Goal: Task Accomplishment & Management: Manage account settings

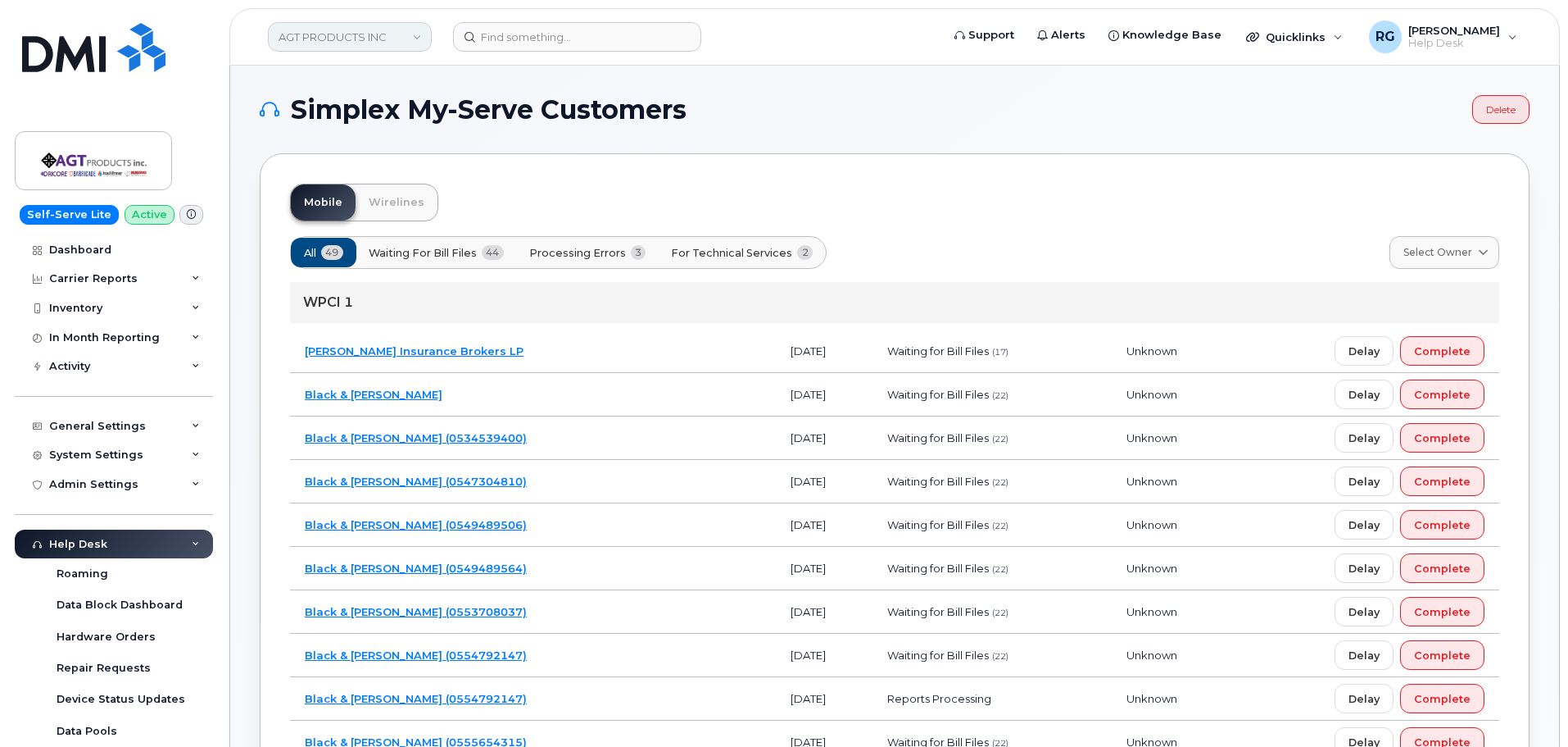
click at [340, 36] on link "AGT PRODUCTS INC" at bounding box center [350, 37] width 164 height 29
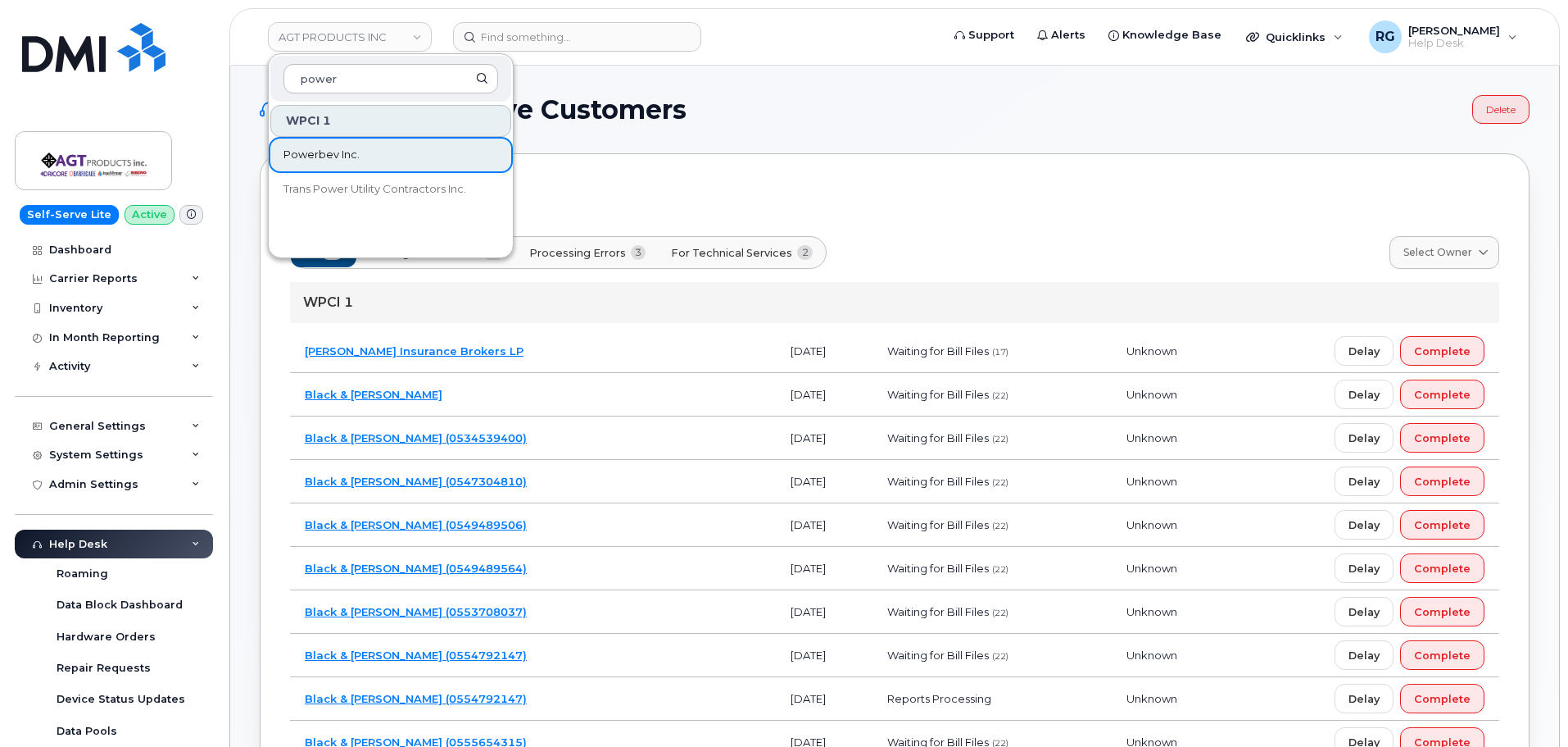
type input "power"
click at [324, 153] on span "Powerbev Inc." at bounding box center [322, 155] width 76 height 16
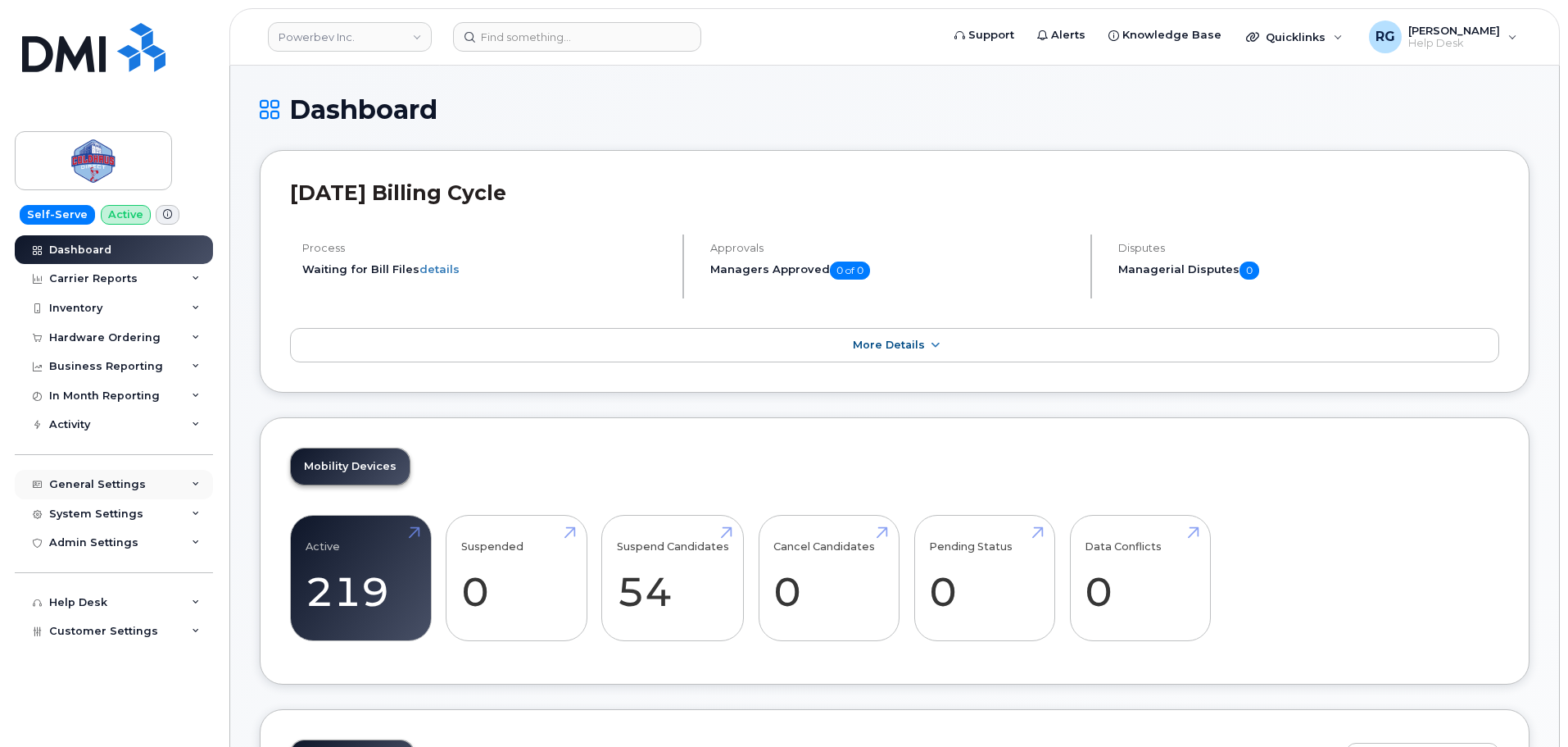
click at [76, 485] on div "General Settings" at bounding box center [98, 484] width 97 height 13
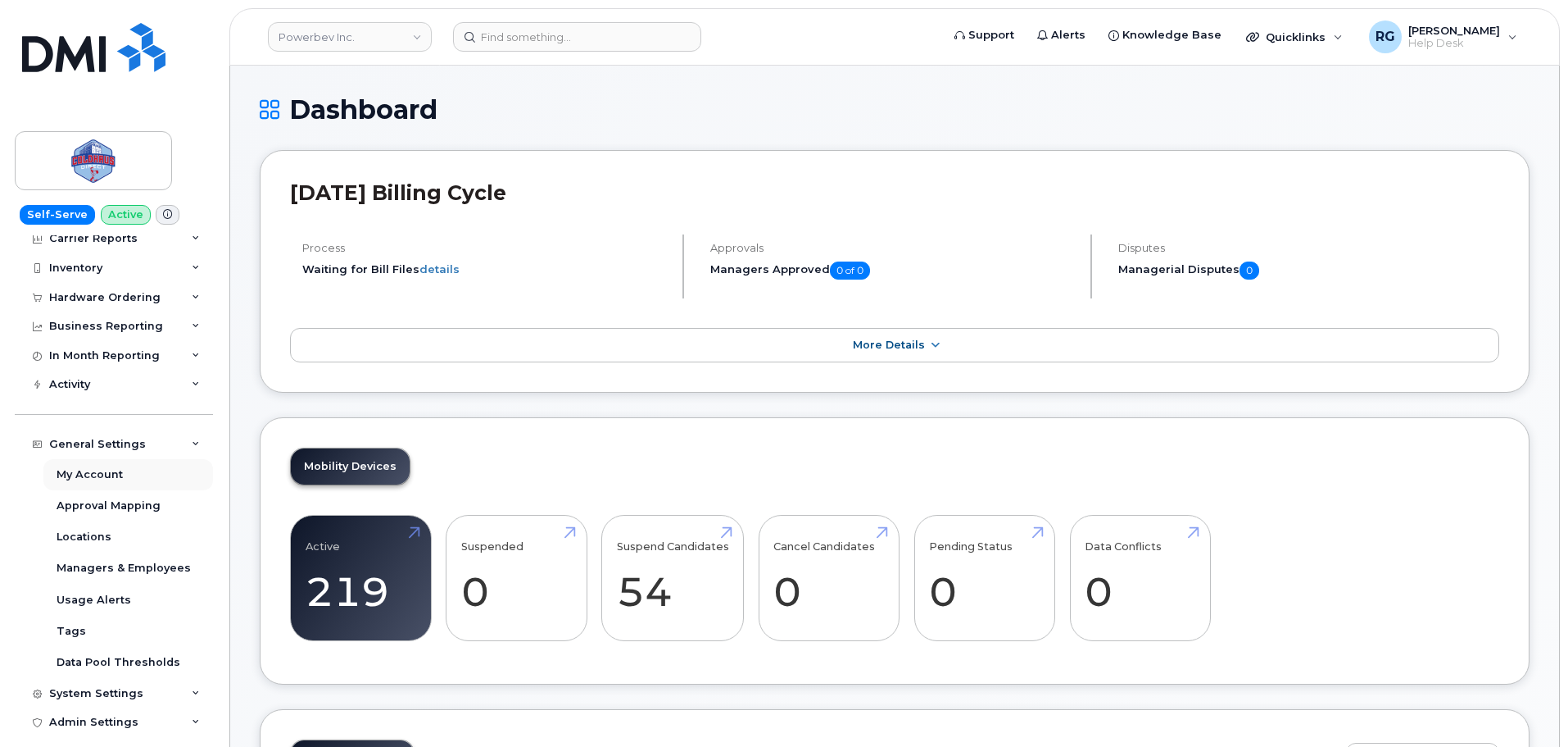
scroll to position [61, 0]
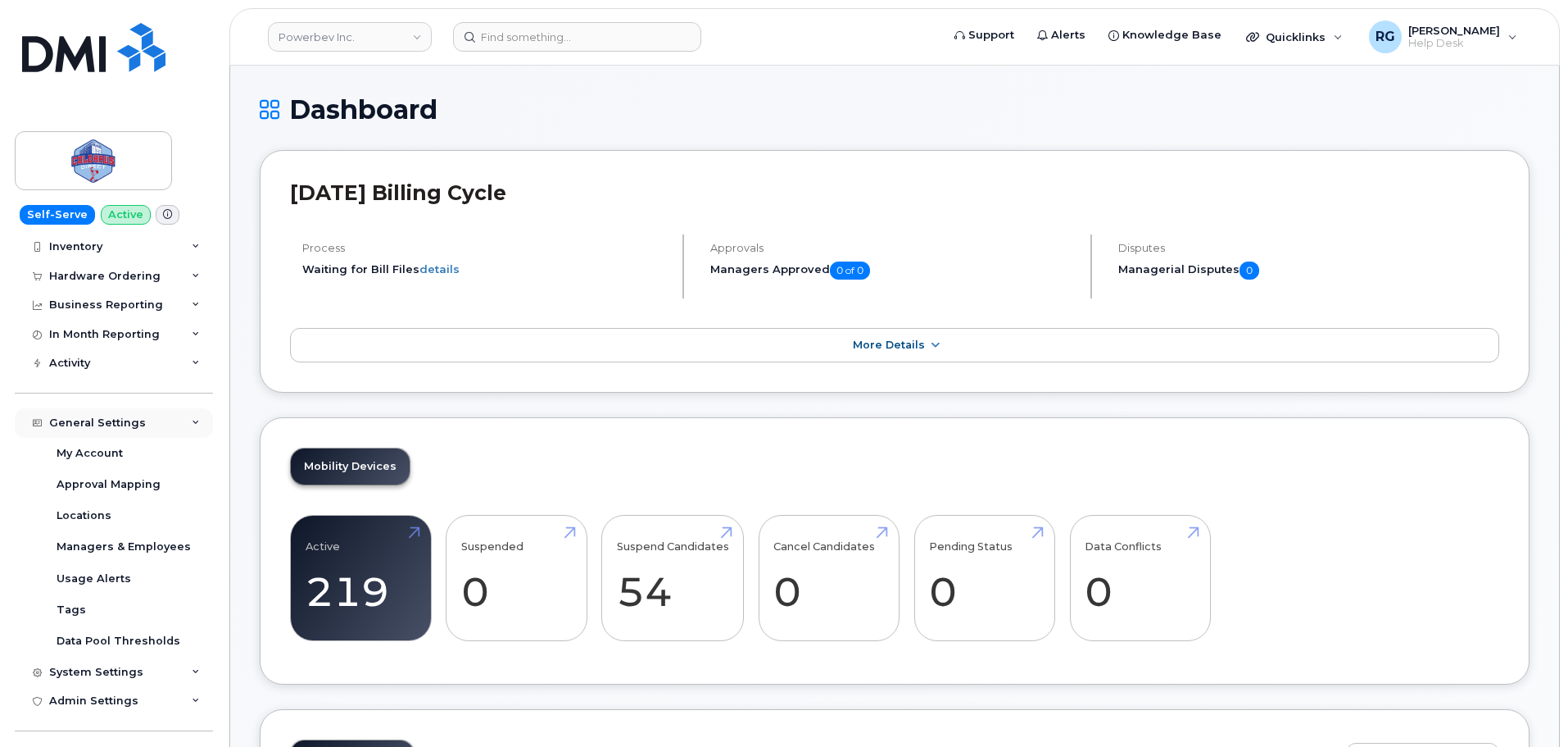
click at [95, 416] on div "General Settings" at bounding box center [98, 422] width 97 height 13
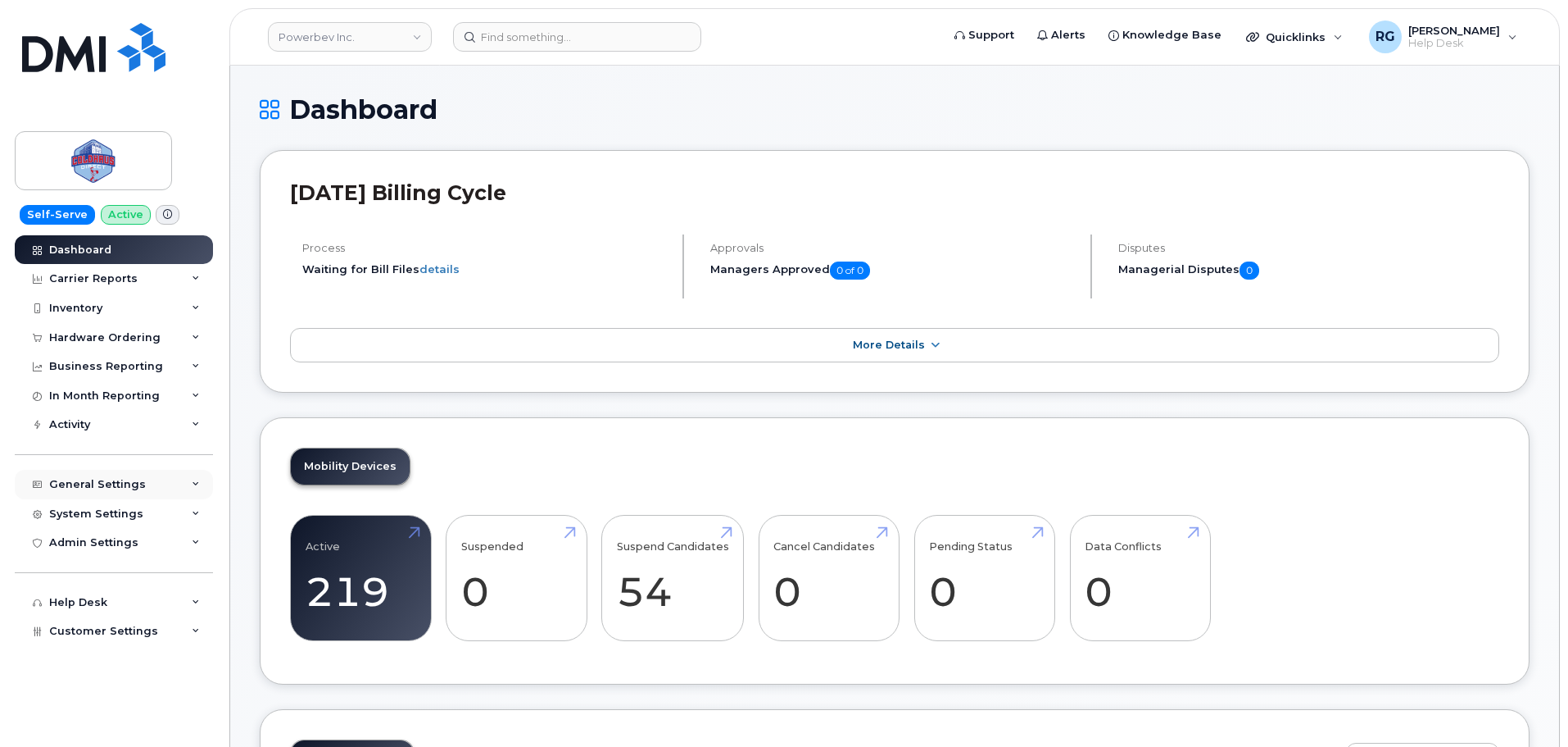
scroll to position [0, 0]
click at [103, 508] on div "System Settings" at bounding box center [96, 513] width 94 height 13
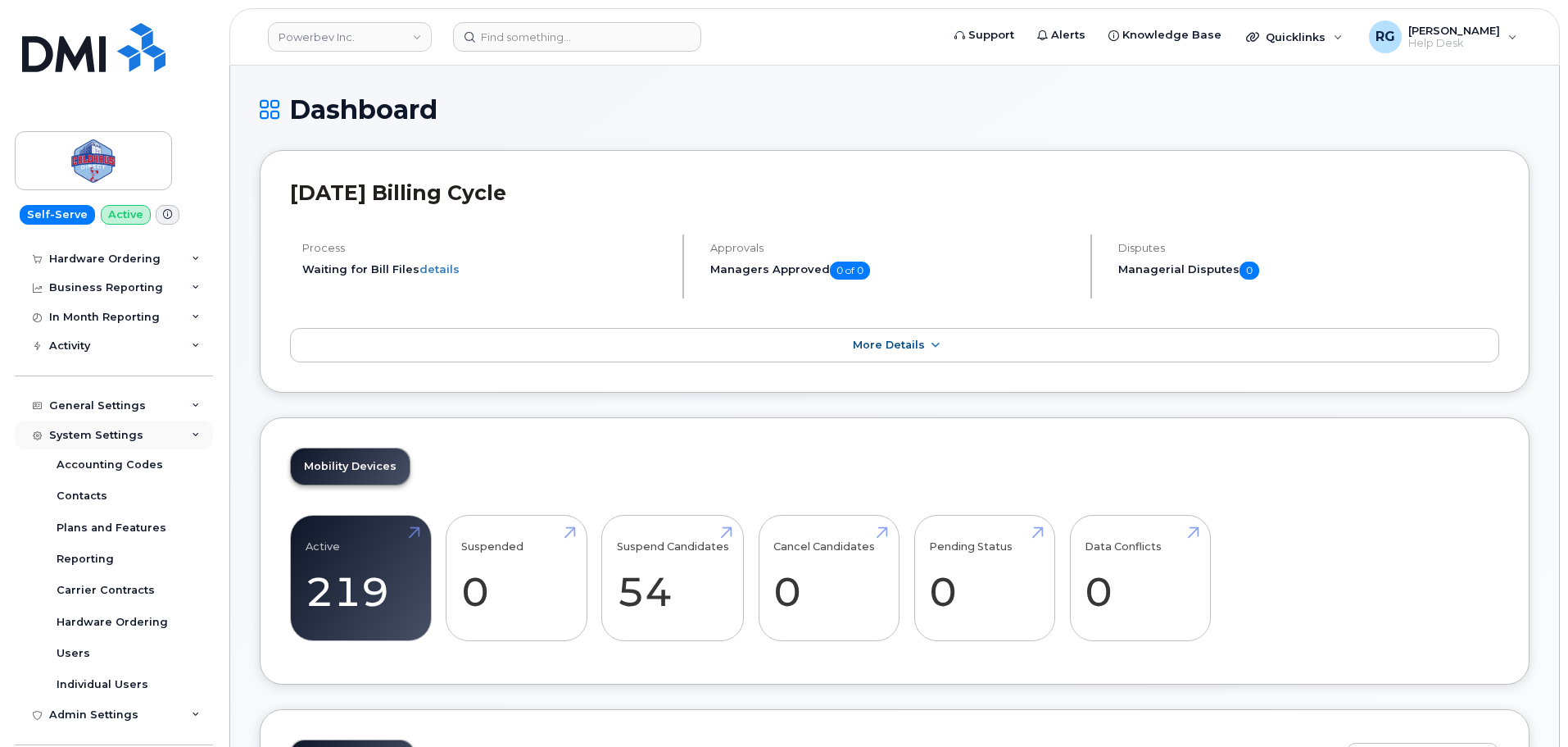
scroll to position [82, 0]
click at [104, 551] on div "Reporting" at bounding box center [85, 556] width 57 height 15
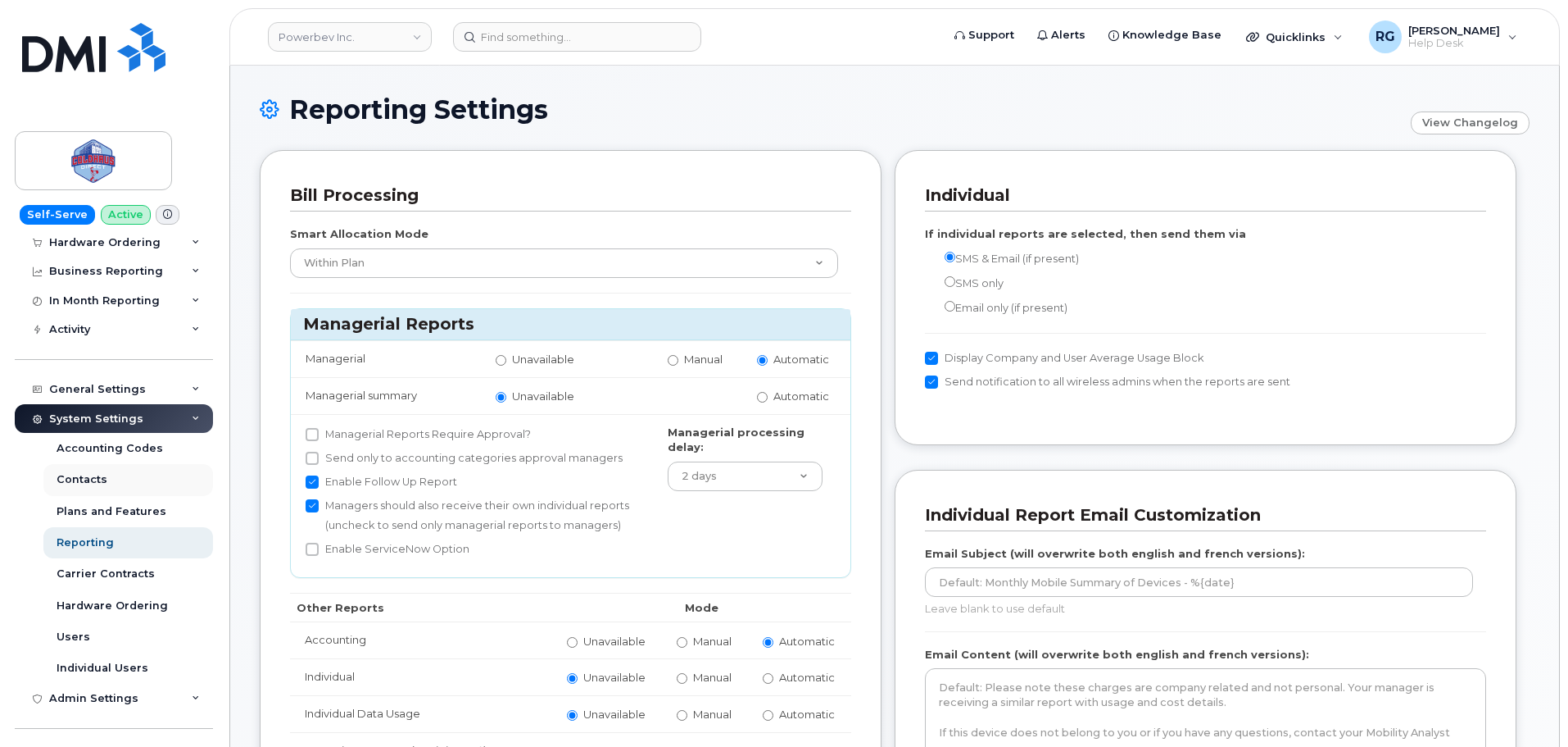
scroll to position [123, 0]
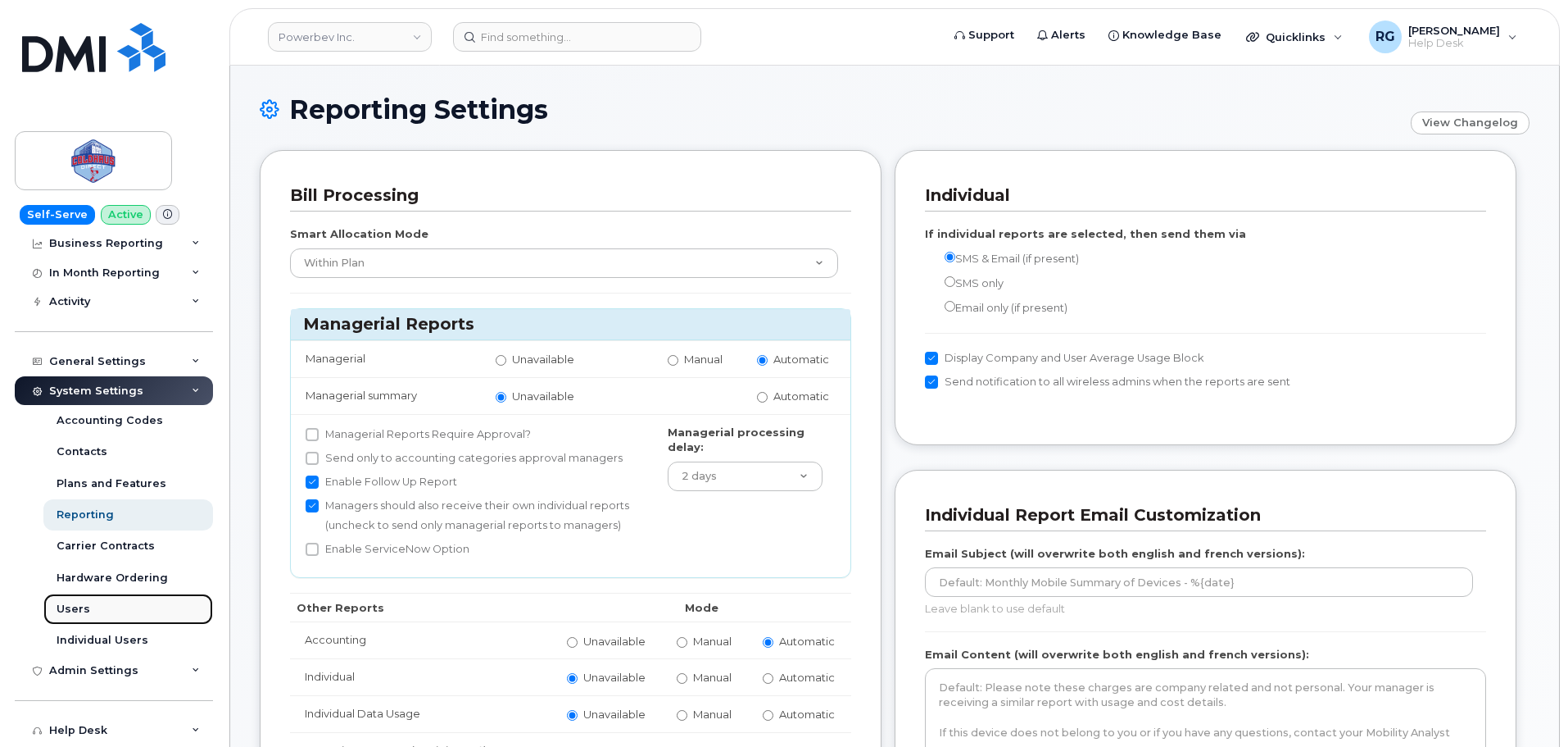
click at [90, 611] on link "Users" at bounding box center [128, 609] width 170 height 31
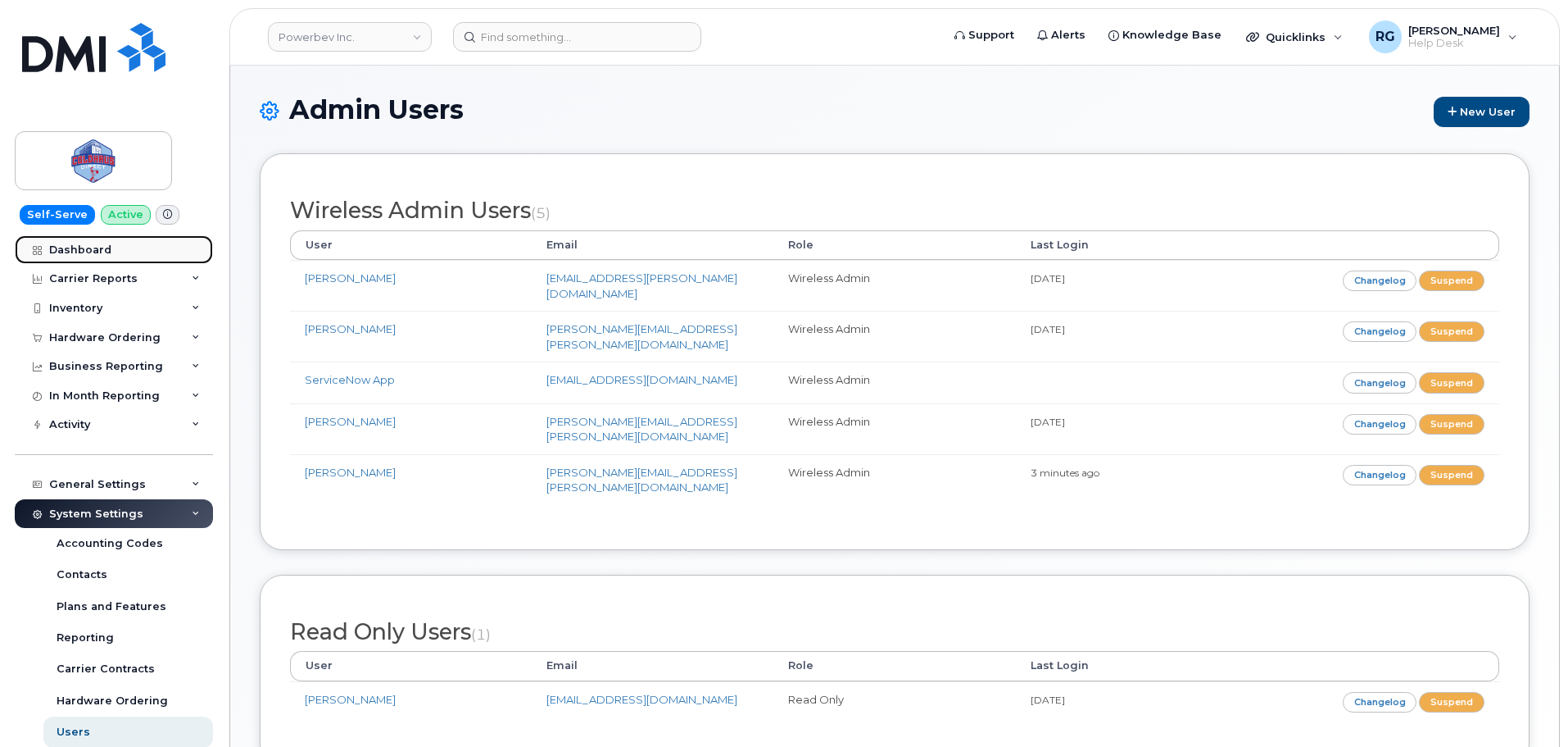
click at [104, 243] on div "Dashboard" at bounding box center [80, 249] width 62 height 13
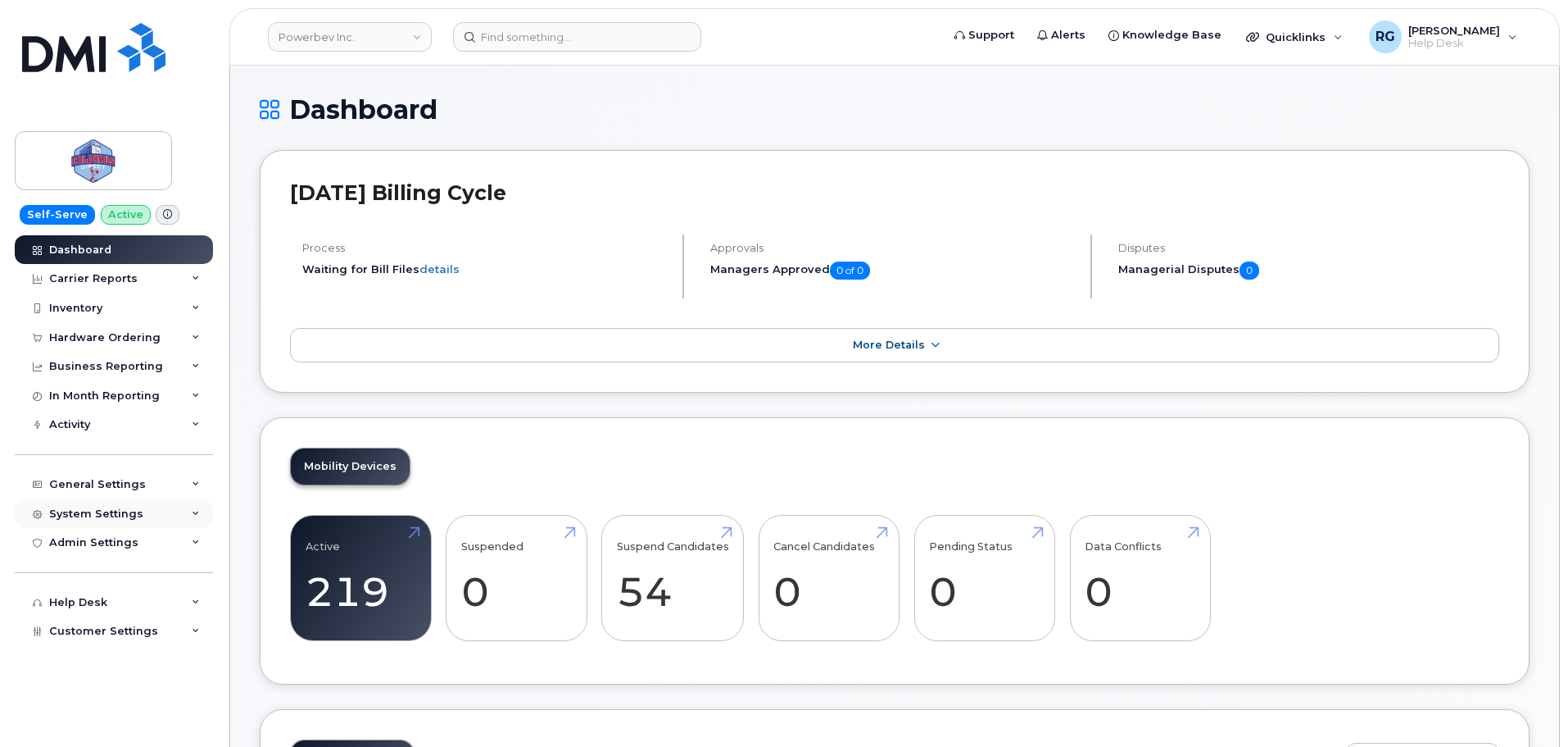
click at [106, 512] on div "System Settings" at bounding box center [96, 513] width 94 height 13
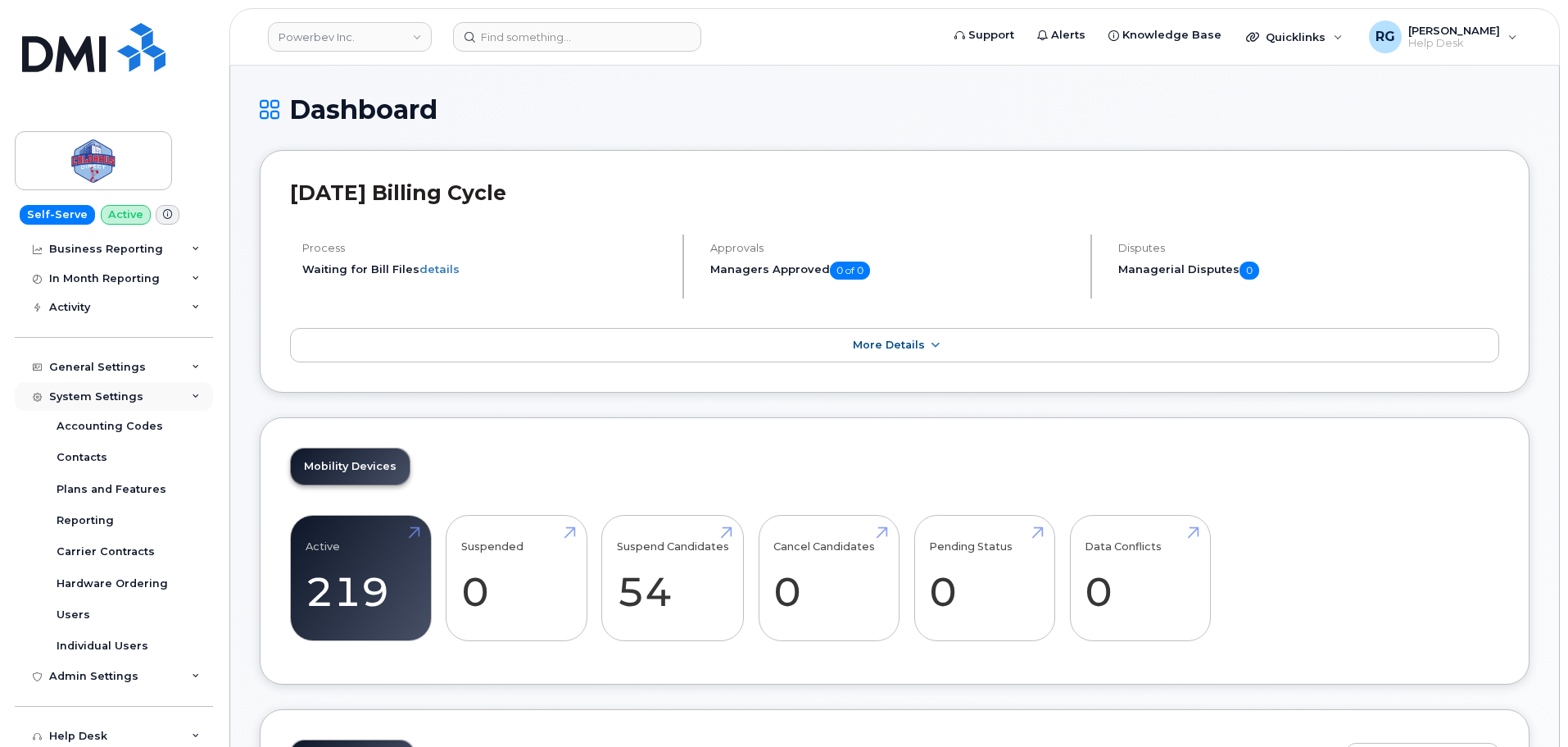
scroll to position [149, 0]
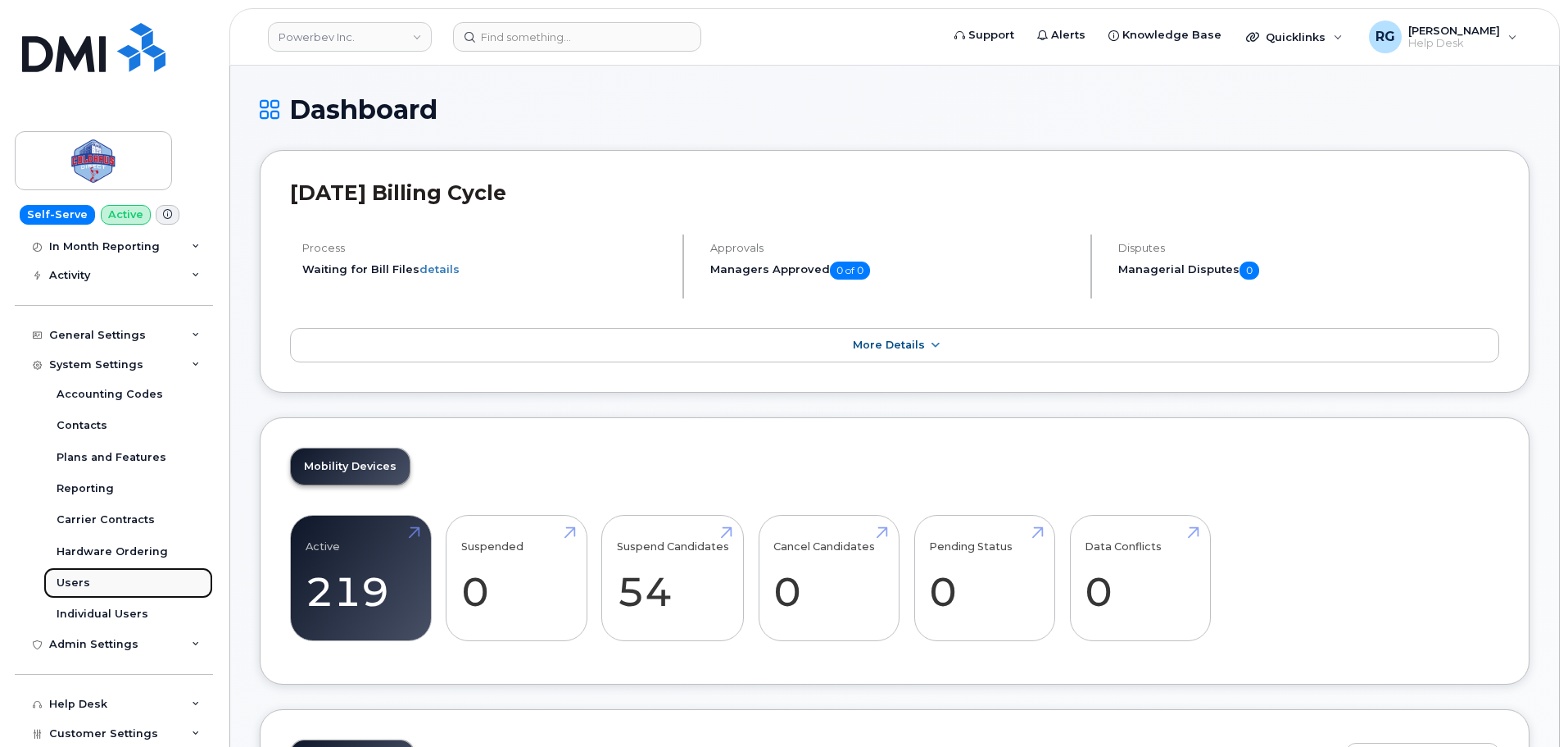
click at [87, 580] on link "Users" at bounding box center [128, 583] width 170 height 31
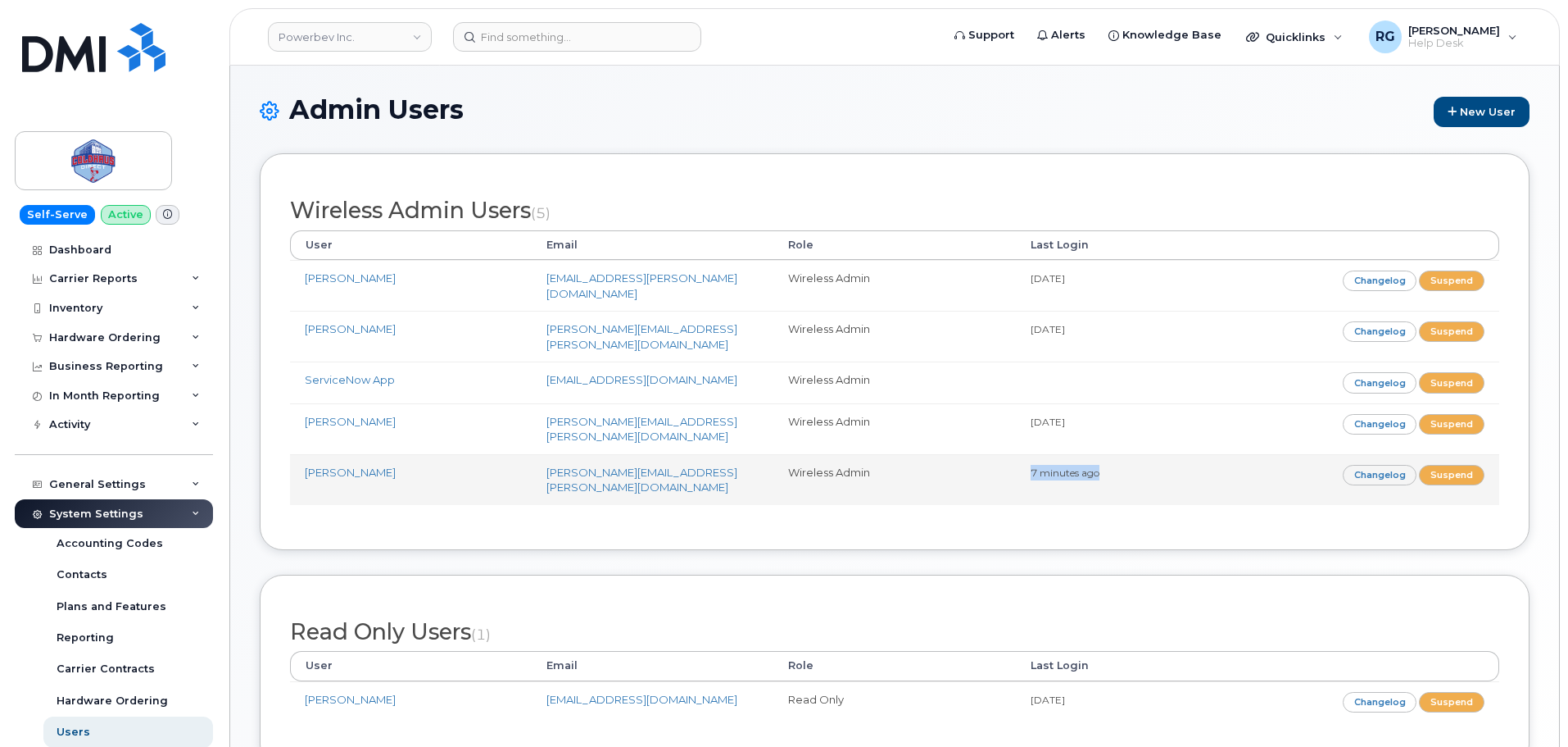
drag, startPoint x: 1102, startPoint y: 448, endPoint x: 1031, endPoint y: 447, distance: 71.0
click at [1031, 454] on td "7 minutes ago" at bounding box center [1136, 480] width 241 height 51
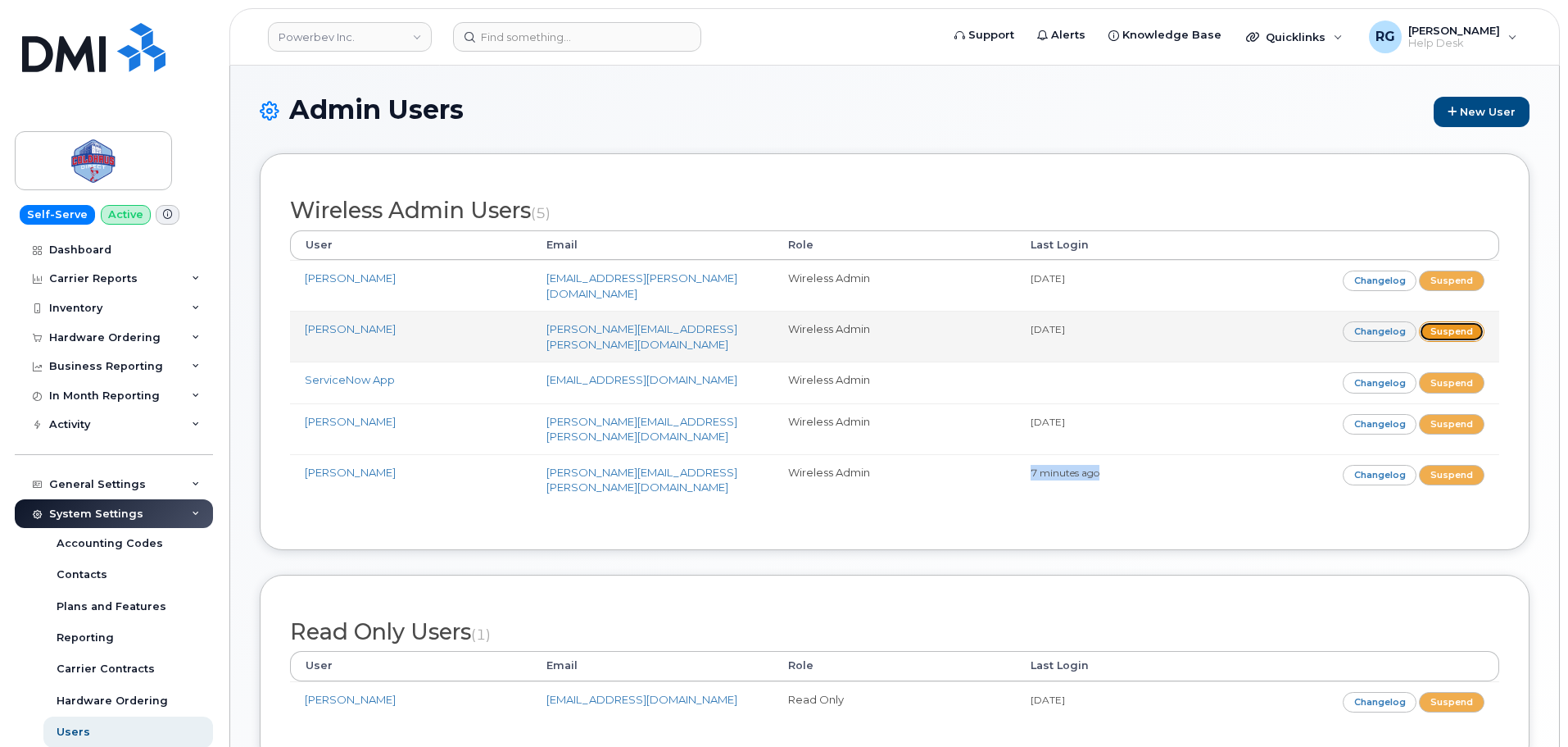
click at [1442, 321] on link "Suspend" at bounding box center [1452, 332] width 66 height 21
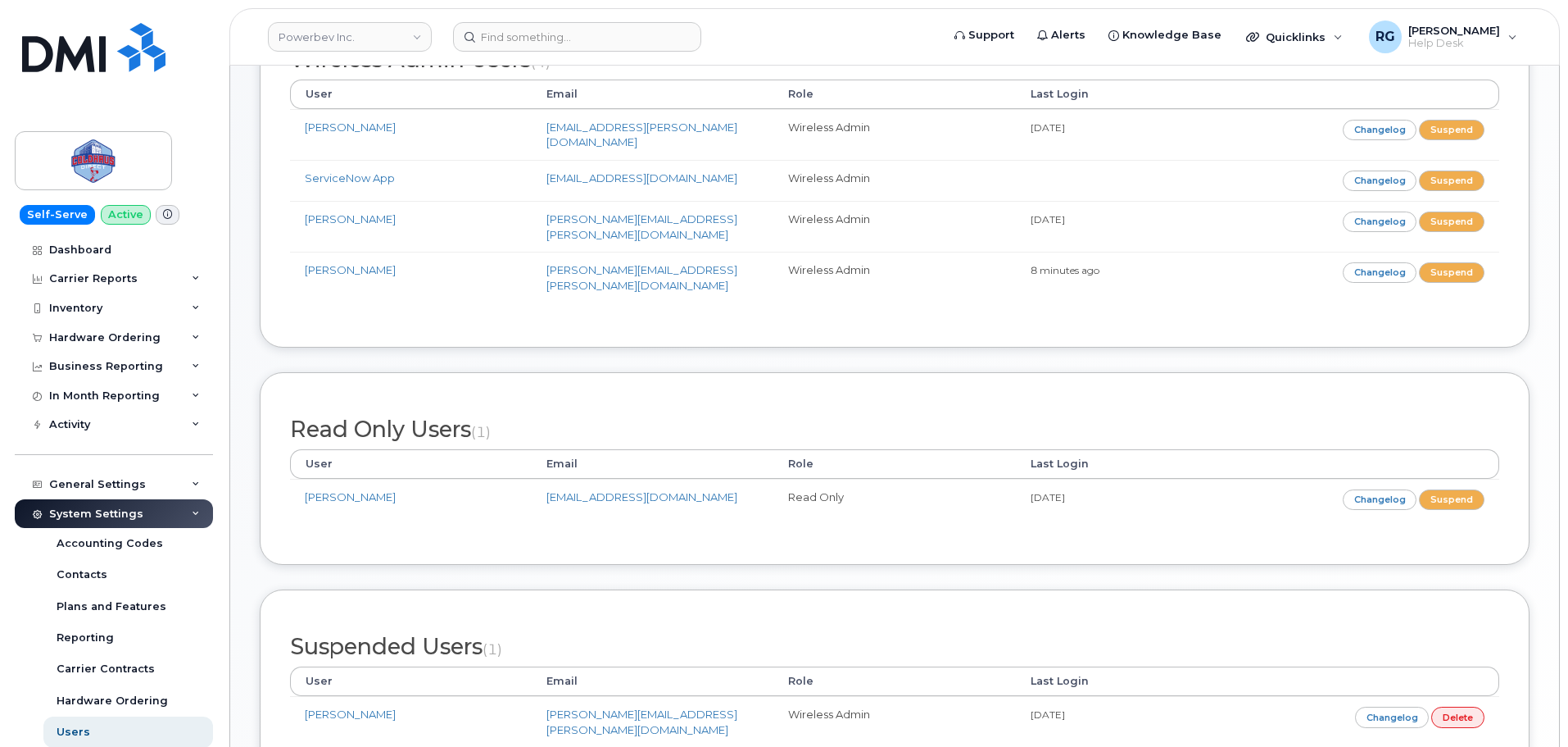
scroll to position [334, 0]
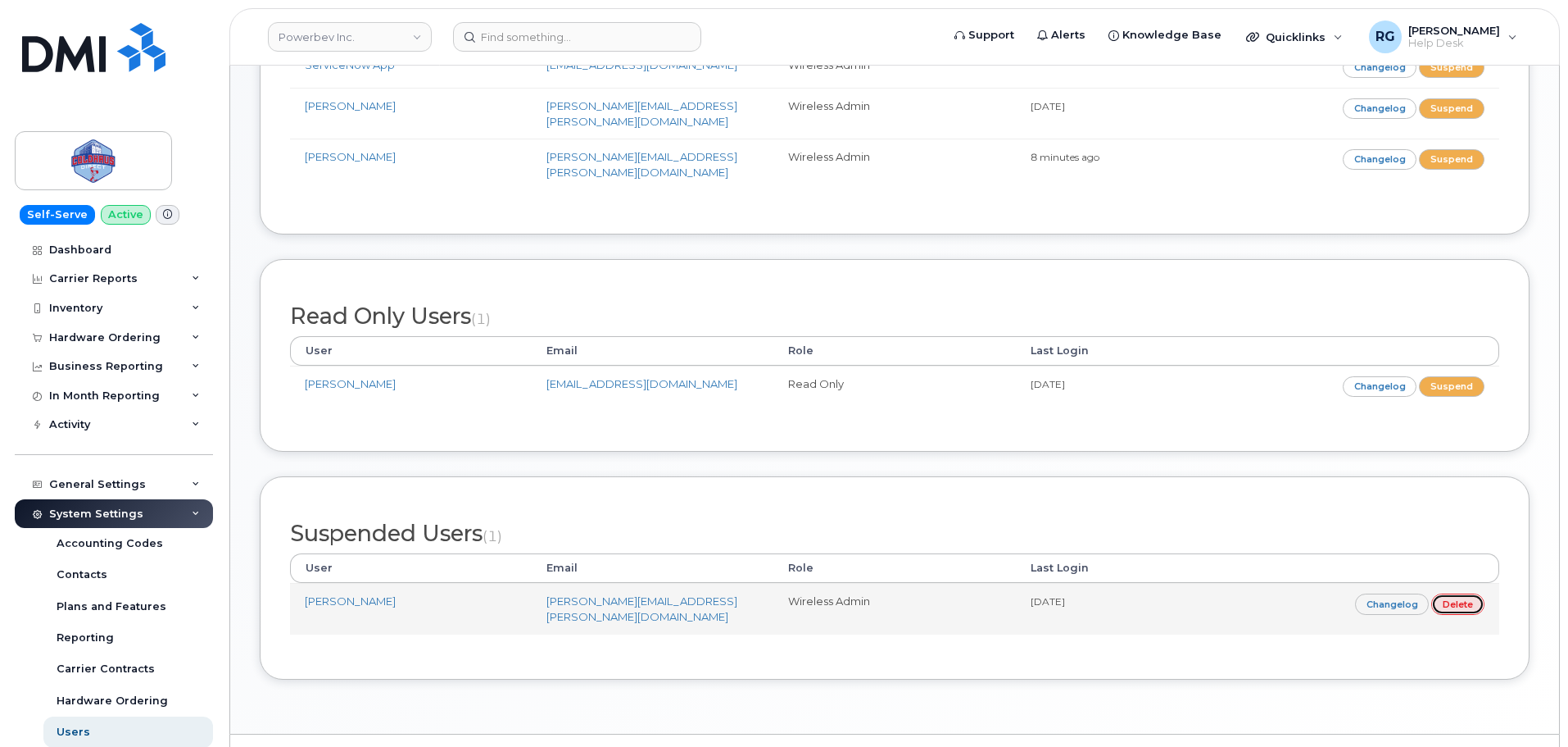
click at [1452, 594] on link "Delete" at bounding box center [1458, 604] width 54 height 21
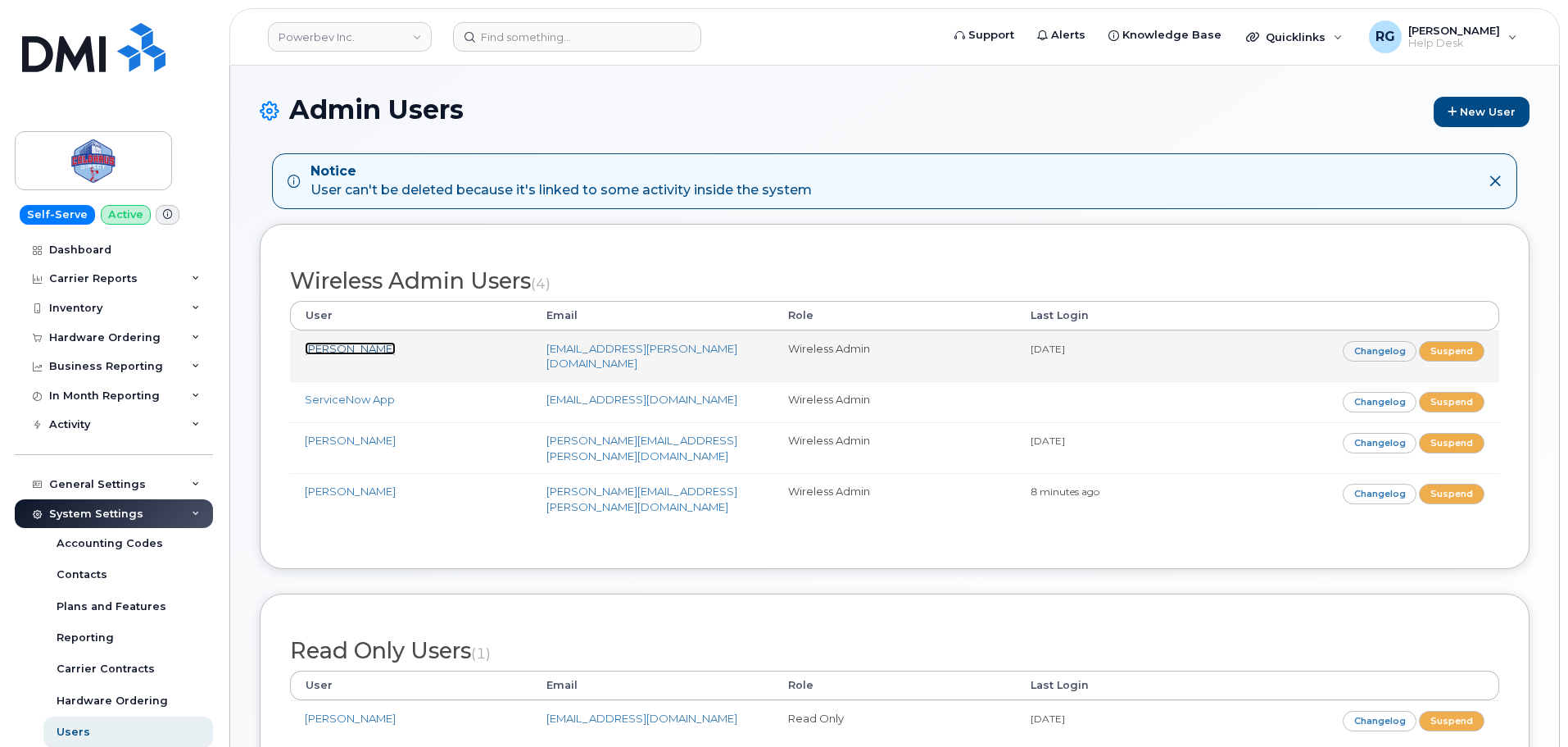
click at [337, 351] on link "[PERSON_NAME]" at bounding box center [350, 348] width 91 height 13
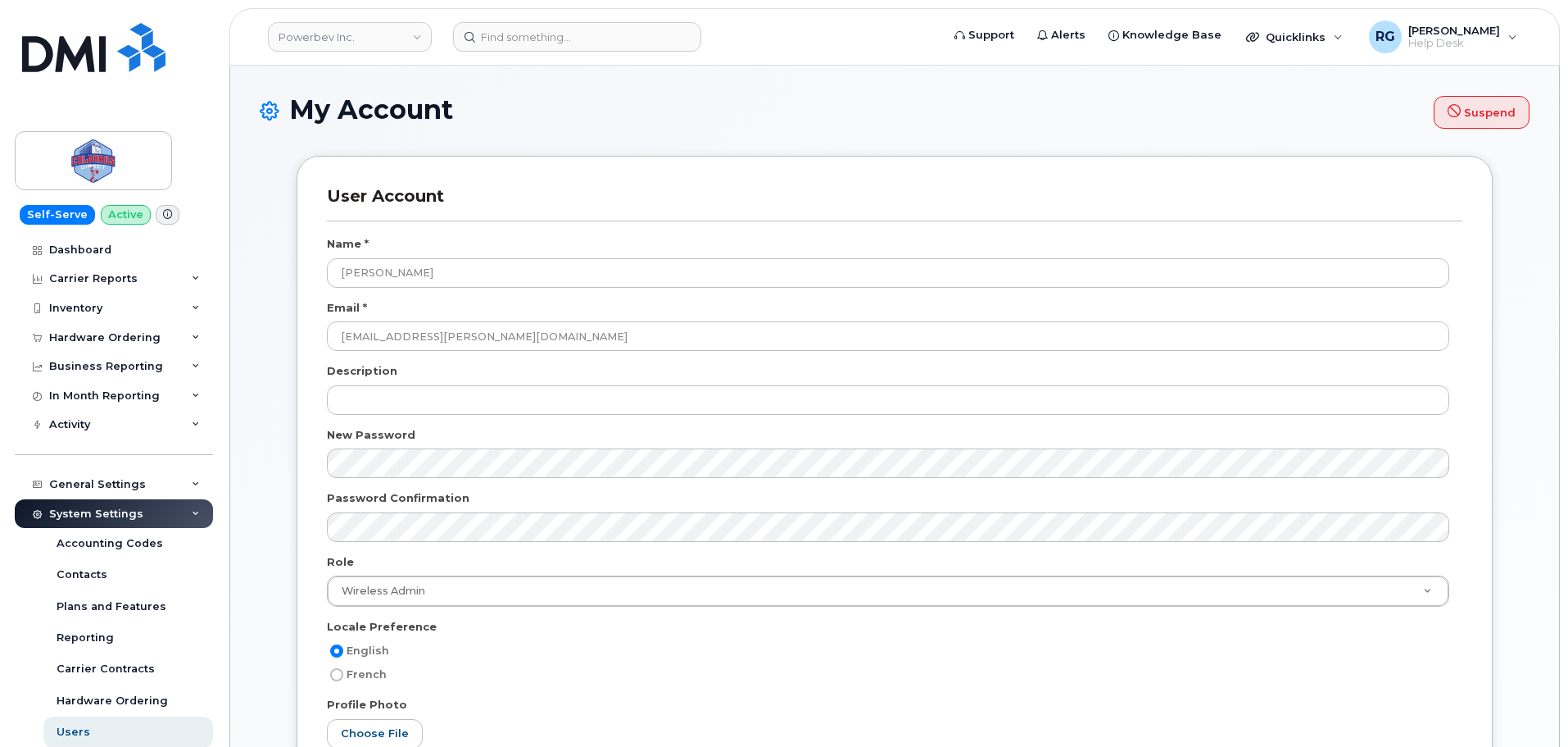
select select
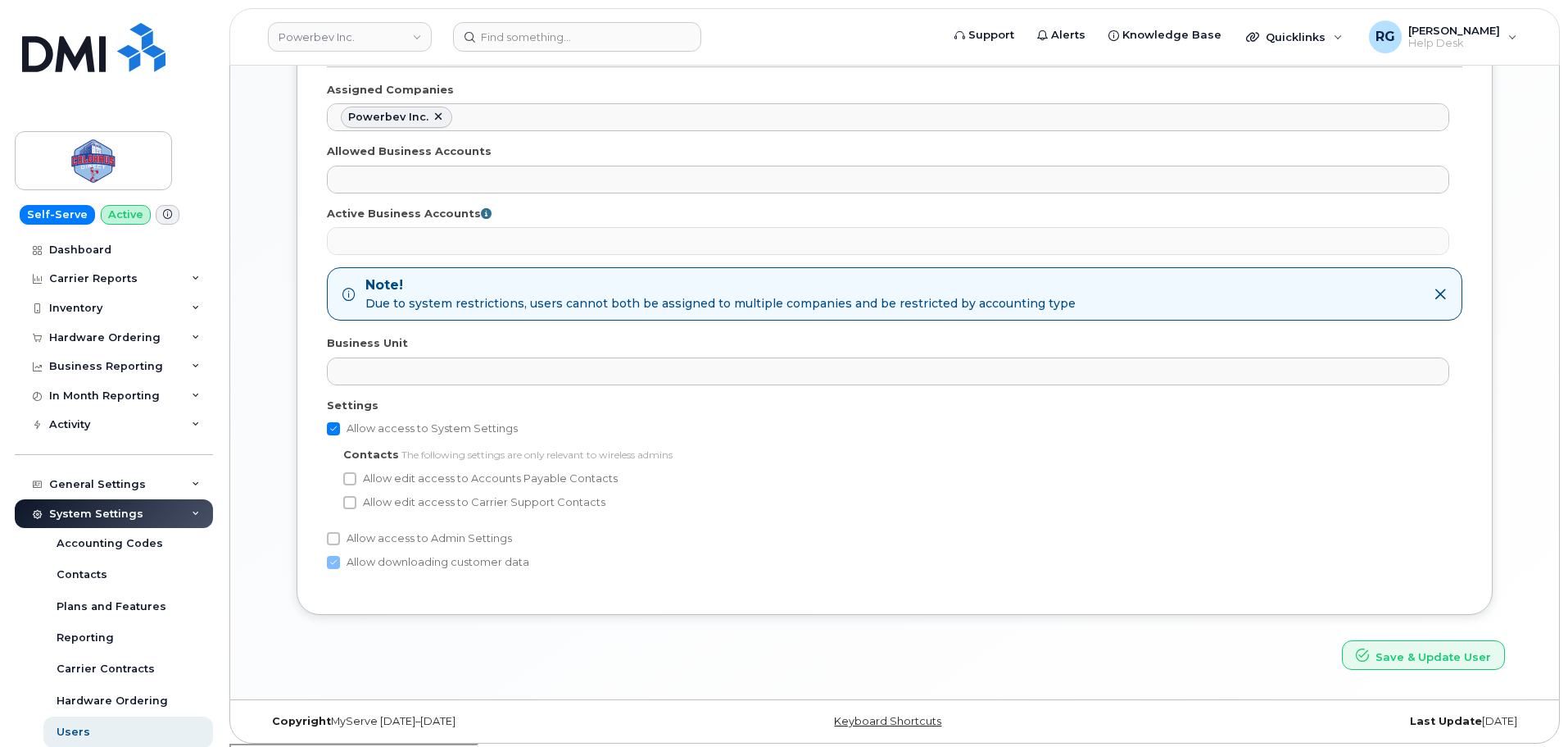
scroll to position [839, 0]
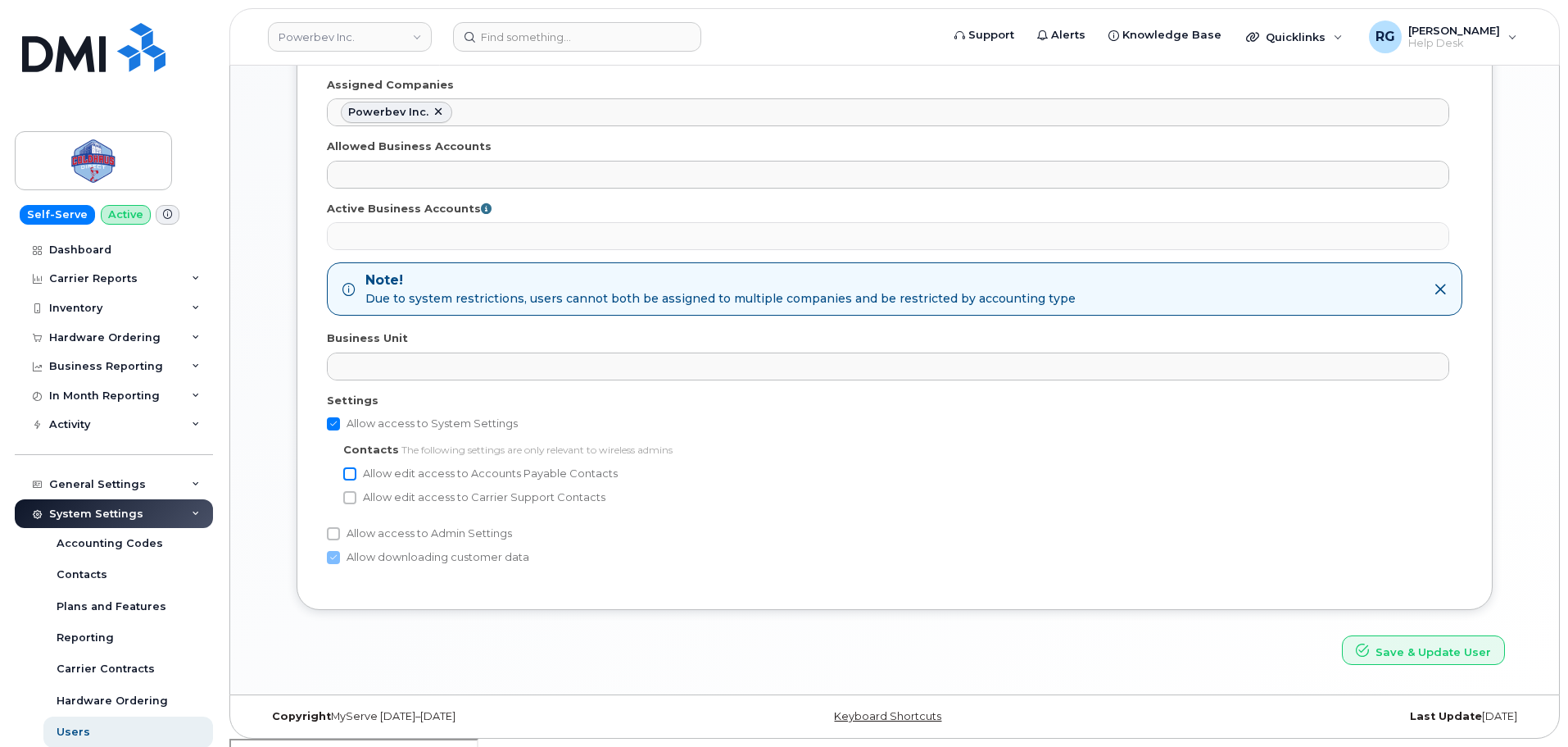
click at [351, 472] on input "Allow edit access to Accounts Payable Contacts" at bounding box center [350, 473] width 13 height 13
checkbox input "true"
click at [349, 498] on input "Allow edit access to Carrier Support Contacts" at bounding box center [350, 497] width 13 height 13
checkbox input "true"
click at [332, 533] on input "Allow access to Admin Settings" at bounding box center [333, 533] width 13 height 13
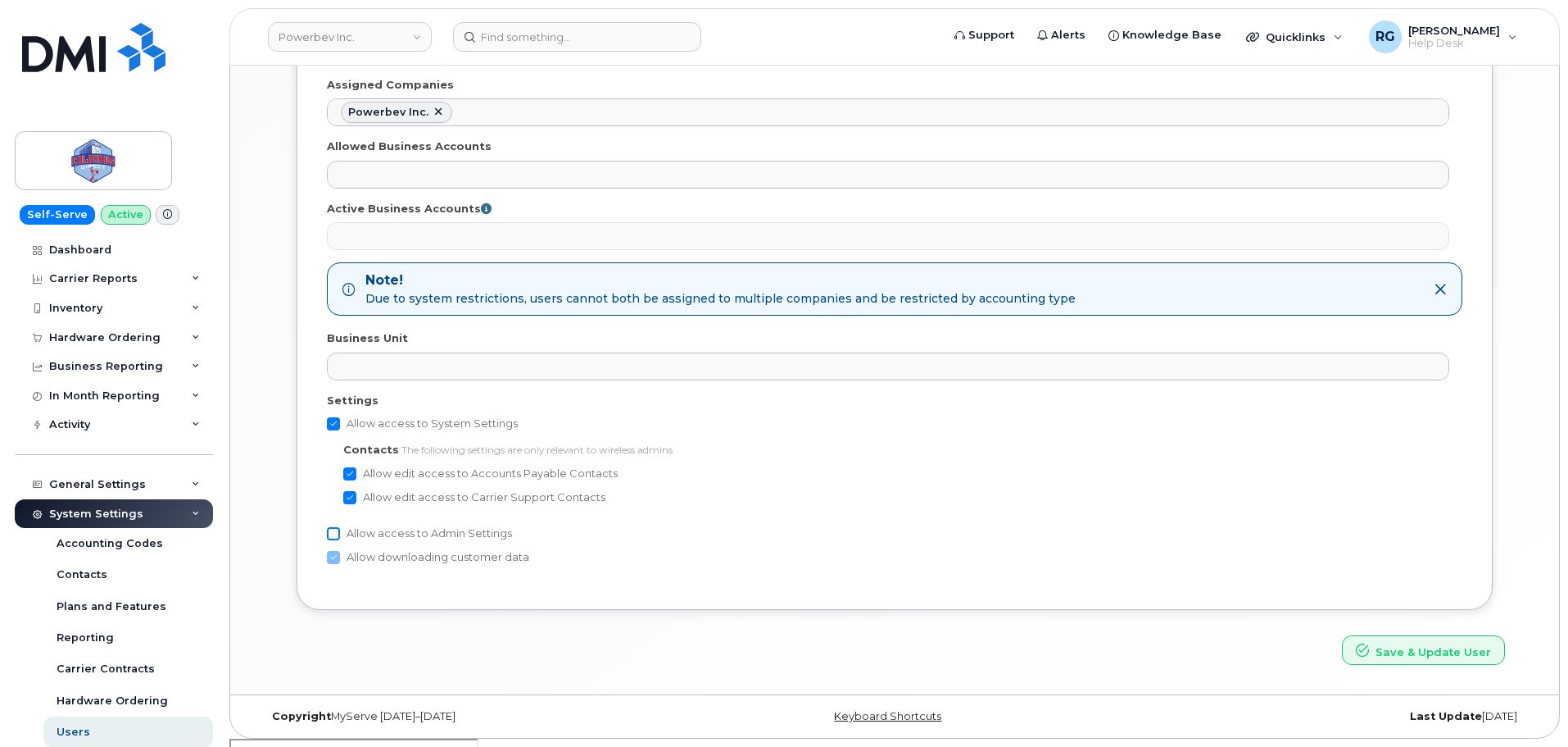
checkbox input "true"
click at [1446, 653] on button "Save & Update User" at bounding box center [1423, 650] width 163 height 30
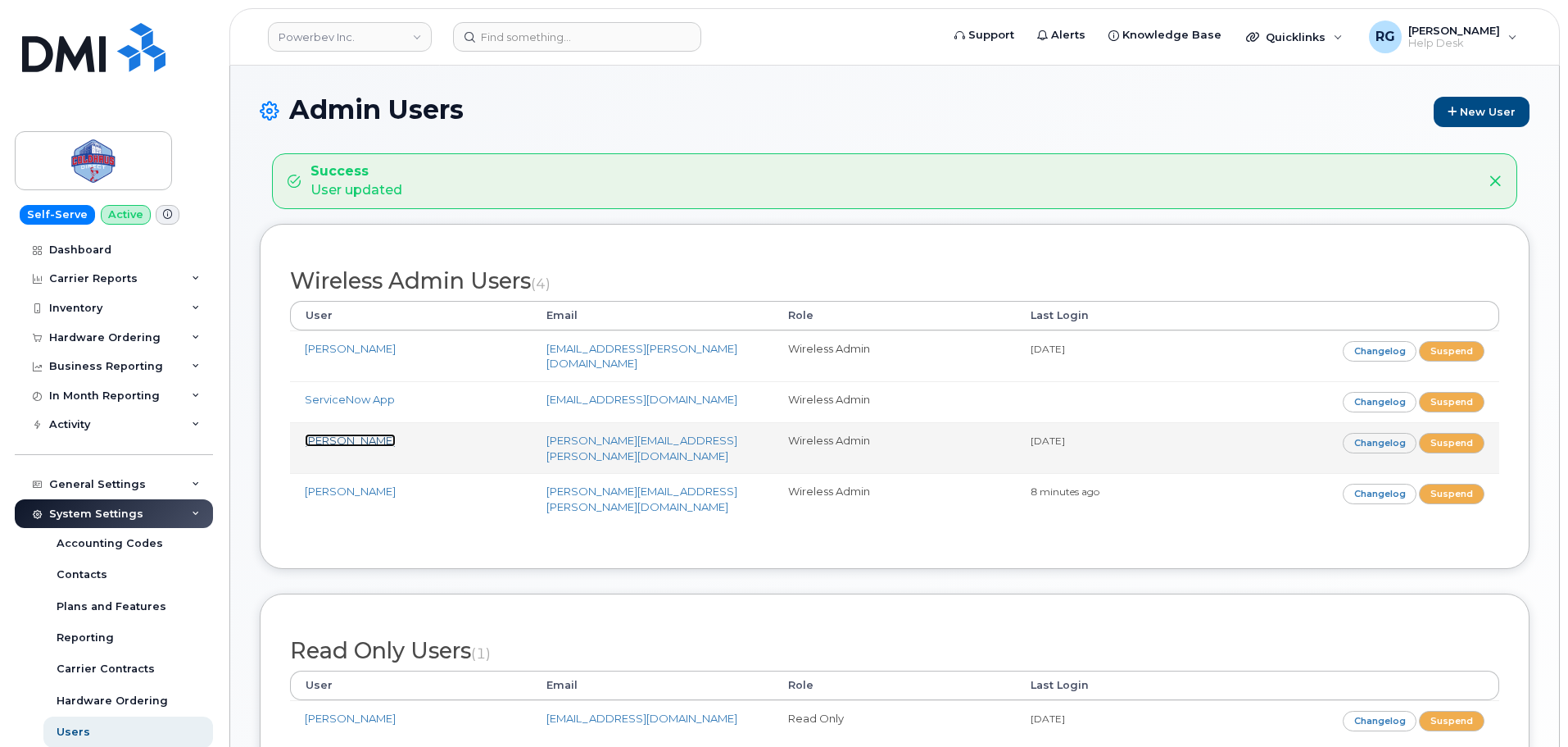
click at [355, 434] on link "[PERSON_NAME]" at bounding box center [350, 440] width 91 height 13
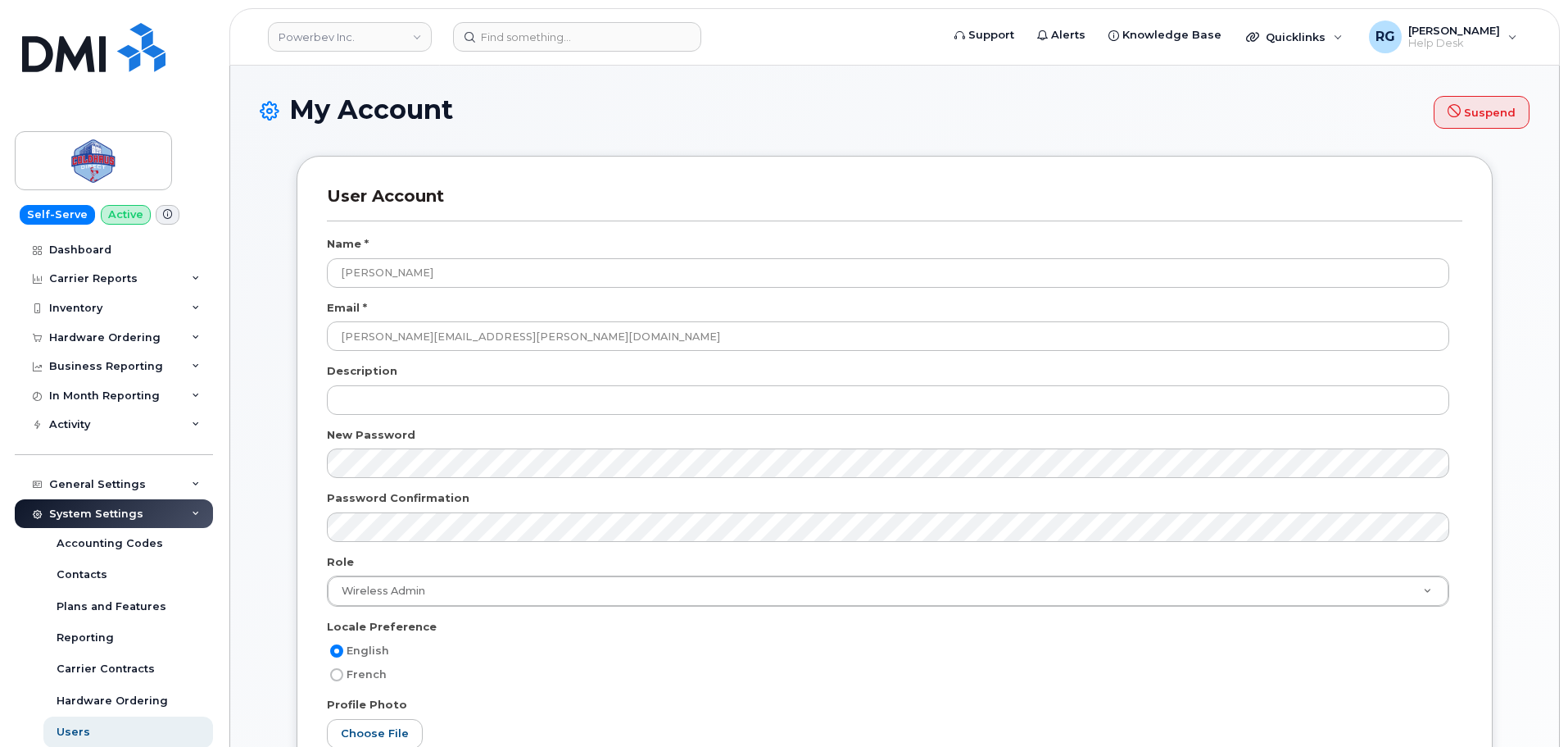
select select
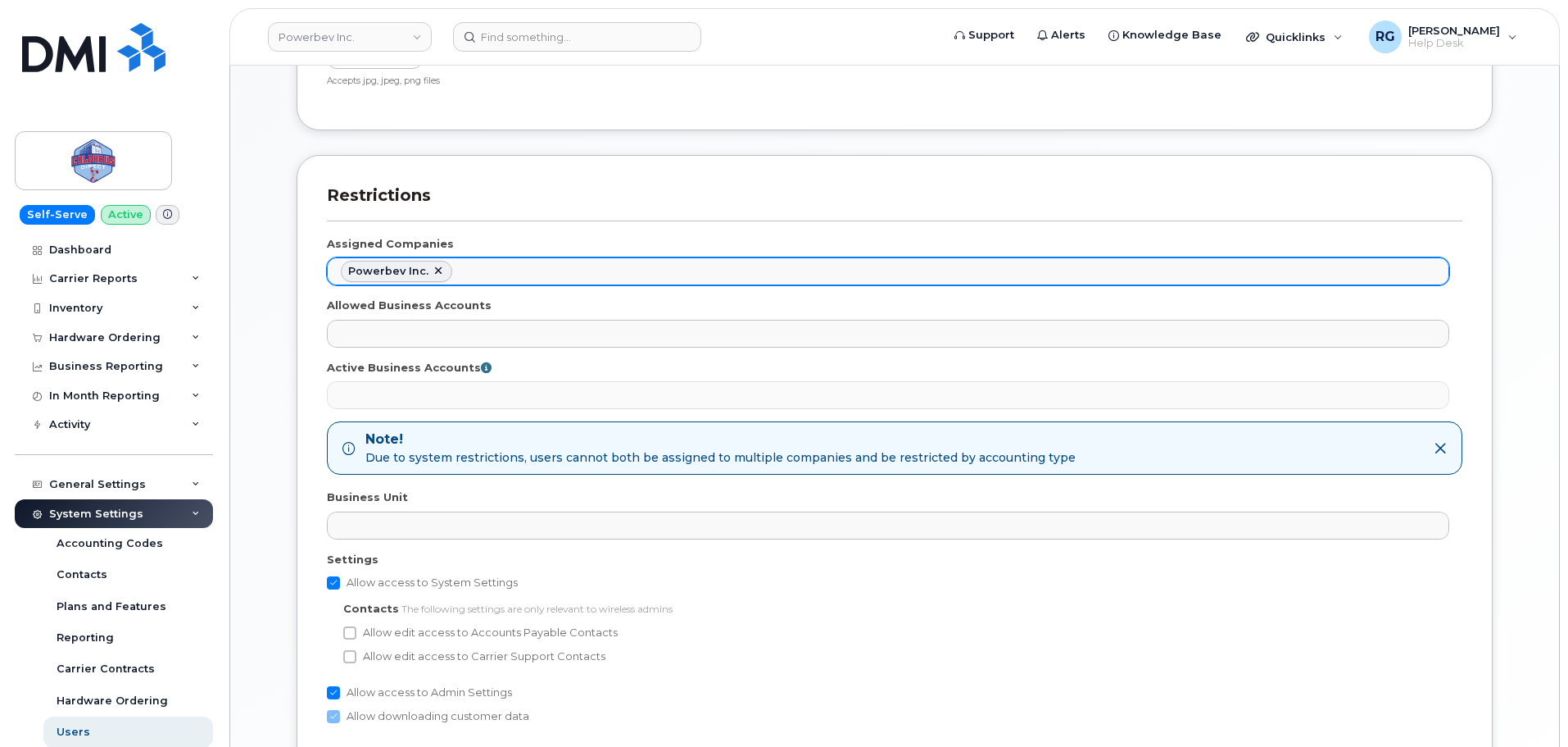
scroll to position [820, 0]
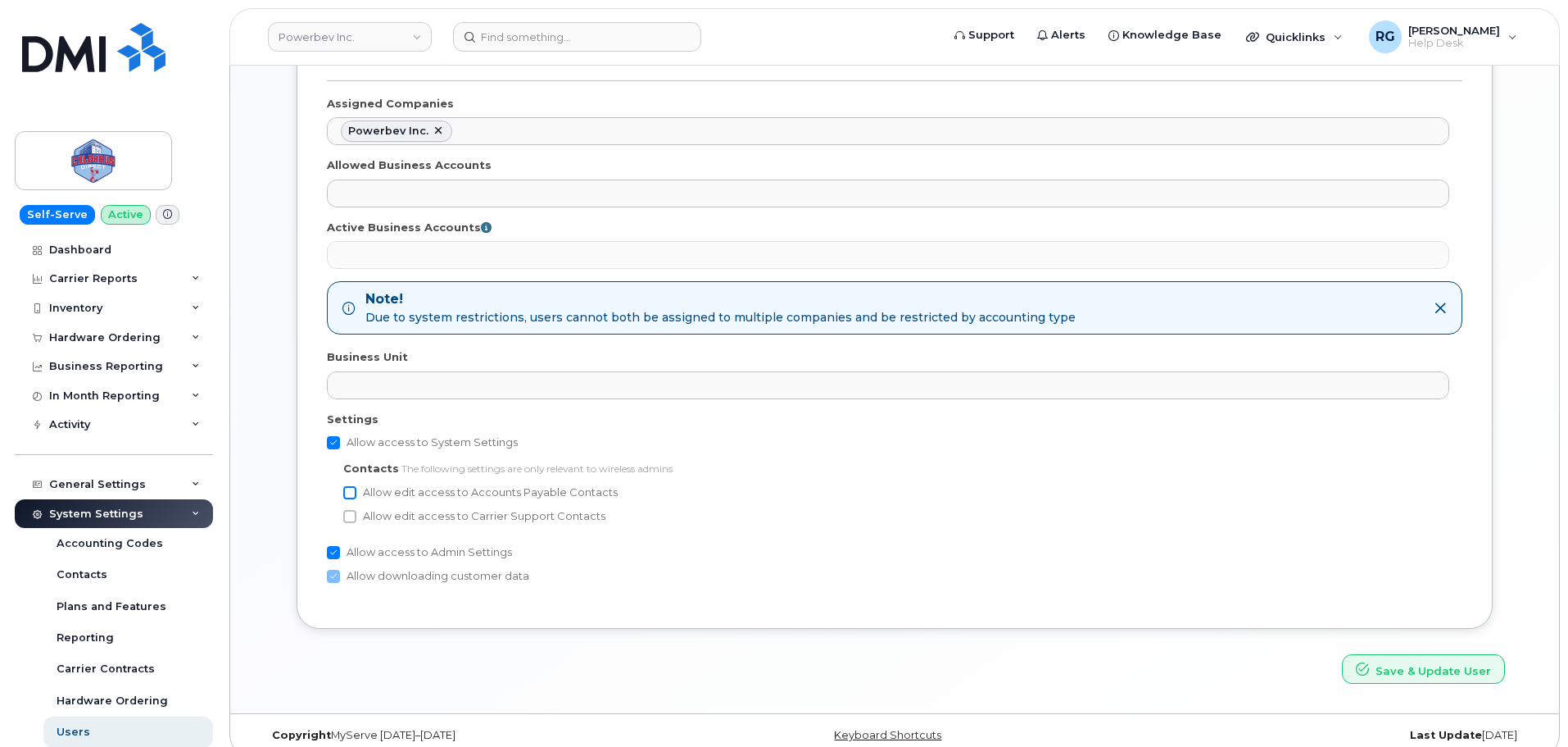
click at [352, 488] on input "Allow edit access to Accounts Payable Contacts" at bounding box center [350, 493] width 13 height 13
checkbox input "true"
click at [352, 518] on input "Allow edit access to Carrier Support Contacts" at bounding box center [350, 516] width 13 height 13
checkbox input "true"
click at [1415, 669] on button "Save & Update User" at bounding box center [1423, 669] width 163 height 30
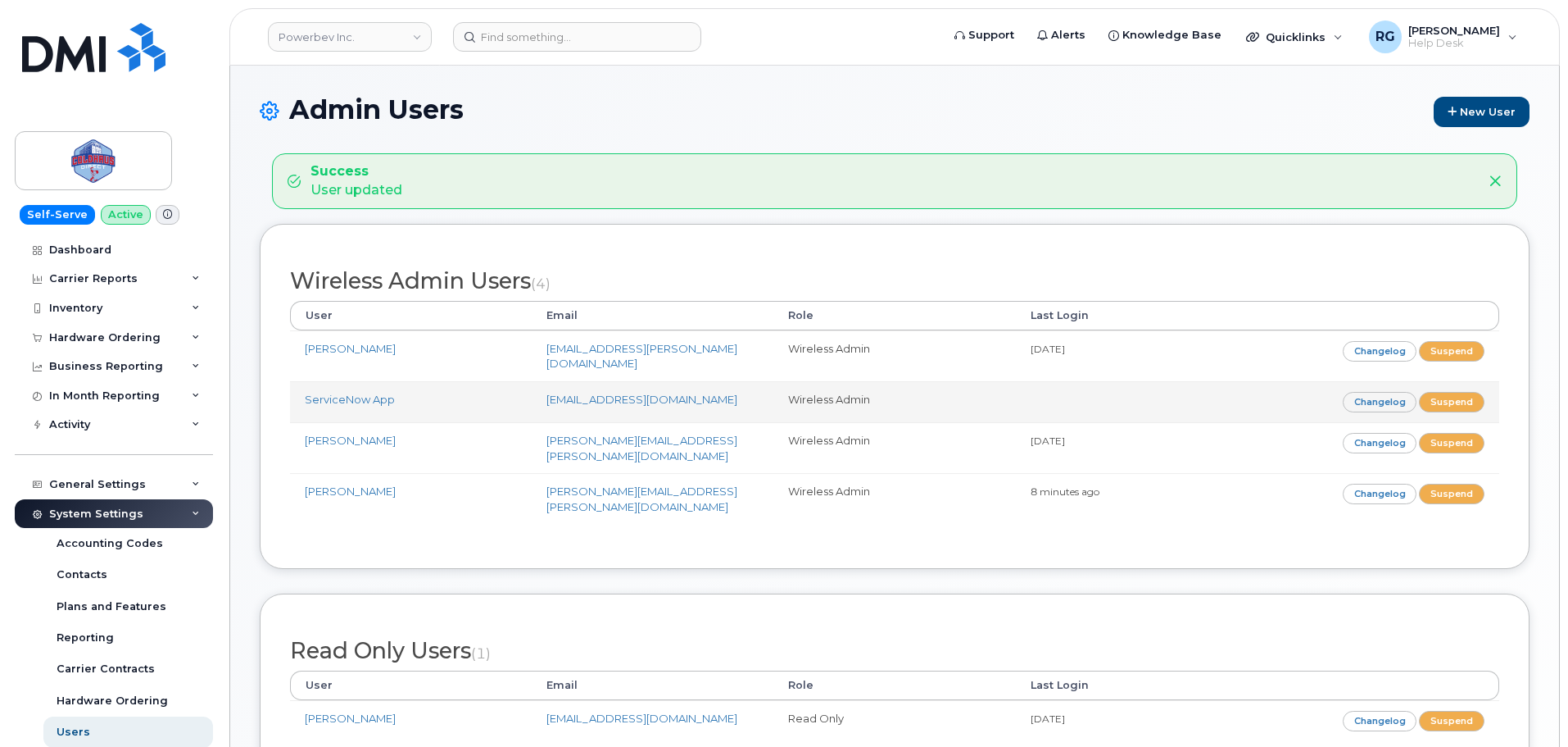
scroll to position [21, 0]
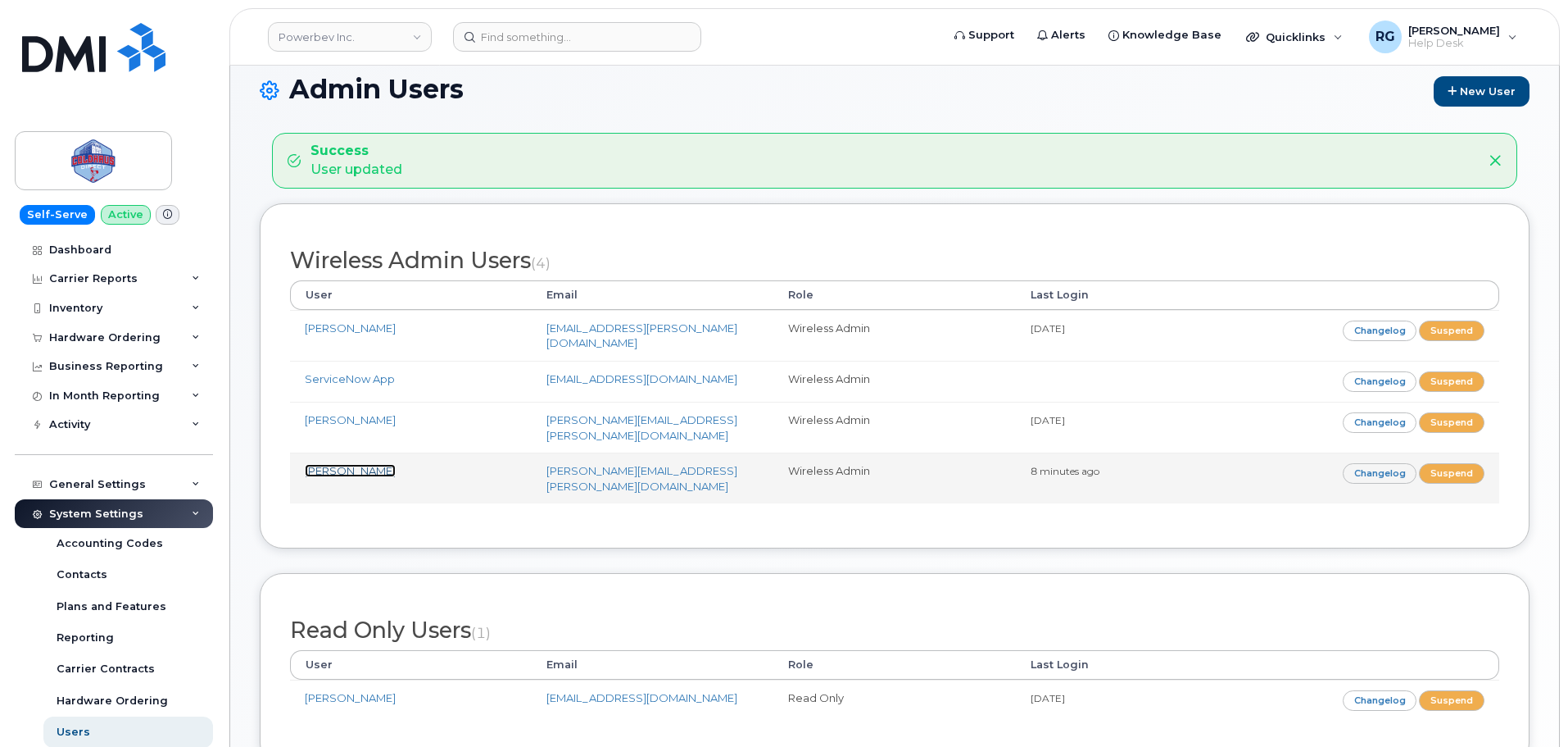
click at [363, 464] on link "[PERSON_NAME]" at bounding box center [350, 470] width 91 height 13
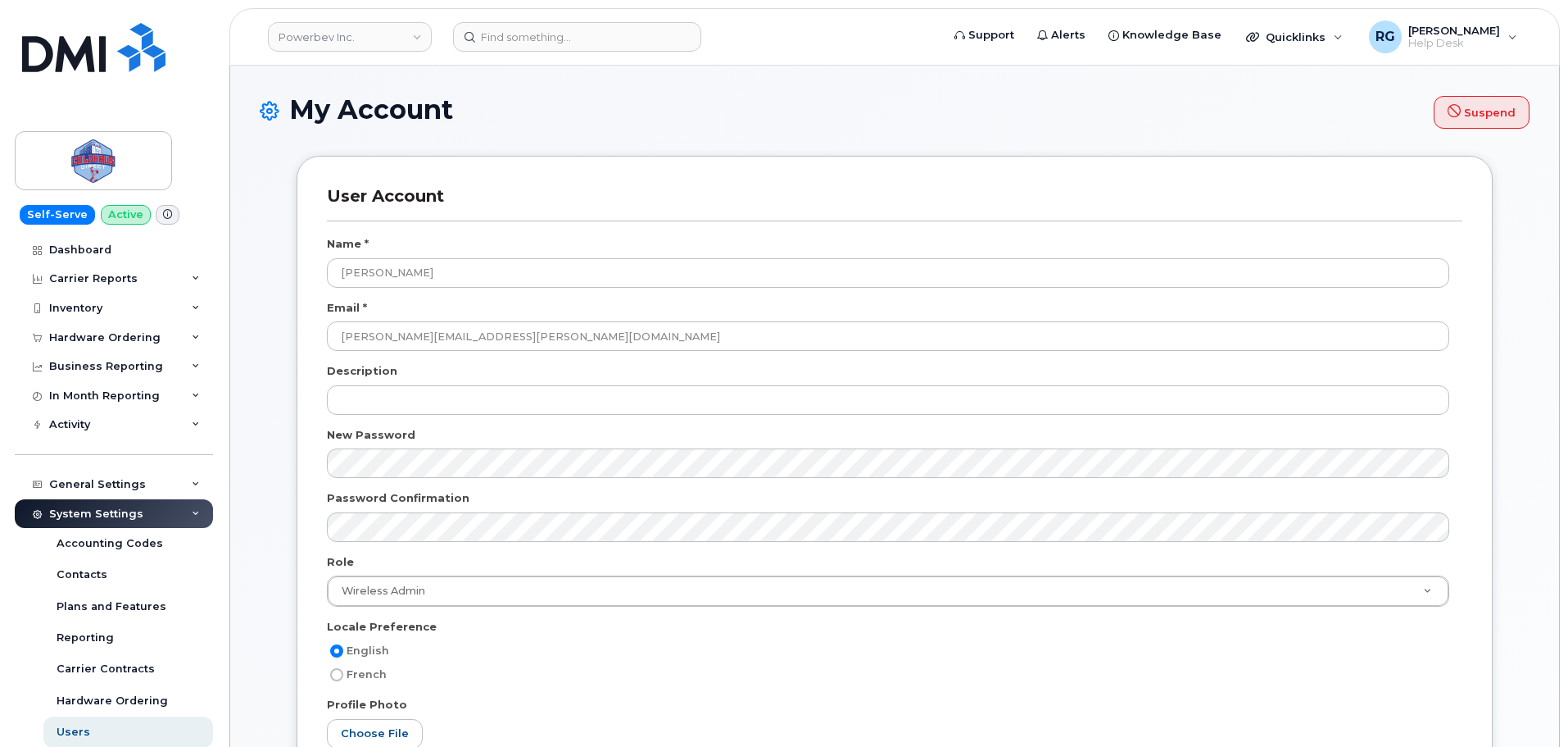
select select
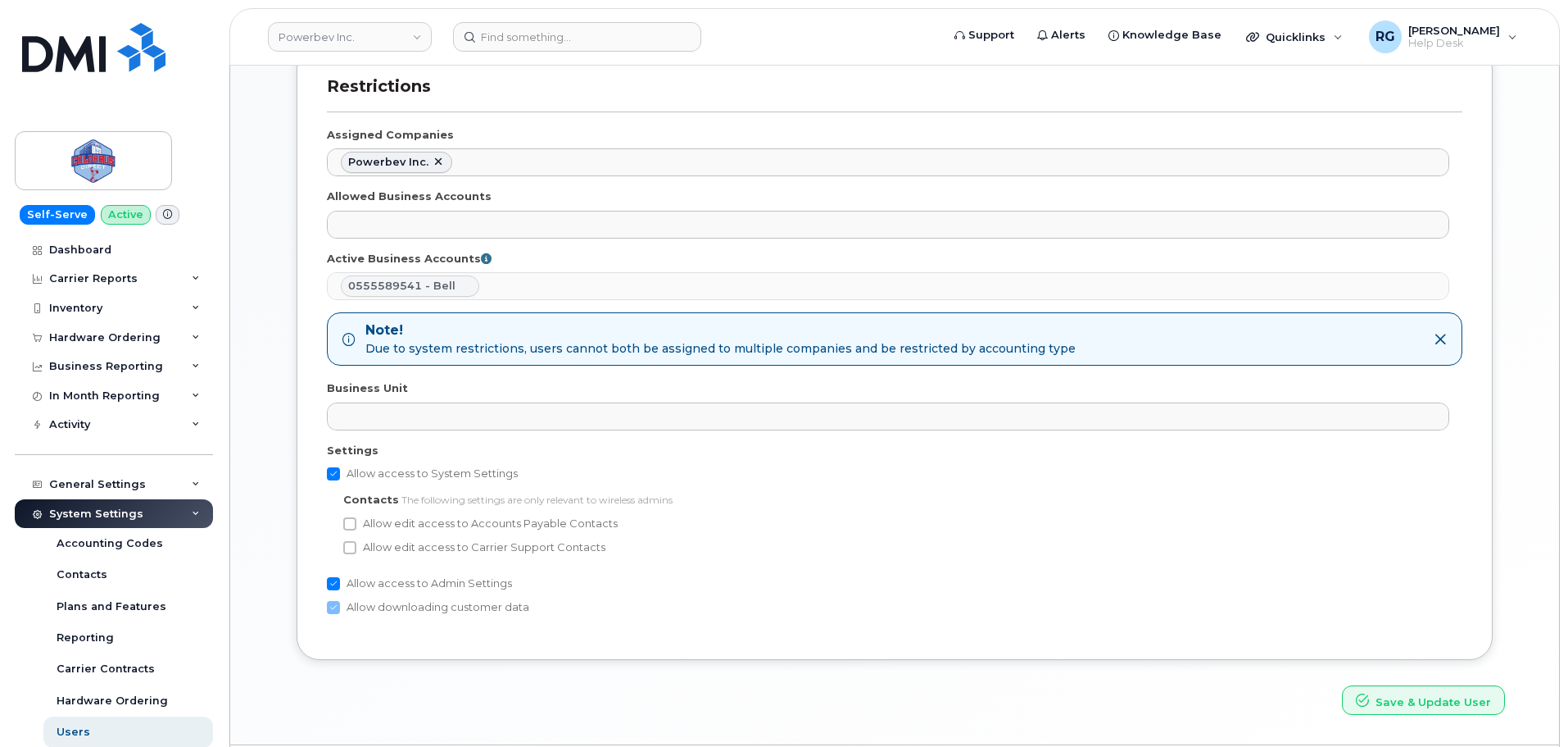
scroll to position [839, 0]
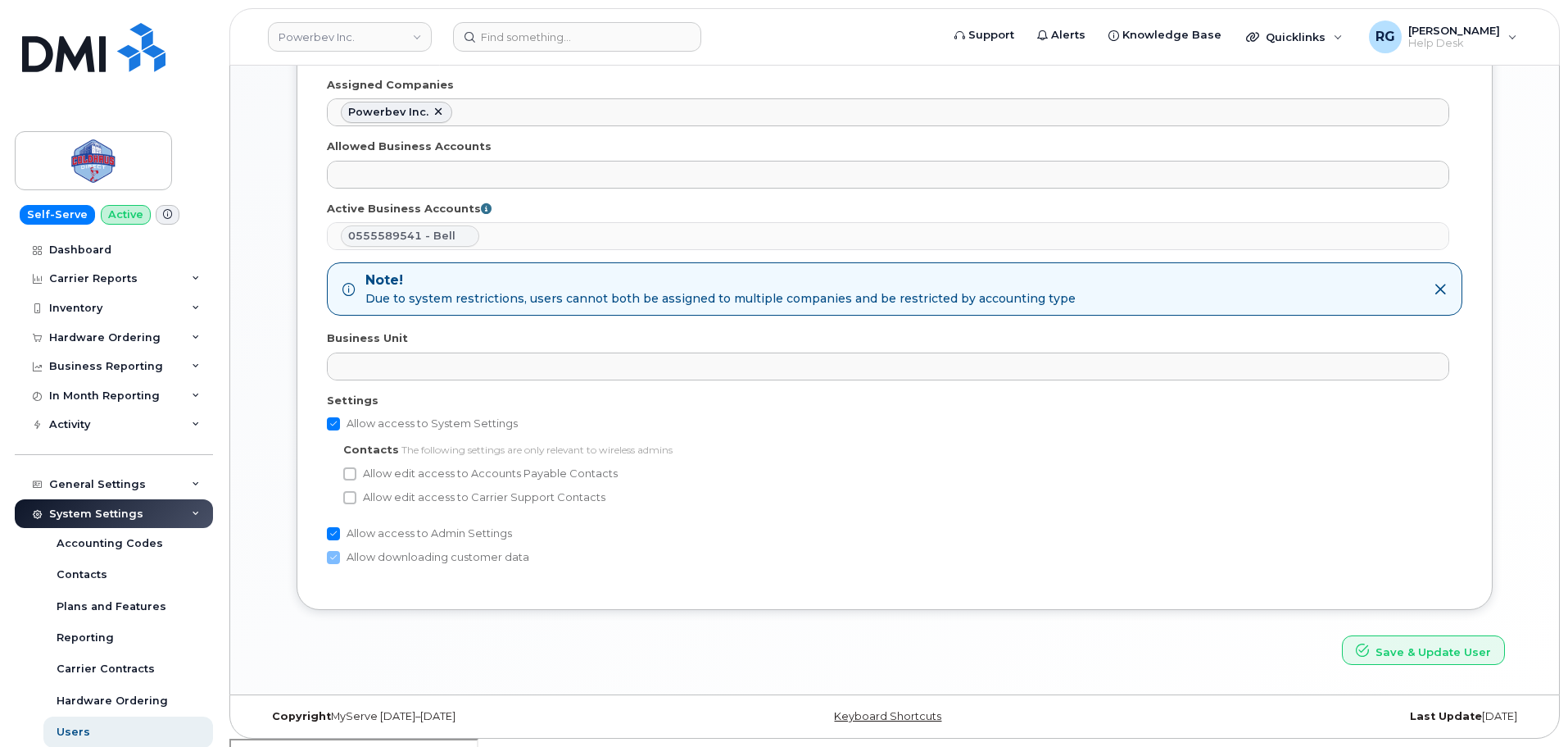
click at [351, 466] on label "Allow edit access to Accounts Payable Contacts" at bounding box center [480, 473] width 274 height 20
click at [351, 467] on input "Allow edit access to Accounts Payable Contacts" at bounding box center [350, 473] width 13 height 13
checkbox input "true"
click at [347, 493] on input "Allow edit access to Carrier Support Contacts" at bounding box center [350, 497] width 13 height 13
checkbox input "true"
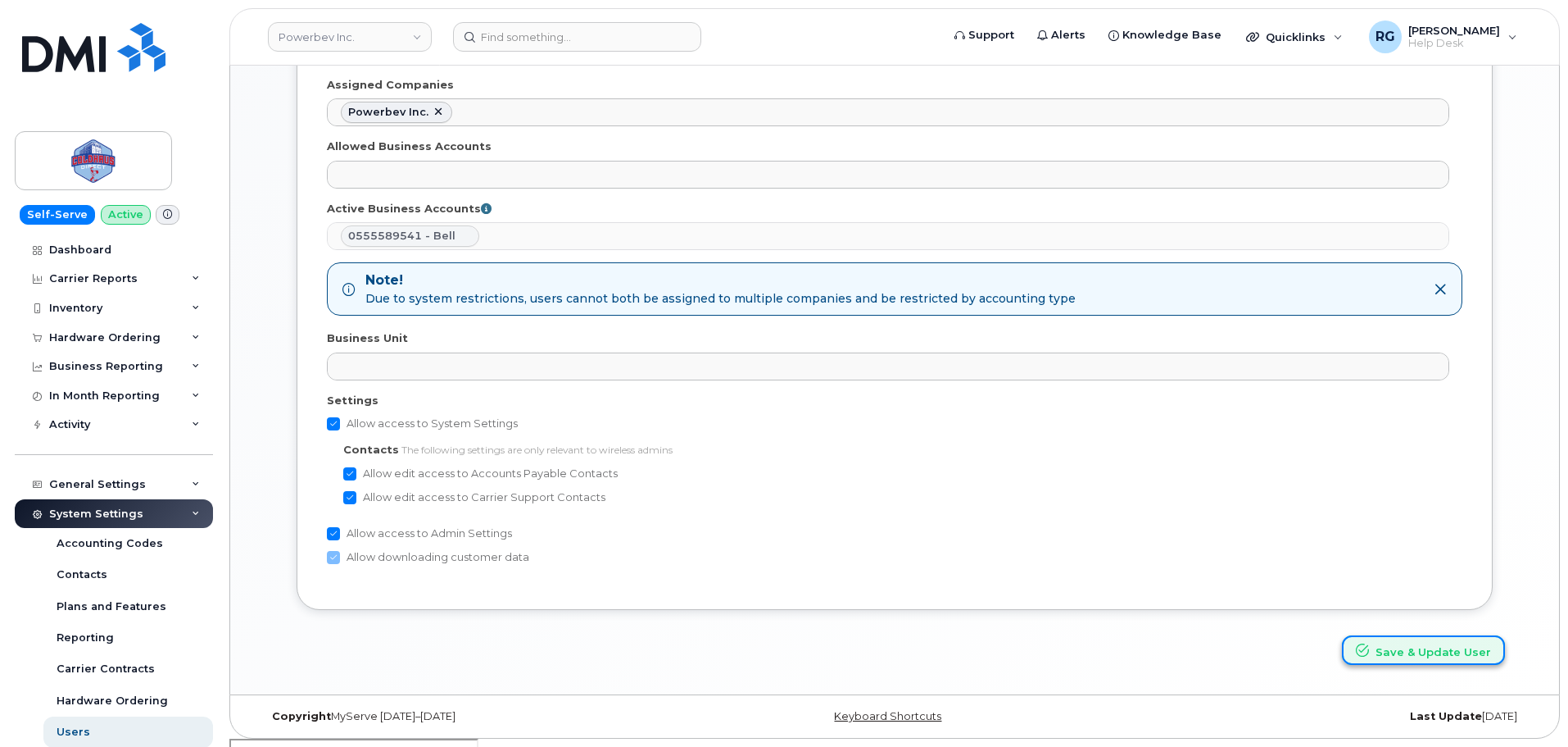
click at [1412, 653] on button "Save & Update User" at bounding box center [1423, 650] width 163 height 30
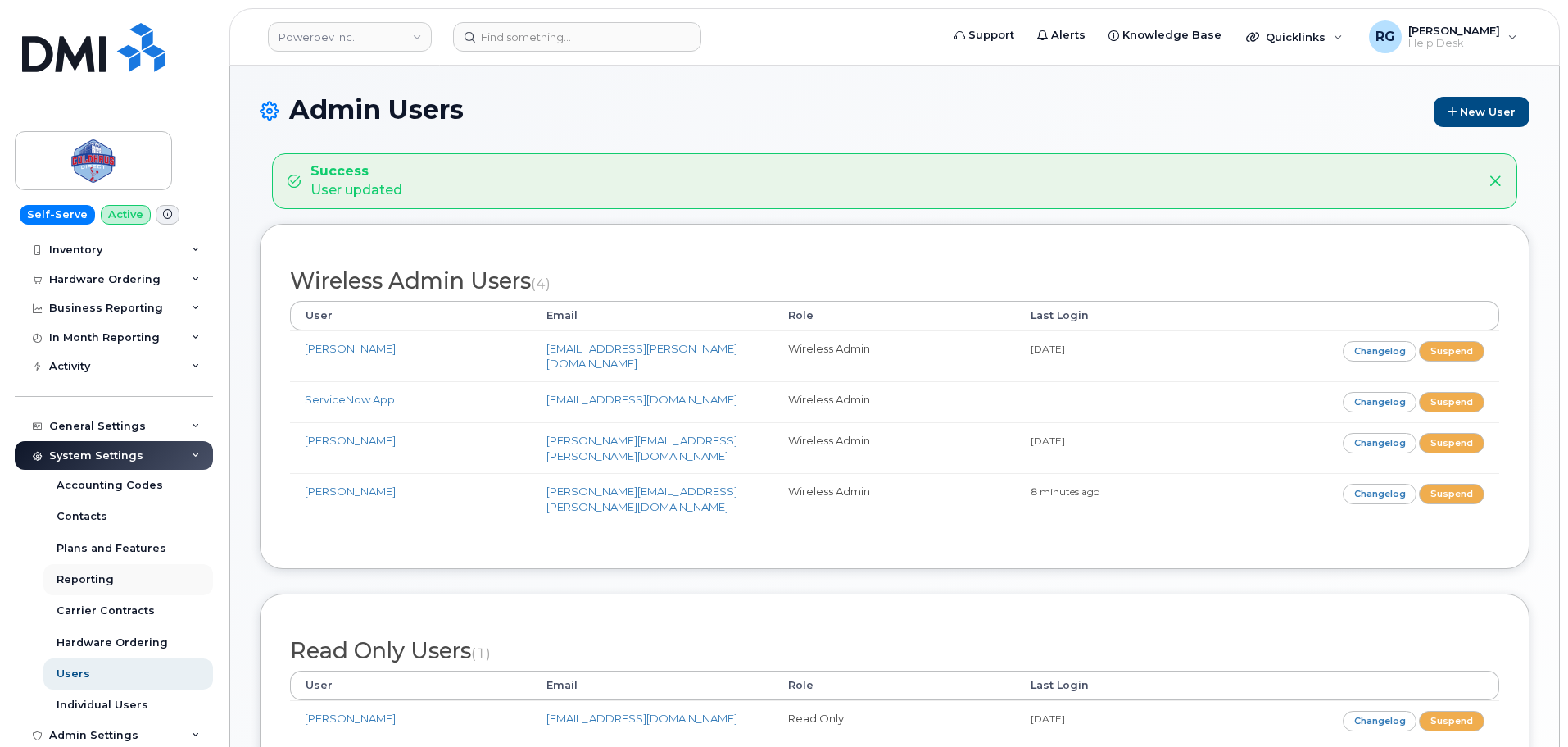
scroll to position [61, 0]
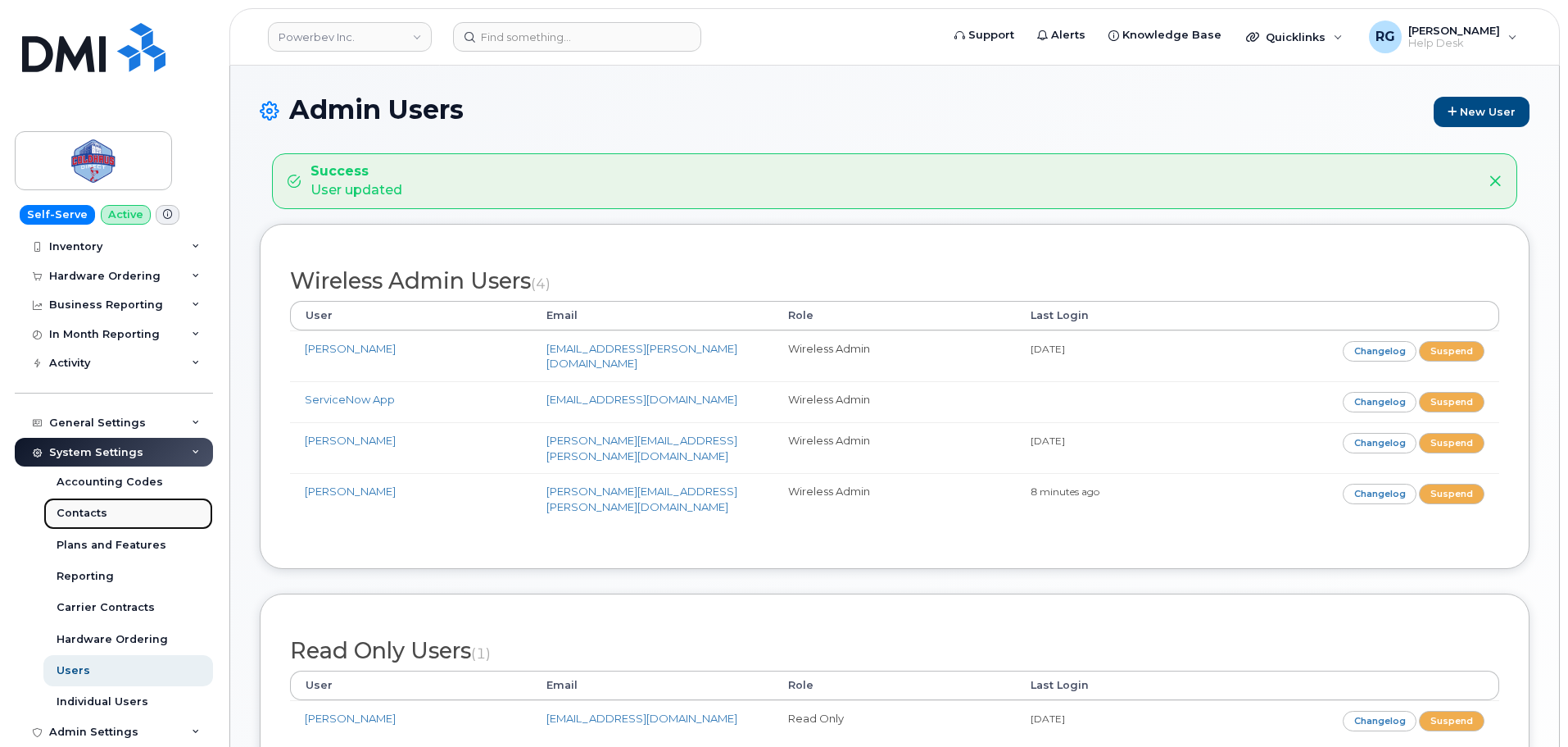
click at [91, 511] on div "Contacts" at bounding box center [81, 512] width 51 height 15
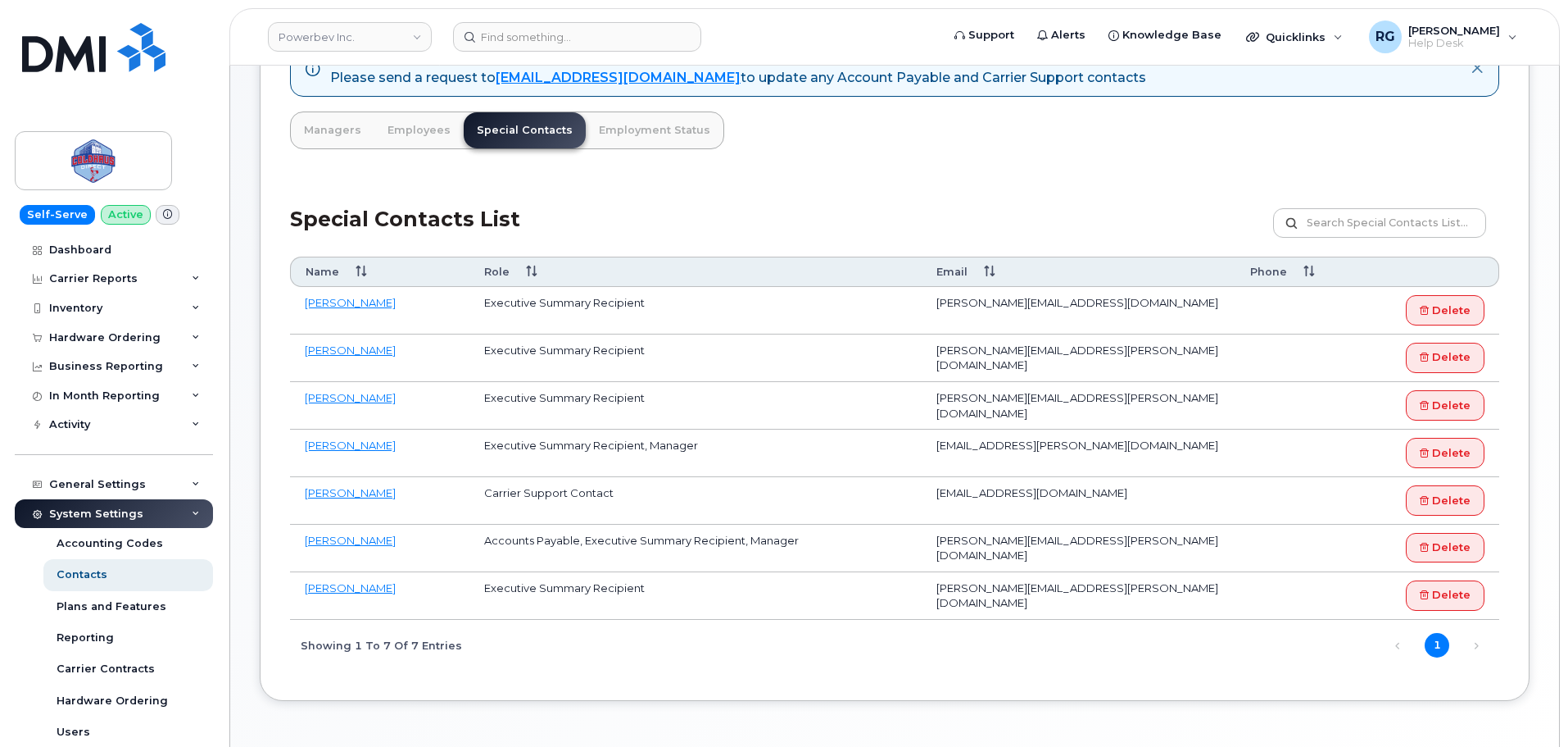
scroll to position [144, 0]
drag, startPoint x: 652, startPoint y: 299, endPoint x: 487, endPoint y: 308, distance: 165.2
click at [487, 308] on td "Executive Summary Recipient" at bounding box center [696, 309] width 453 height 48
click at [1457, 598] on link "Delete" at bounding box center [1445, 594] width 79 height 30
drag, startPoint x: 486, startPoint y: 395, endPoint x: 659, endPoint y: 400, distance: 173.1
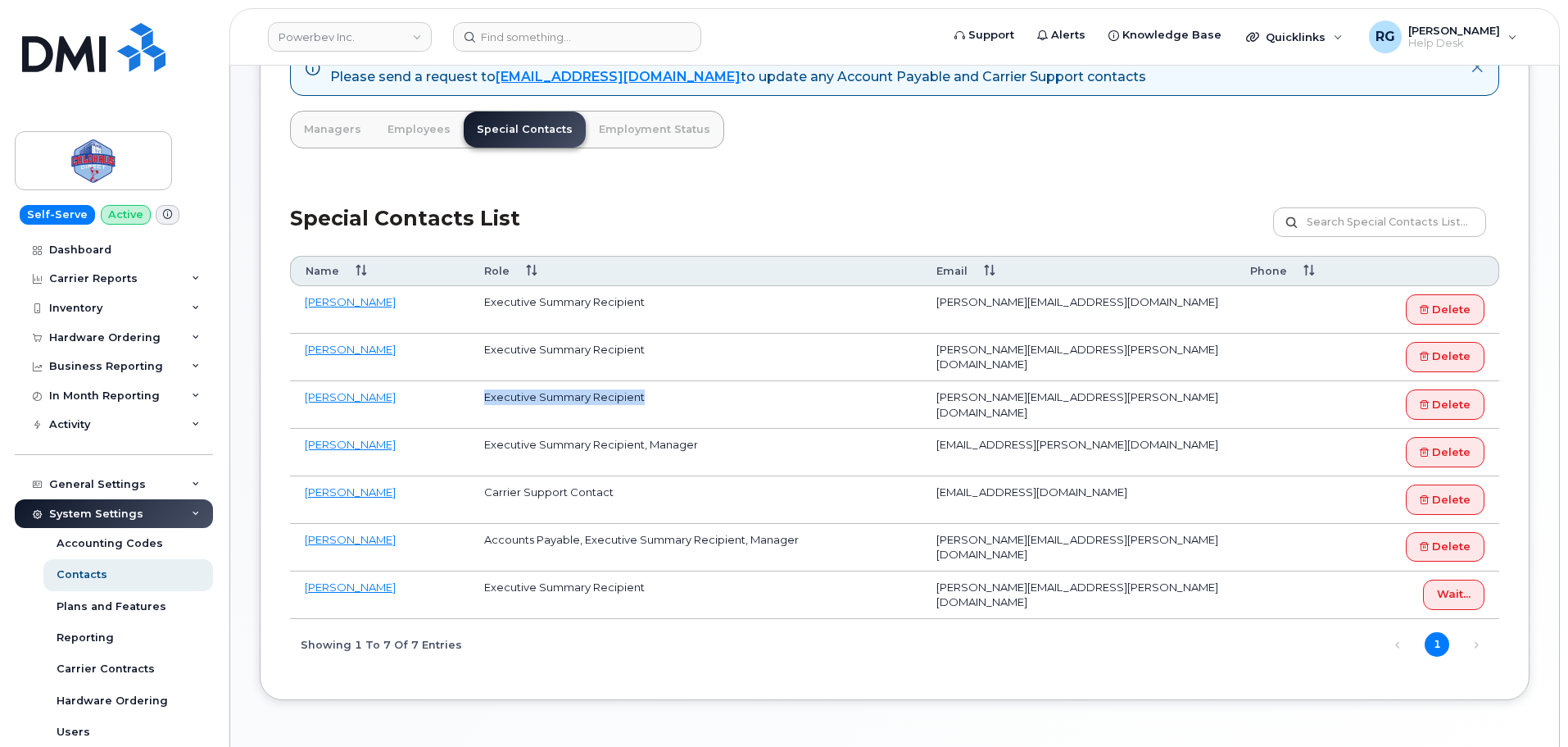
click at [659, 400] on td "Executive Summary Recipient" at bounding box center [696, 404] width 453 height 48
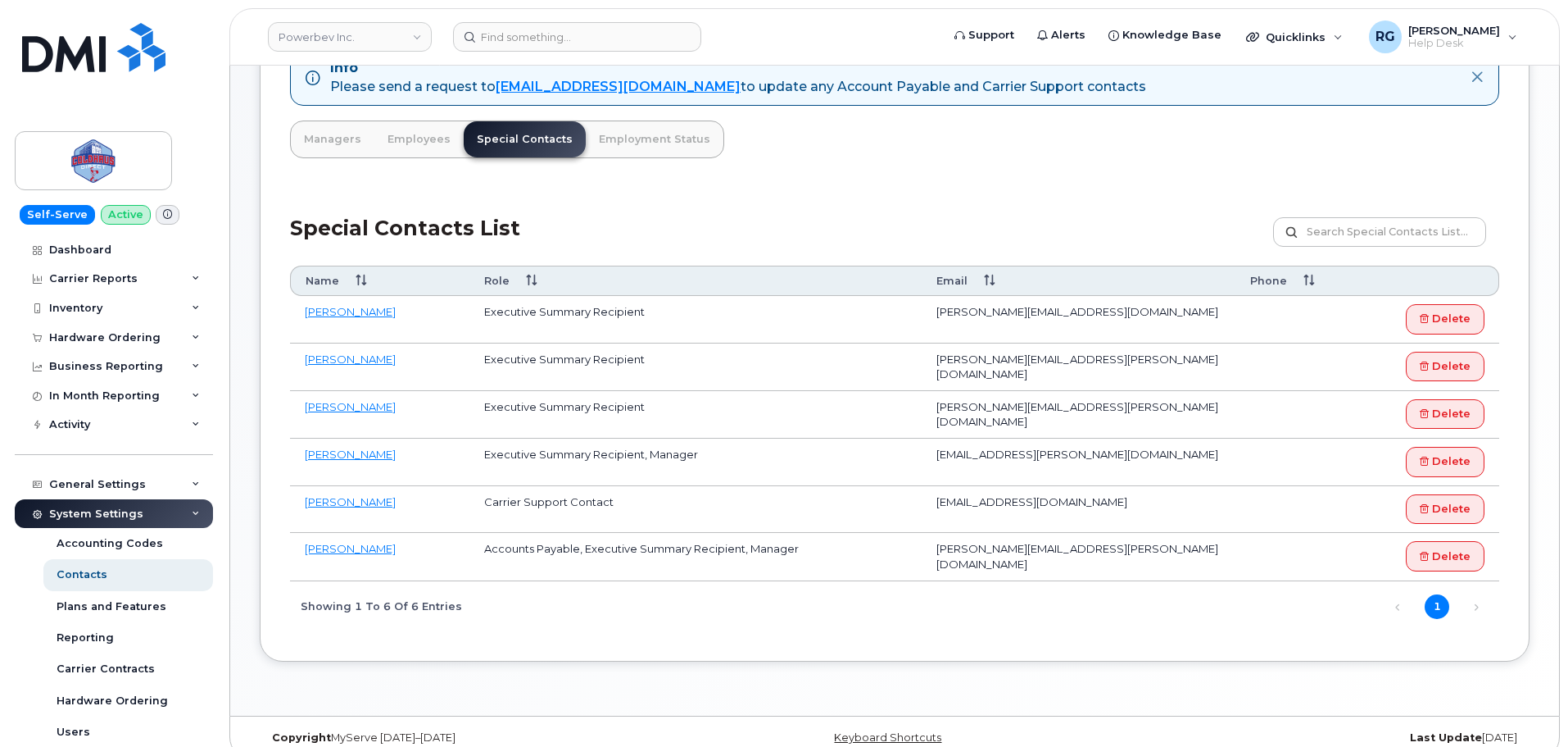
scroll to position [205, 0]
drag, startPoint x: 578, startPoint y: 545, endPoint x: 491, endPoint y: 542, distance: 87.1
click at [491, 542] on td "Accounts Payable, Executive Summary Recipient, Manager" at bounding box center [696, 556] width 453 height 48
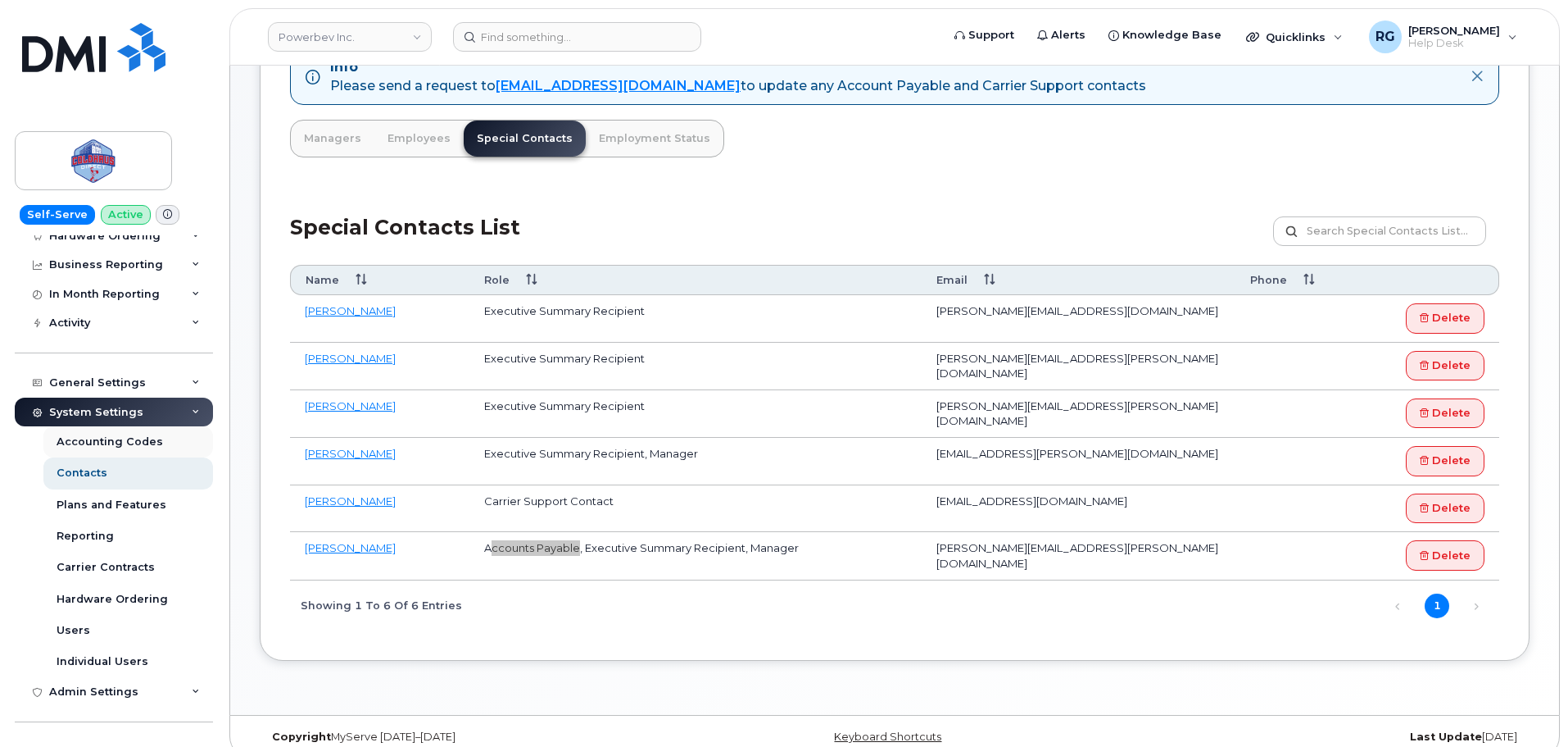
scroll to position [149, 0]
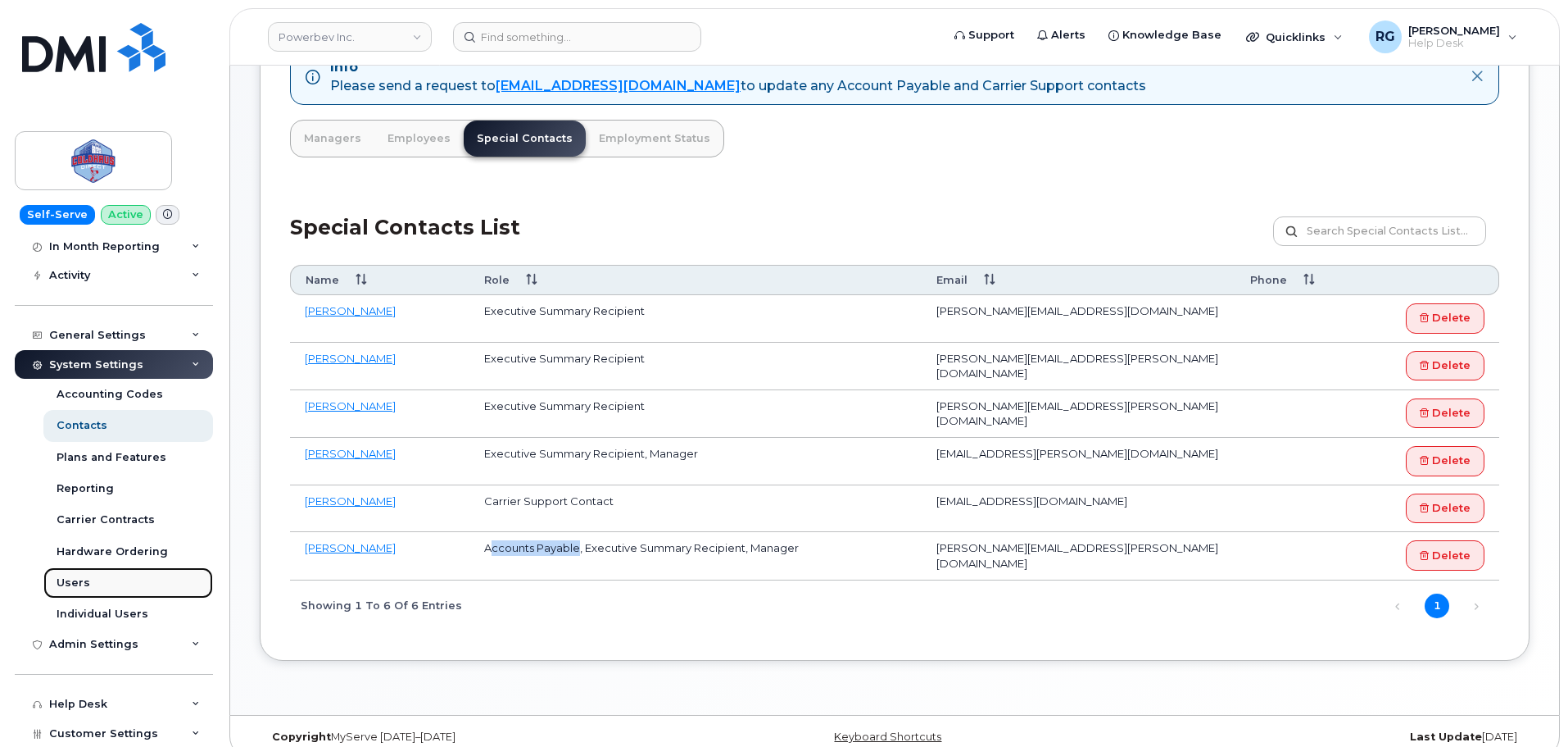
click at [89, 577] on link "Users" at bounding box center [128, 583] width 170 height 31
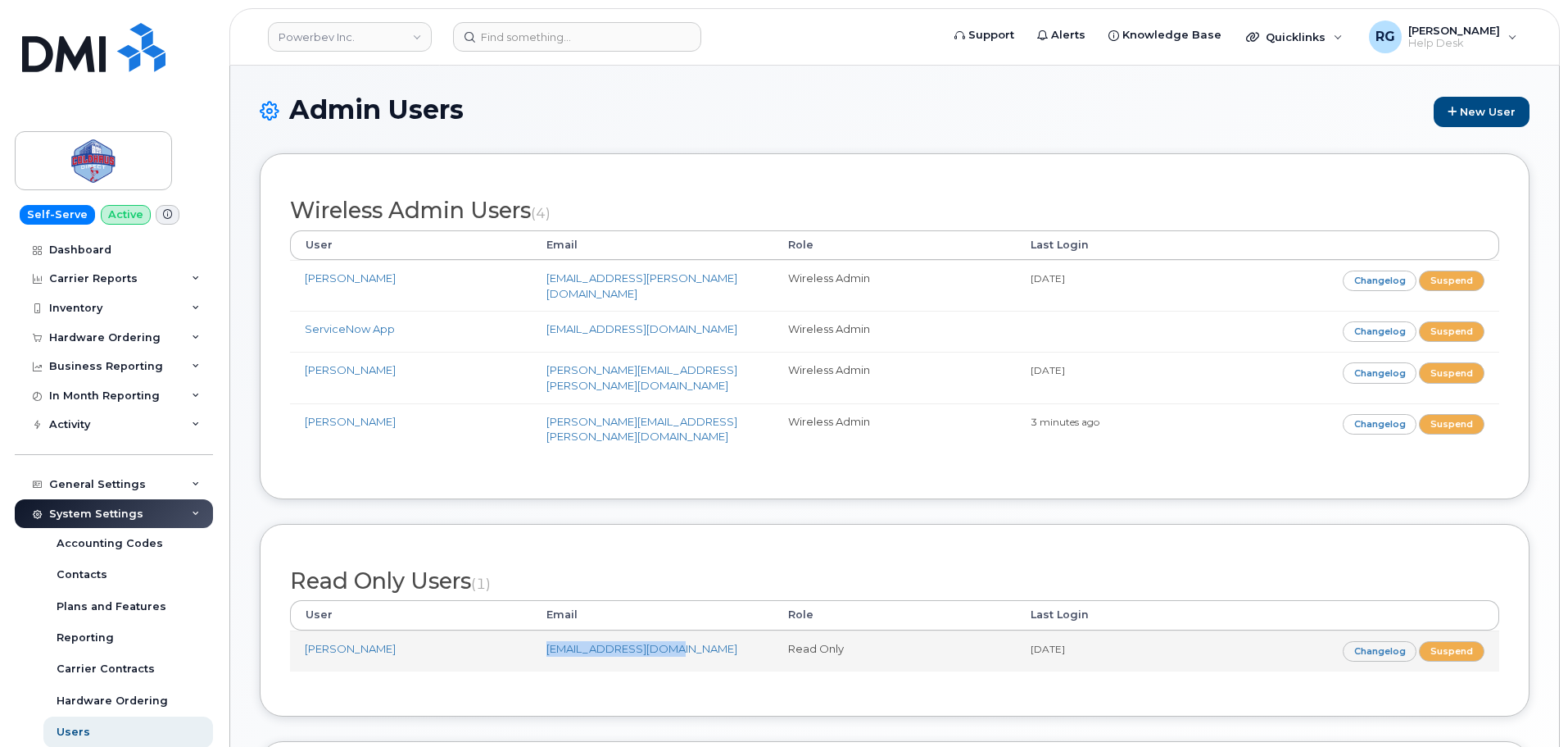
drag, startPoint x: 680, startPoint y: 621, endPoint x: 536, endPoint y: 624, distance: 144.0
click at [536, 630] on td "[EMAIL_ADDRESS][DOMAIN_NAME]" at bounding box center [652, 650] width 241 height 41
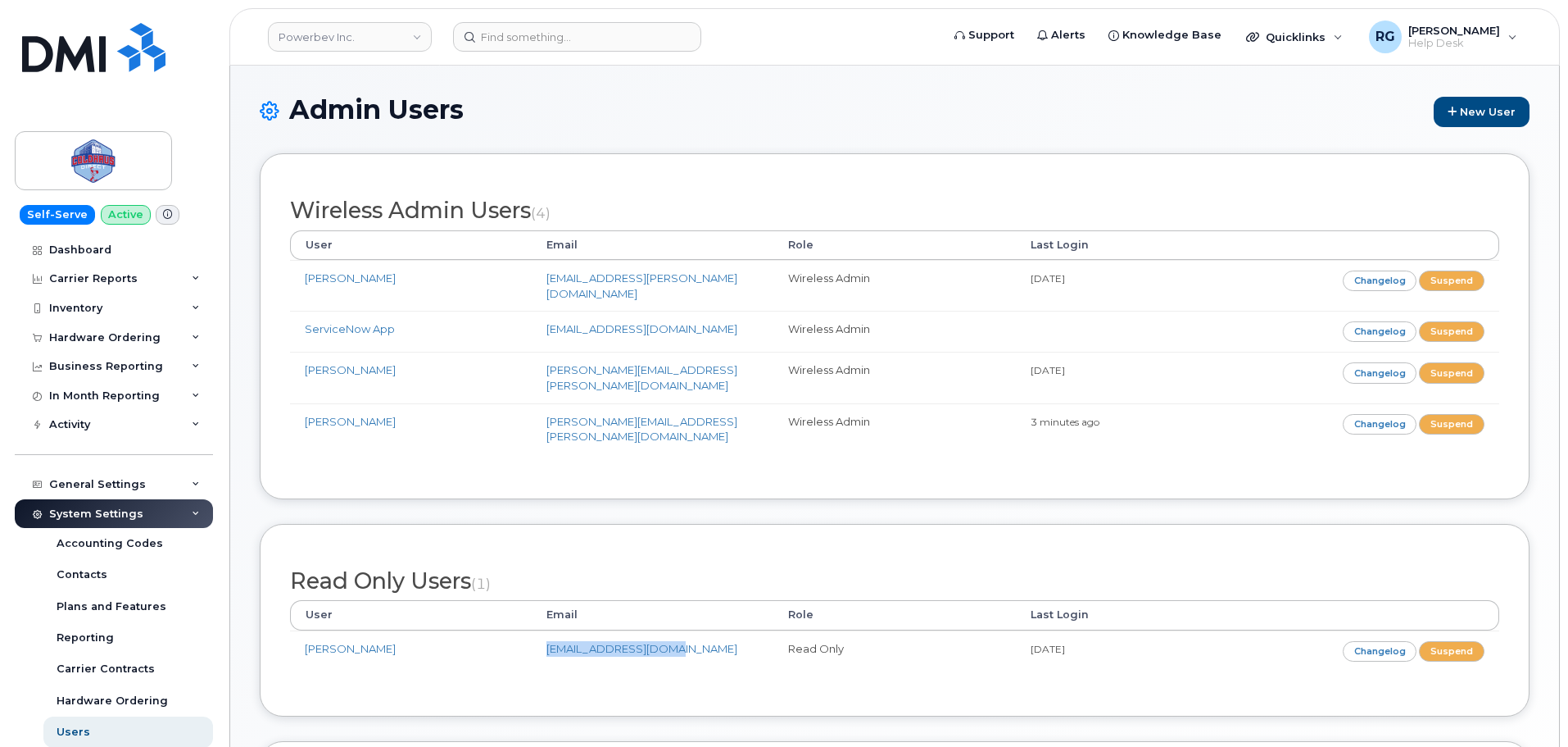
copy link "[EMAIL_ADDRESS][DOMAIN_NAME]"
click at [87, 576] on div "Contacts" at bounding box center [81, 574] width 51 height 15
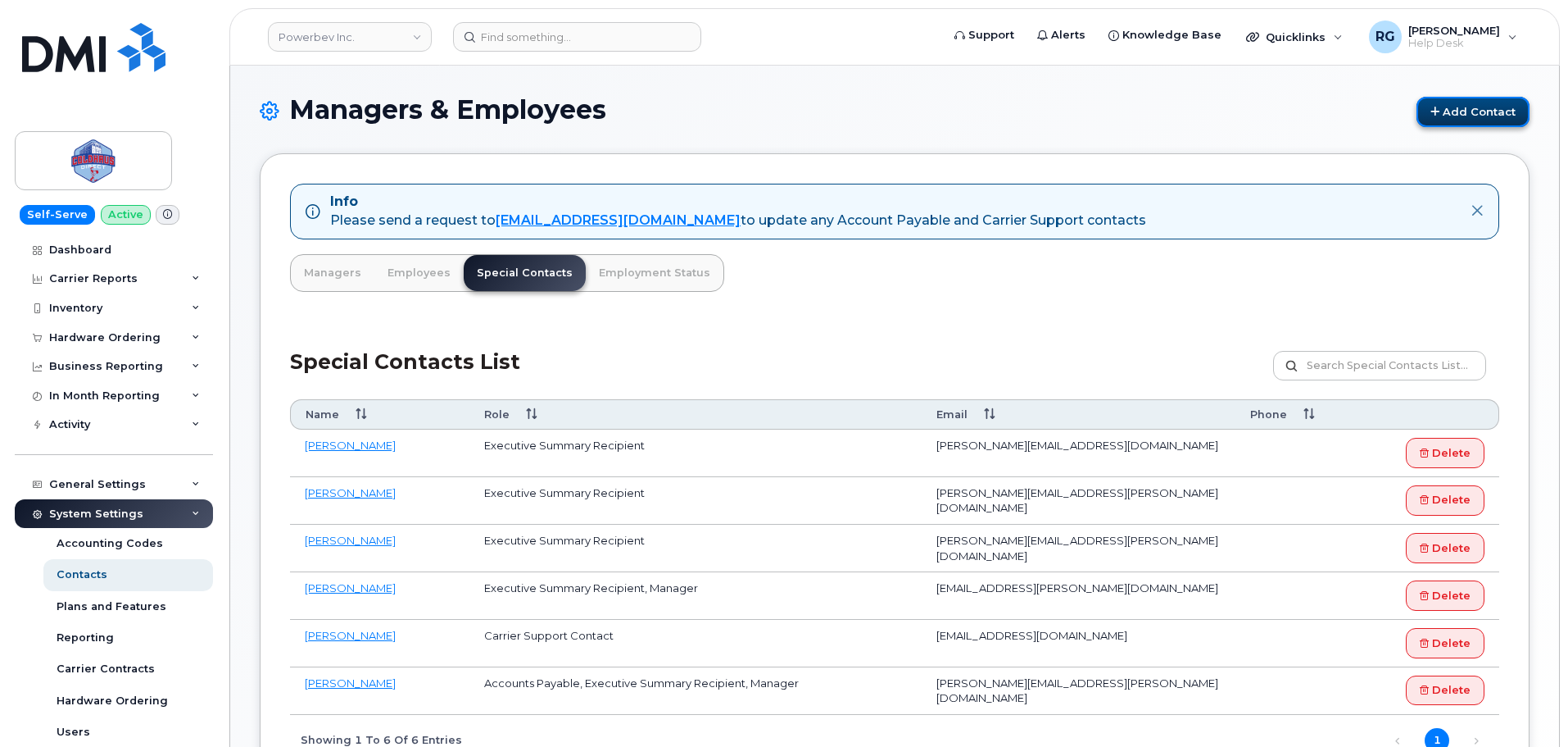
click at [1443, 115] on link "Add Contact" at bounding box center [1473, 112] width 113 height 30
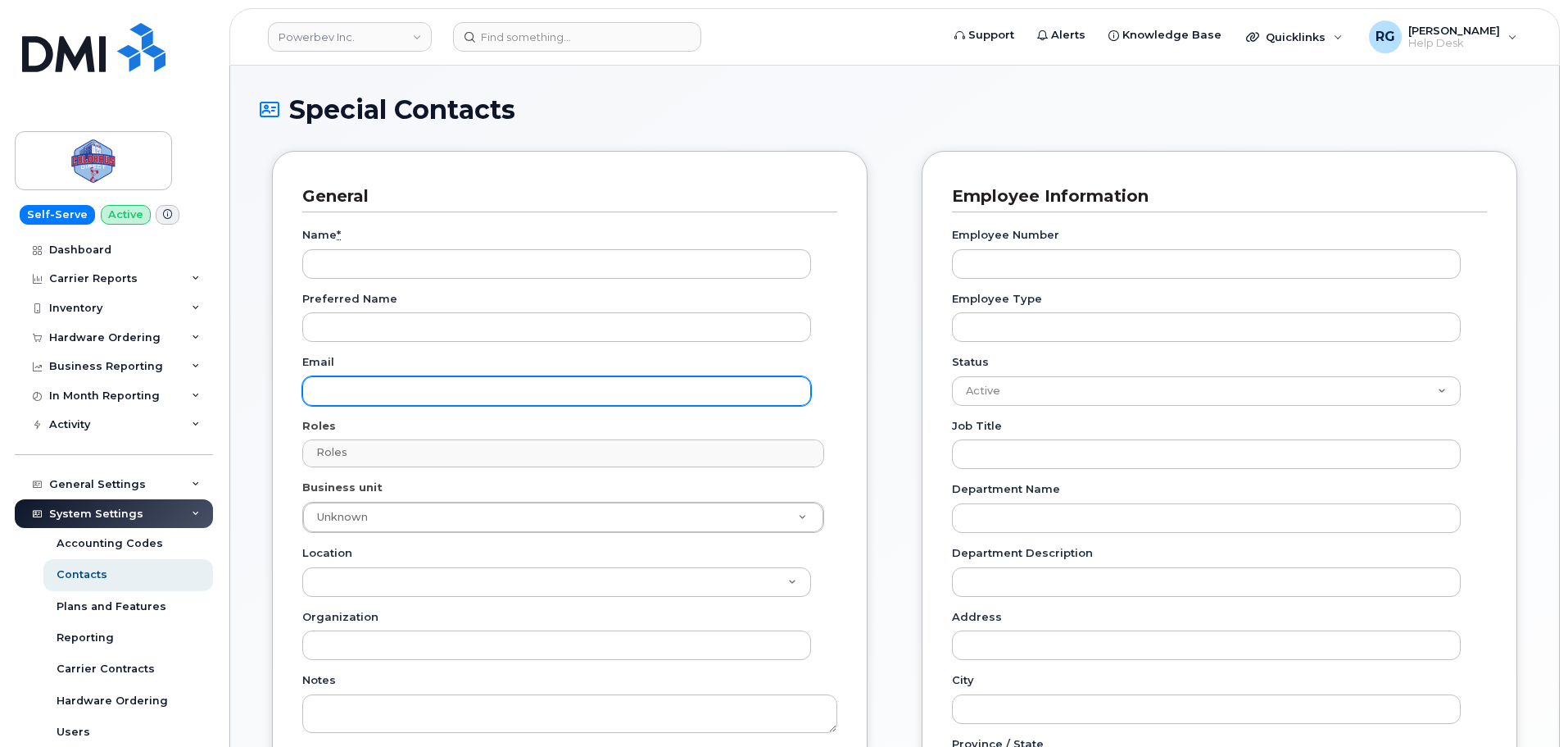
click at [342, 384] on input "Email" at bounding box center [556, 391] width 509 height 29
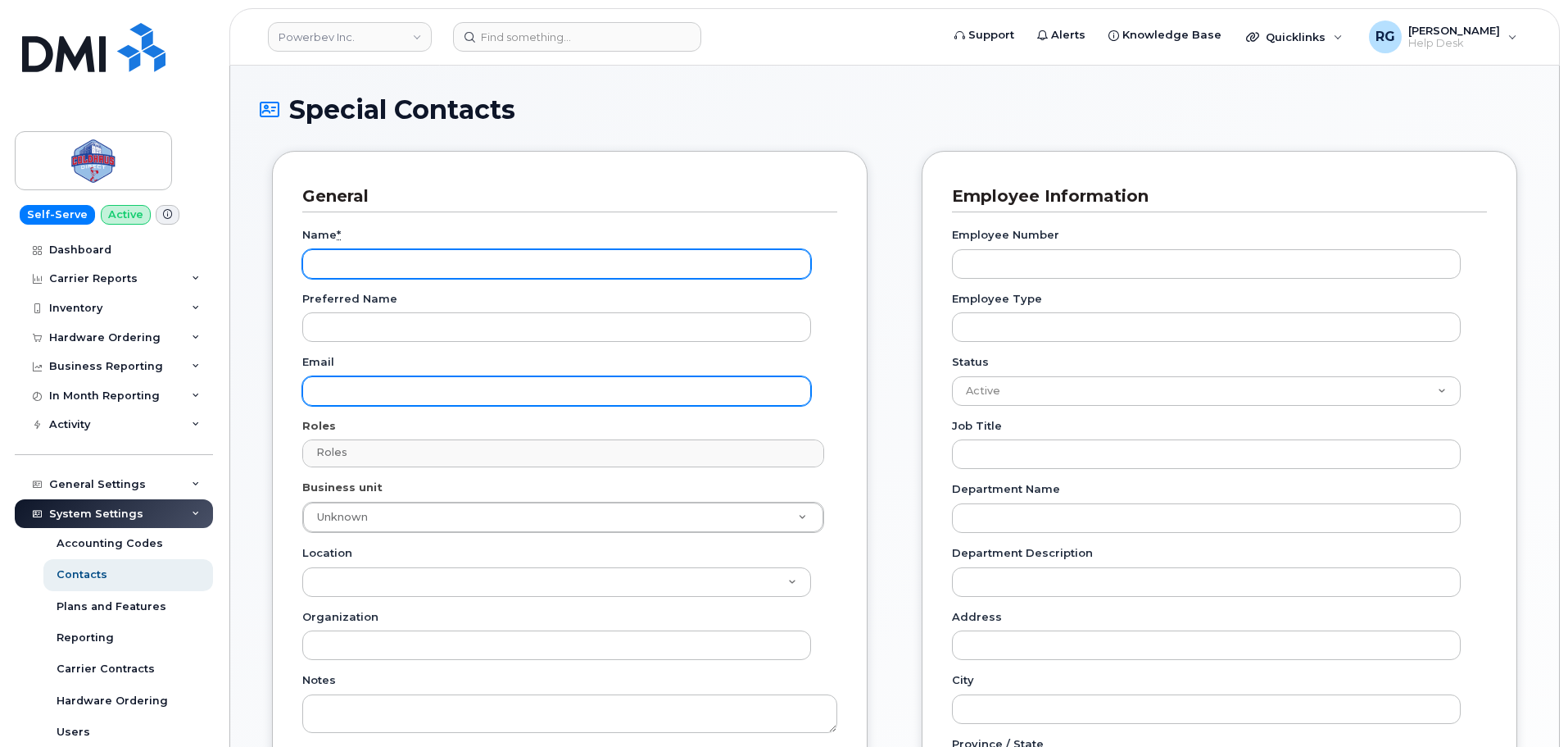
paste input "[EMAIL_ADDRESS][DOMAIN_NAME]"
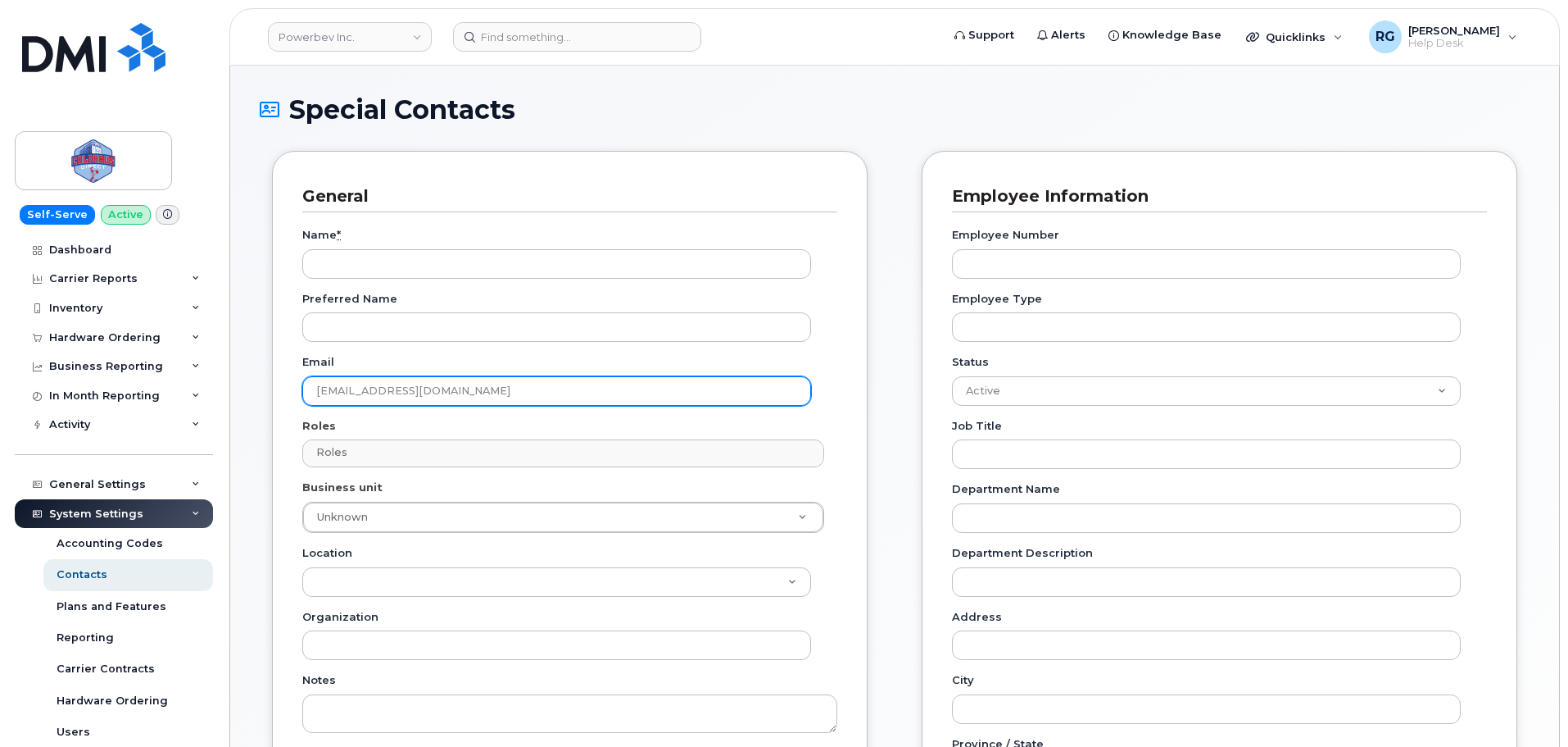
type input "[EMAIL_ADDRESS][DOMAIN_NAME]"
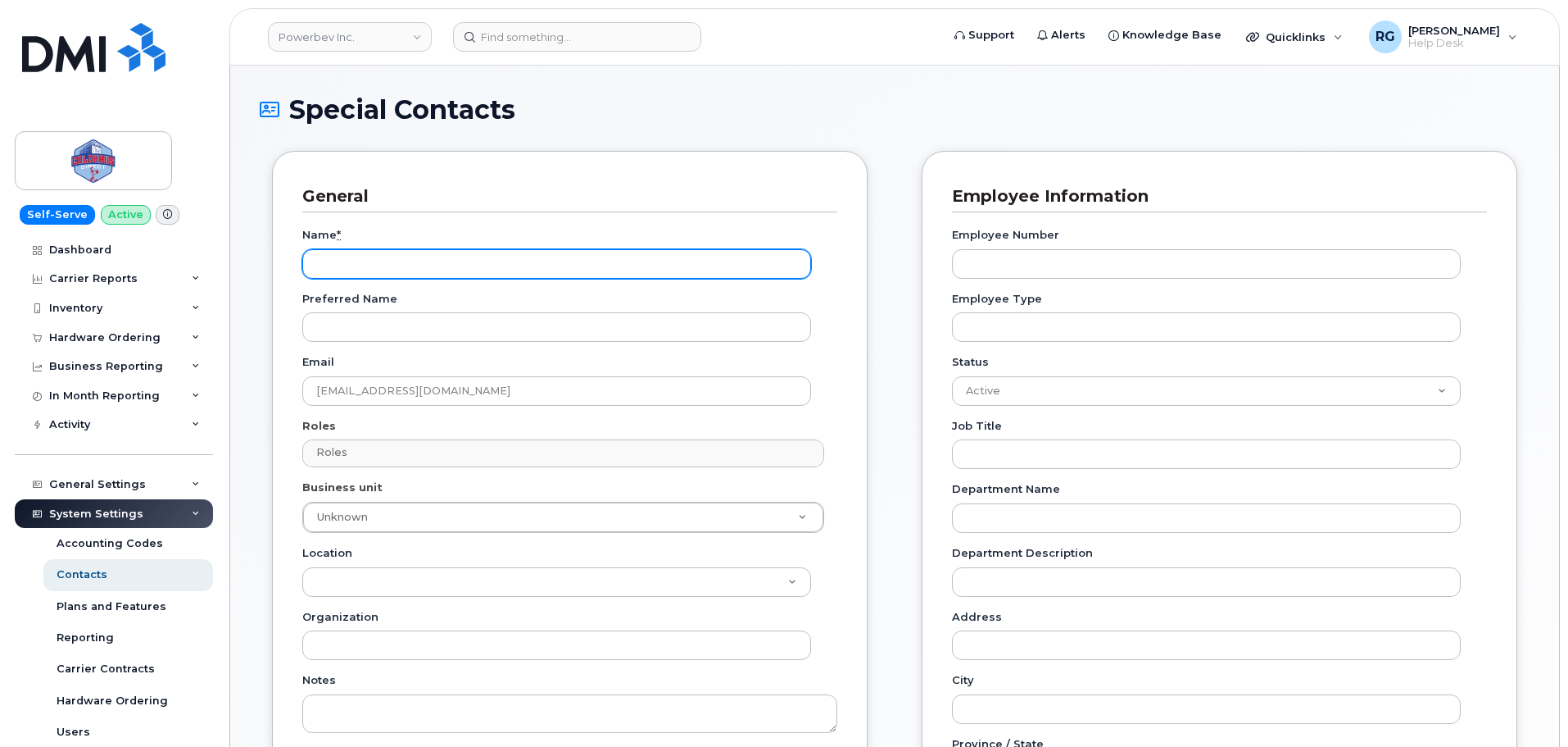
click at [462, 260] on input "Name *" at bounding box center [556, 264] width 509 height 29
paste input "[EMAIL_ADDRESS][DOMAIN_NAME]"
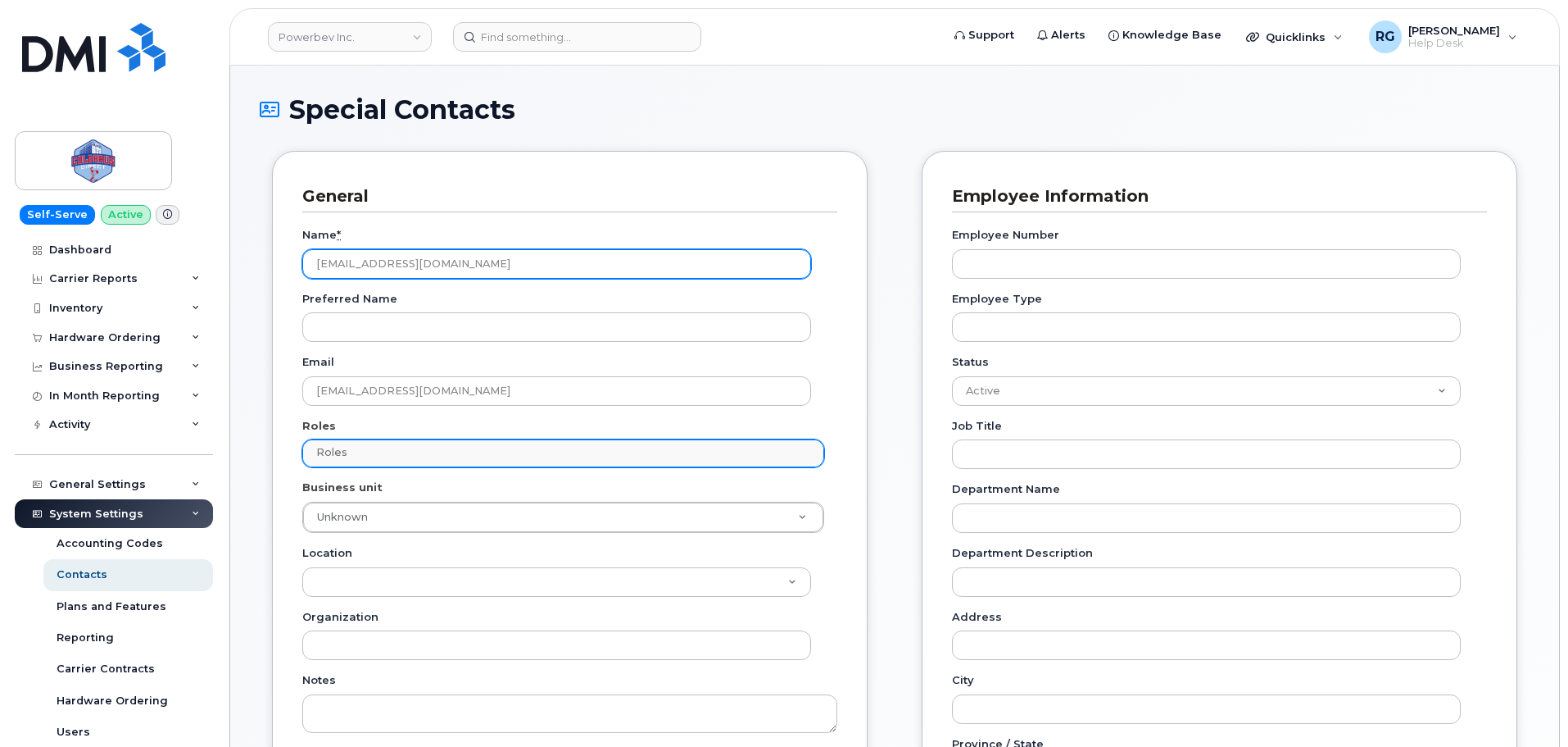
type input "[EMAIL_ADDRESS][DOMAIN_NAME]"
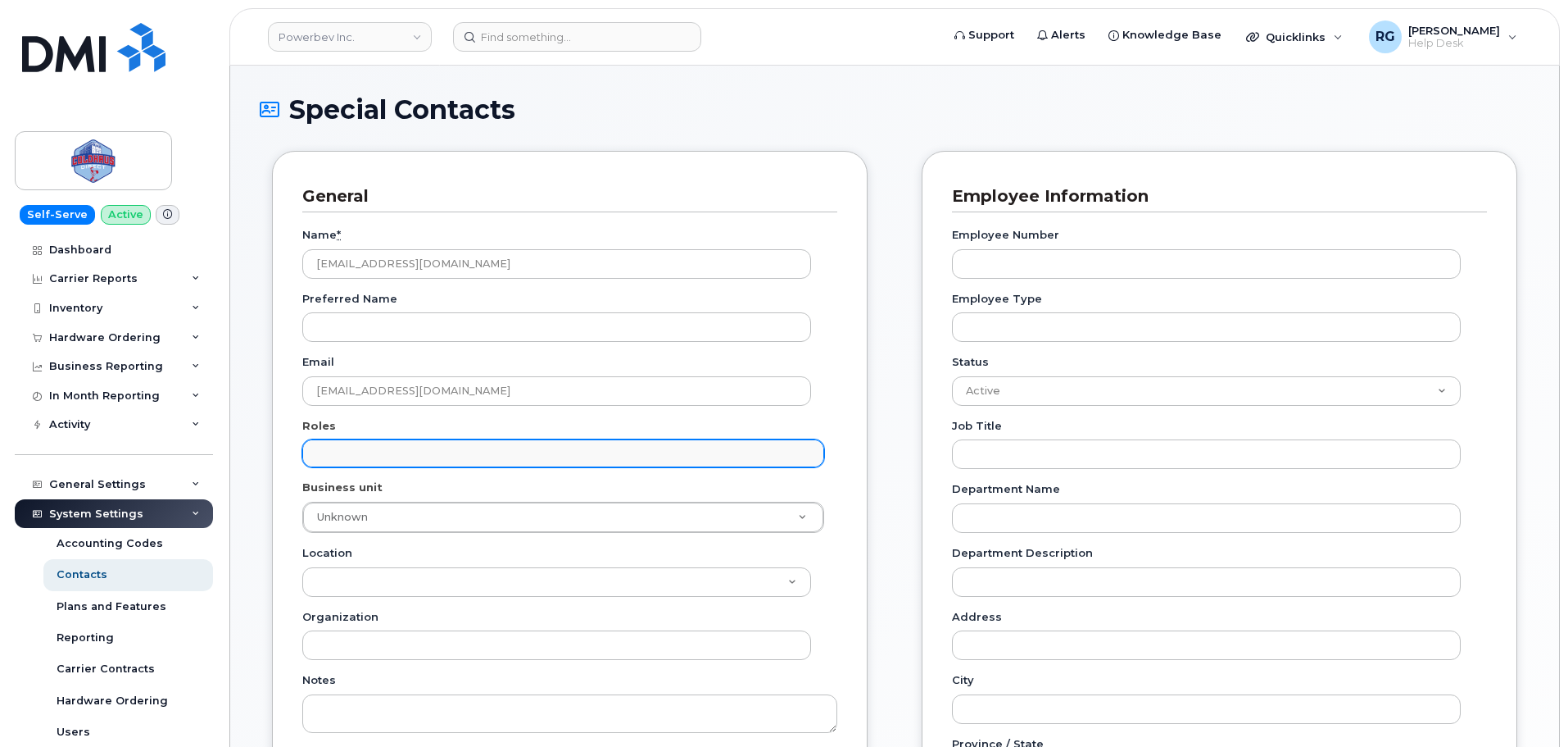
click at [364, 448] on input "text" at bounding box center [566, 452] width 507 height 23
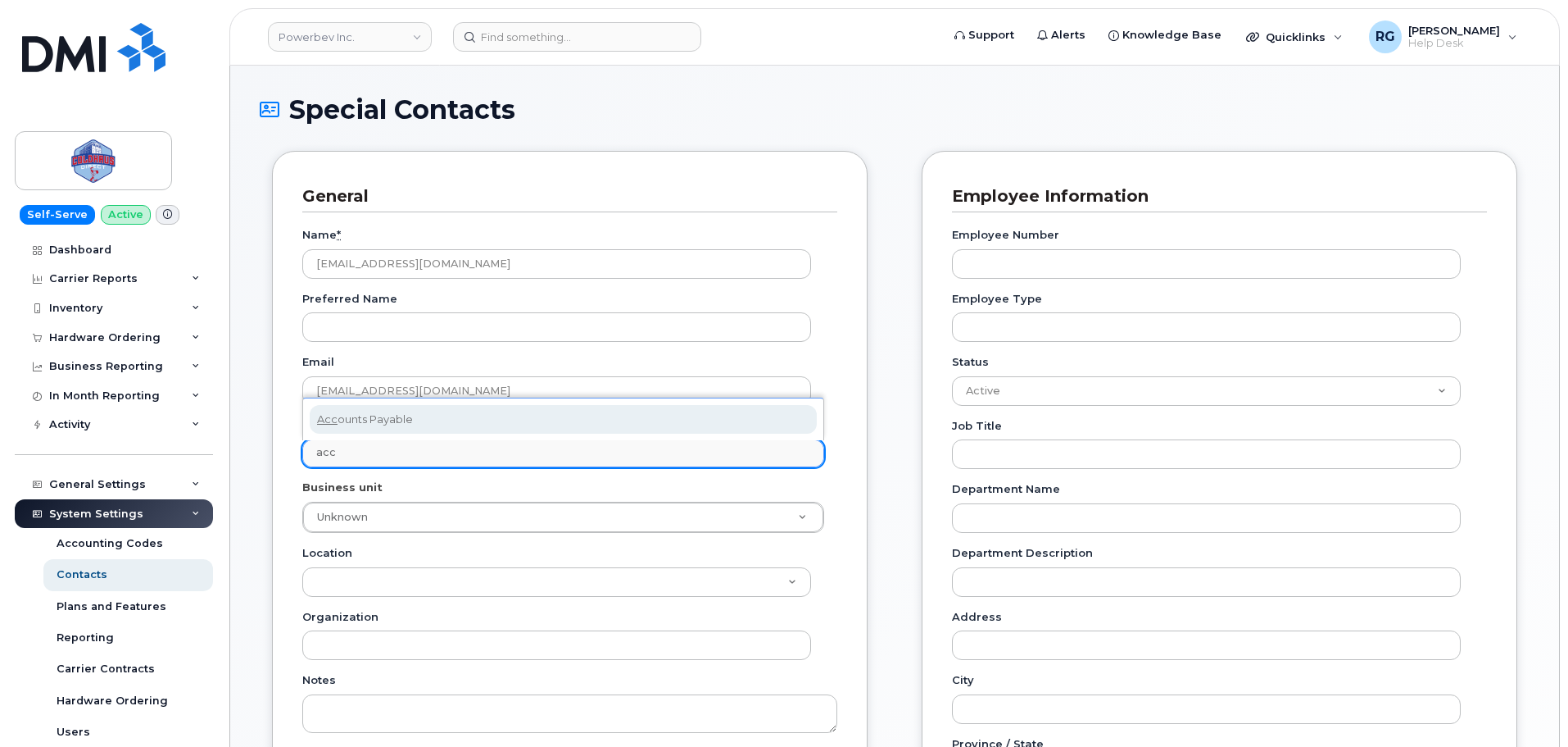
type input "acc"
select select "5"
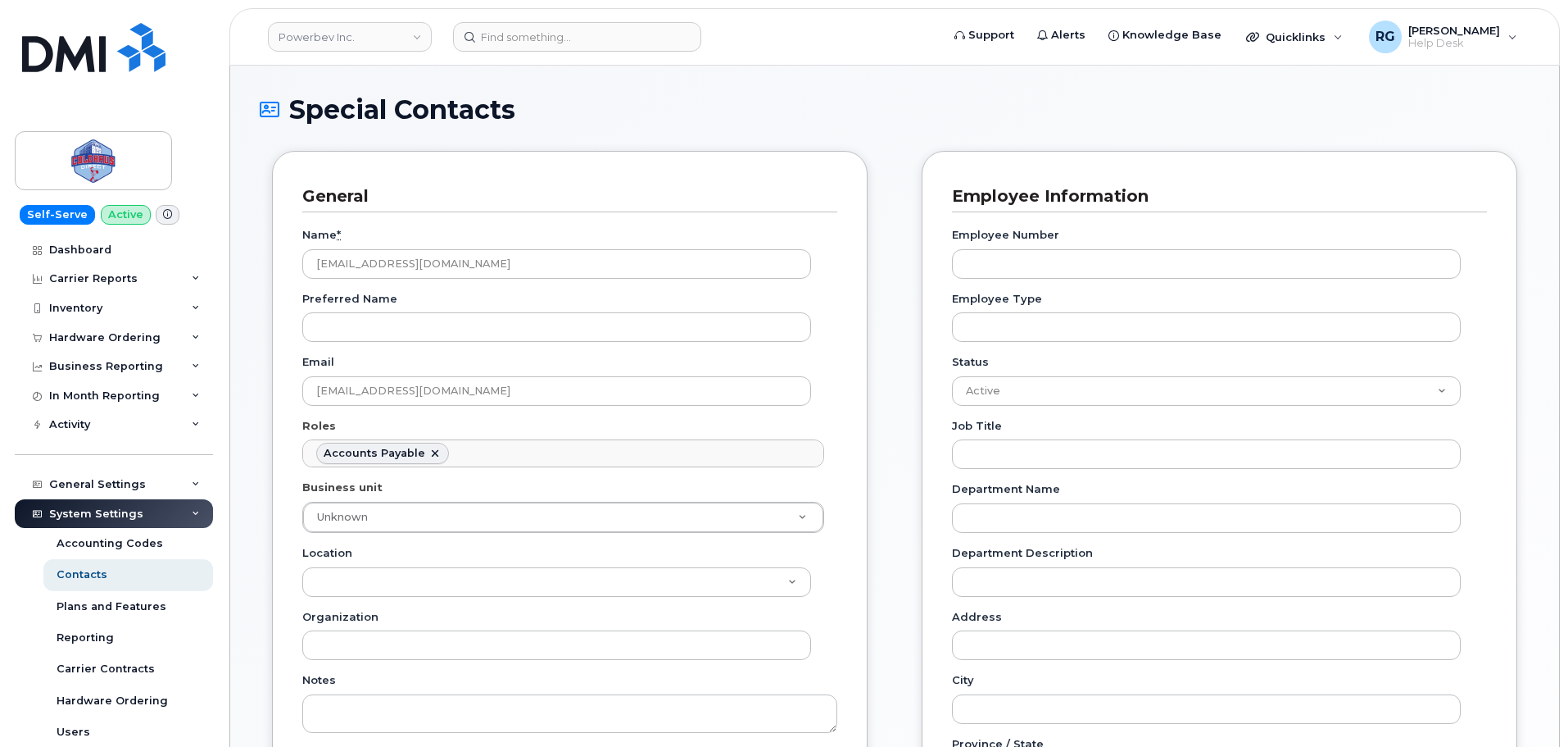
scroll to position [12, 0]
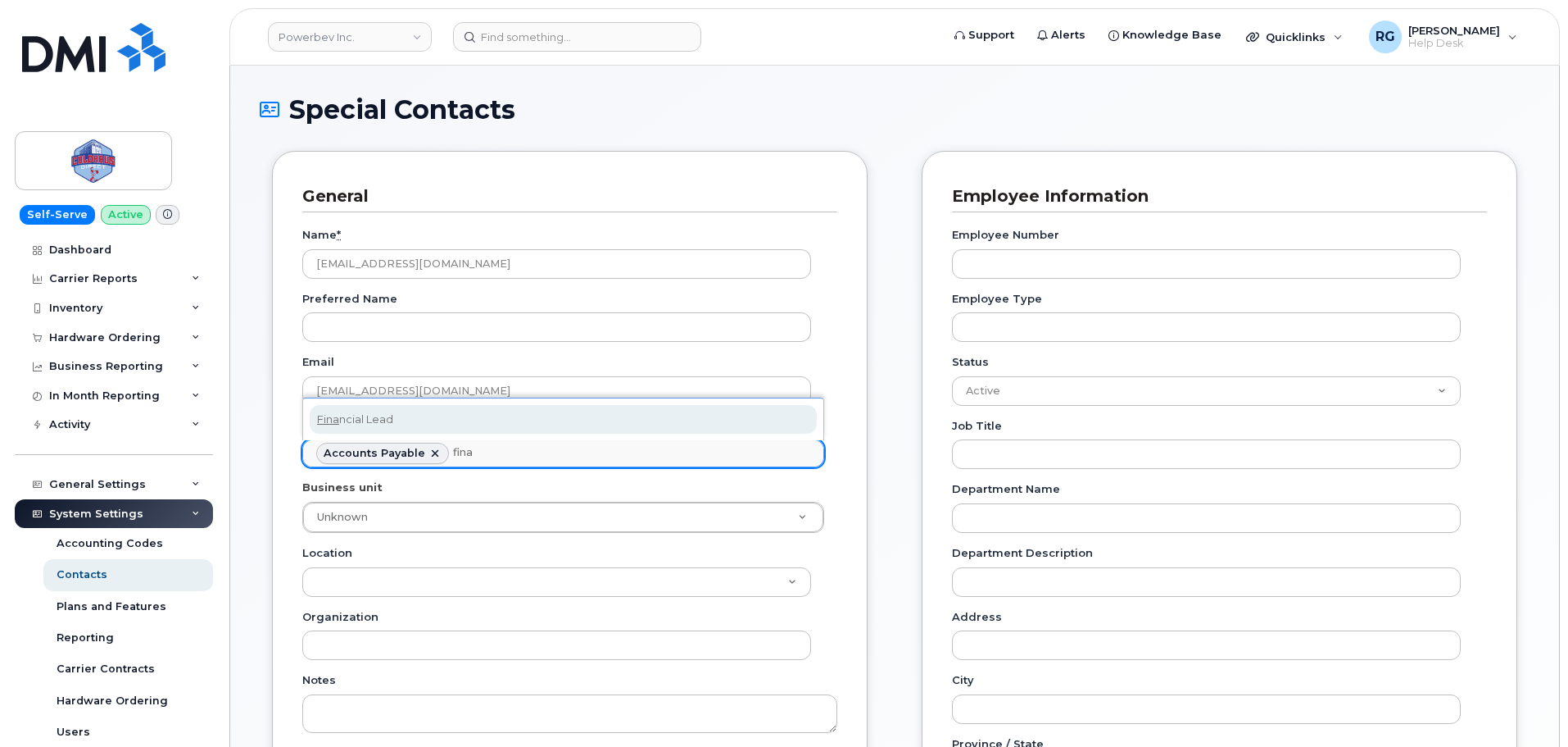
type input "finan"
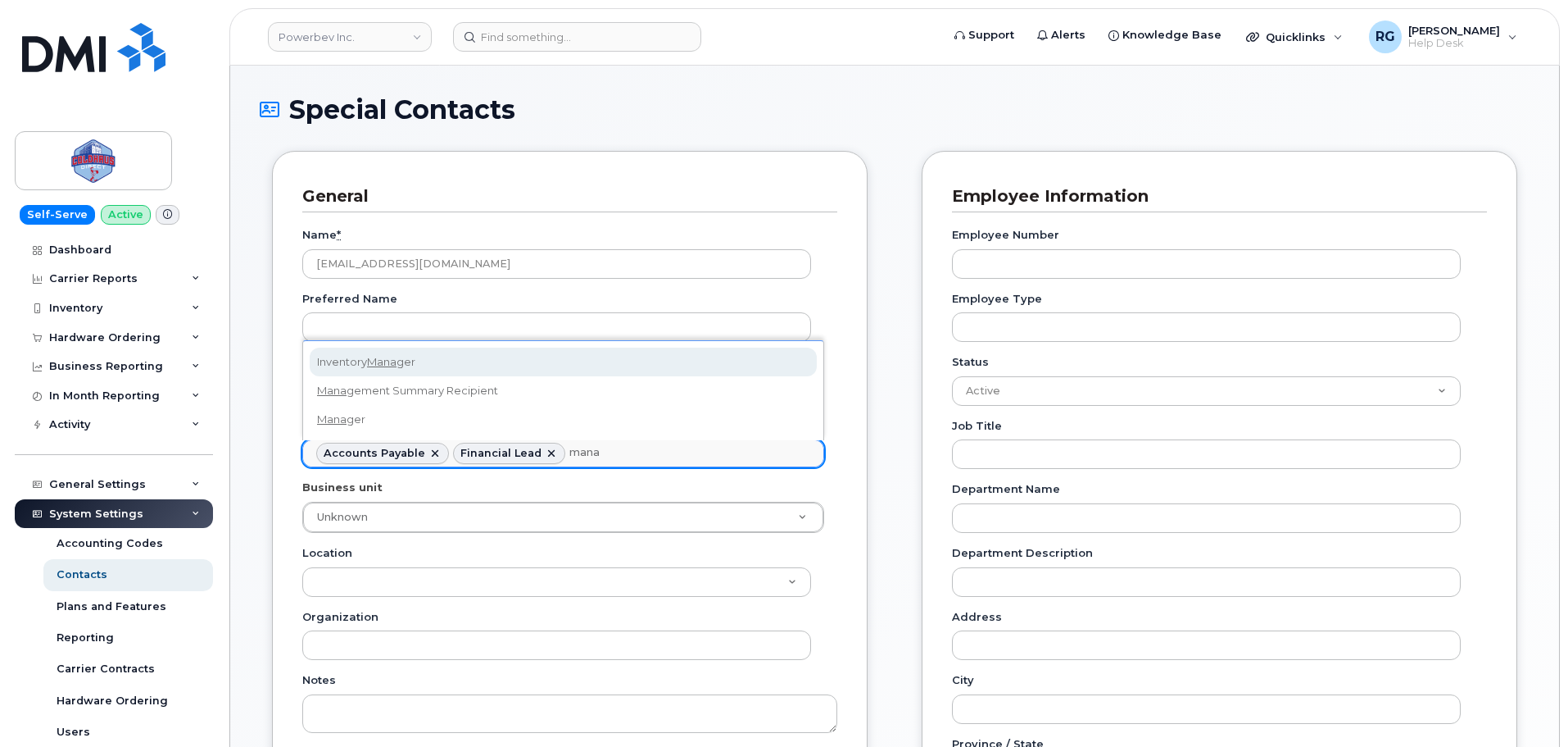
type input "manag"
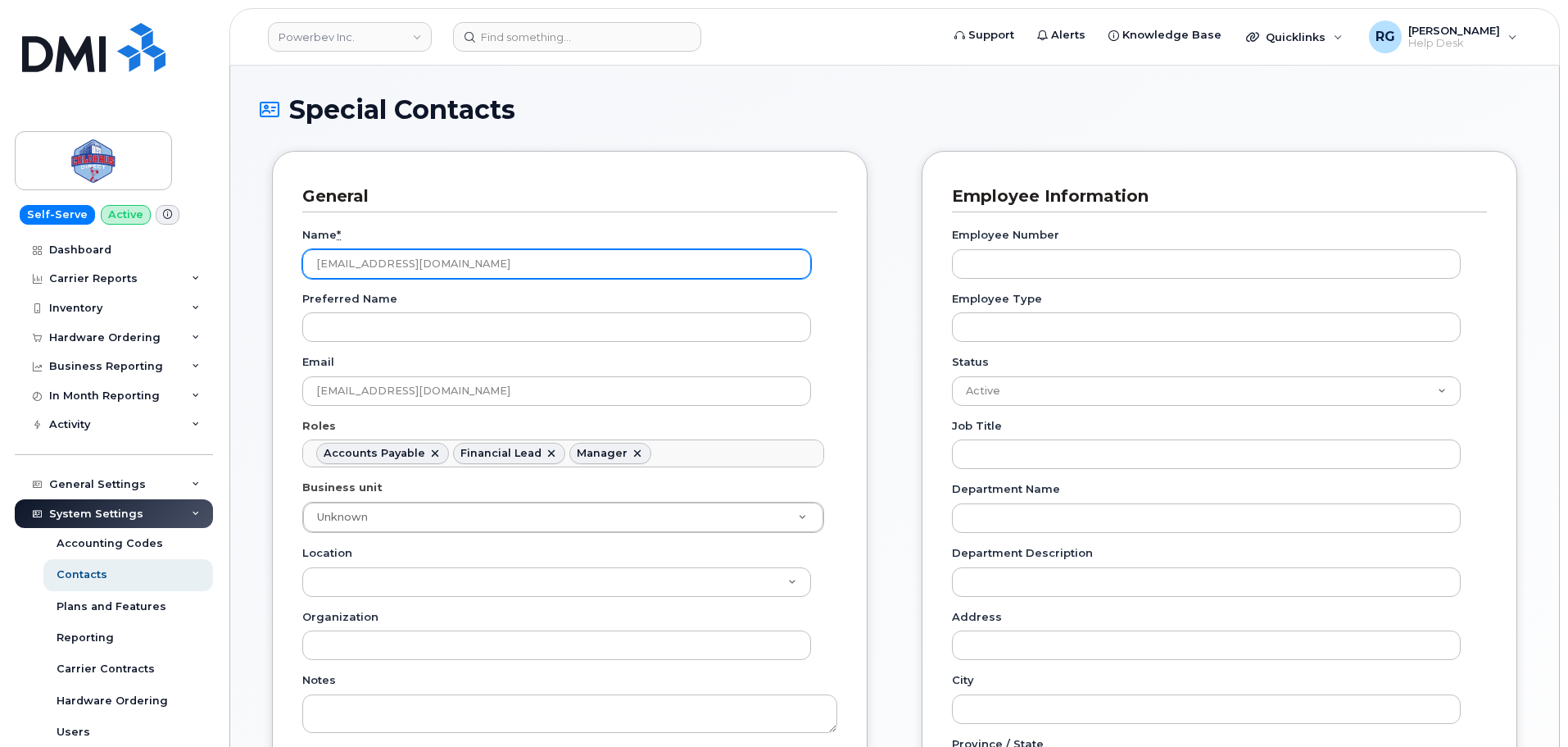
drag, startPoint x: 446, startPoint y: 270, endPoint x: 309, endPoint y: 265, distance: 137.1
click at [304, 266] on input "[EMAIL_ADDRESS][DOMAIN_NAME]" at bounding box center [556, 264] width 509 height 29
paste input "[PERSON_NAME]"
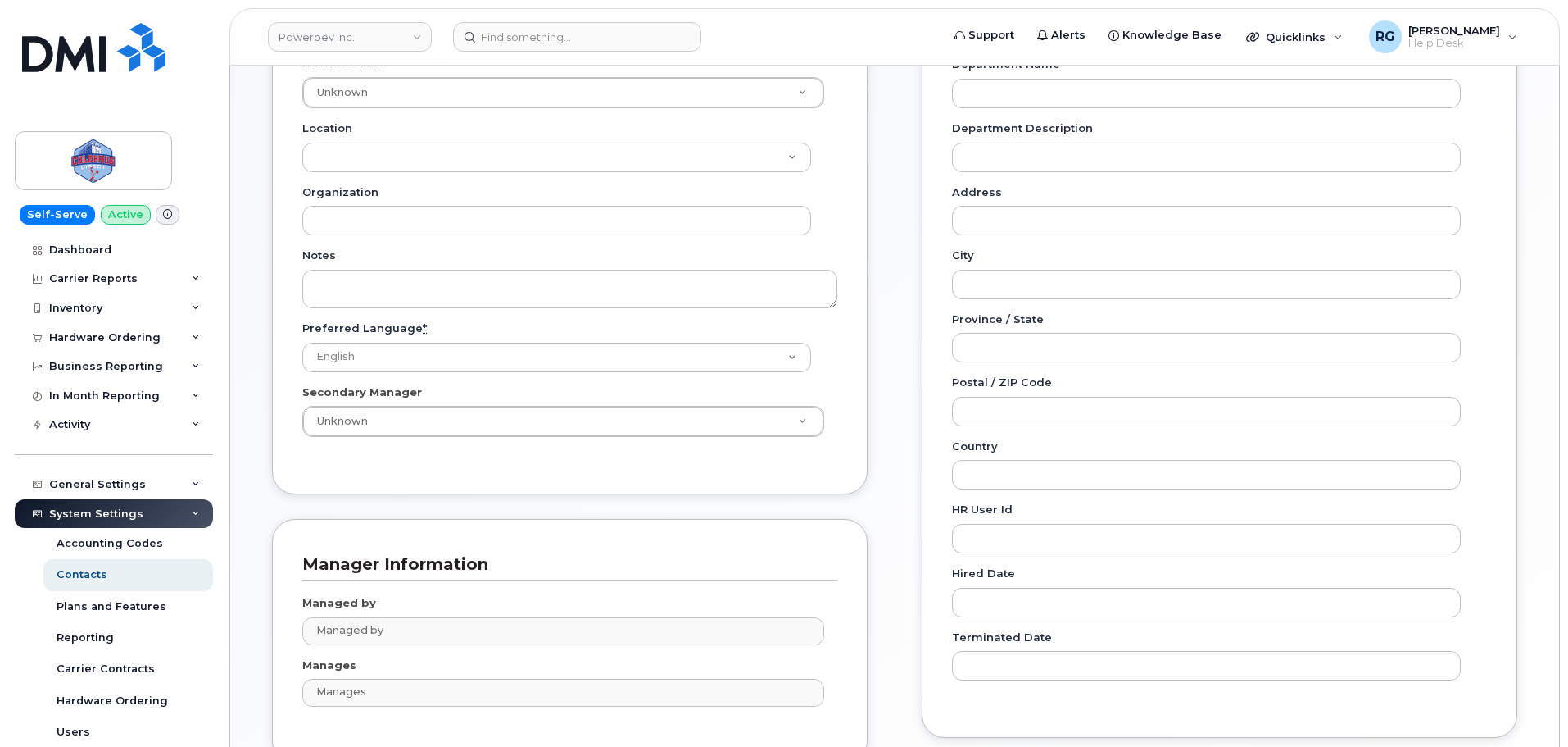
scroll to position [574, 0]
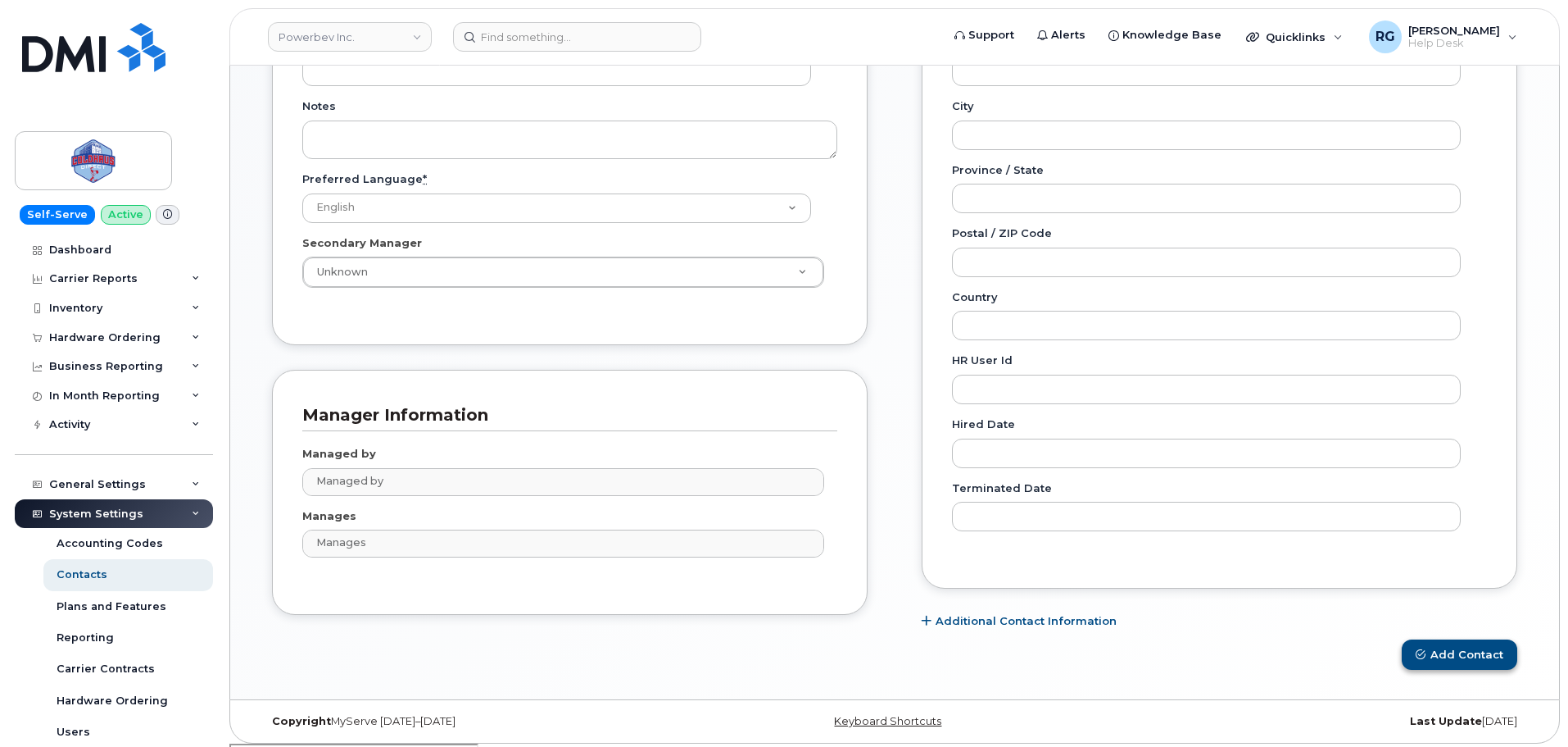
type input "[PERSON_NAME]"
click at [1456, 667] on button "Add Contact" at bounding box center [1460, 654] width 116 height 30
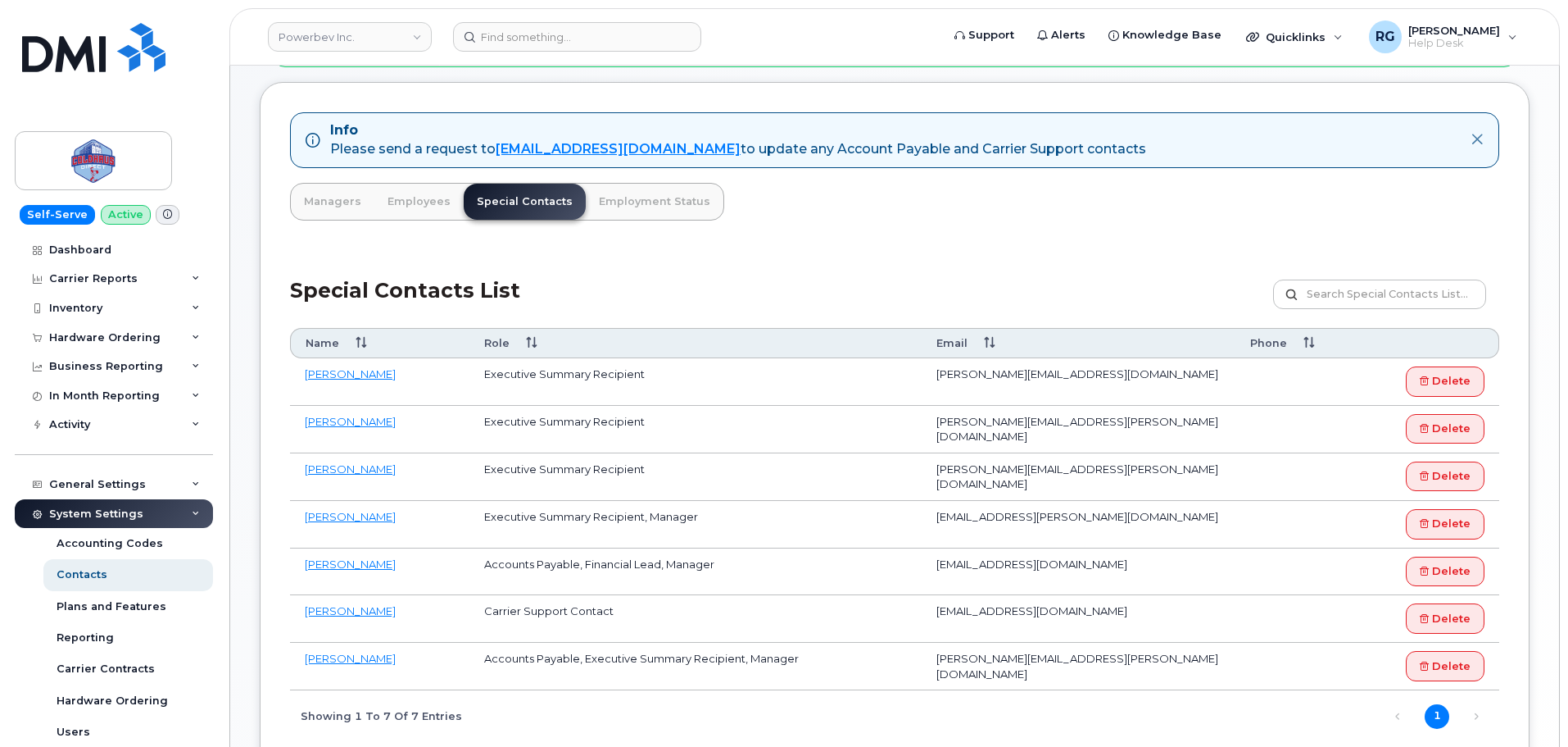
scroll to position [184, 0]
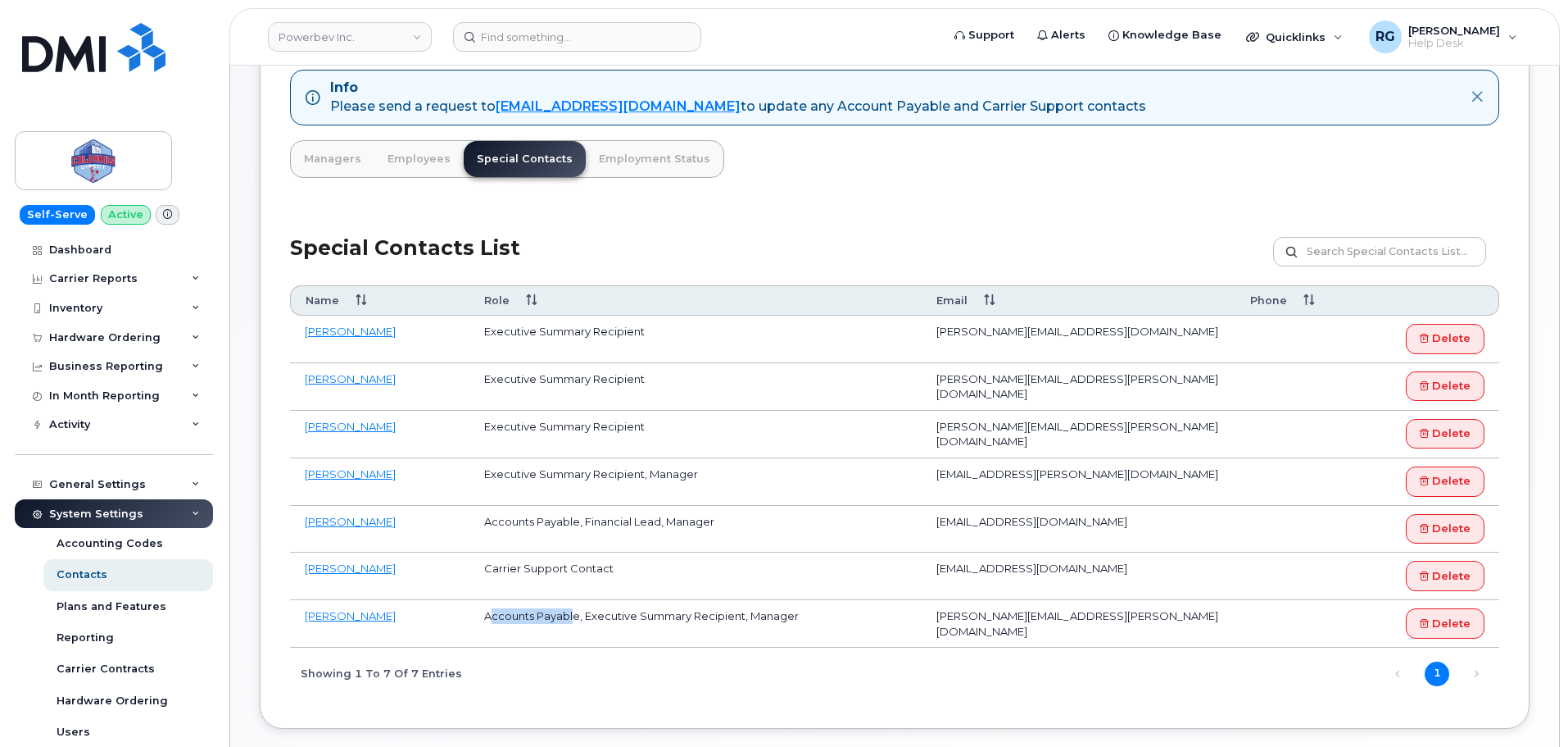
drag, startPoint x: 573, startPoint y: 614, endPoint x: 492, endPoint y: 616, distance: 81.0
click at [492, 616] on td "Accounts Payable, Executive Summary Recipient, Manager" at bounding box center [696, 623] width 453 height 48
drag, startPoint x: 570, startPoint y: 521, endPoint x: 473, endPoint y: 523, distance: 97.0
click at [473, 523] on td "Accounts Payable, Financial Lead, Manager" at bounding box center [696, 529] width 453 height 48
click at [93, 282] on div "Carrier Reports" at bounding box center [93, 278] width 88 height 13
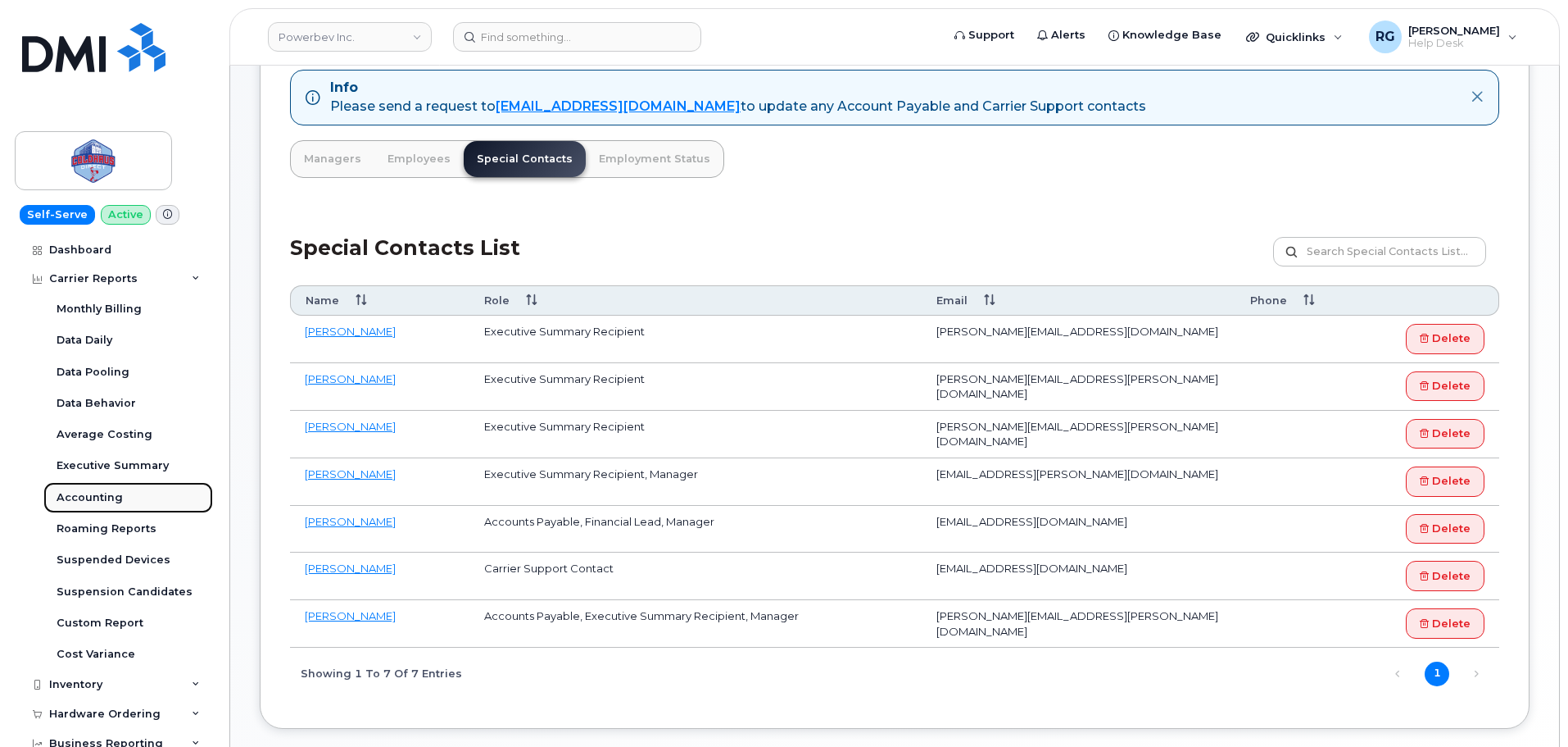
click at [100, 491] on div "Accounting" at bounding box center [89, 497] width 67 height 15
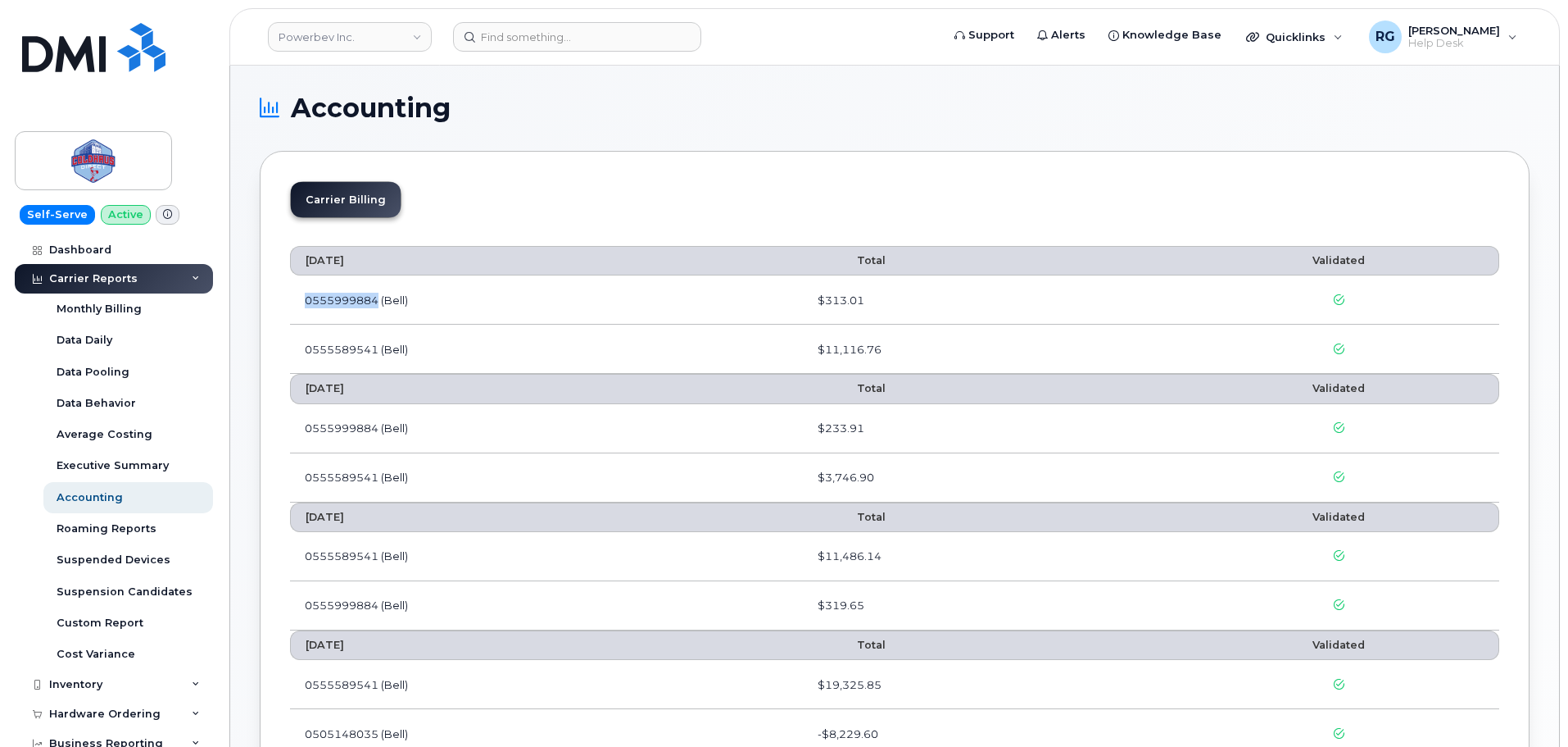
drag, startPoint x: 379, startPoint y: 299, endPoint x: 294, endPoint y: 296, distance: 85.1
click at [294, 296] on td "0555999884 (Bell)" at bounding box center [546, 299] width 513 height 49
drag, startPoint x: 357, startPoint y: 261, endPoint x: 305, endPoint y: 261, distance: 52.0
click at [305, 261] on th "[DATE]" at bounding box center [546, 261] width 513 height 29
drag, startPoint x: 872, startPoint y: 299, endPoint x: 820, endPoint y: 301, distance: 52.0
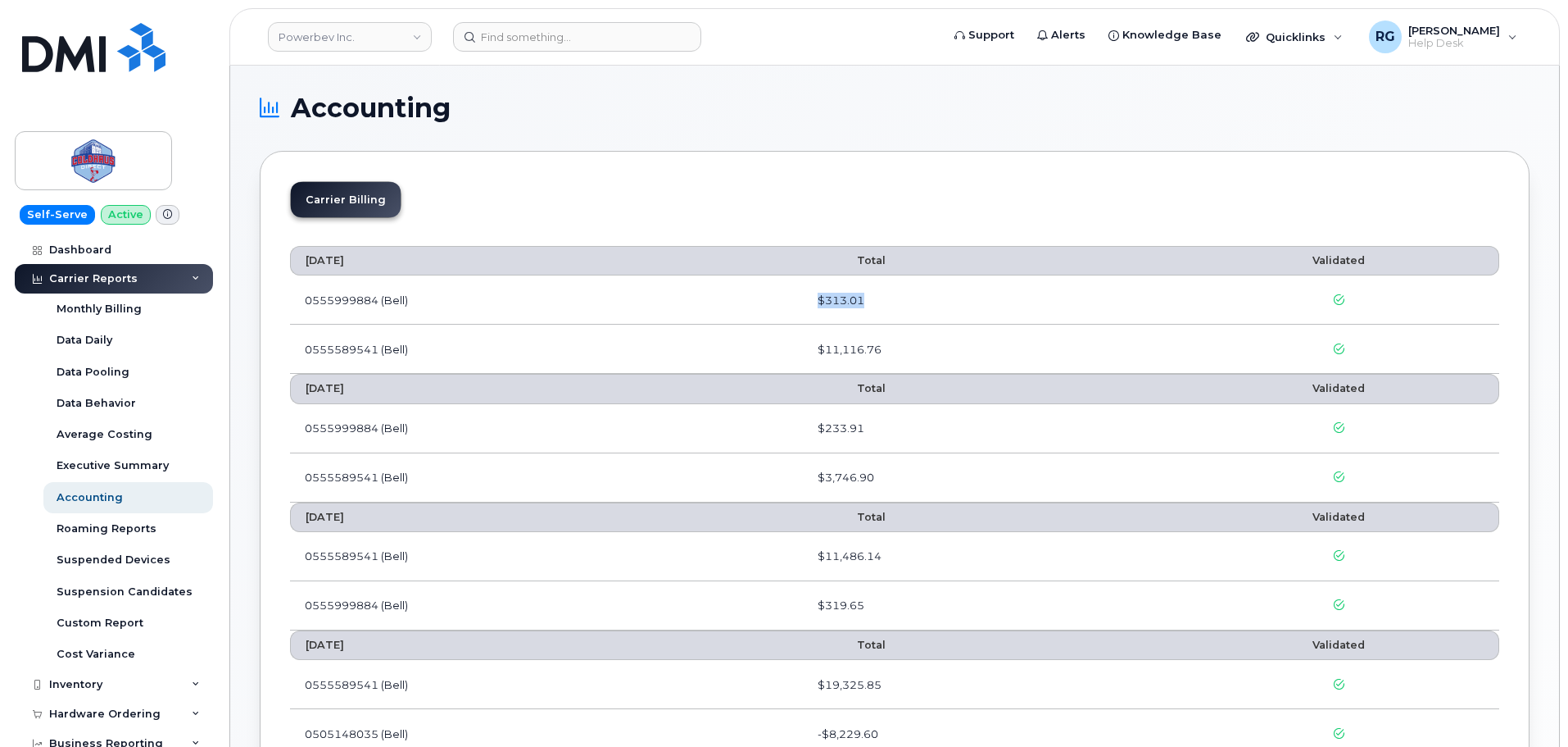
click at [820, 301] on td "$313.01" at bounding box center [992, 299] width 377 height 49
click at [884, 303] on div "$313.01" at bounding box center [992, 300] width 348 height 16
drag, startPoint x: 875, startPoint y: 300, endPoint x: 818, endPoint y: 299, distance: 57.0
click at [818, 299] on td "$313.01" at bounding box center [992, 299] width 377 height 49
drag, startPoint x: 411, startPoint y: 301, endPoint x: 301, endPoint y: 301, distance: 110.0
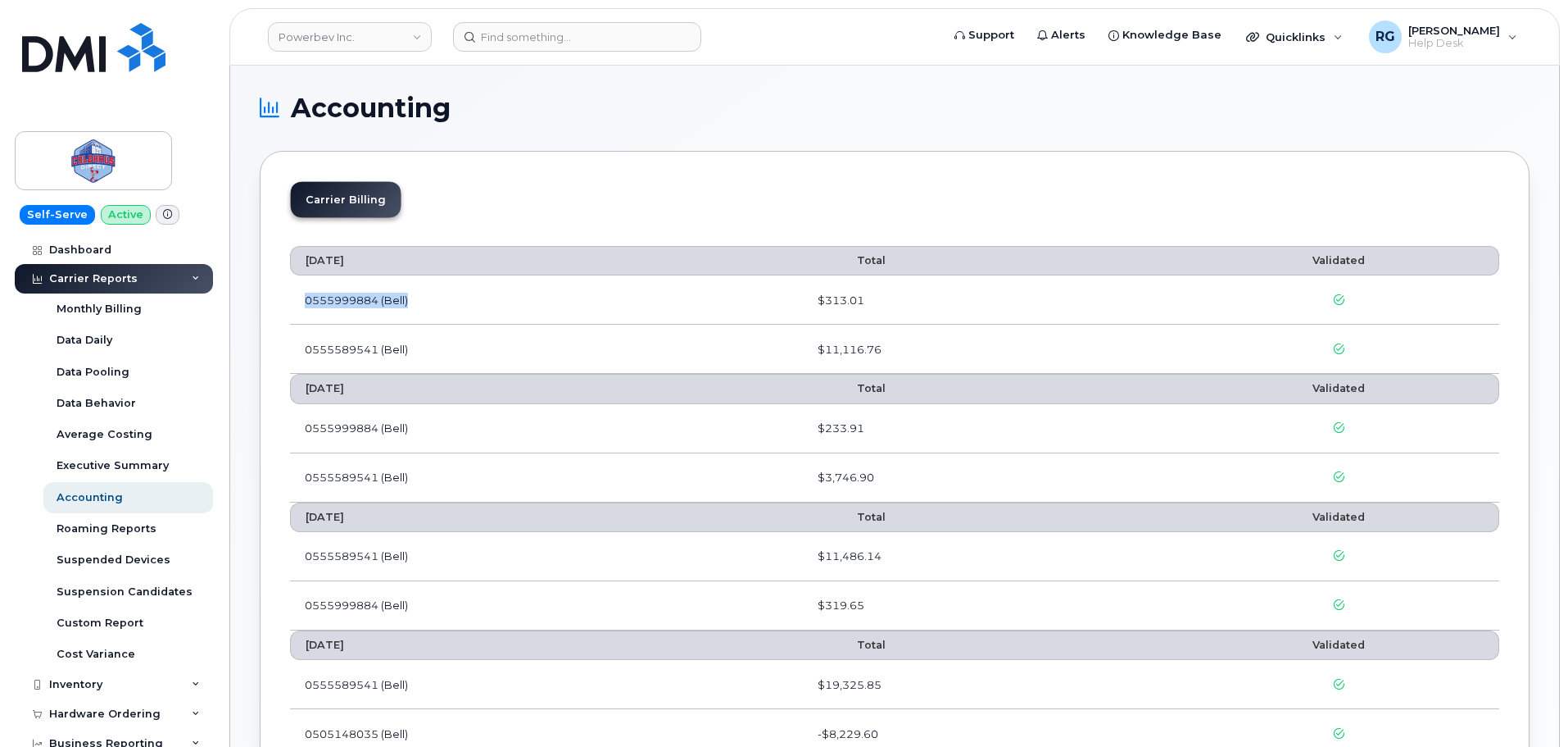
click at [301, 301] on td "0555999884 (Bell)" at bounding box center [546, 299] width 513 height 49
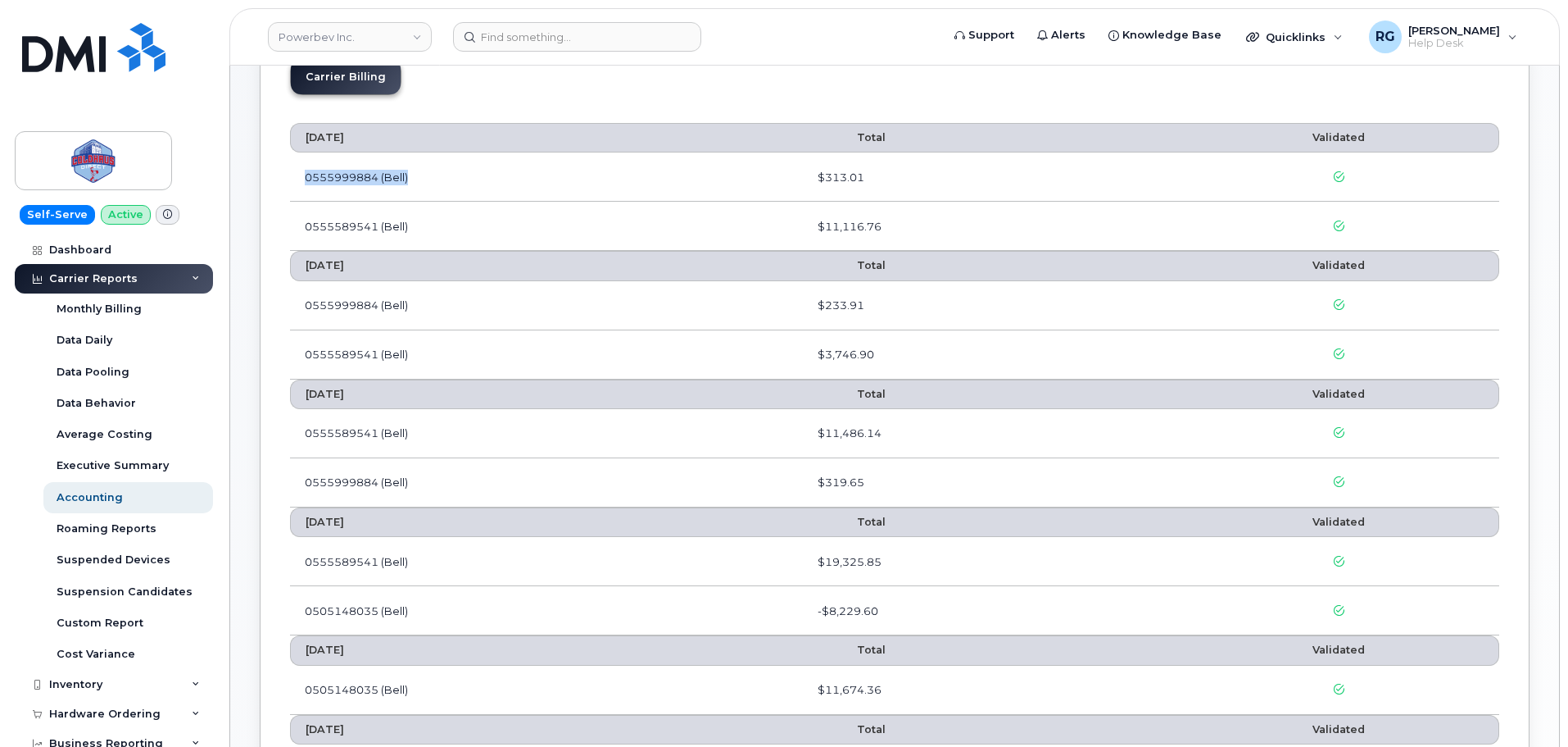
scroll to position [82, 0]
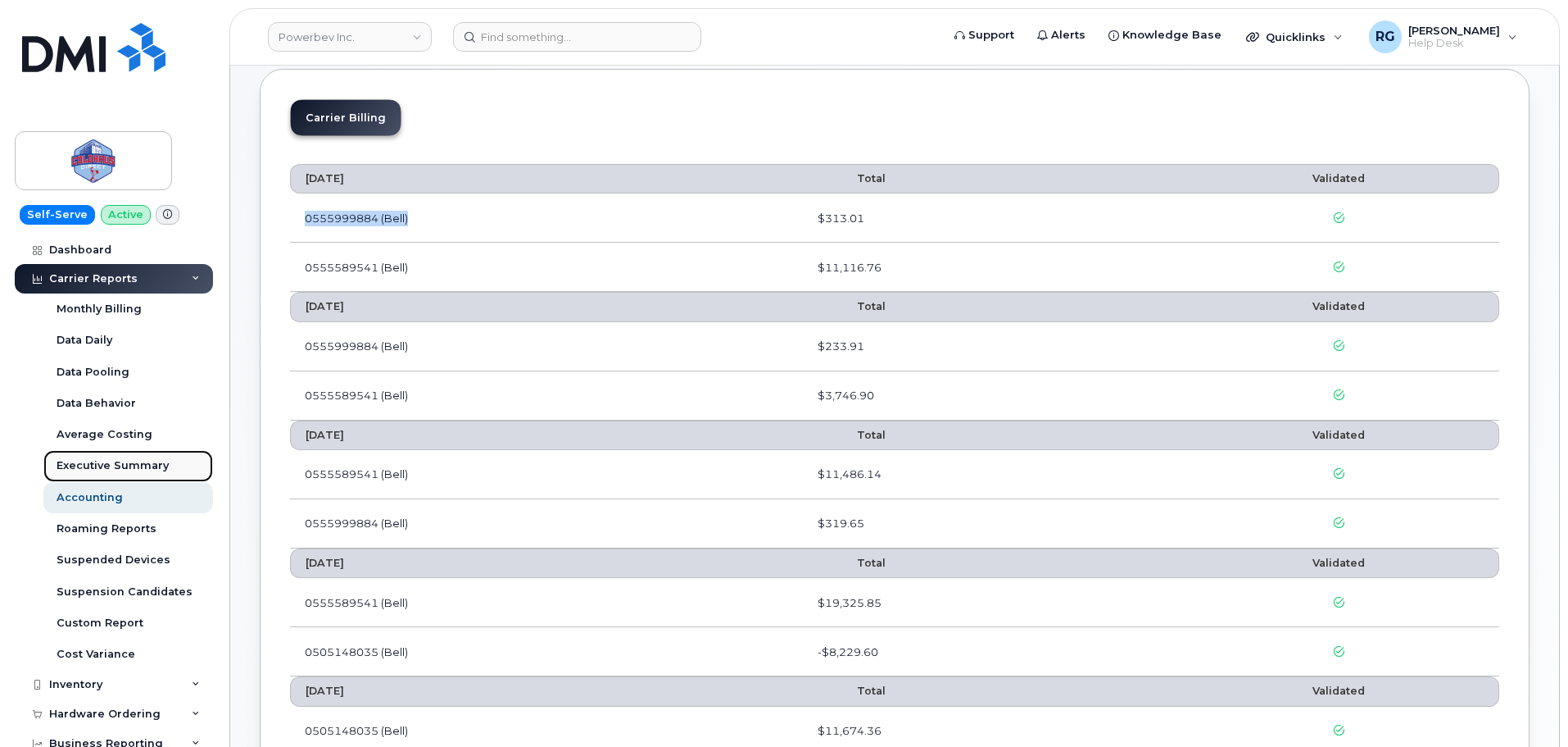
click at [119, 467] on div "Executive Summary" at bounding box center [112, 465] width 112 height 15
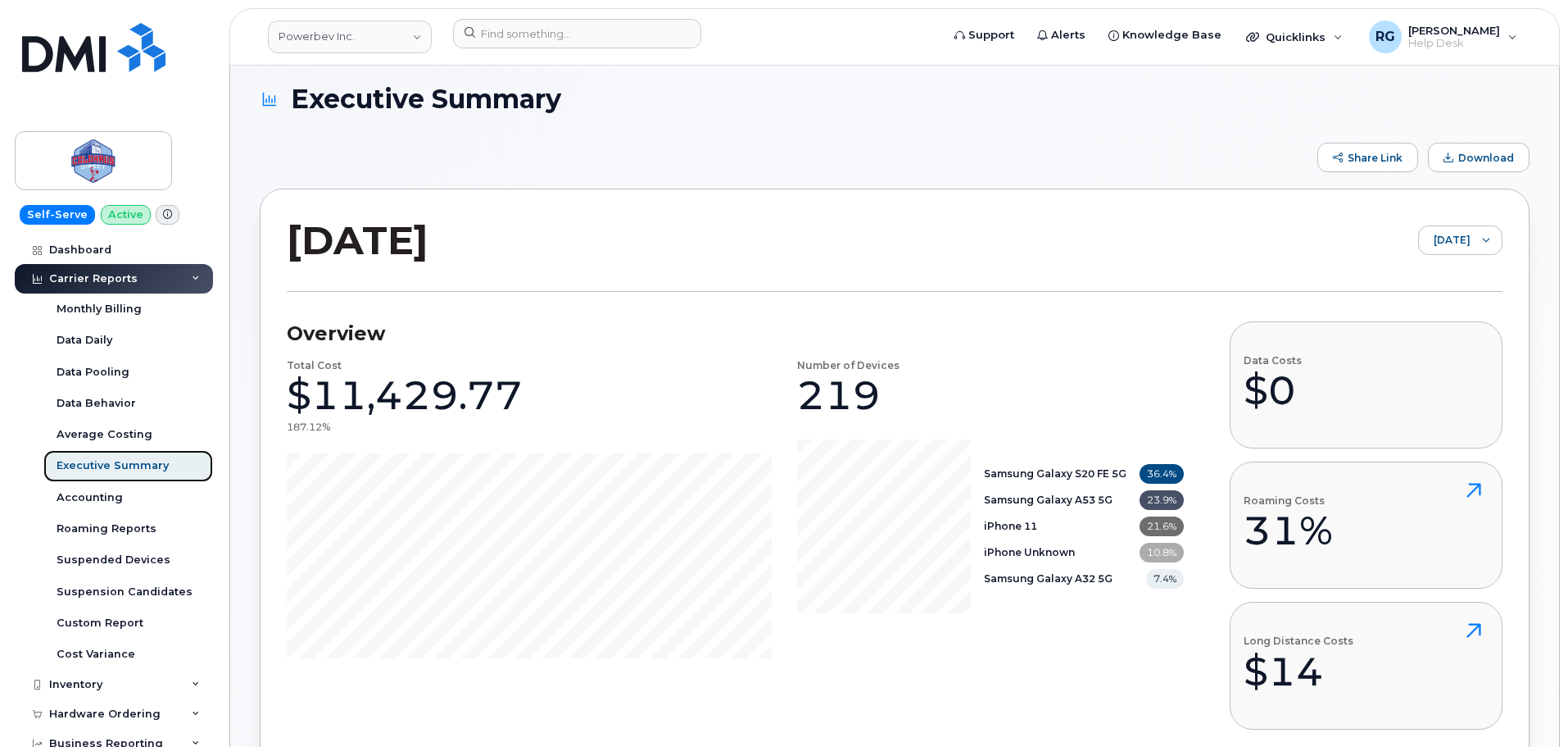
scroll to position [21, 0]
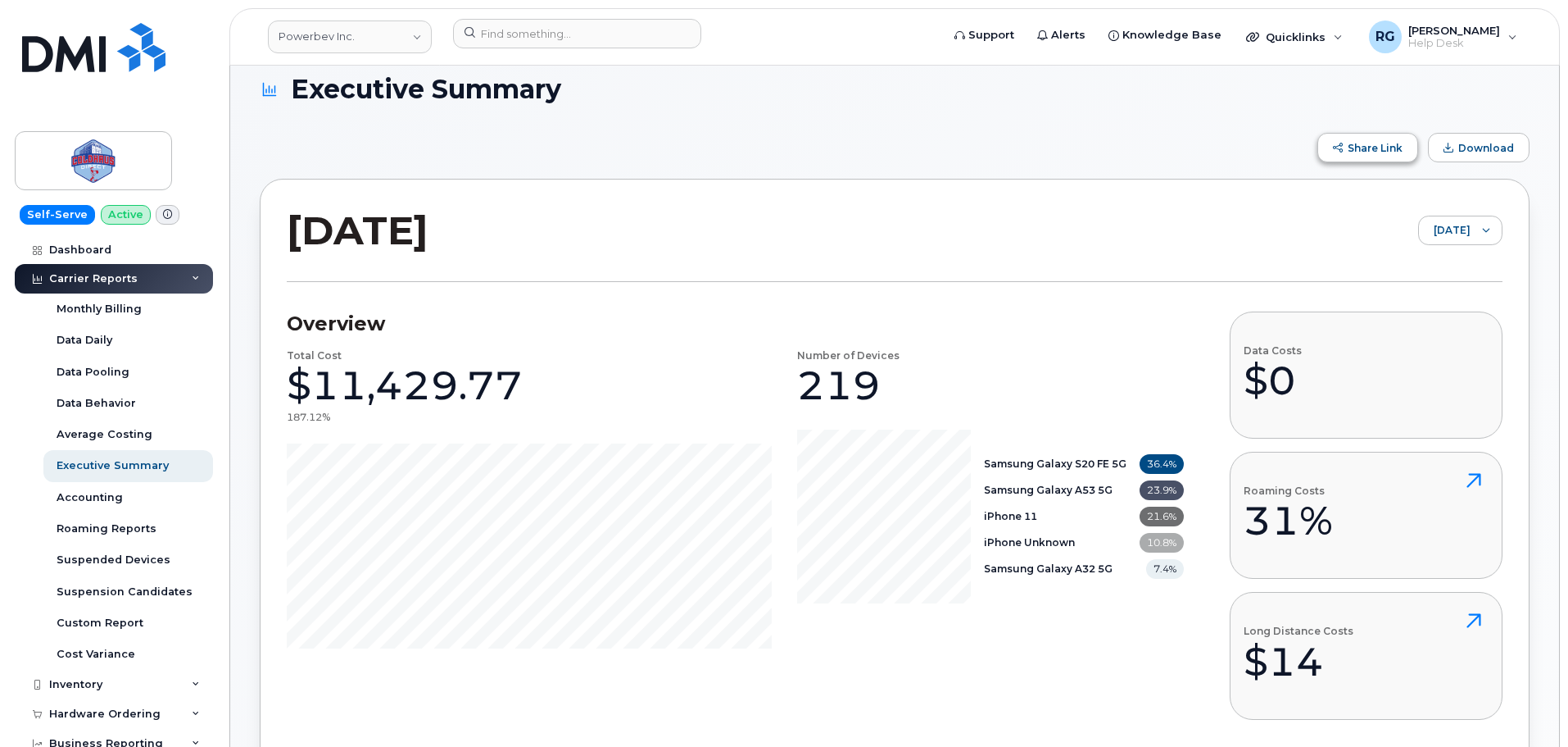
click at [1354, 154] on button "Share Link" at bounding box center [1368, 147] width 100 height 29
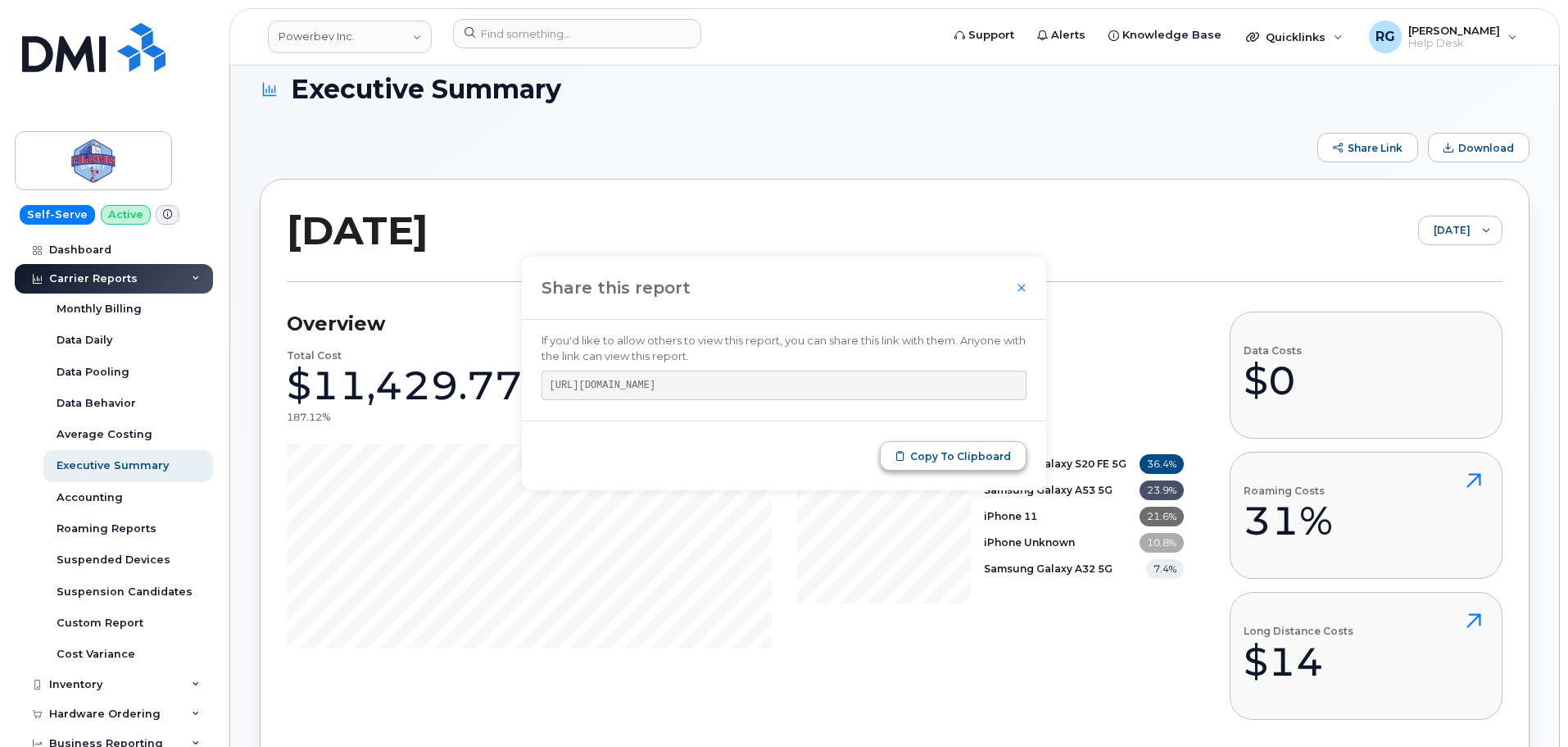
click at [961, 460] on span "Copy to Clipboard" at bounding box center [961, 456] width 100 height 12
click at [1193, 220] on div "July 2025 July 2025" at bounding box center [894, 244] width 1216 height 76
click at [1023, 286] on icon "Close" at bounding box center [1021, 287] width 8 height 8
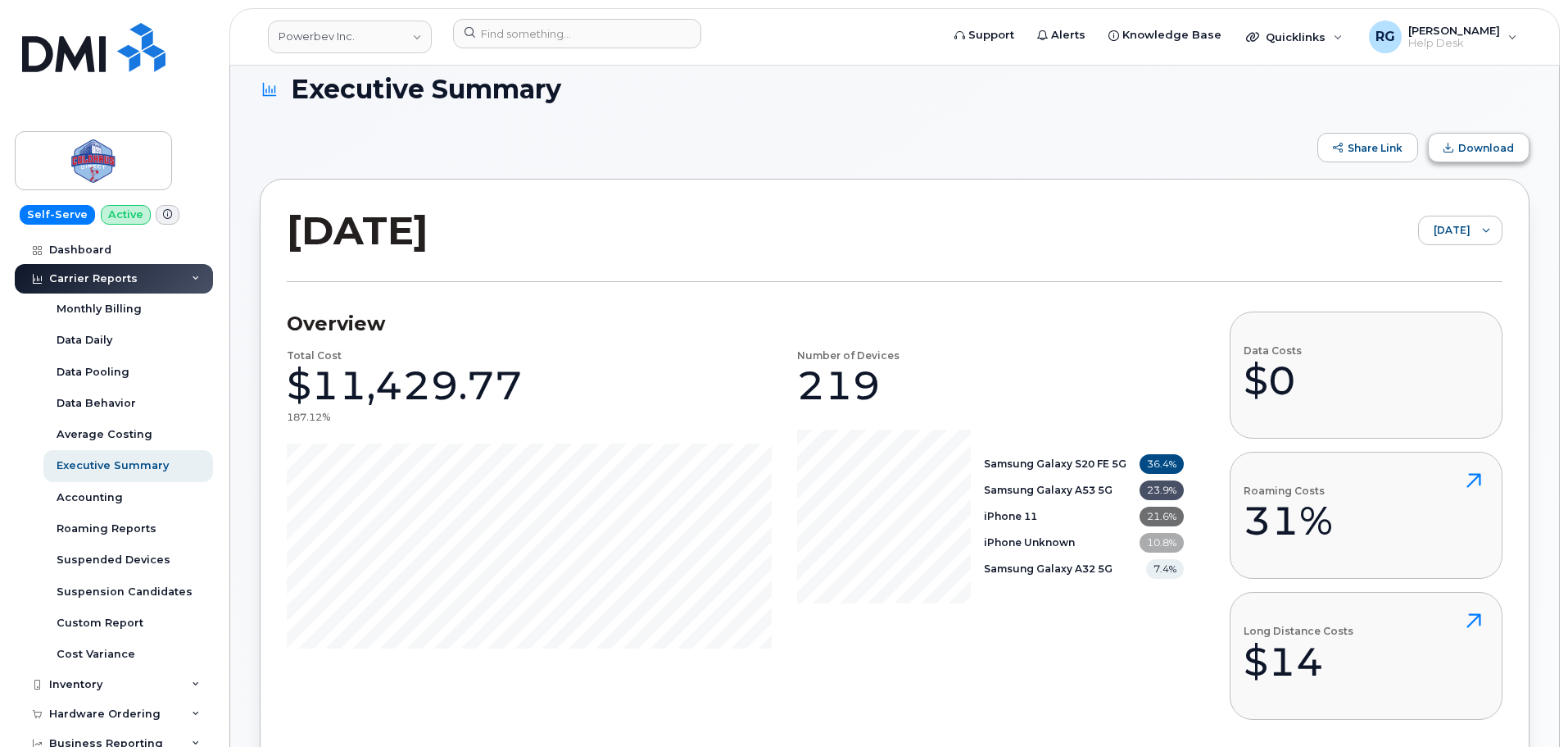
click at [1475, 158] on button "Download" at bounding box center [1479, 147] width 101 height 29
click at [530, 42] on input at bounding box center [577, 34] width 248 height 29
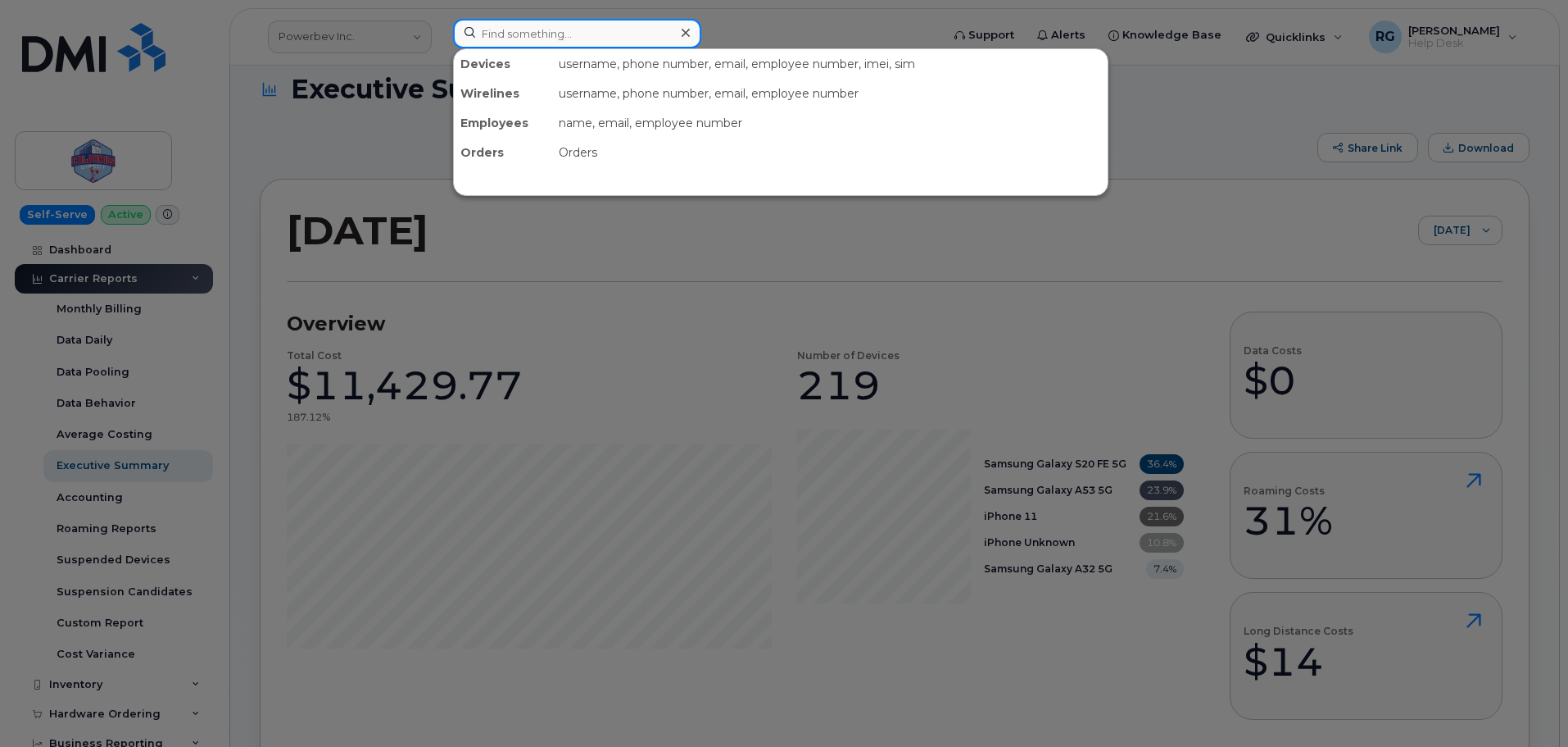
paste input "9059672038"
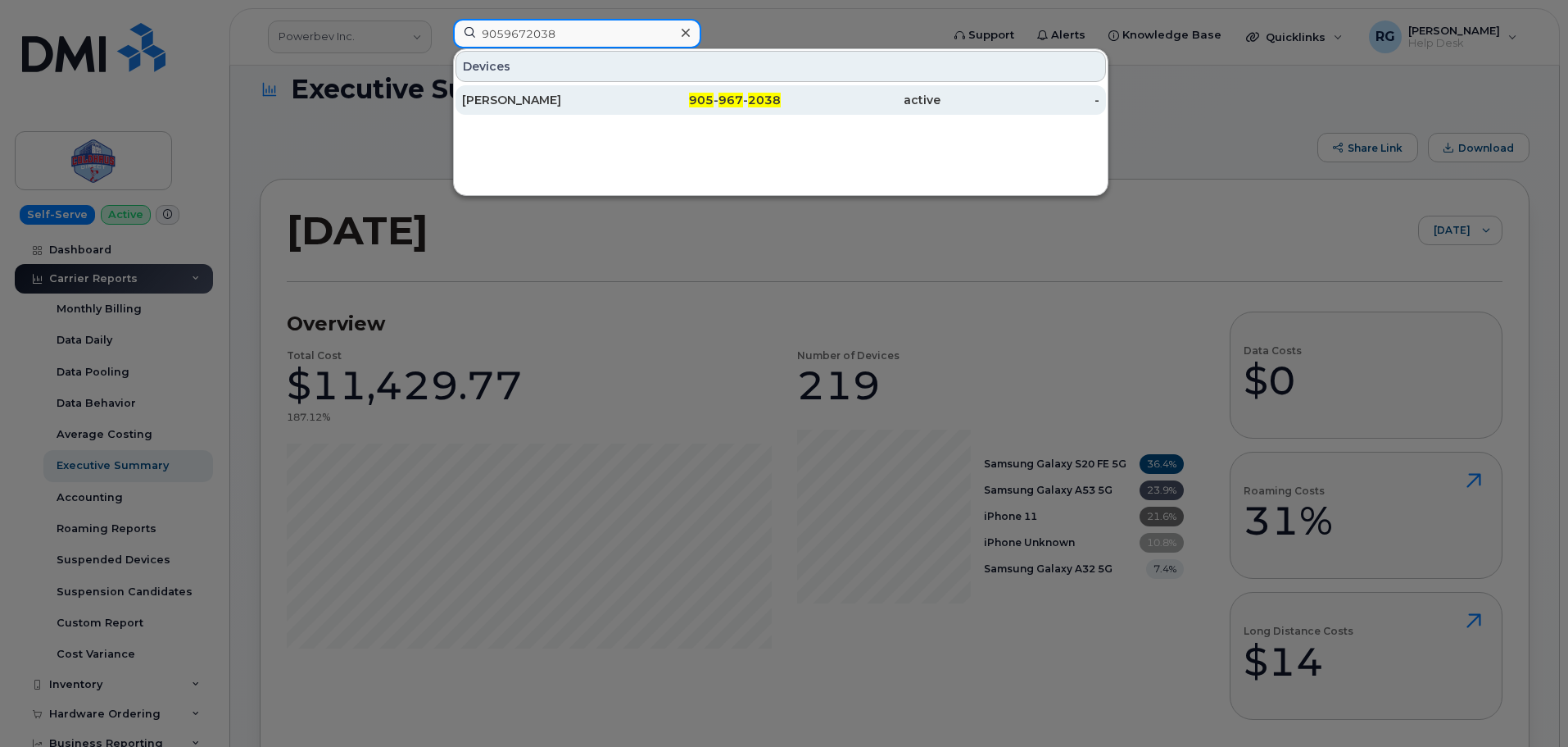
type input "9059672038"
click at [523, 100] on div "Mark Russell" at bounding box center [542, 100] width 160 height 16
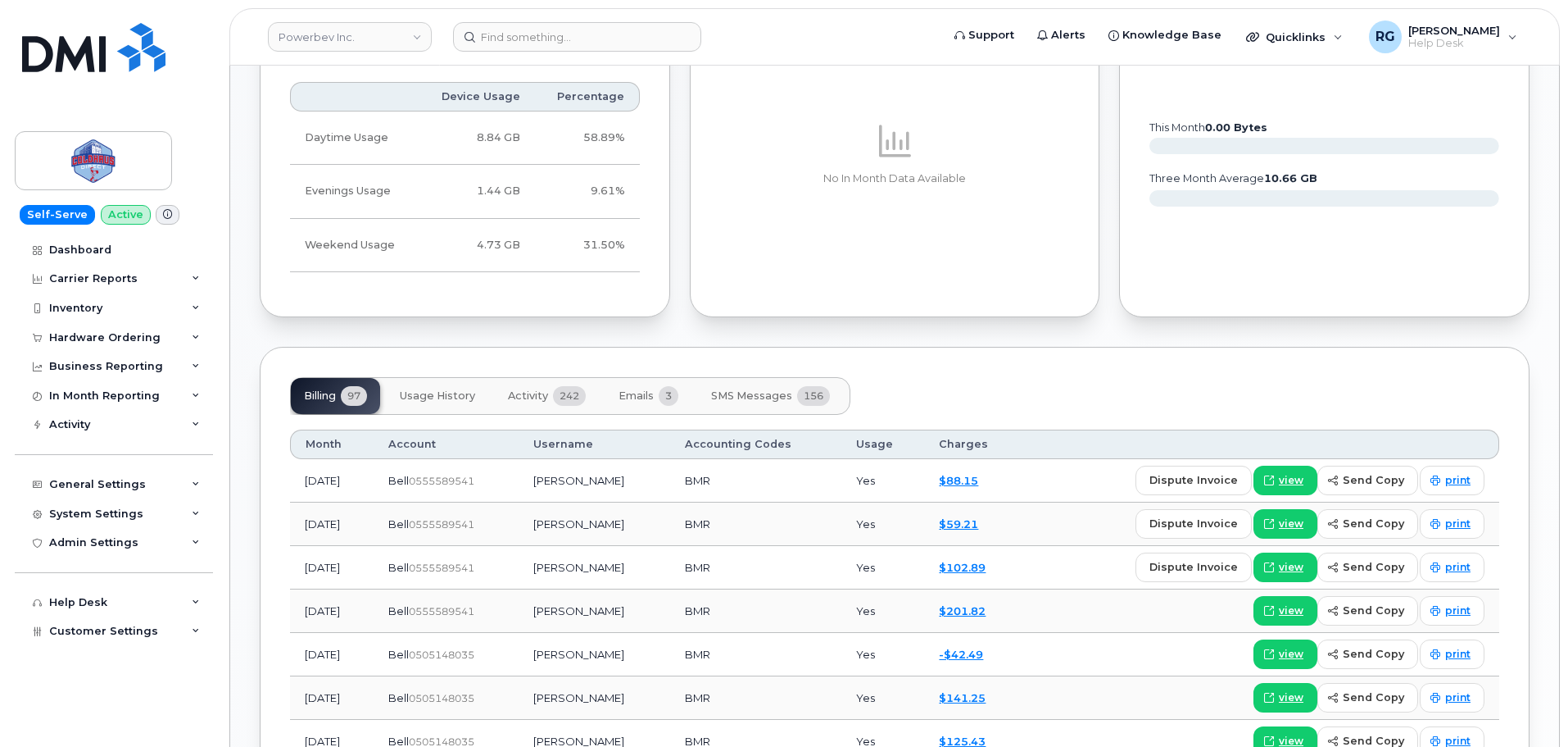
scroll to position [840, 0]
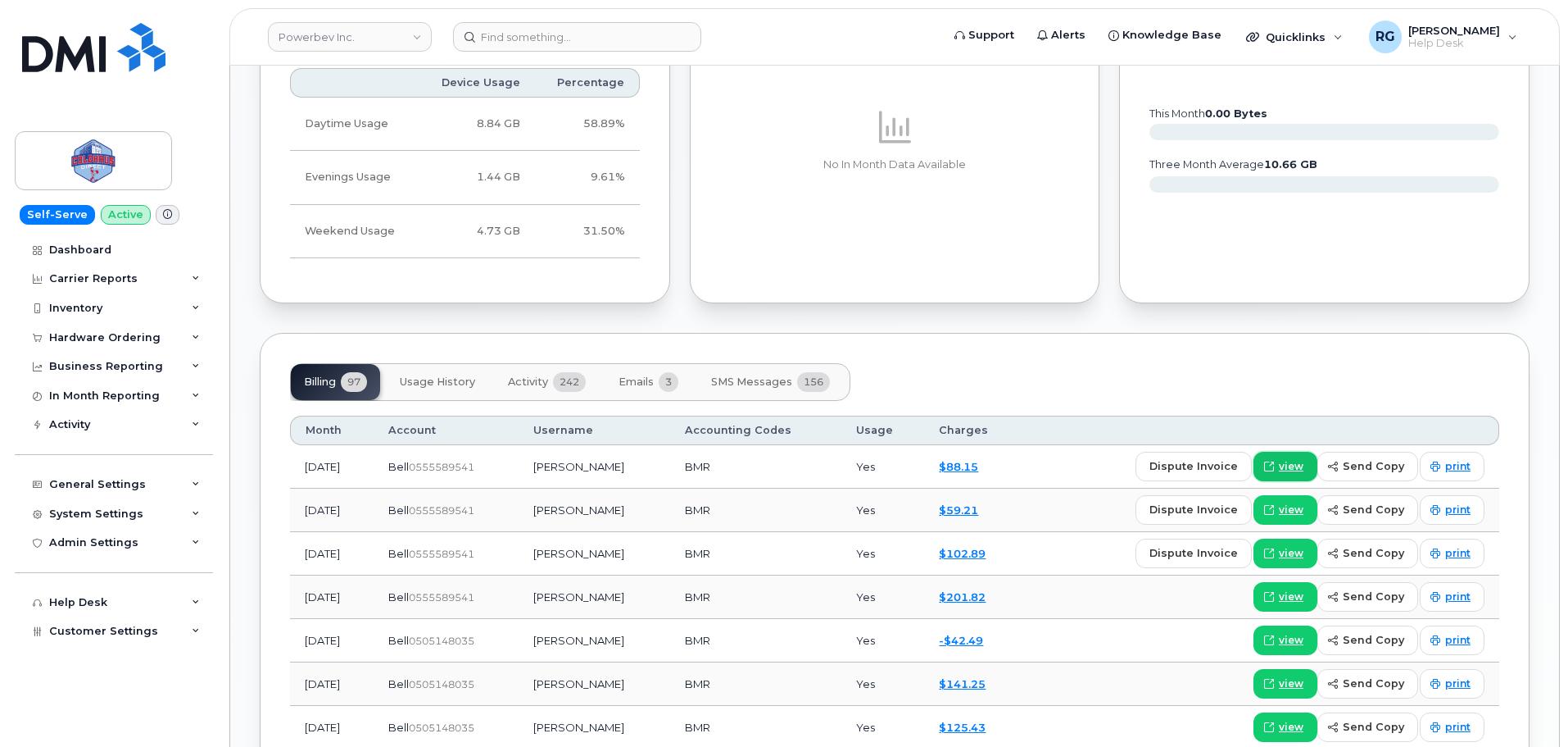
click at [1292, 464] on span "view" at bounding box center [1291, 466] width 24 height 15
click at [100, 250] on div "Dashboard" at bounding box center [80, 249] width 62 height 13
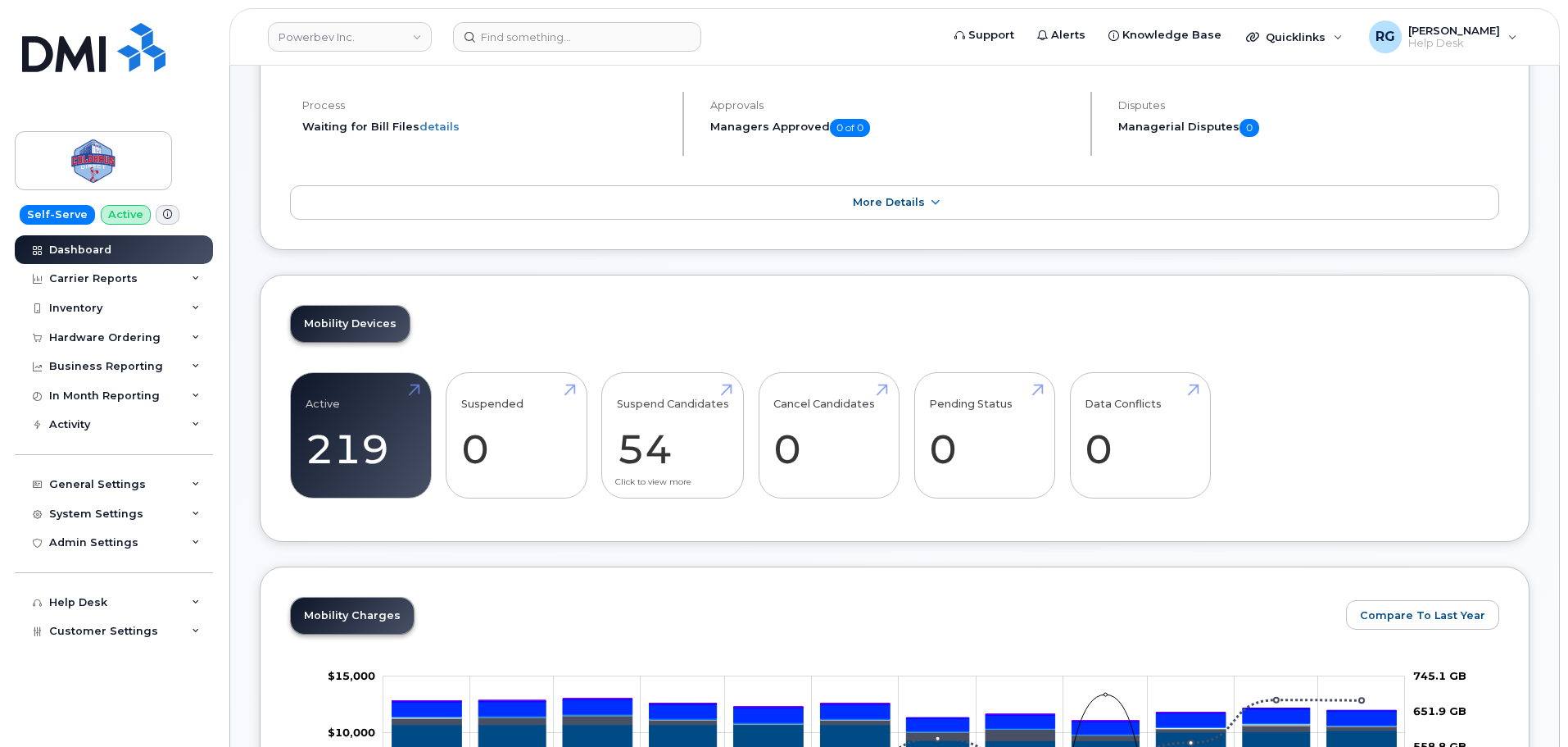
scroll to position [144, 0]
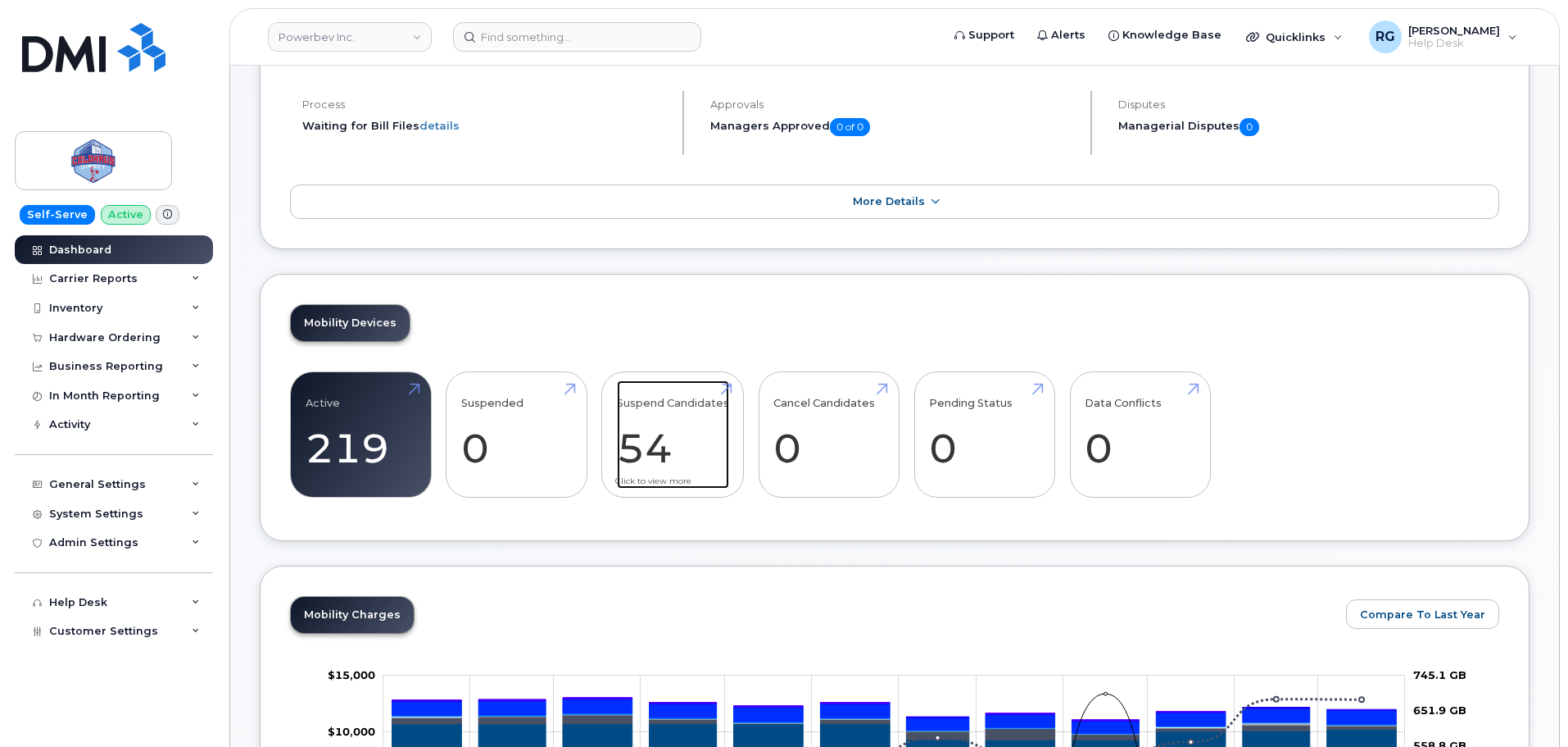
click at [670, 425] on link "Suspend Candidates 54" at bounding box center [673, 434] width 112 height 108
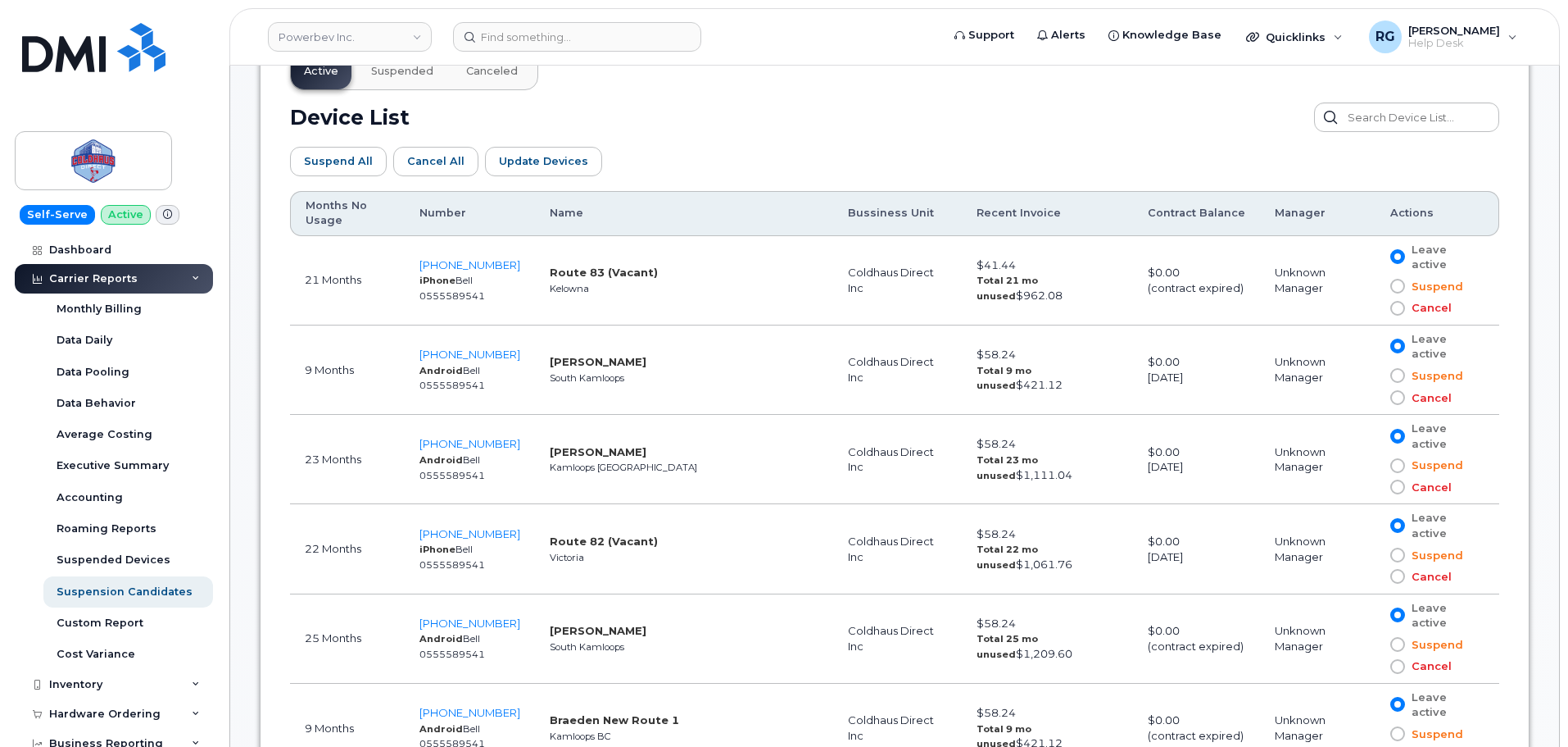
scroll to position [902, 0]
drag, startPoint x: 370, startPoint y: 282, endPoint x: 306, endPoint y: 284, distance: 64.0
click at [306, 284] on td "21 Months" at bounding box center [347, 280] width 115 height 89
drag, startPoint x: 961, startPoint y: 265, endPoint x: 1015, endPoint y: 269, distance: 54.1
click at [1015, 269] on td "$41.44 Total 21 mo unused $962.08" at bounding box center [1048, 280] width 171 height 89
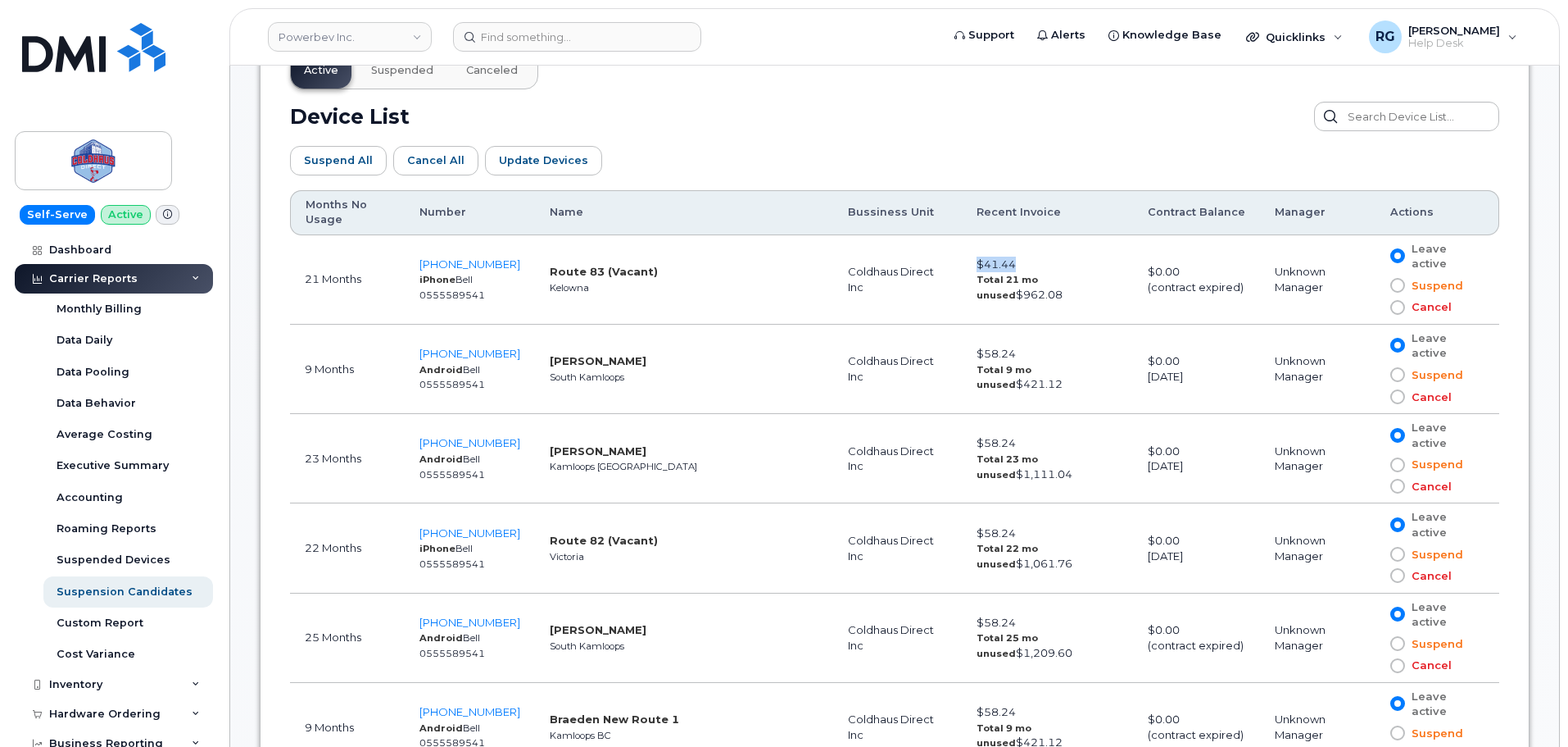
drag, startPoint x: 961, startPoint y: 296, endPoint x: 1016, endPoint y: 295, distance: 55.0
click at [1016, 295] on td "$41.44 Total 21 mo unused $962.08" at bounding box center [1048, 280] width 171 height 89
drag, startPoint x: 1134, startPoint y: 269, endPoint x: 1234, endPoint y: 291, distance: 102.4
click at [1234, 291] on td "$0.00 (contract expired)" at bounding box center [1197, 280] width 127 height 89
click at [1404, 286] on span at bounding box center [1398, 285] width 15 height 15
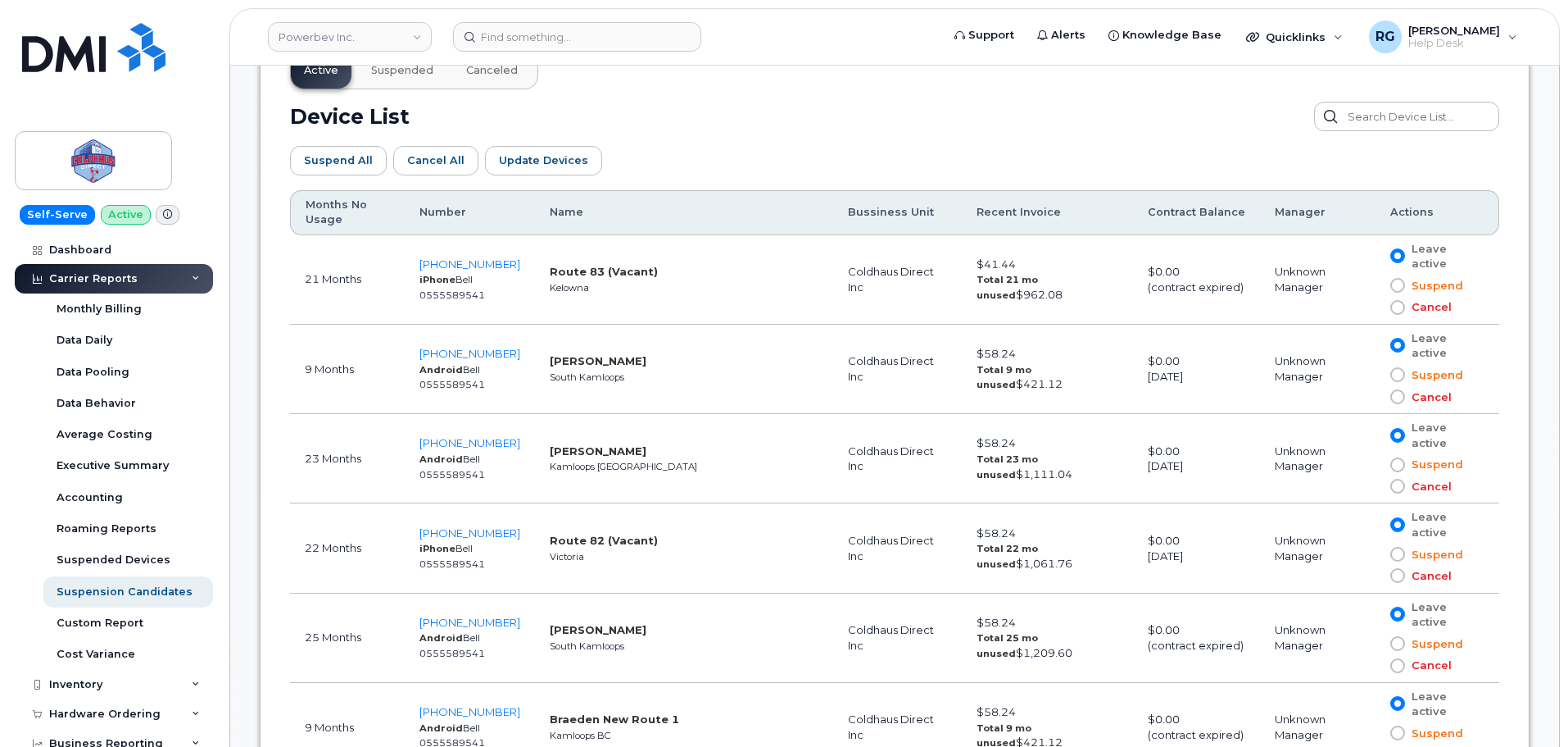
click at [1374, 286] on input "Suspend" at bounding box center [1374, 286] width 0 height 0
click at [1404, 309] on span at bounding box center [1398, 307] width 15 height 15
click at [1374, 307] on input "Cancel" at bounding box center [1374, 307] width 0 height 0
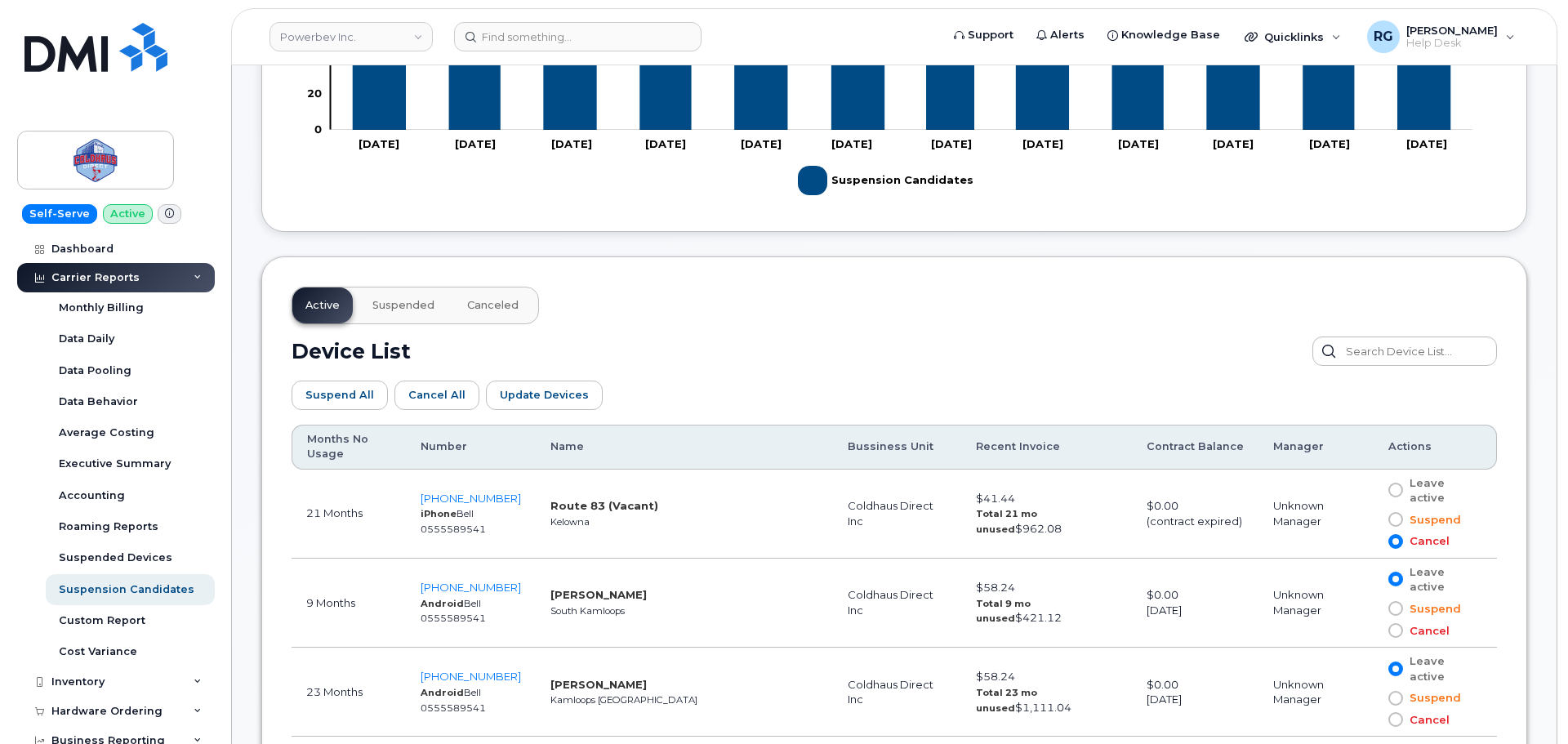
scroll to position [612, 0]
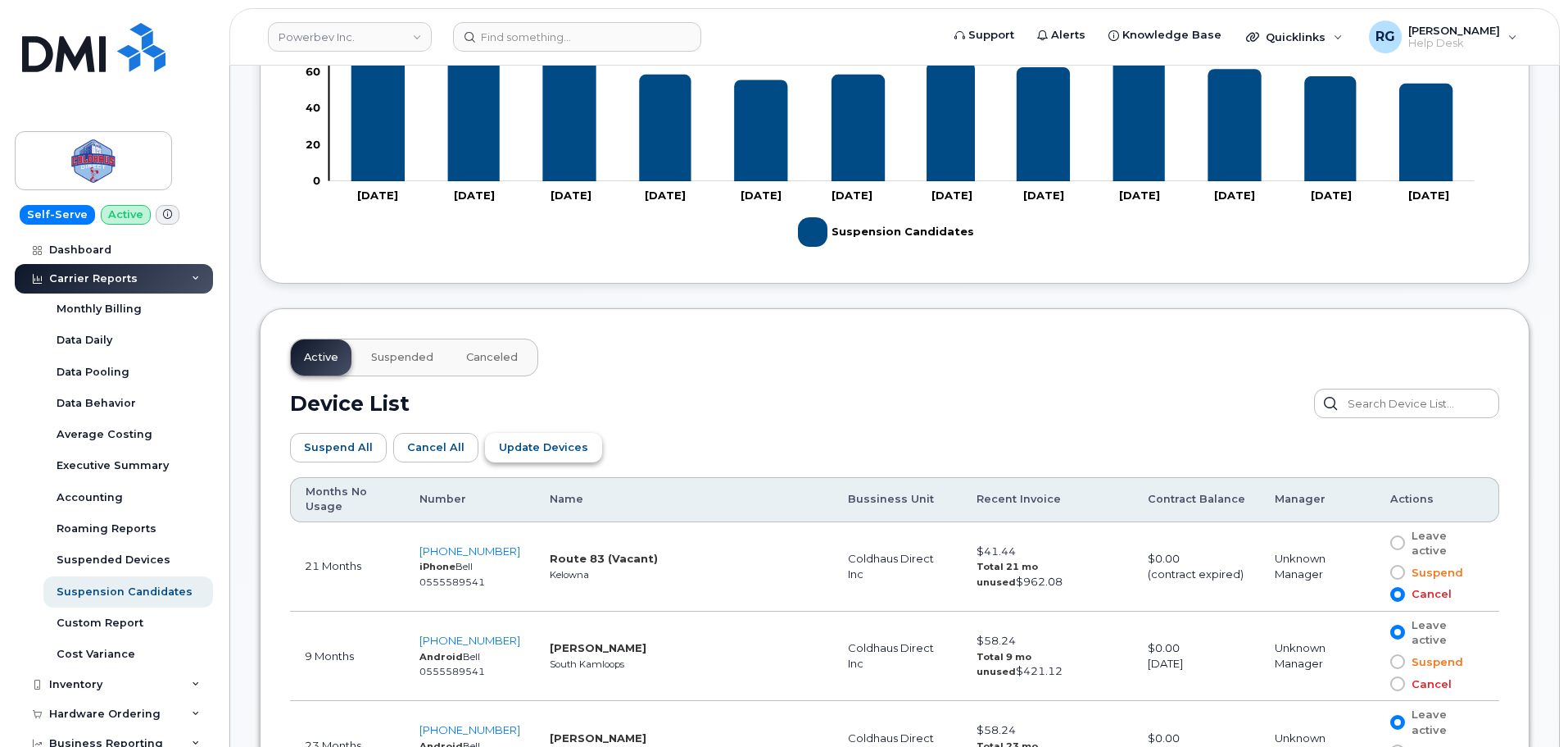
click at [533, 444] on span "Update Devices" at bounding box center [543, 448] width 89 height 16
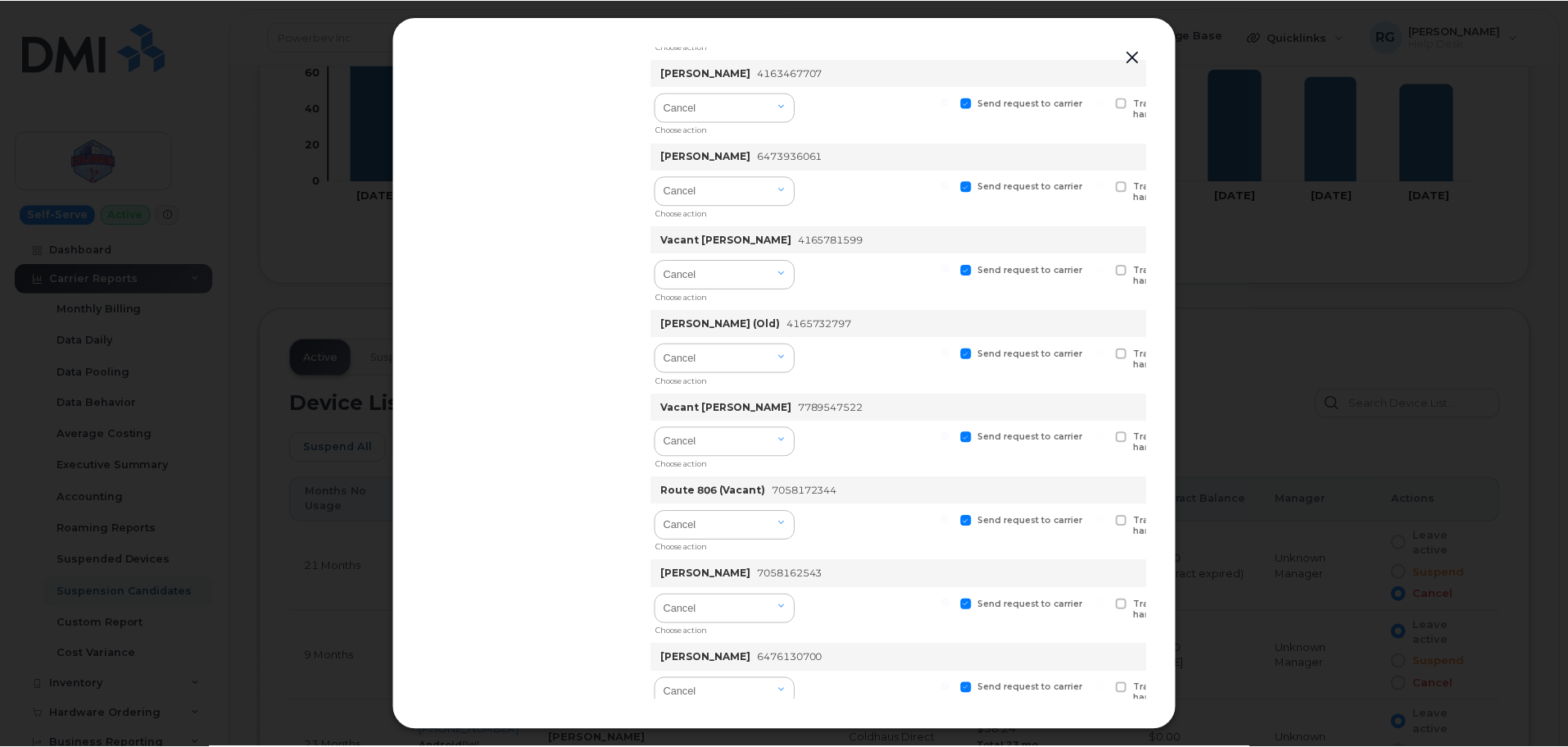
scroll to position [1619, 0]
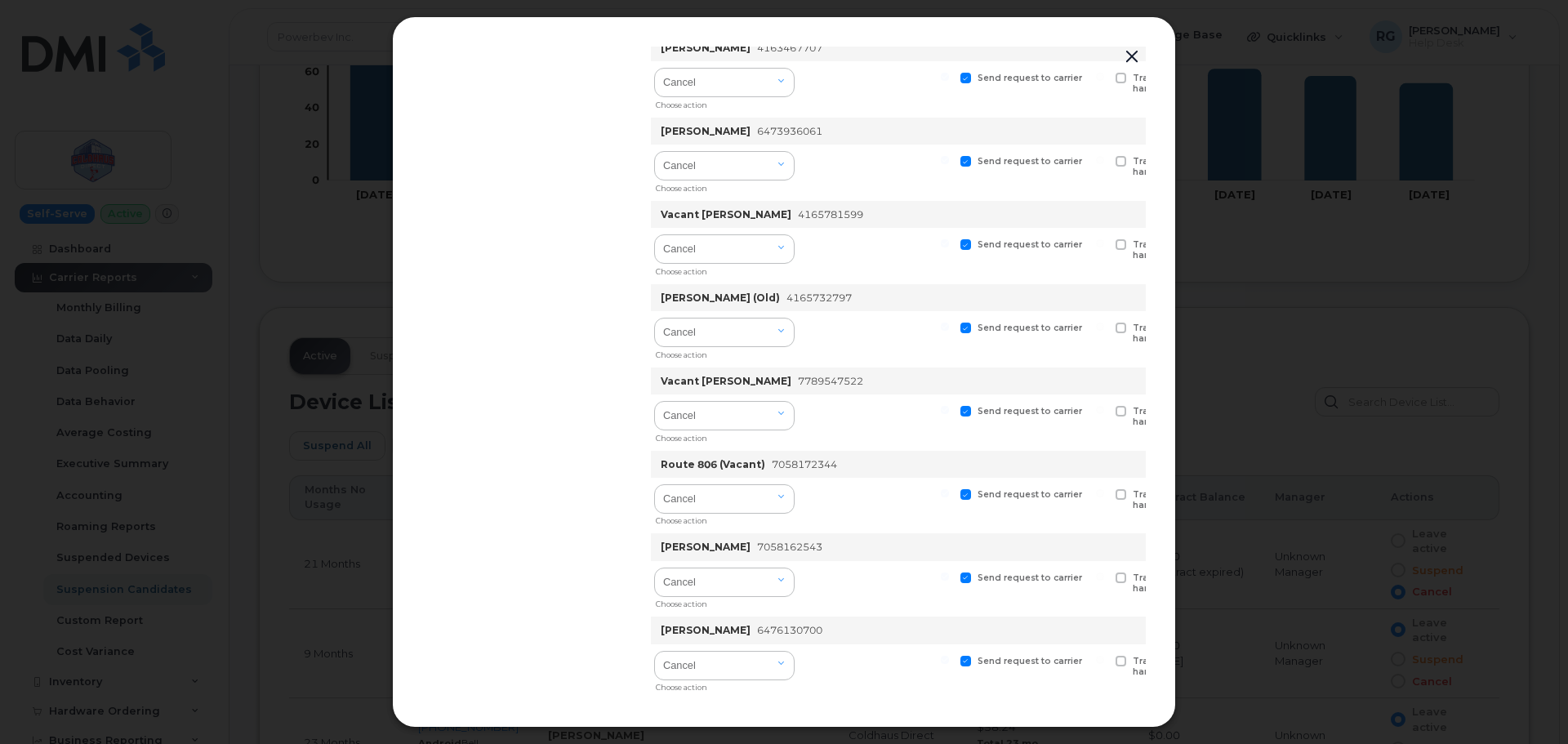
click at [1283, 355] on div at bounding box center [784, 372] width 1568 height 744
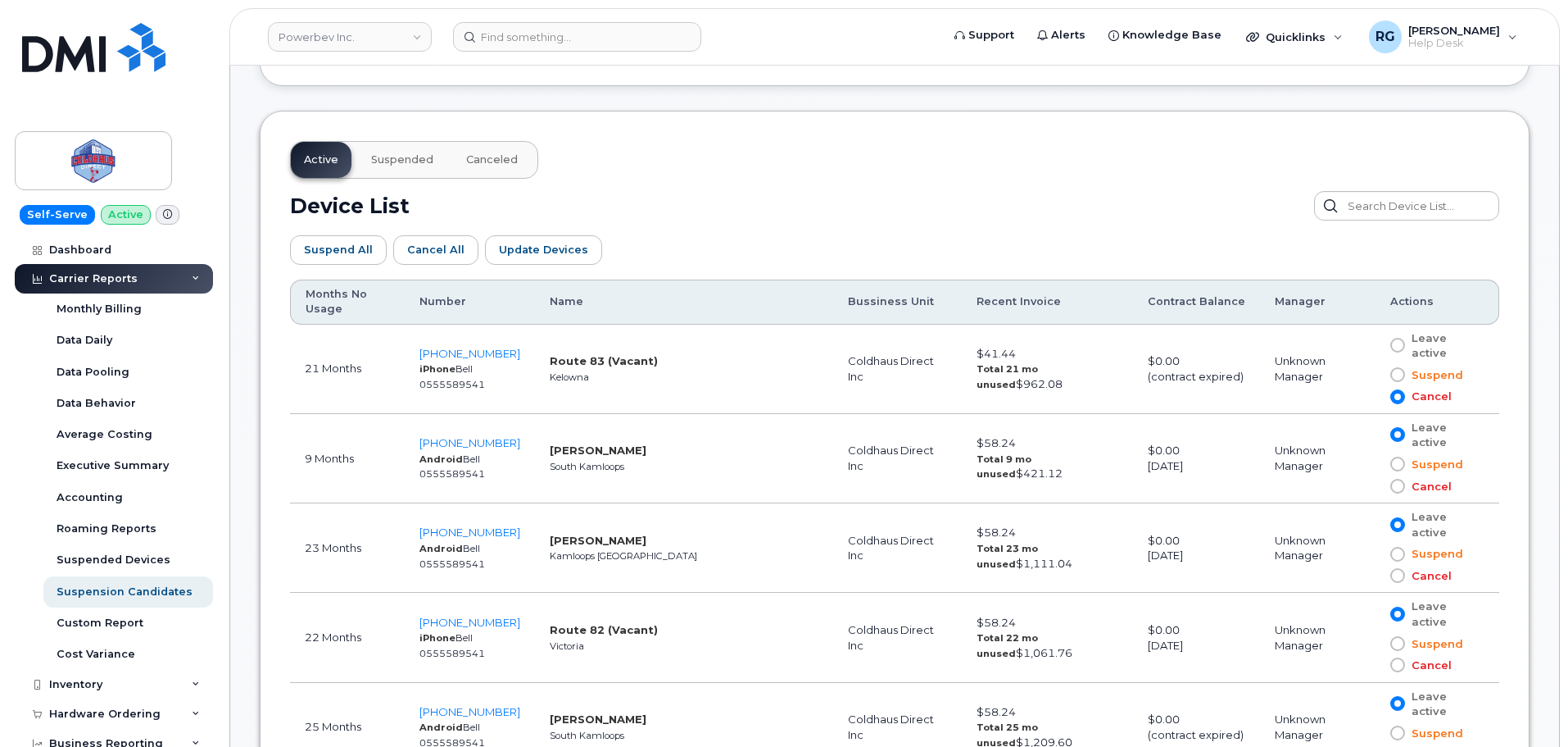
scroll to position [718, 0]
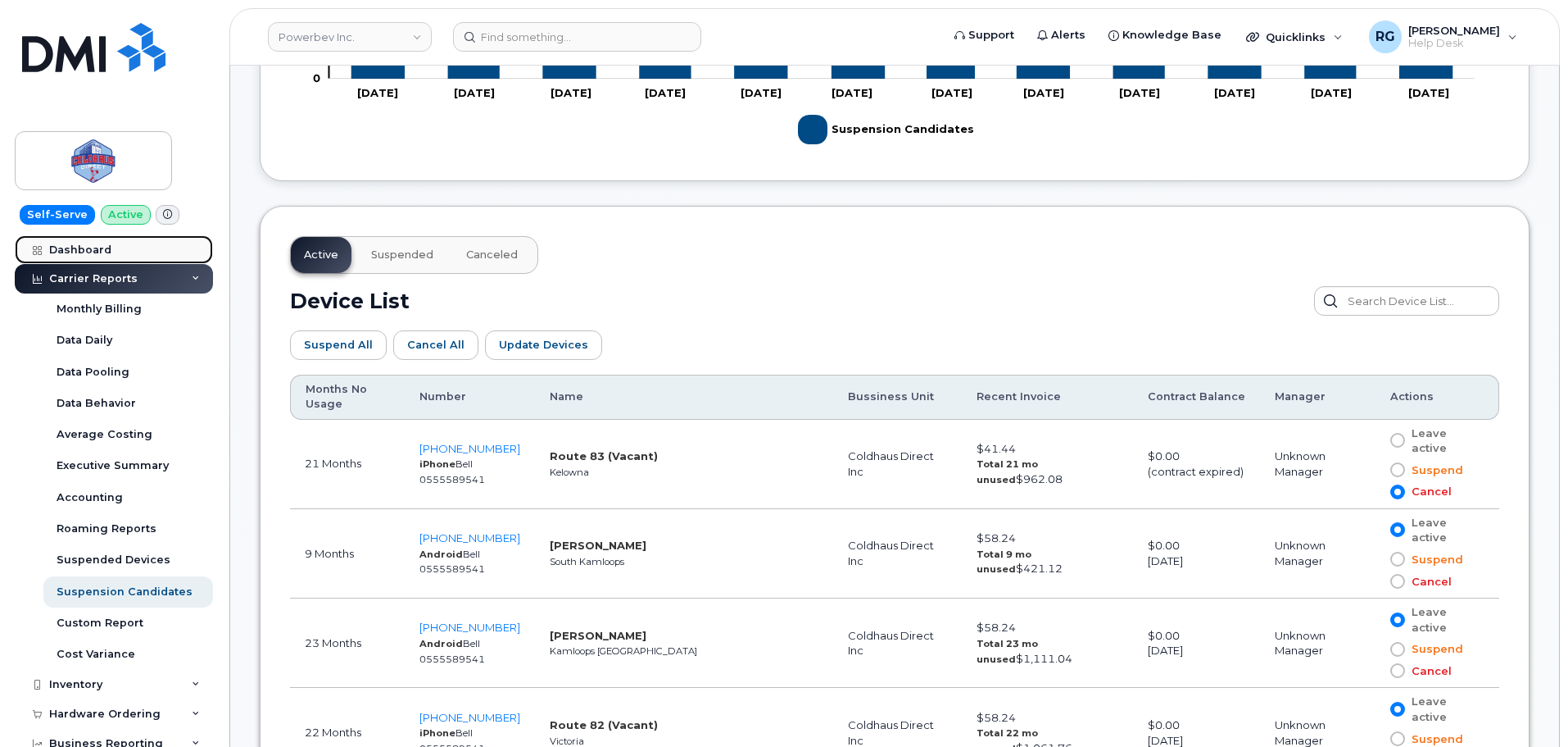
click at [108, 250] on div "Dashboard" at bounding box center [80, 249] width 62 height 13
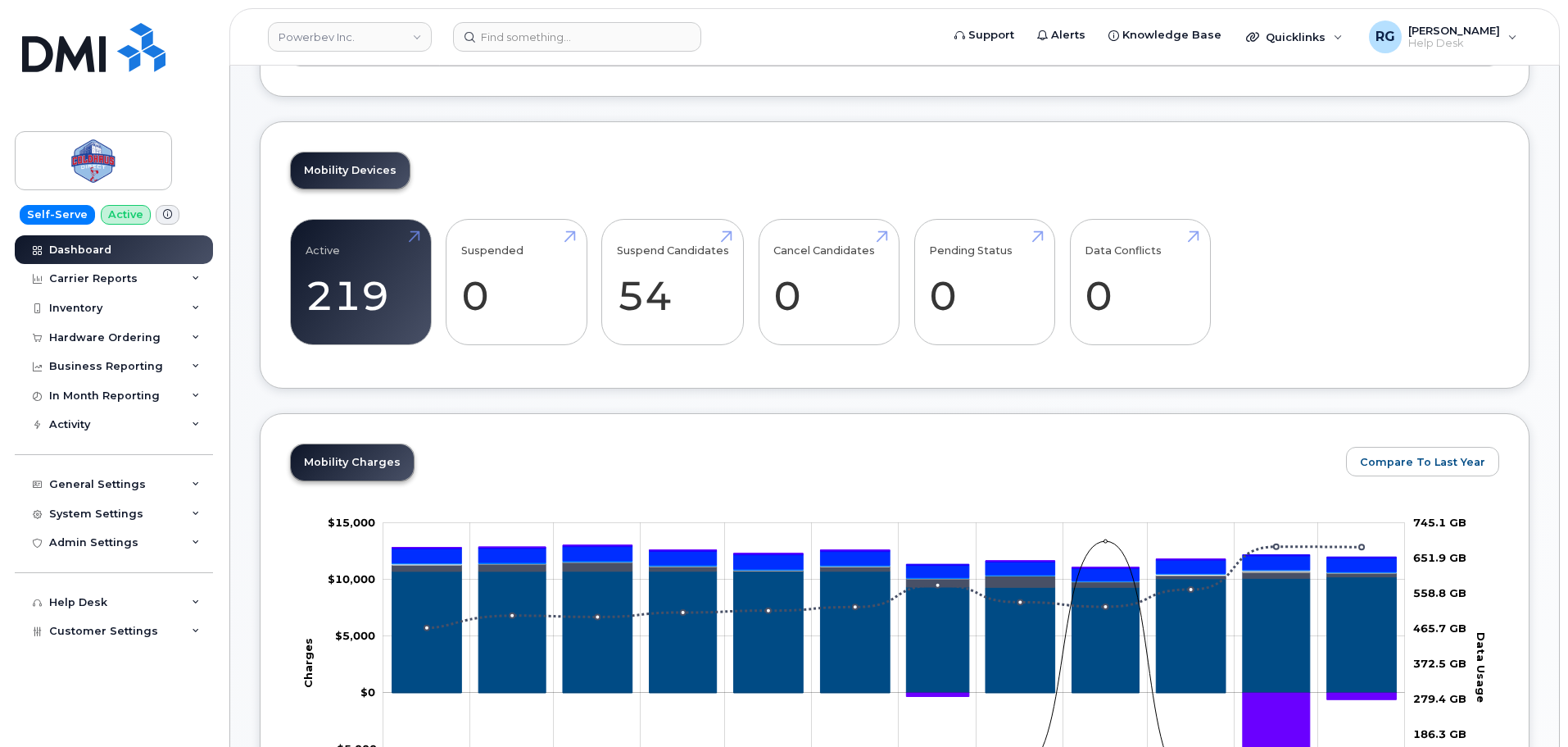
scroll to position [307, 0]
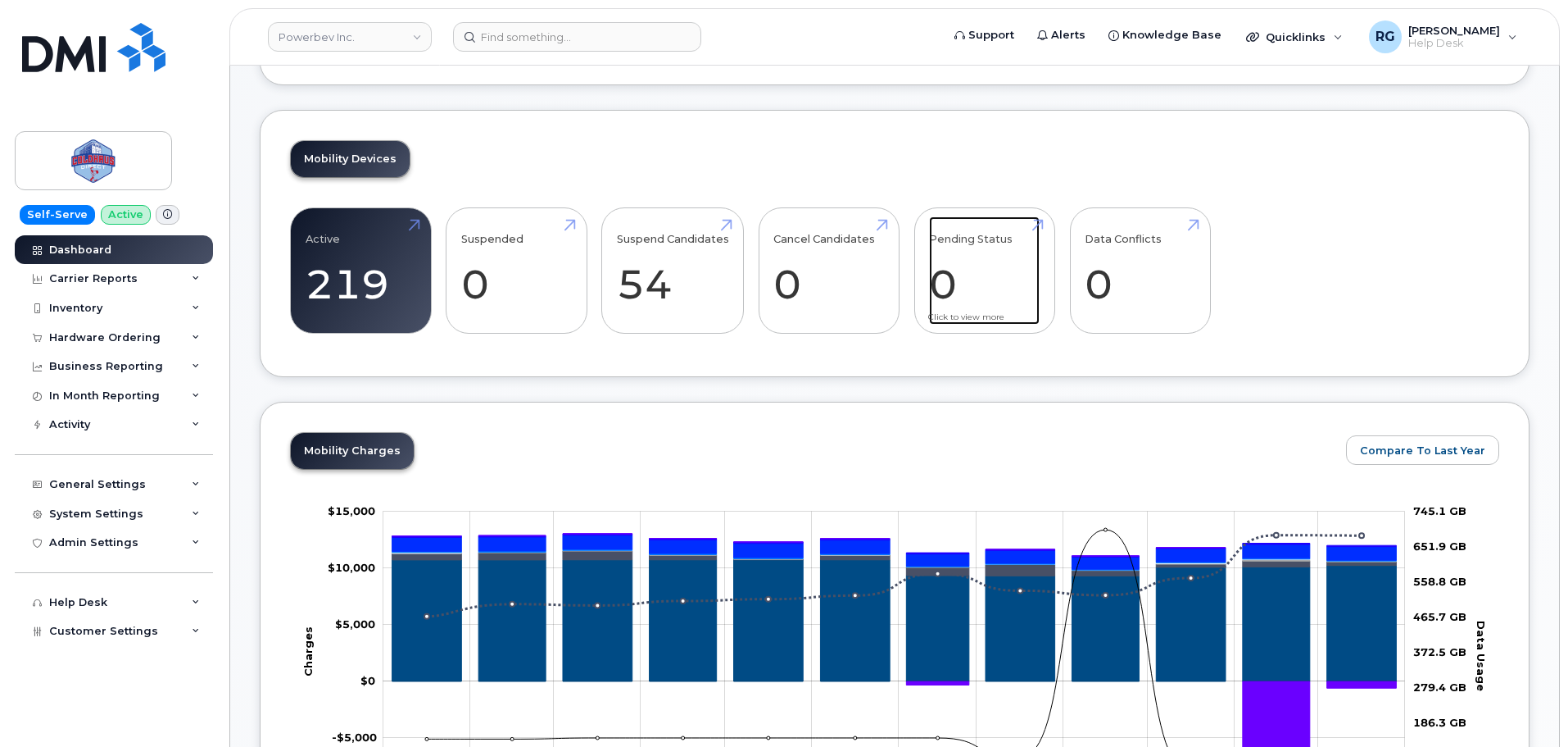
click at [999, 257] on link "Pending Status 0" at bounding box center [985, 270] width 111 height 108
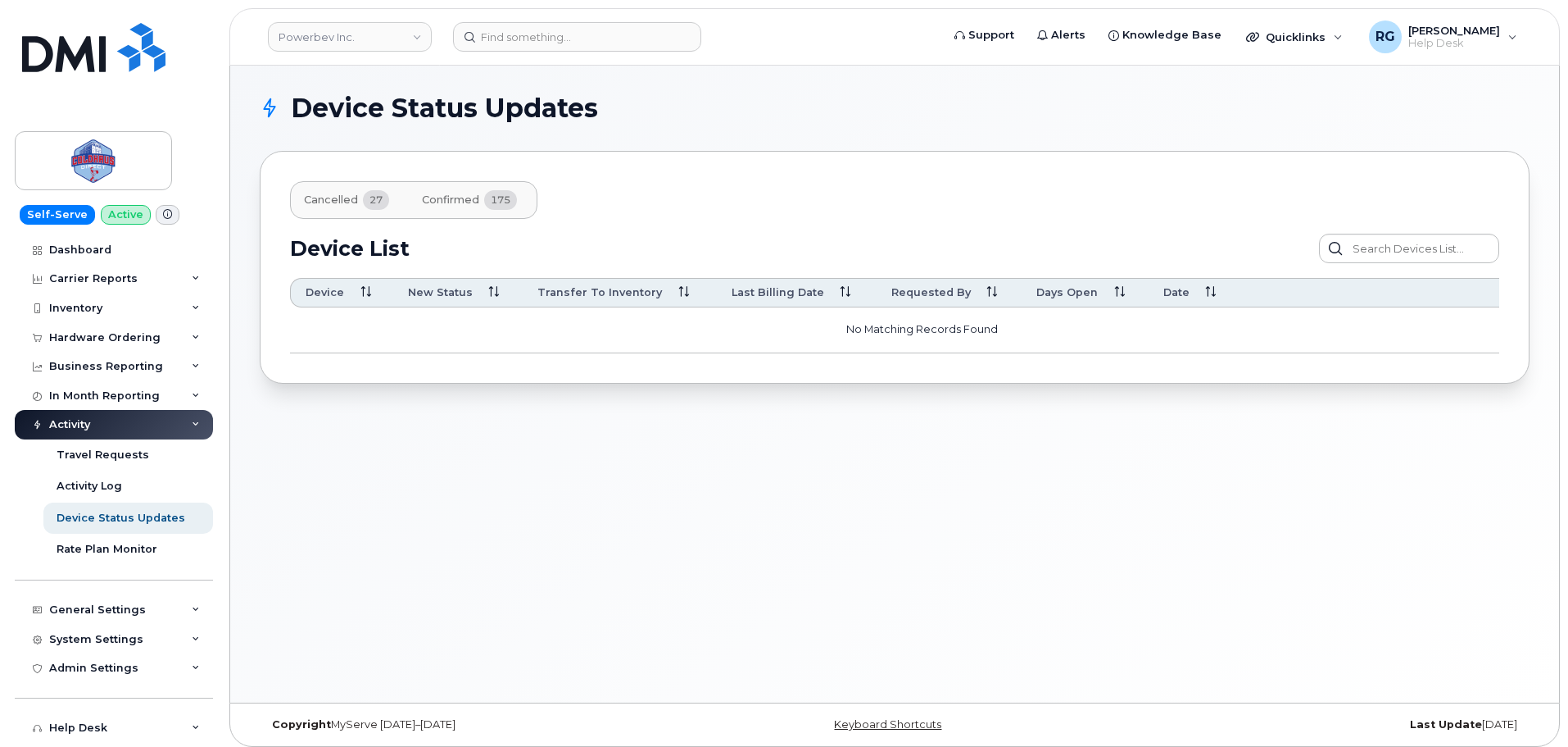
click at [497, 203] on span "175" at bounding box center [501, 200] width 33 height 20
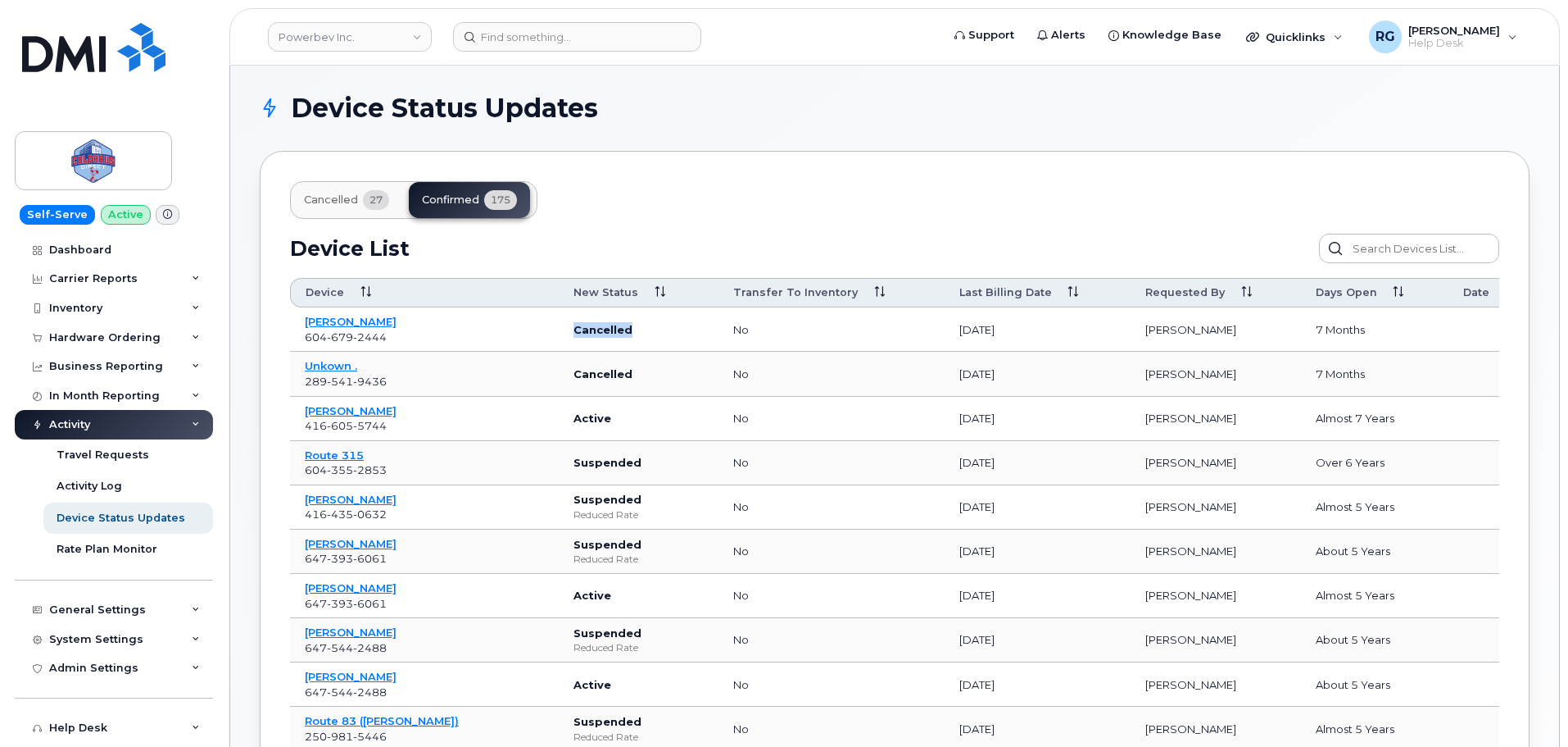
drag, startPoint x: 564, startPoint y: 332, endPoint x: 519, endPoint y: 337, distance: 45.3
click at [559, 337] on td "Cancelled" at bounding box center [639, 329] width 160 height 44
click at [86, 251] on div "Dashboard" at bounding box center [80, 249] width 62 height 13
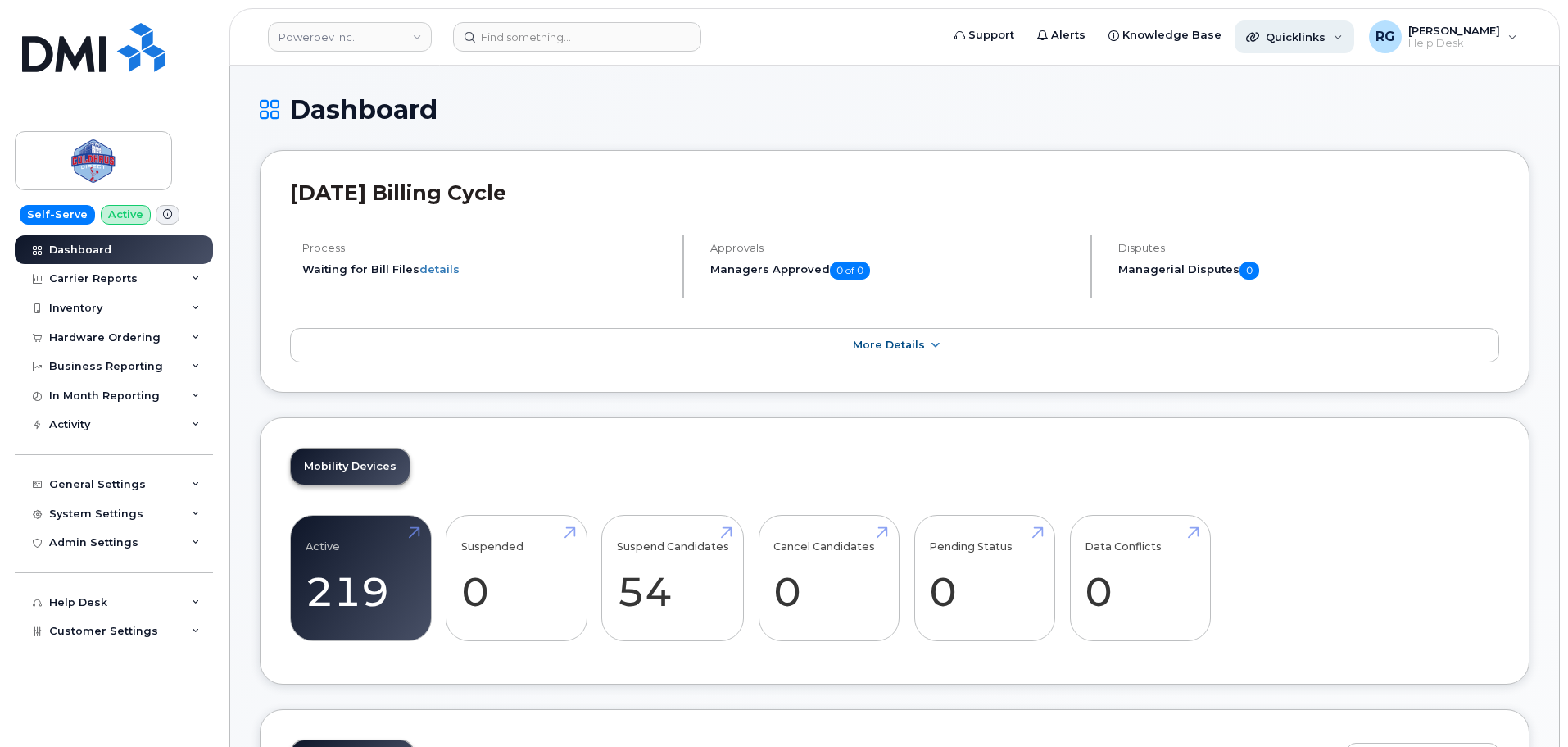
click at [1313, 29] on div "Quicklinks" at bounding box center [1295, 37] width 119 height 33
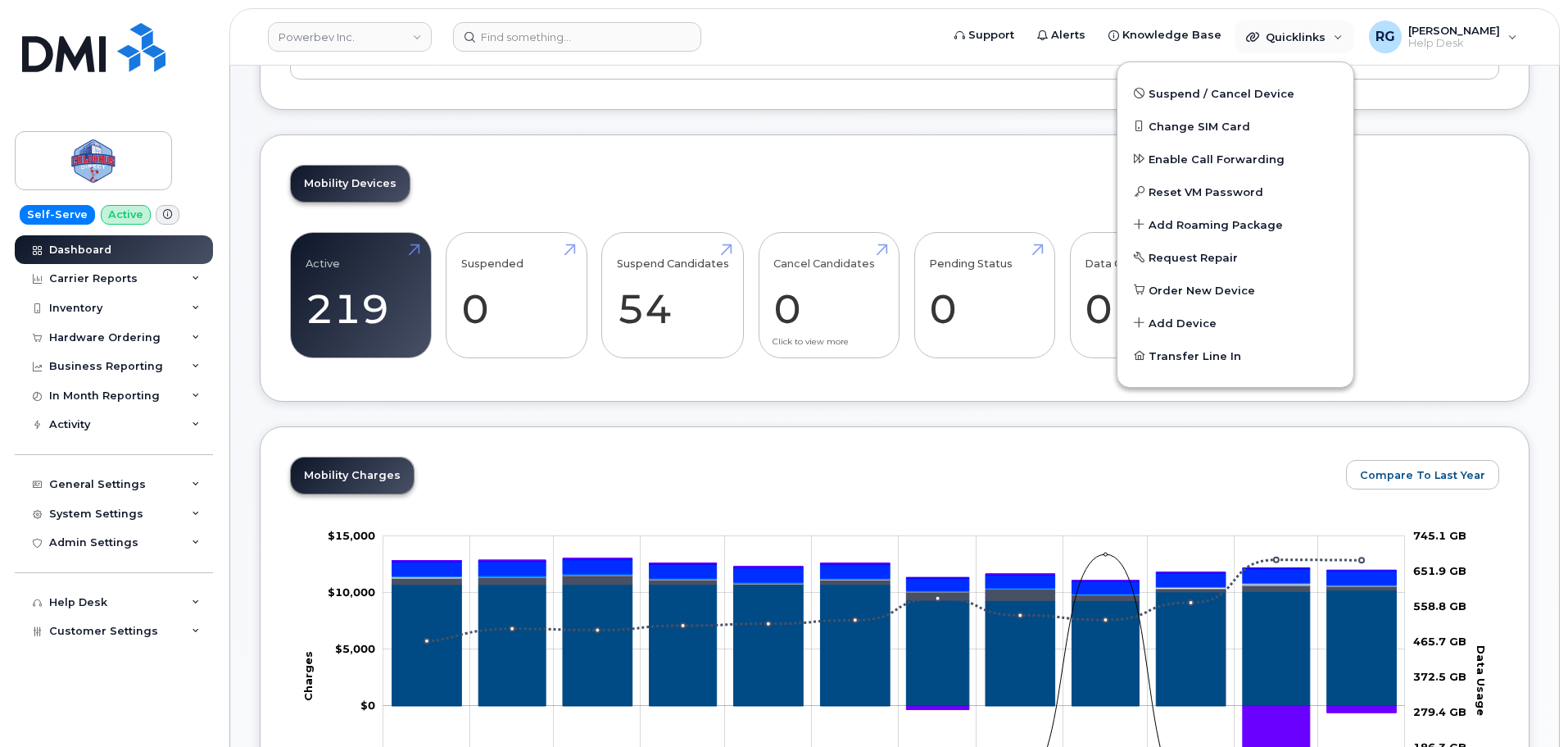
scroll to position [307, 0]
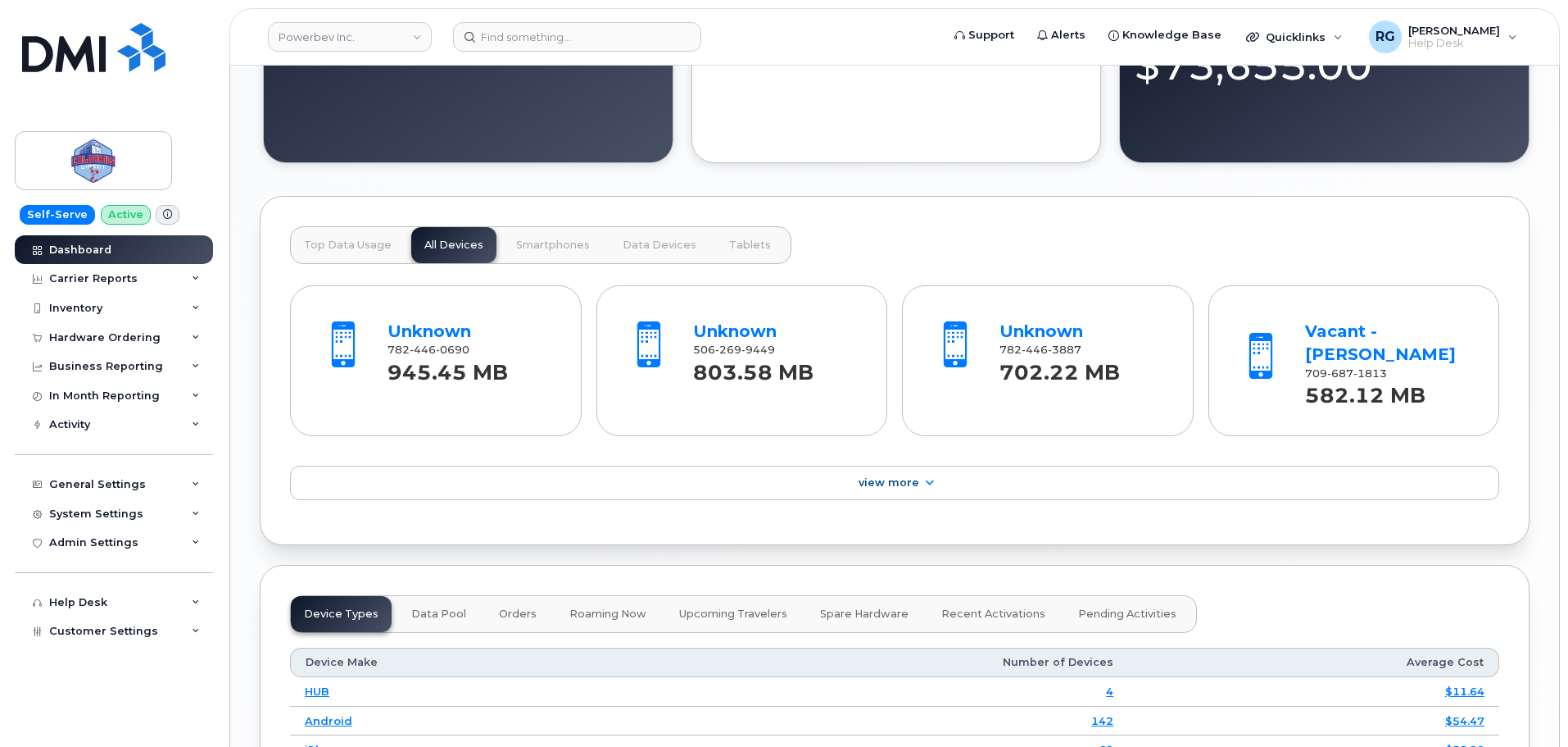
scroll to position [1476, 0]
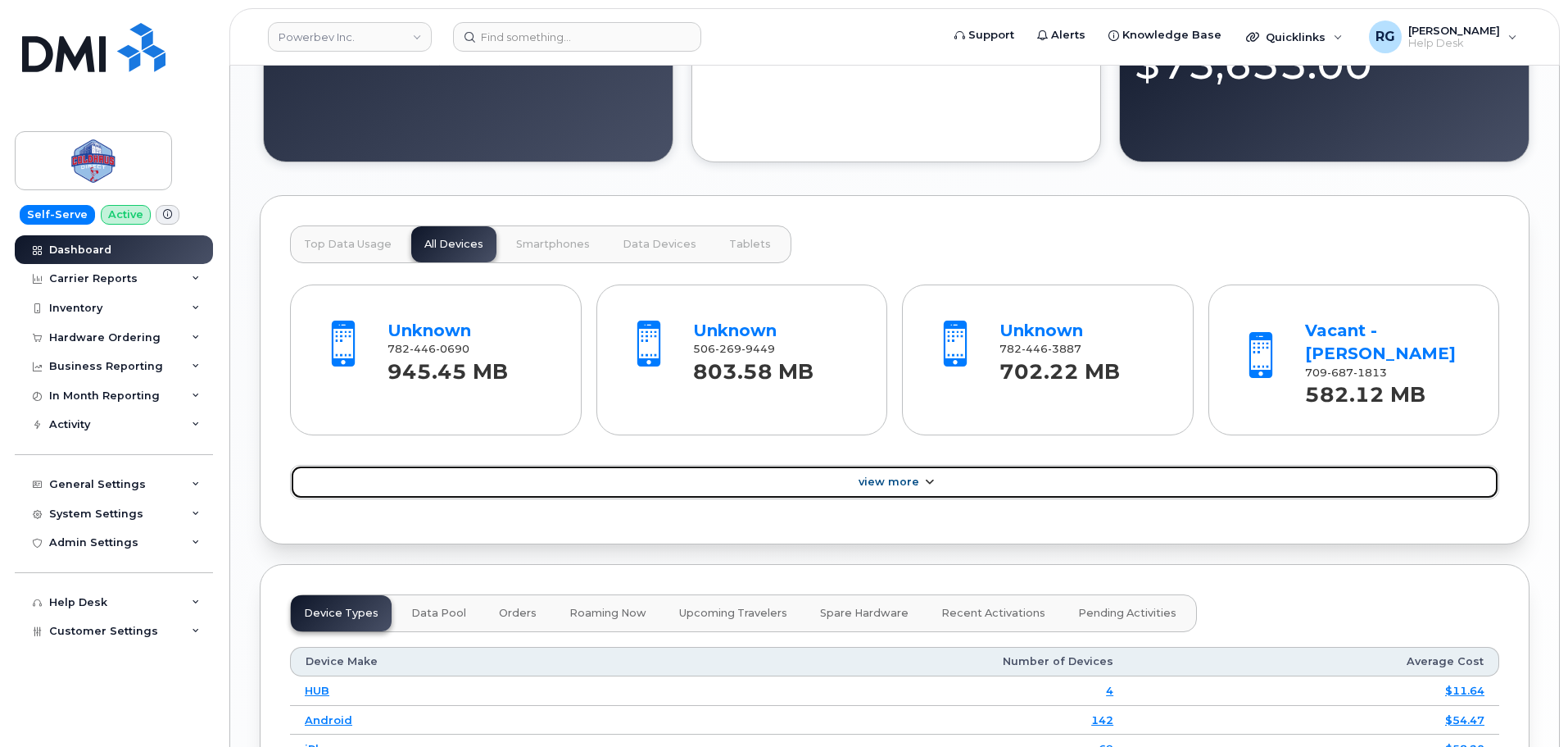
click at [624, 473] on link "View More" at bounding box center [895, 482] width 1210 height 35
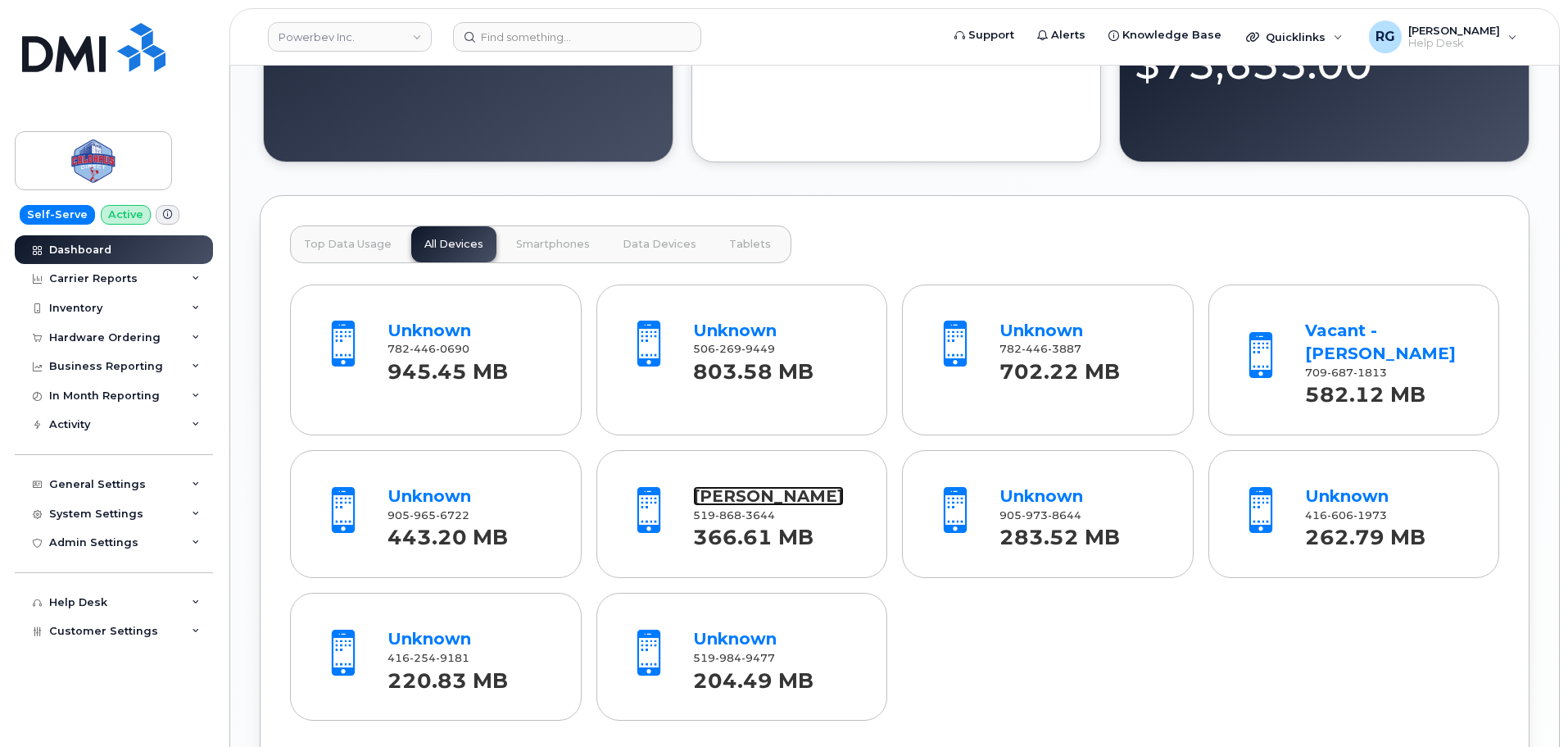
click at [752, 499] on link "[PERSON_NAME]" at bounding box center [768, 496] width 151 height 20
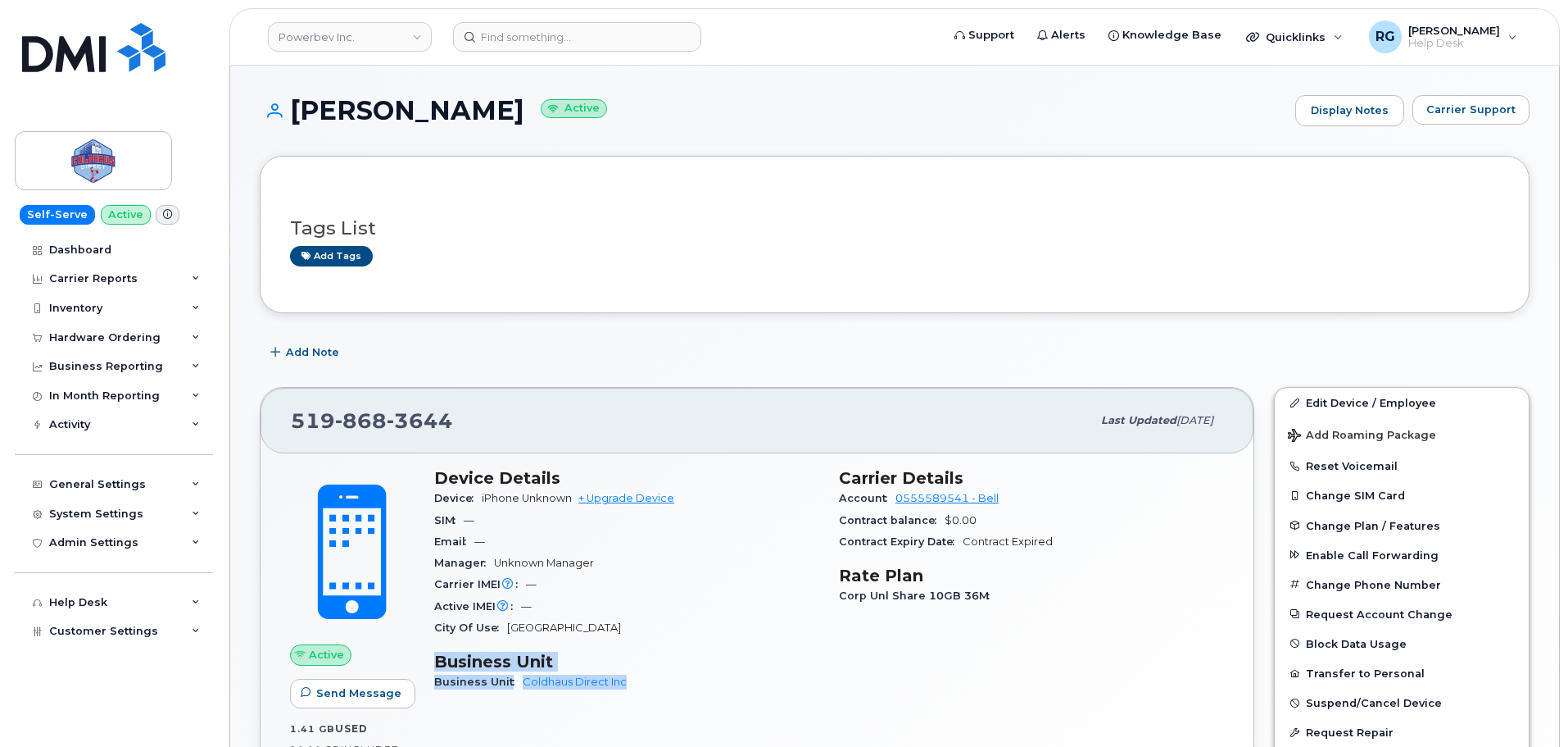
drag, startPoint x: 627, startPoint y: 680, endPoint x: 425, endPoint y: 669, distance: 202.3
click at [425, 669] on div "Device Details Device iPhone Unknown + Upgrade Device SIM — Email — Manager Unk…" at bounding box center [627, 586] width 405 height 257
click at [657, 637] on div "City Of Use [GEOGRAPHIC_DATA]" at bounding box center [627, 628] width 385 height 22
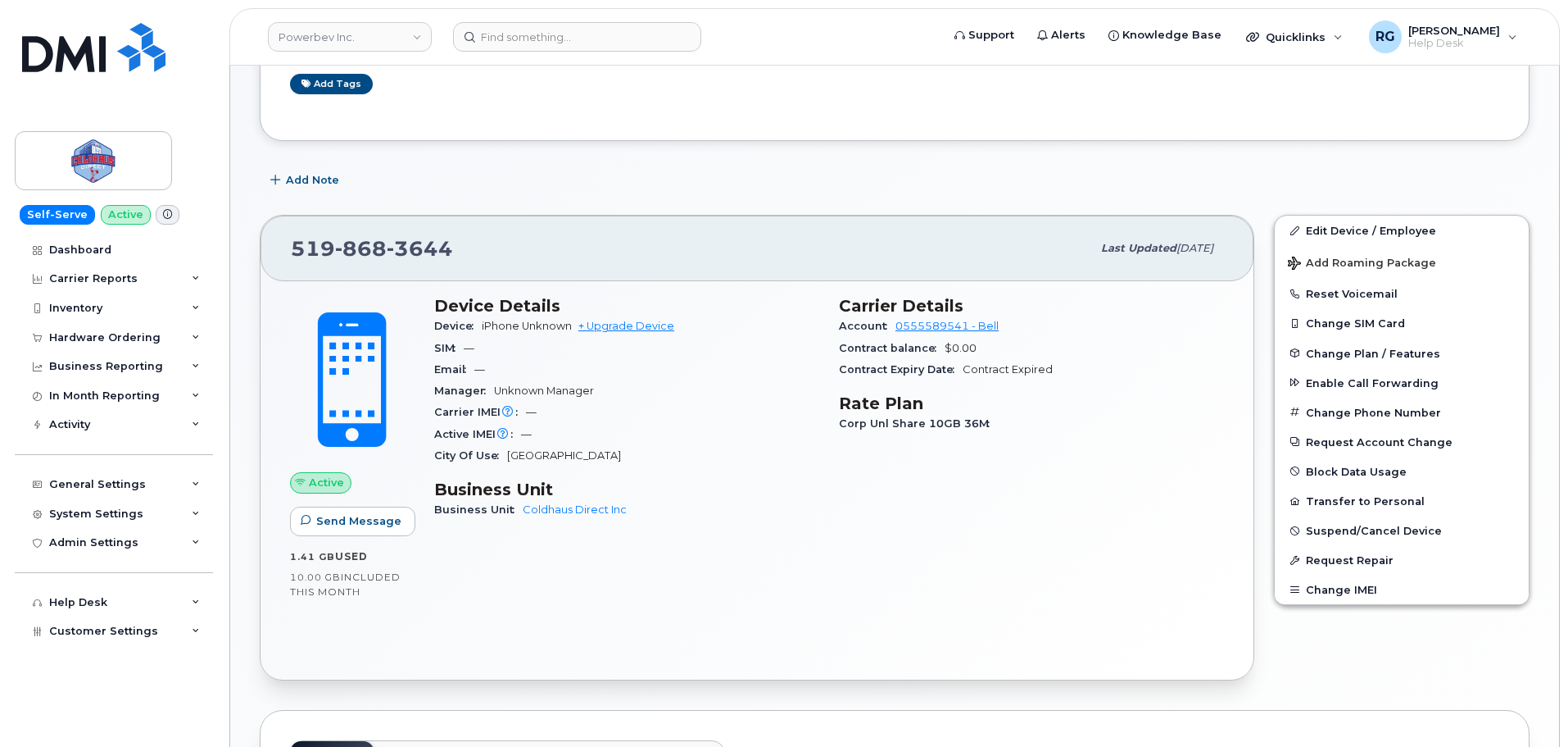
scroll to position [184, 0]
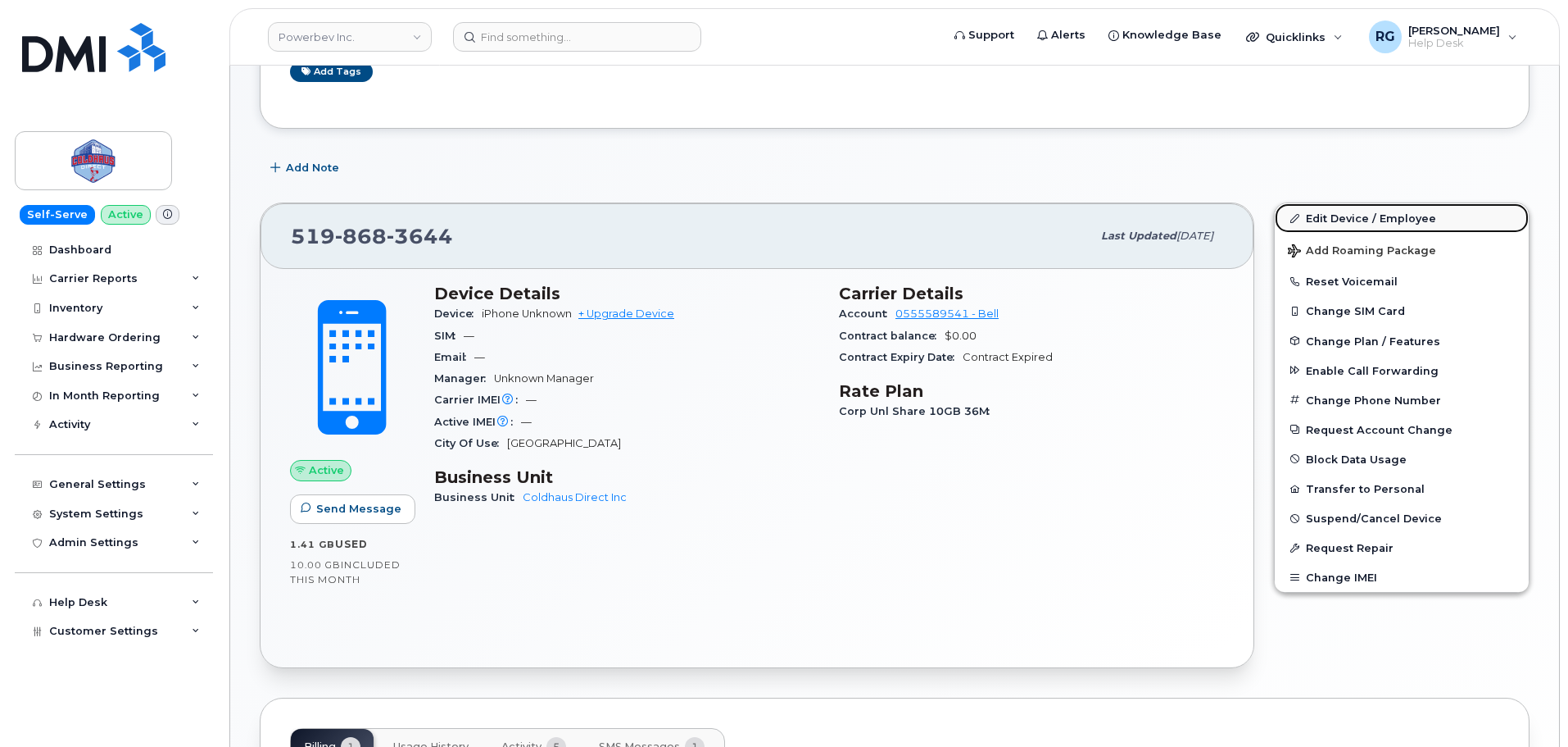
click at [1336, 216] on link "Edit Device / Employee" at bounding box center [1402, 218] width 254 height 29
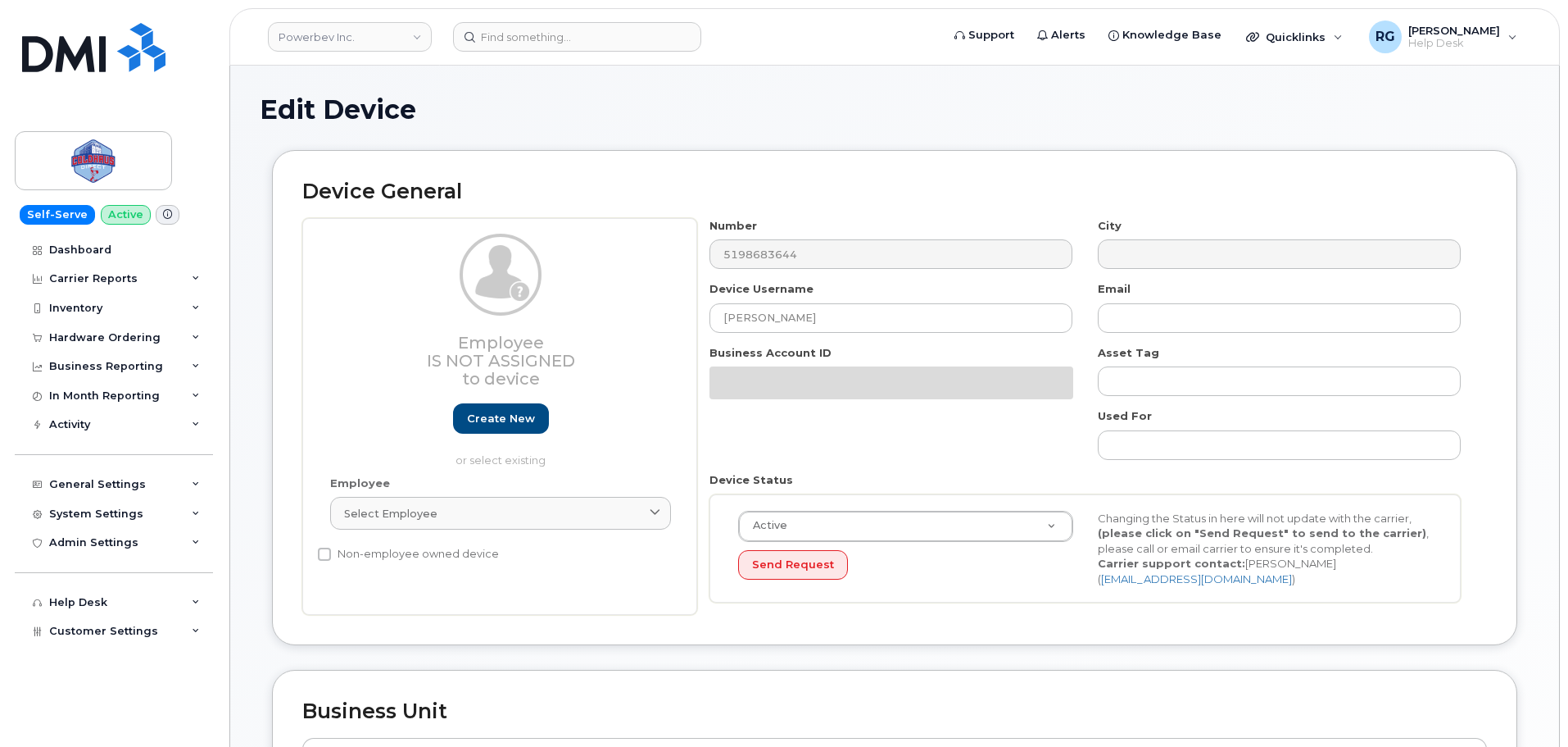
select select "43849"
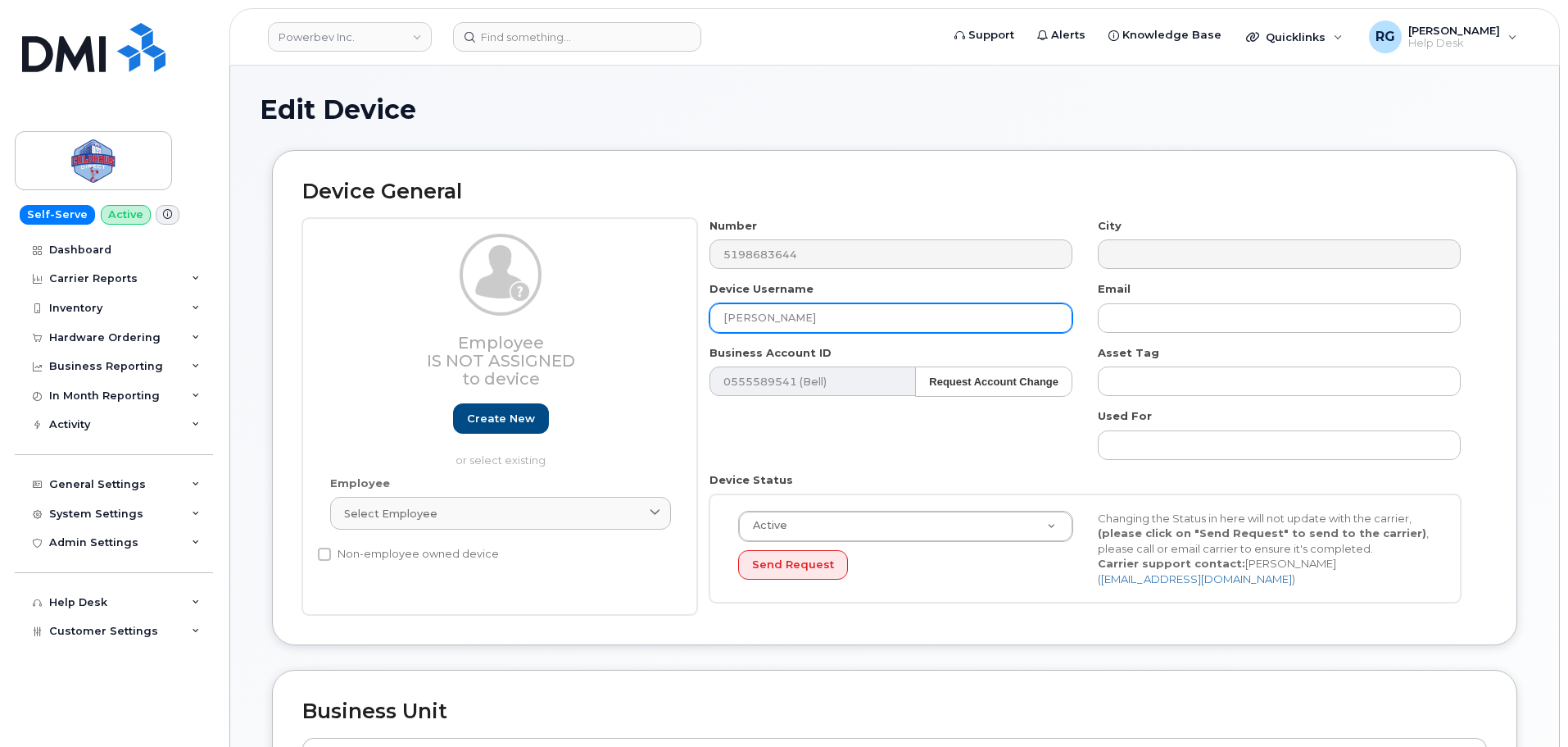
drag, startPoint x: 835, startPoint y: 316, endPoint x: 689, endPoint y: 314, distance: 146.0
click at [689, 314] on div "Employee Is not assigned to device Create new or select existing Employee Selec…" at bounding box center [894, 416] width 1185 height 397
click at [832, 318] on input "Fletcher Benjamin" at bounding box center [891, 318] width 363 height 29
drag, startPoint x: 842, startPoint y: 318, endPoint x: 673, endPoint y: 316, distance: 169.0
click at [673, 316] on div "Employee Is not assigned to device Create new or select existing Employee Selec…" at bounding box center [894, 416] width 1185 height 397
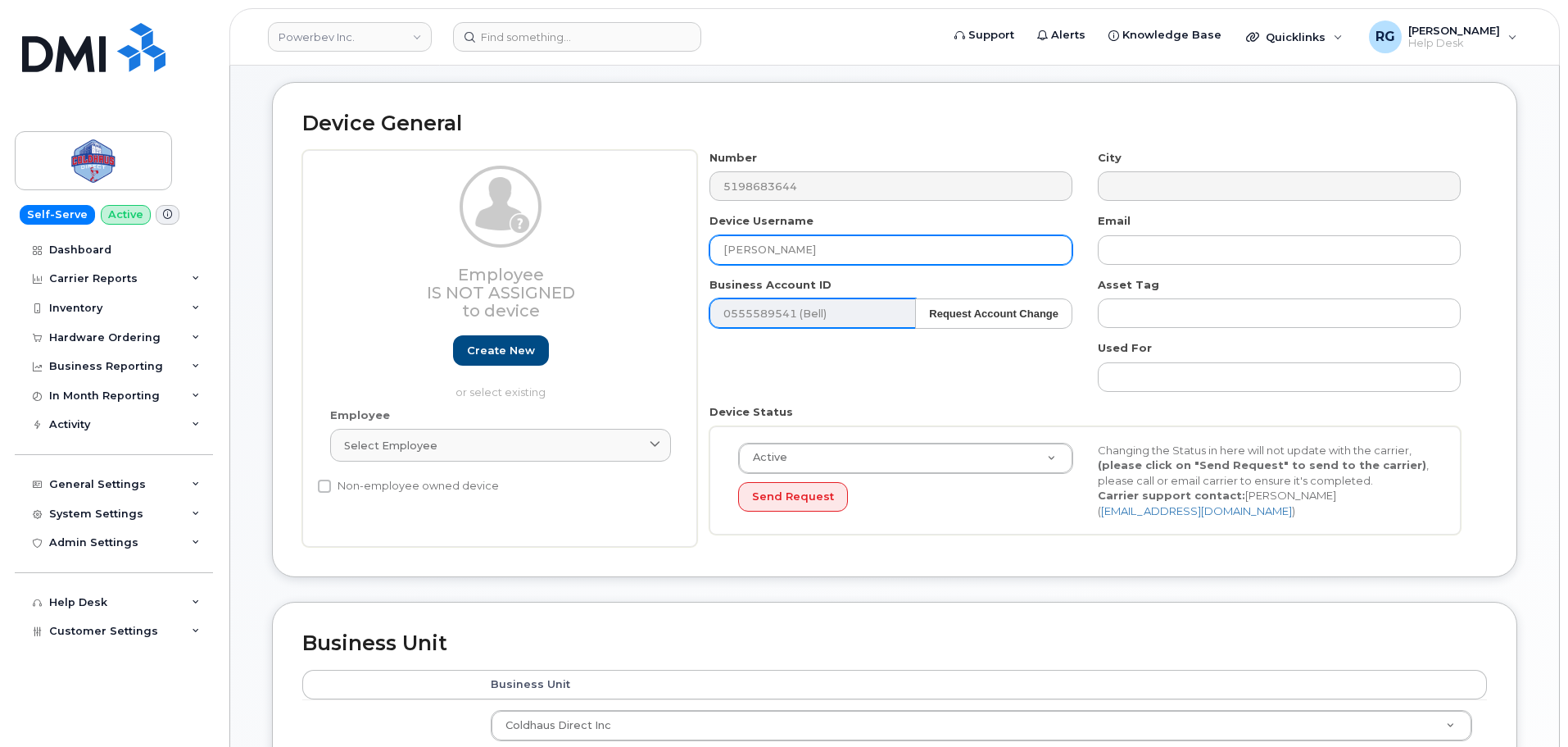
scroll to position [82, 0]
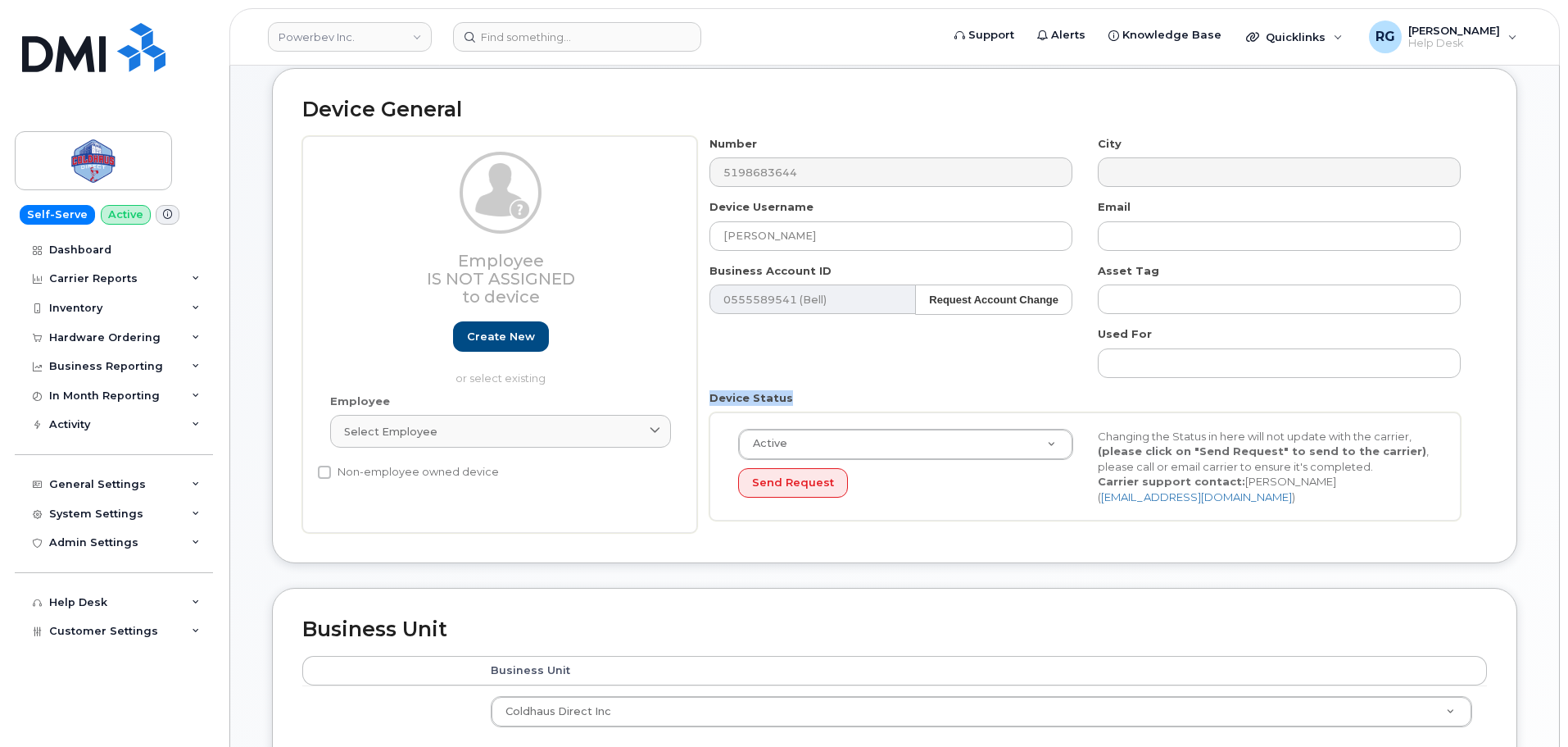
drag, startPoint x: 712, startPoint y: 401, endPoint x: 802, endPoint y: 399, distance: 90.0
click at [802, 399] on div "Device Status Active Active Suspended Cancelled Send Request Changing the Statu…" at bounding box center [1086, 455] width 777 height 131
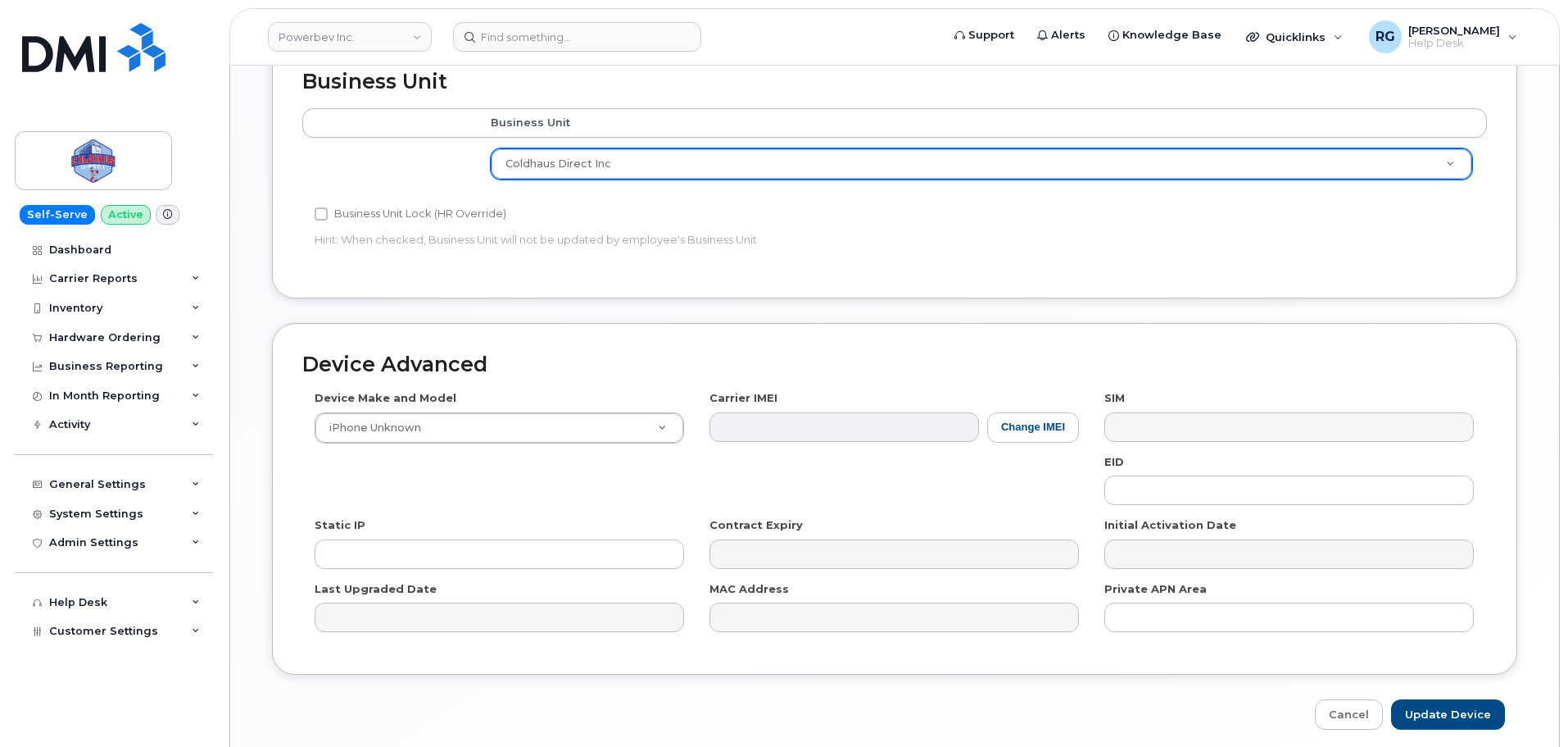
scroll to position [635, 0]
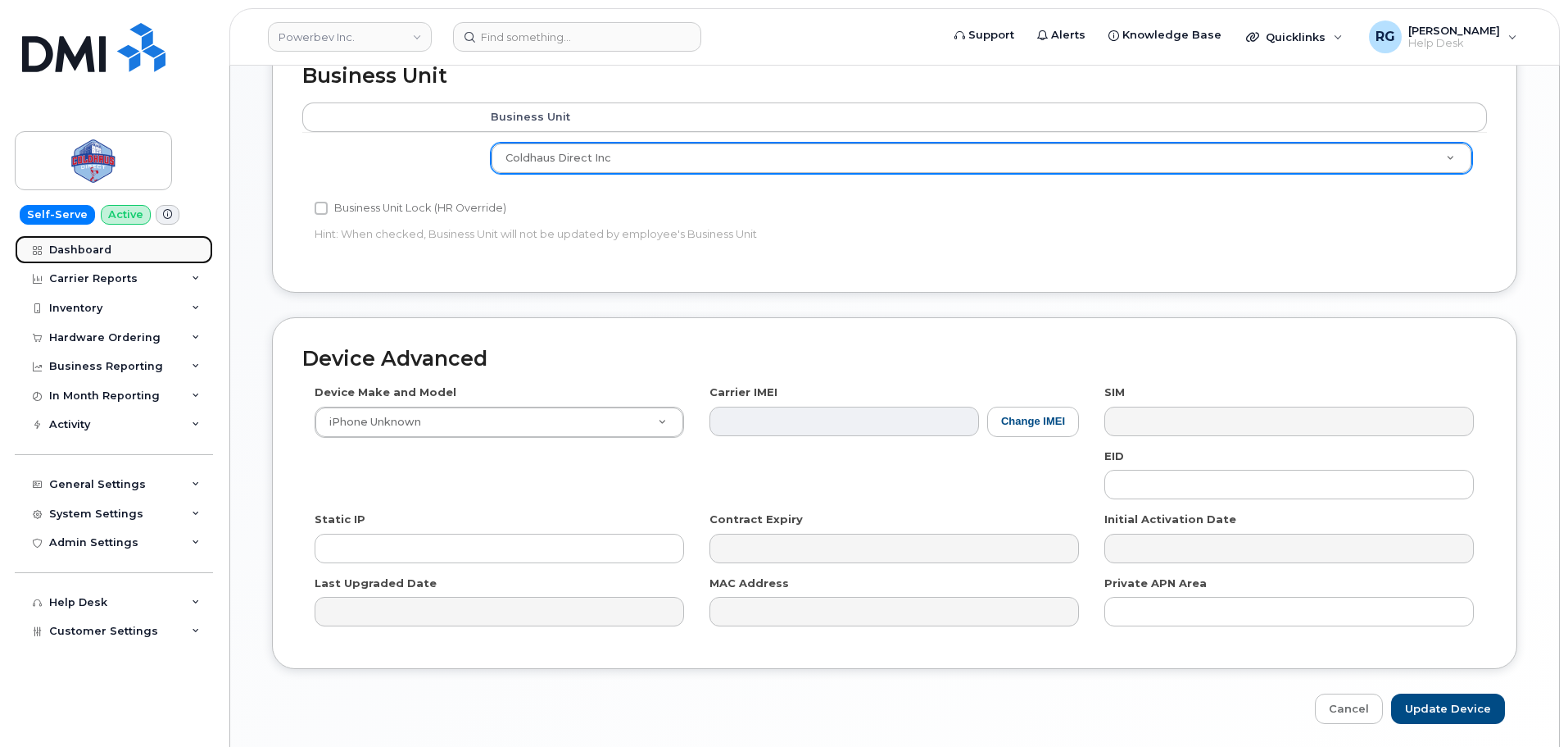
click at [80, 252] on div "Dashboard" at bounding box center [80, 249] width 62 height 13
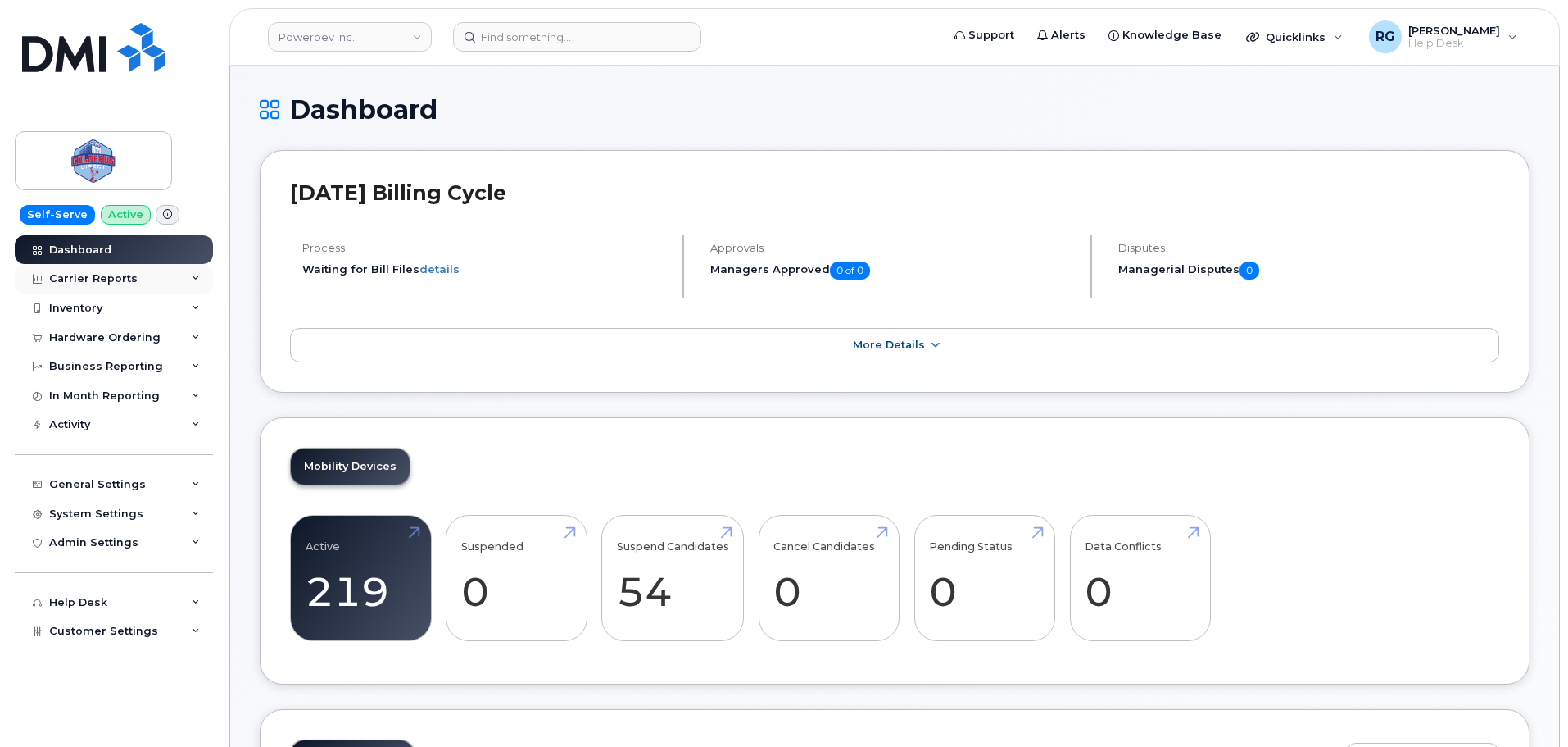
click at [138, 283] on div "Carrier Reports" at bounding box center [113, 279] width 198 height 29
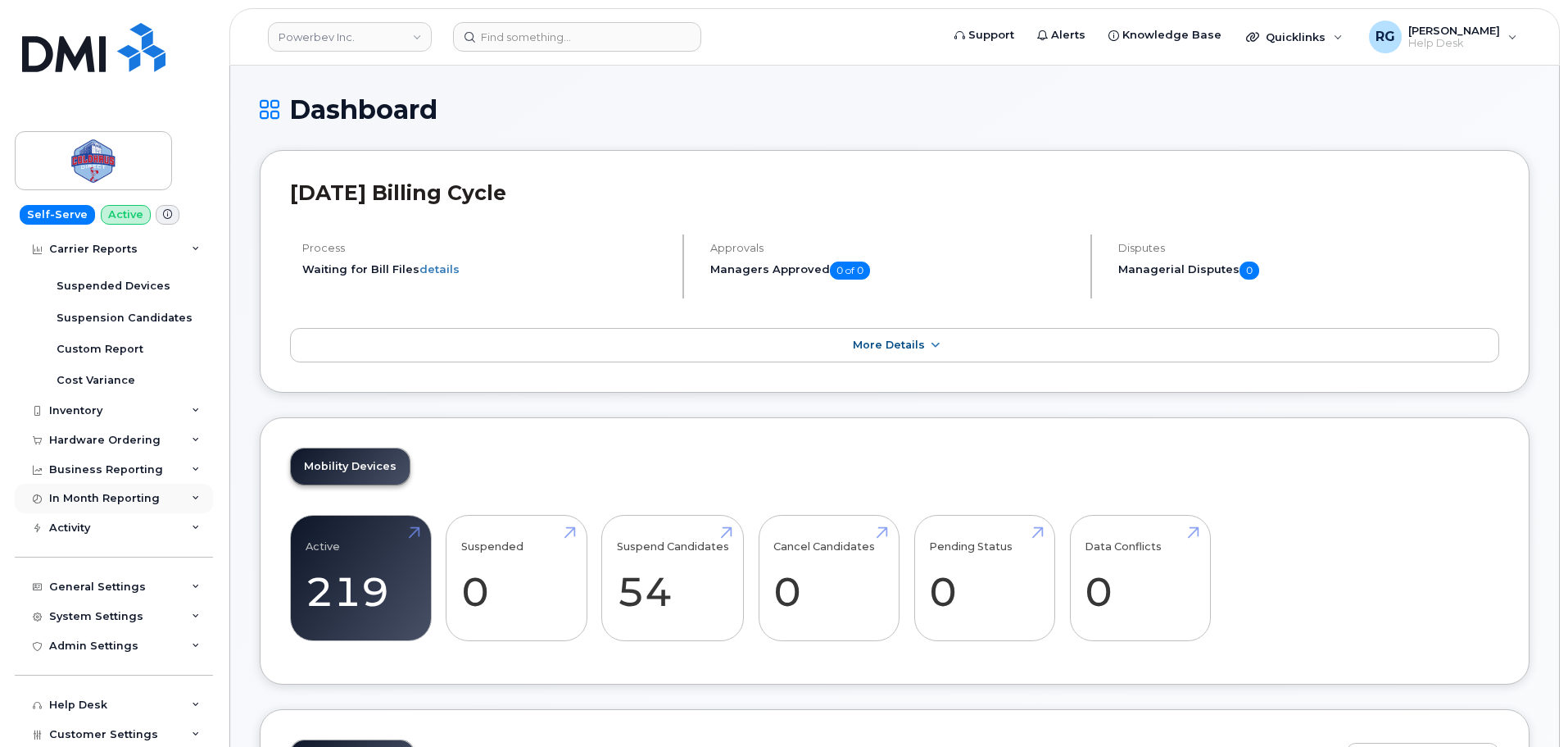
scroll to position [274, 0]
click at [124, 499] on div "In Month Reporting" at bounding box center [105, 497] width 111 height 13
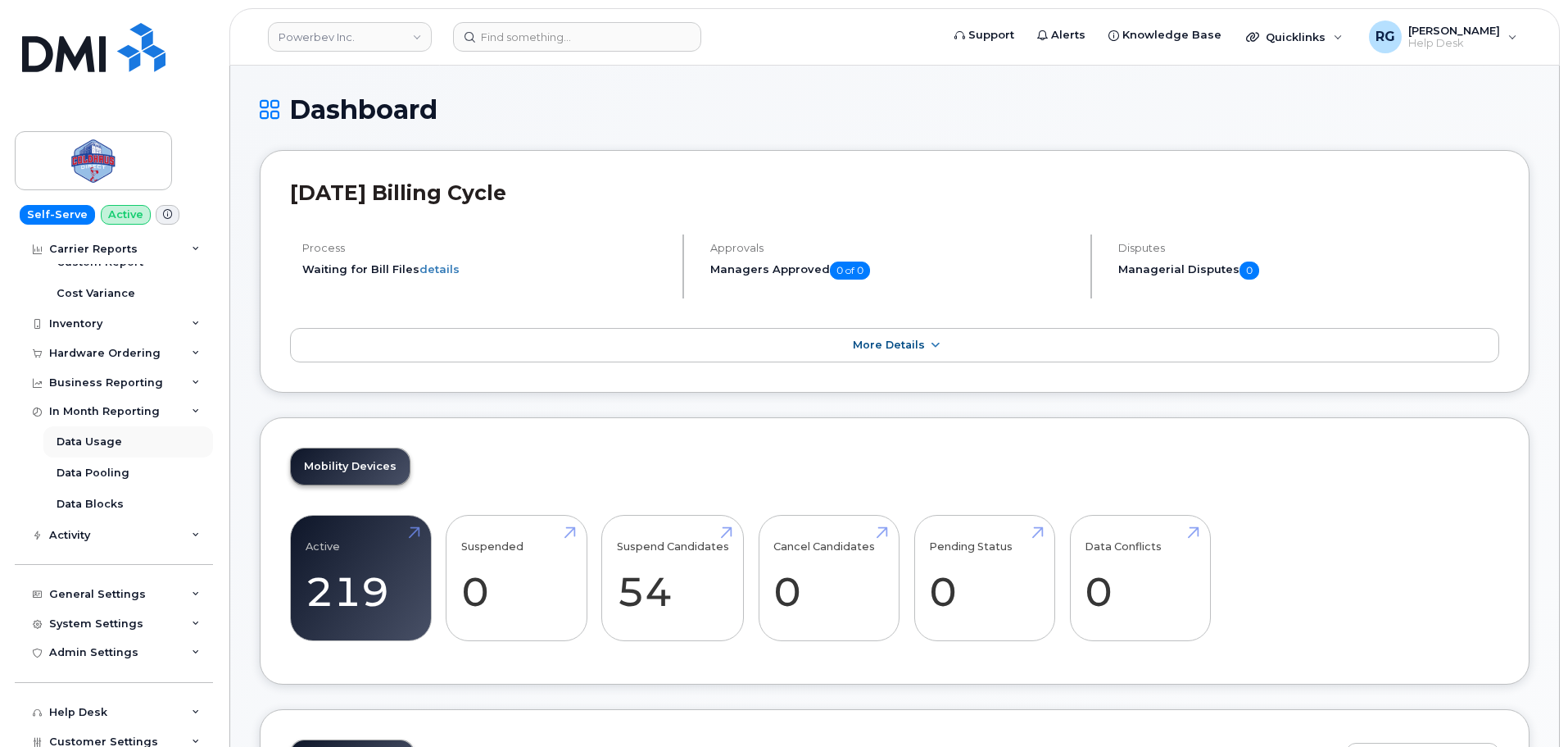
scroll to position [369, 0]
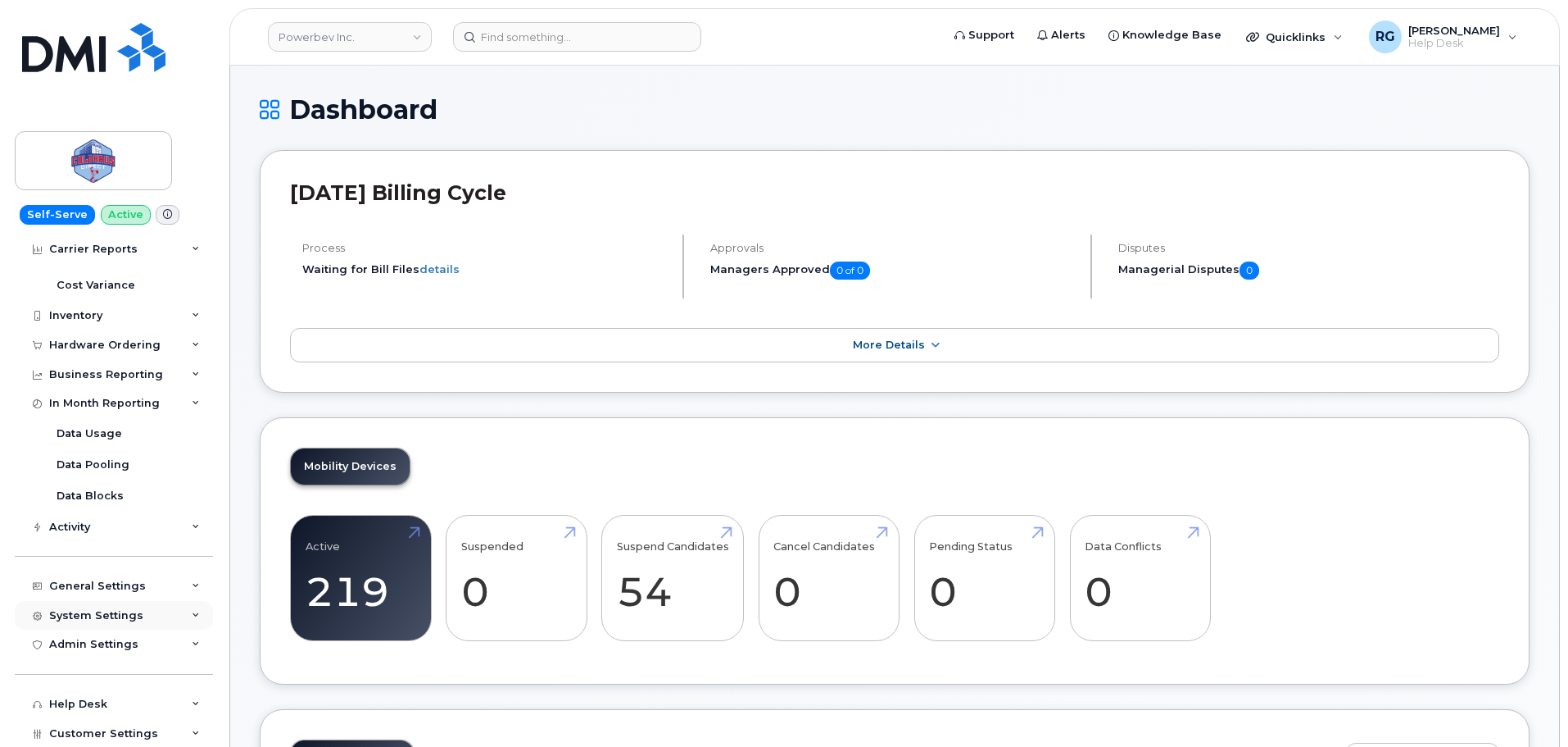
click at [106, 622] on div "System Settings" at bounding box center [113, 615] width 198 height 29
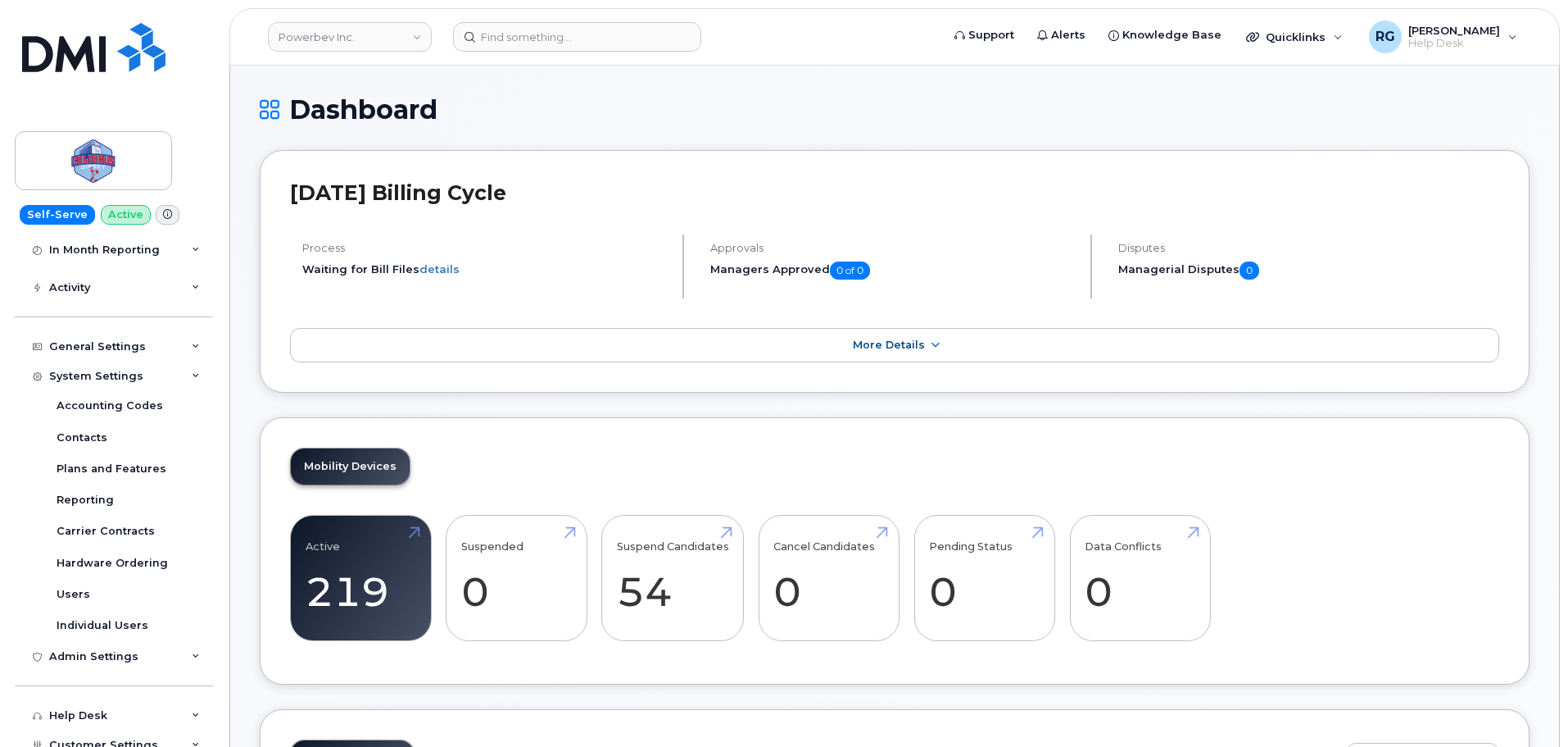
scroll to position [615, 0]
click at [98, 334] on div "General Settings" at bounding box center [98, 339] width 97 height 13
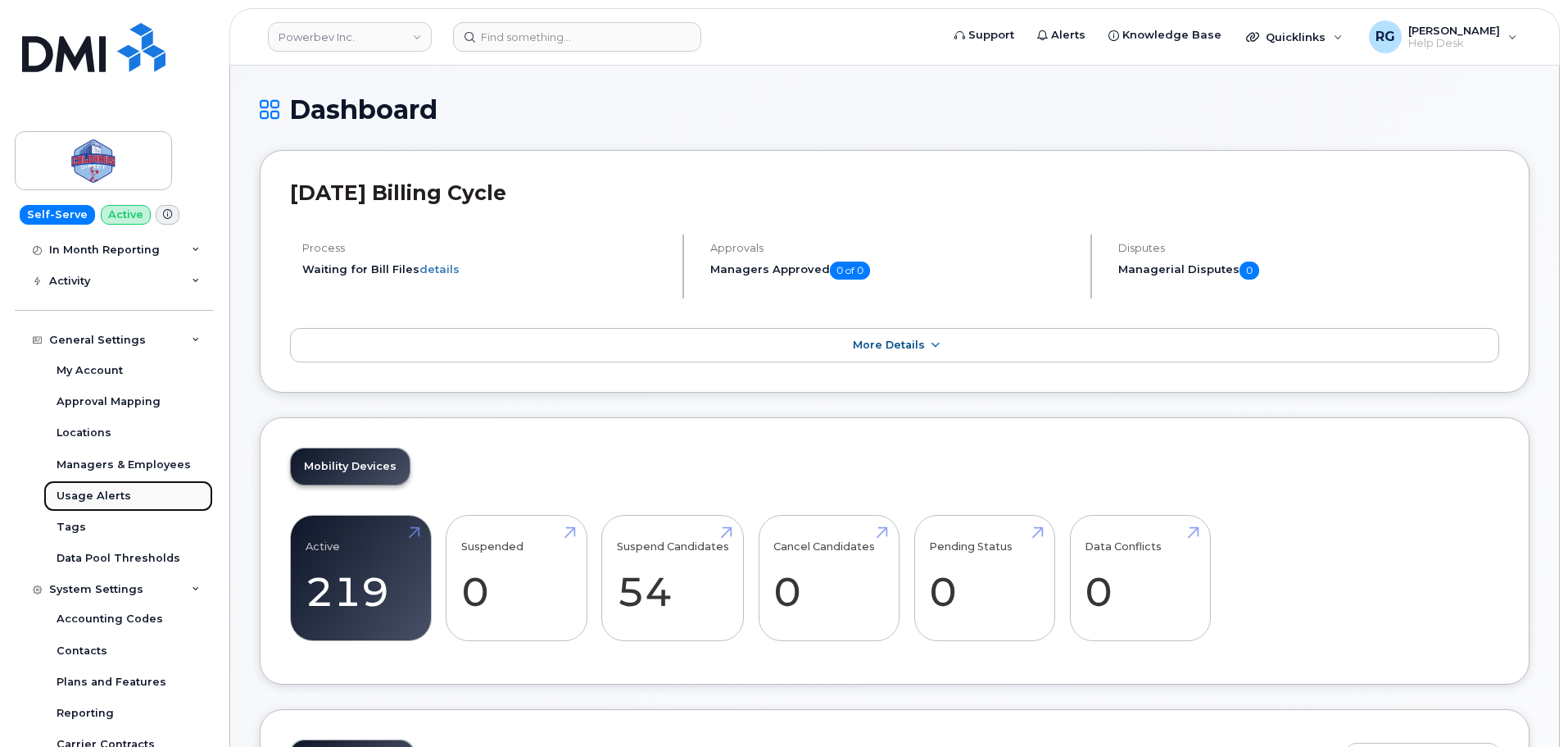
click at [113, 495] on div "Usage Alerts" at bounding box center [93, 495] width 74 height 15
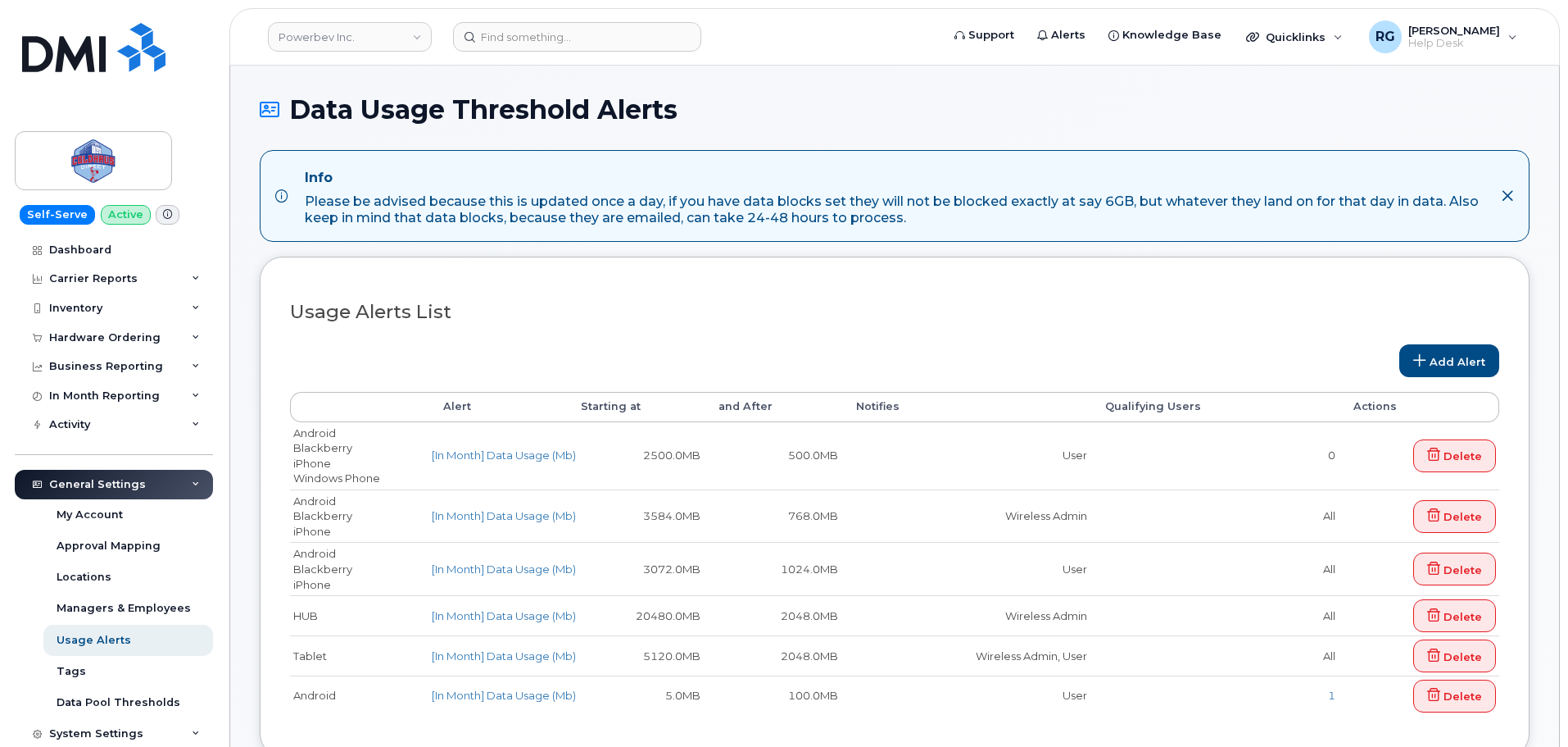
select select
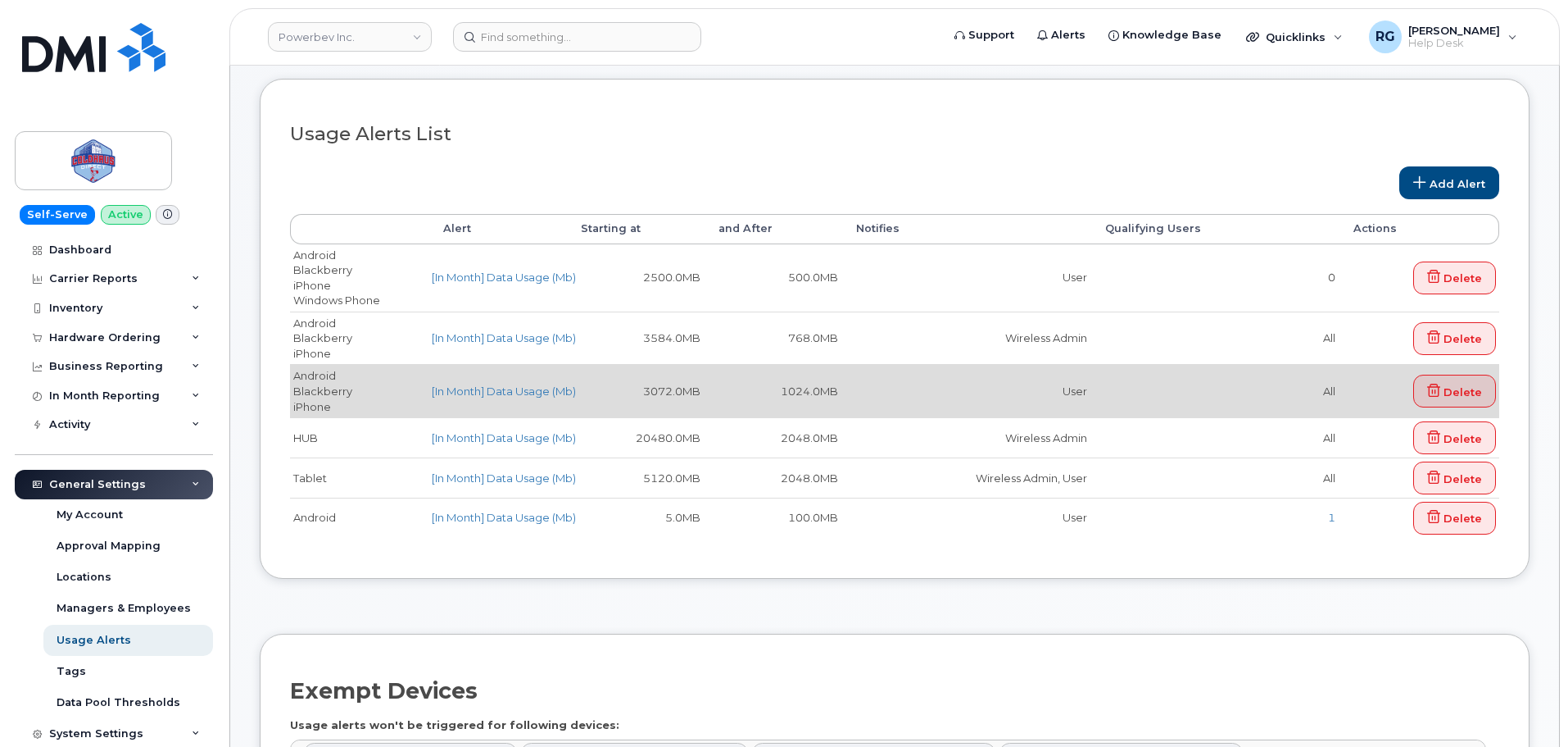
scroll to position [184, 0]
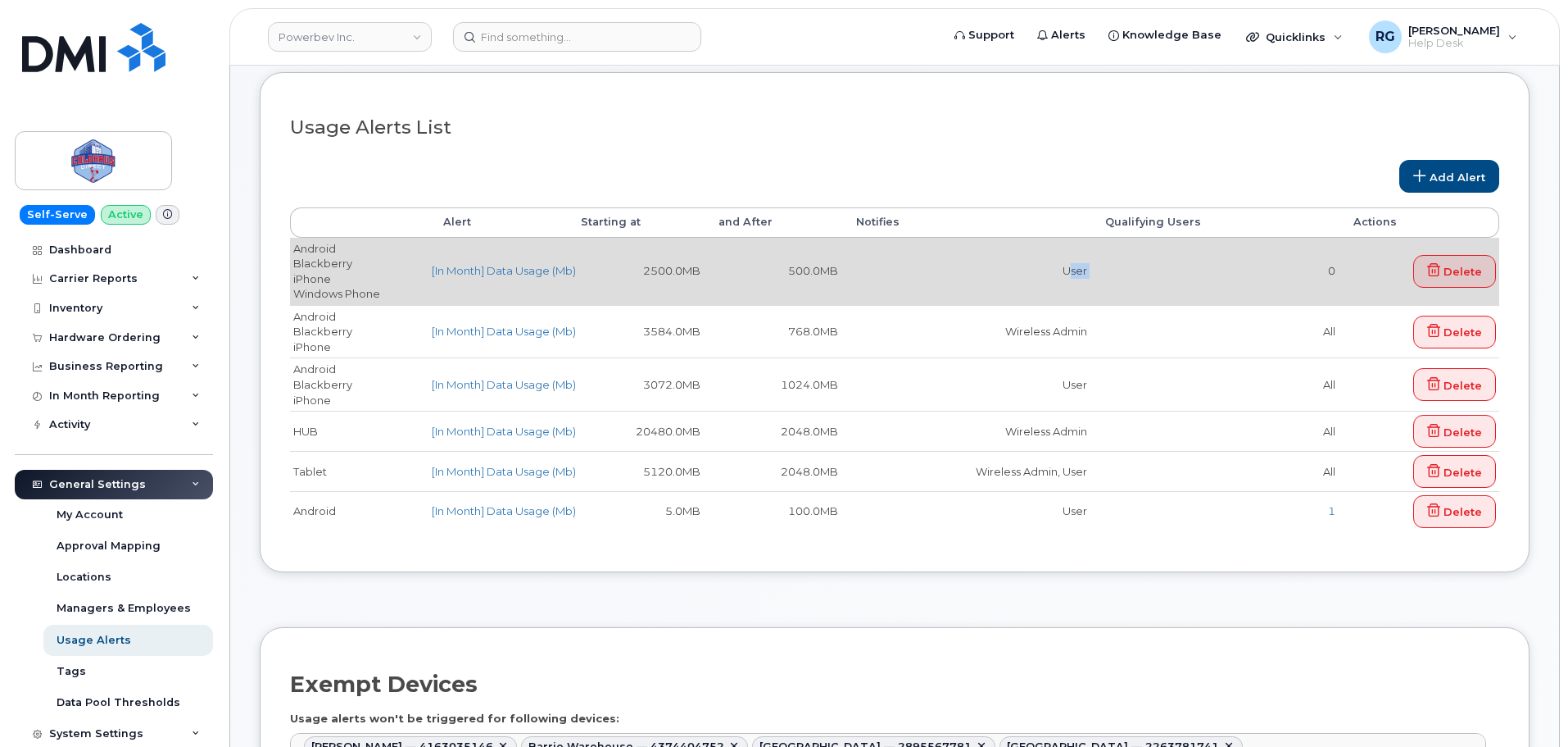
drag, startPoint x: 1098, startPoint y: 272, endPoint x: 1041, endPoint y: 273, distance: 57.0
click at [1041, 273] on tr "Android [GEOGRAPHIC_DATA] iPhone Windows Phone [In Month] Data Usage (Mb) 2500.…" at bounding box center [895, 272] width 1210 height 68
drag, startPoint x: 382, startPoint y: 296, endPoint x: 299, endPoint y: 293, distance: 83.1
click at [299, 293] on td "Android [GEOGRAPHIC_DATA] iPhone Windows Phone" at bounding box center [359, 272] width 138 height 68
drag, startPoint x: 645, startPoint y: 271, endPoint x: 702, endPoint y: 271, distance: 57.0
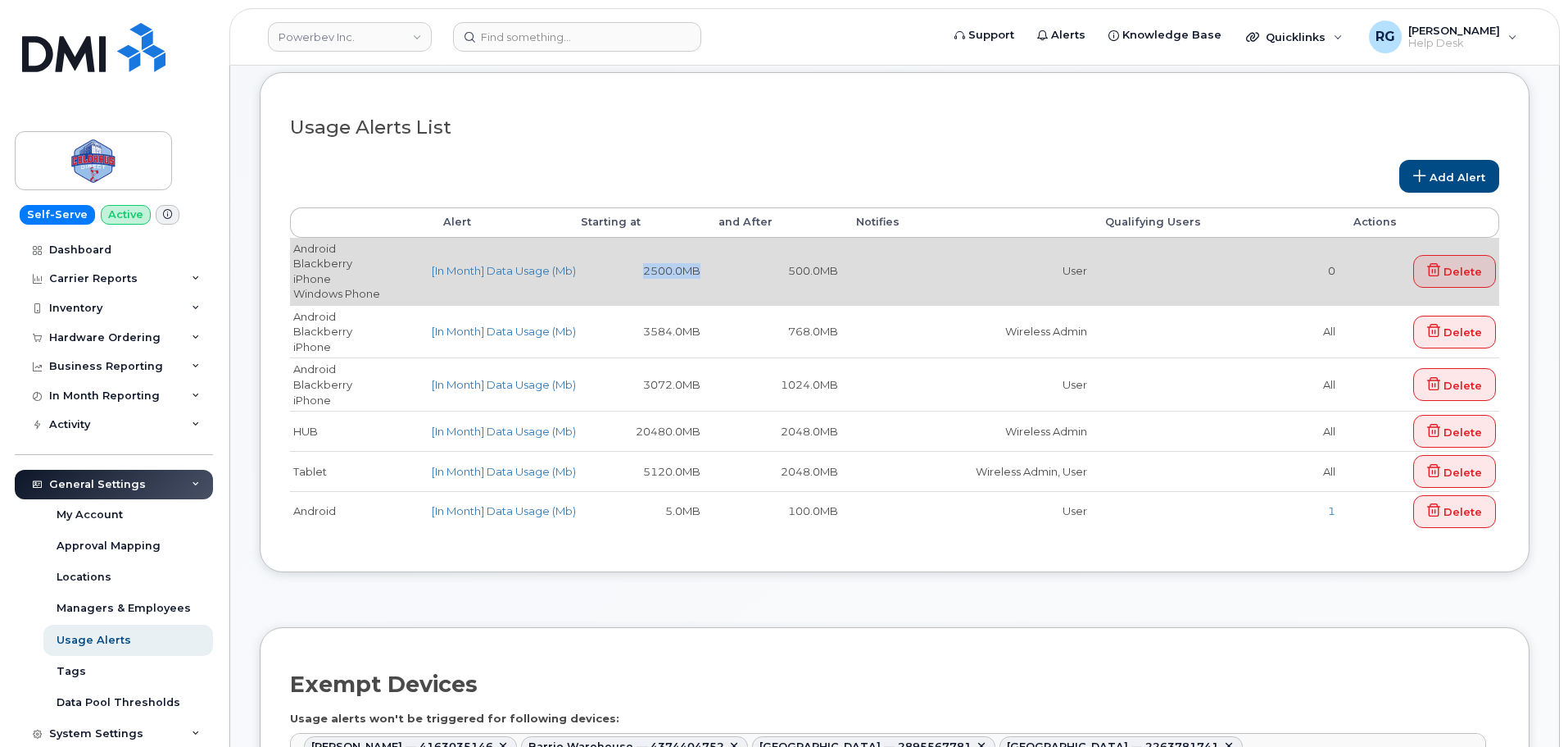
click at [702, 271] on td "2500.0MB" at bounding box center [634, 272] width 138 height 68
drag, startPoint x: 791, startPoint y: 269, endPoint x: 864, endPoint y: 270, distance: 73.0
click at [864, 270] on tr "Android [GEOGRAPHIC_DATA] iPhone Windows Phone [In Month] Data Usage (Mb) 2500.…" at bounding box center [895, 272] width 1210 height 68
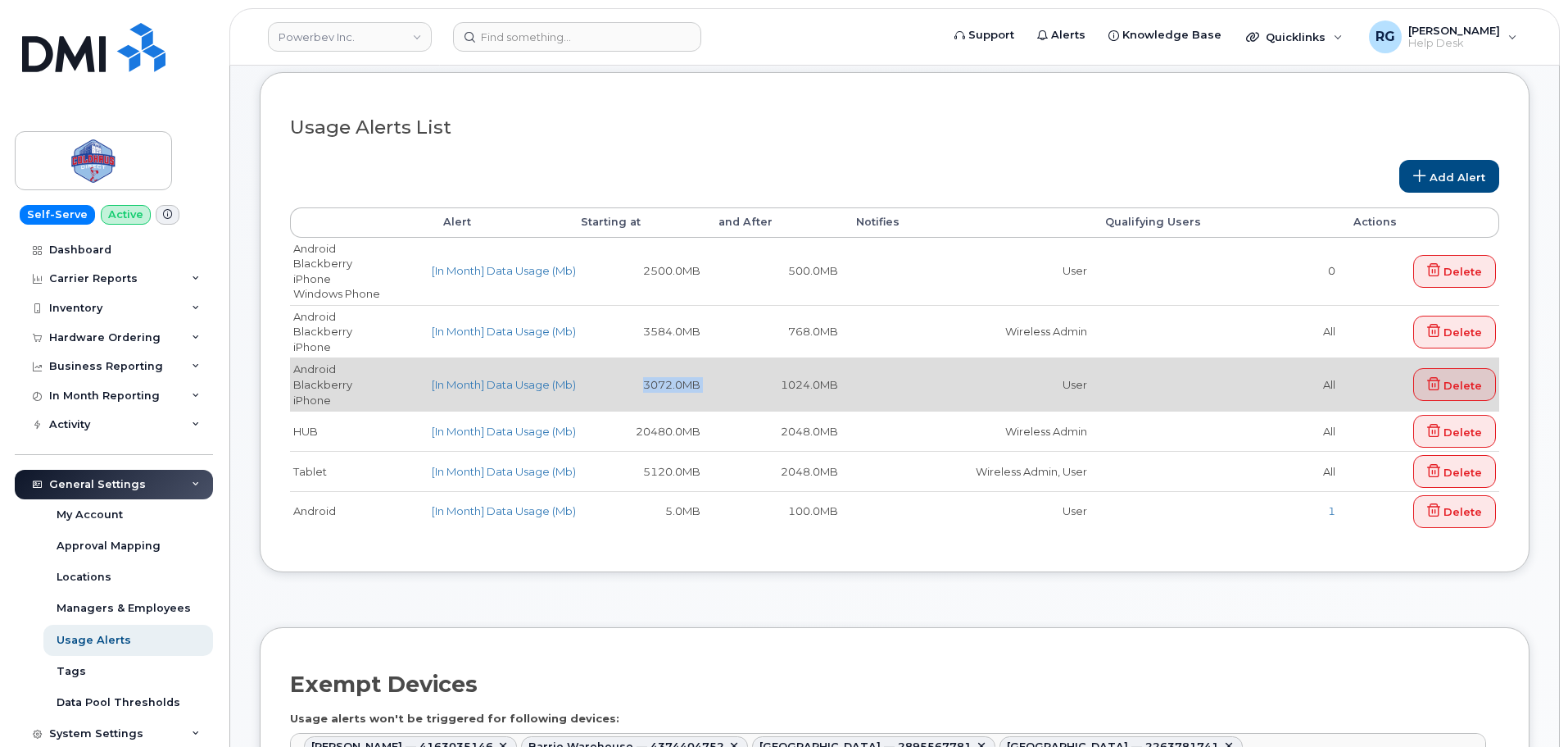
drag, startPoint x: 643, startPoint y: 383, endPoint x: 704, endPoint y: 382, distance: 61.0
click at [704, 382] on tr "Android [GEOGRAPHIC_DATA] iPhone [In Month] Data Usage (Mb) 3072.0MB 1024.0MB U…" at bounding box center [895, 384] width 1210 height 54
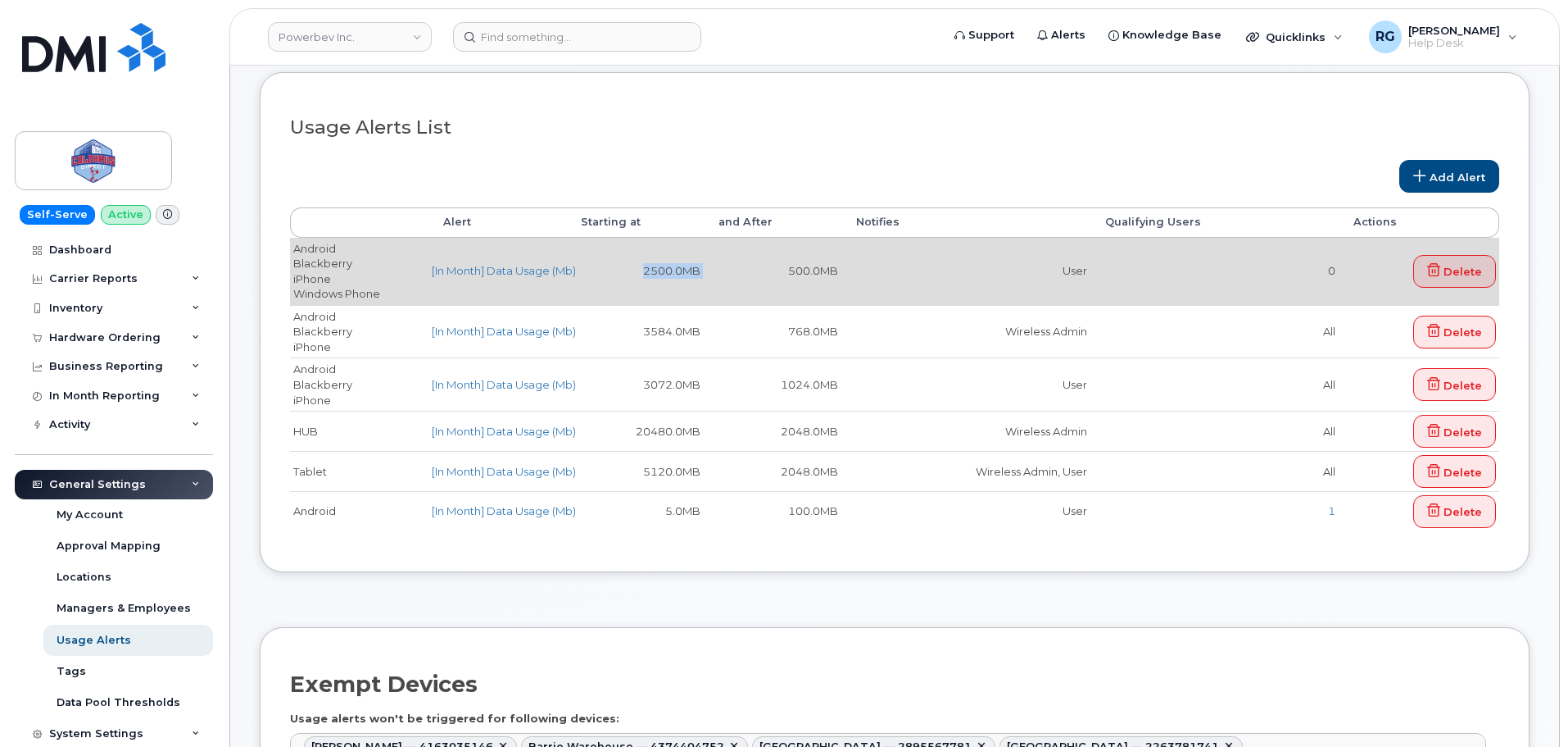
drag, startPoint x: 648, startPoint y: 271, endPoint x: 705, endPoint y: 272, distance: 57.0
click at [705, 272] on tr "Android Blackberry iPhone Windows Phone [In Month] Data Usage (Mb) 2500.0MB 500…" at bounding box center [895, 272] width 1210 height 68
click at [551, 272] on link "[In Month] Data Usage (Mb)" at bounding box center [504, 270] width 145 height 13
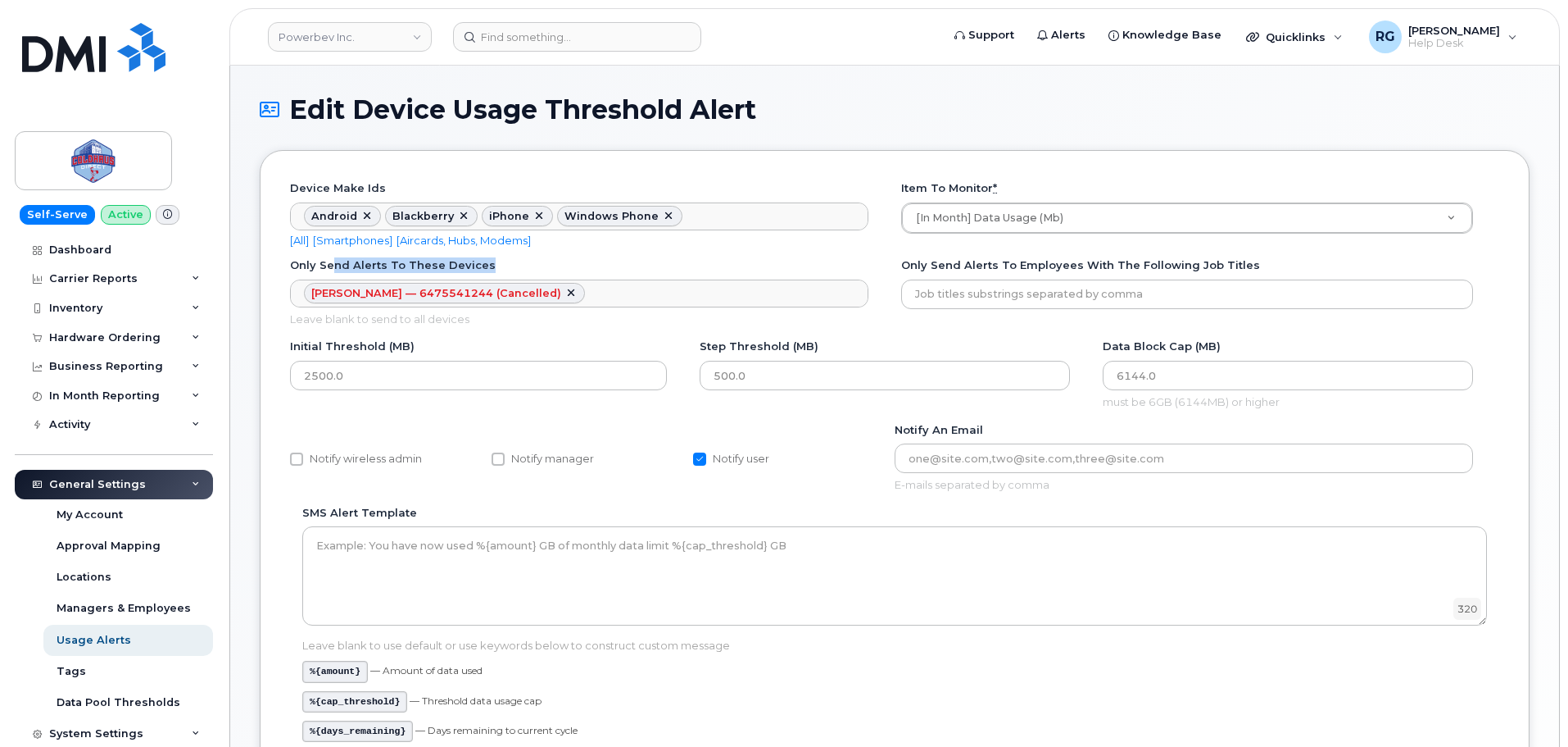
drag, startPoint x: 331, startPoint y: 262, endPoint x: 498, endPoint y: 261, distance: 167.0
click at [498, 261] on div "Only send alerts to these Devices [PERSON_NAME] — 6475541244 (Cancelled) Only s…" at bounding box center [586, 292] width 592 height 69
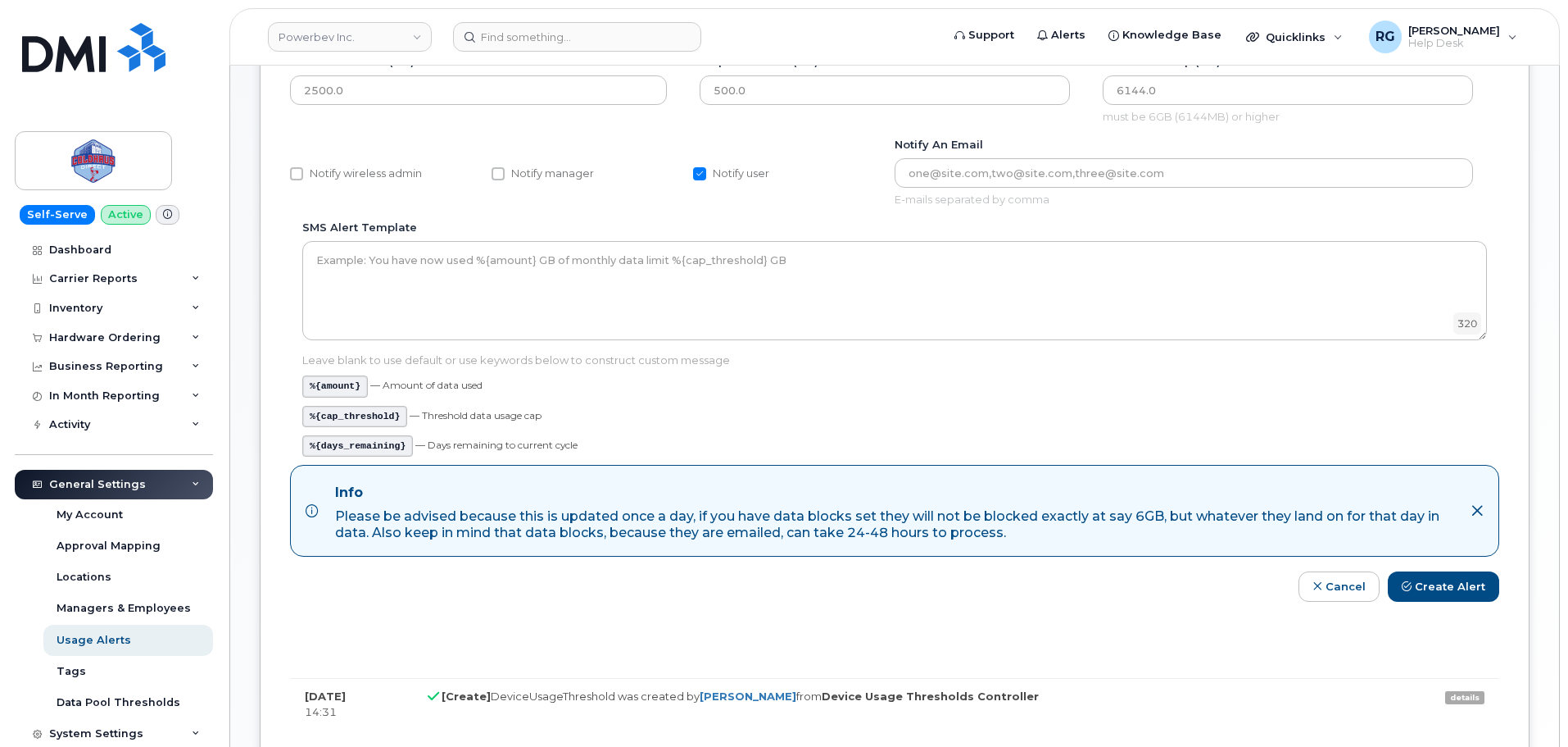
scroll to position [328, 0]
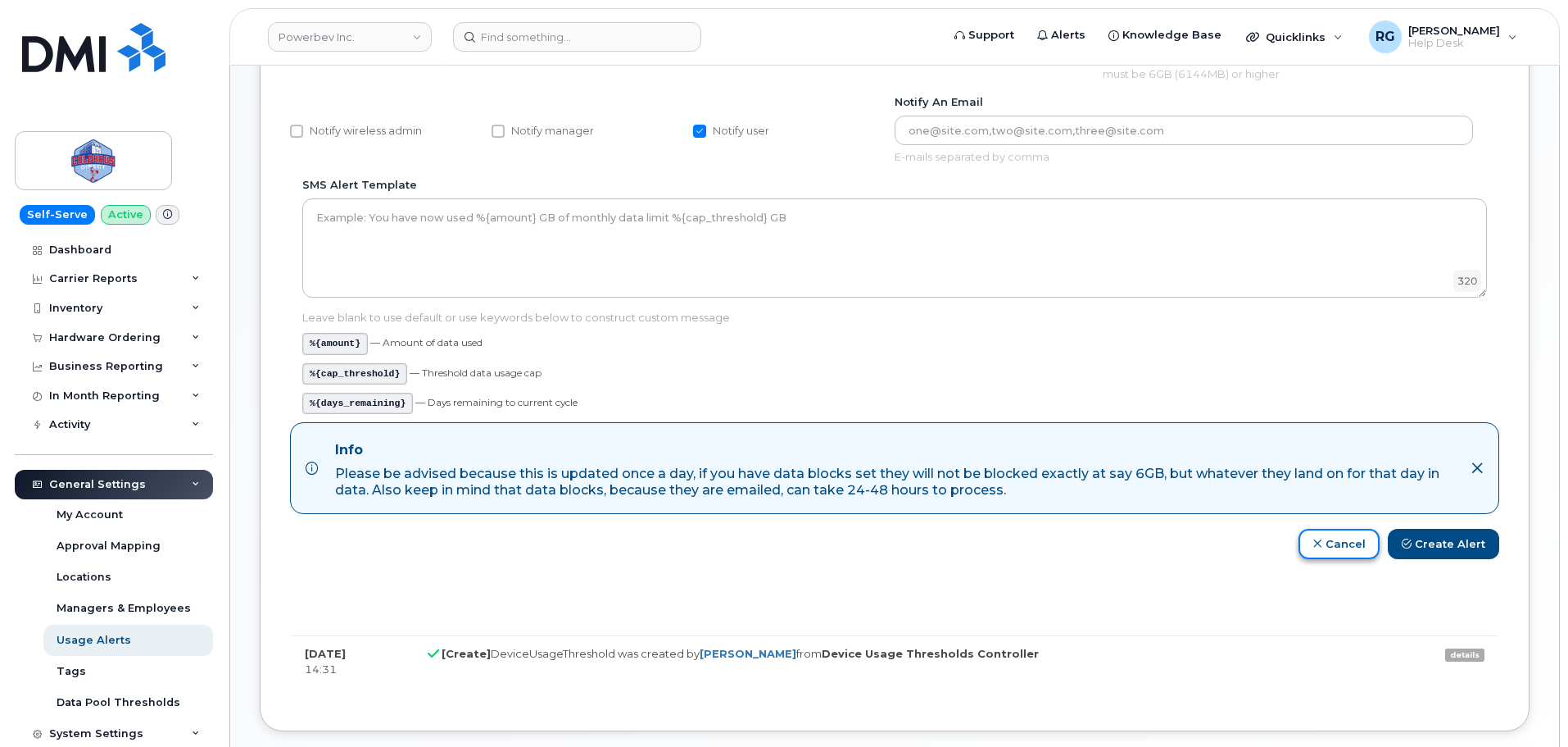
click at [1332, 544] on link "Cancel" at bounding box center [1340, 544] width 81 height 30
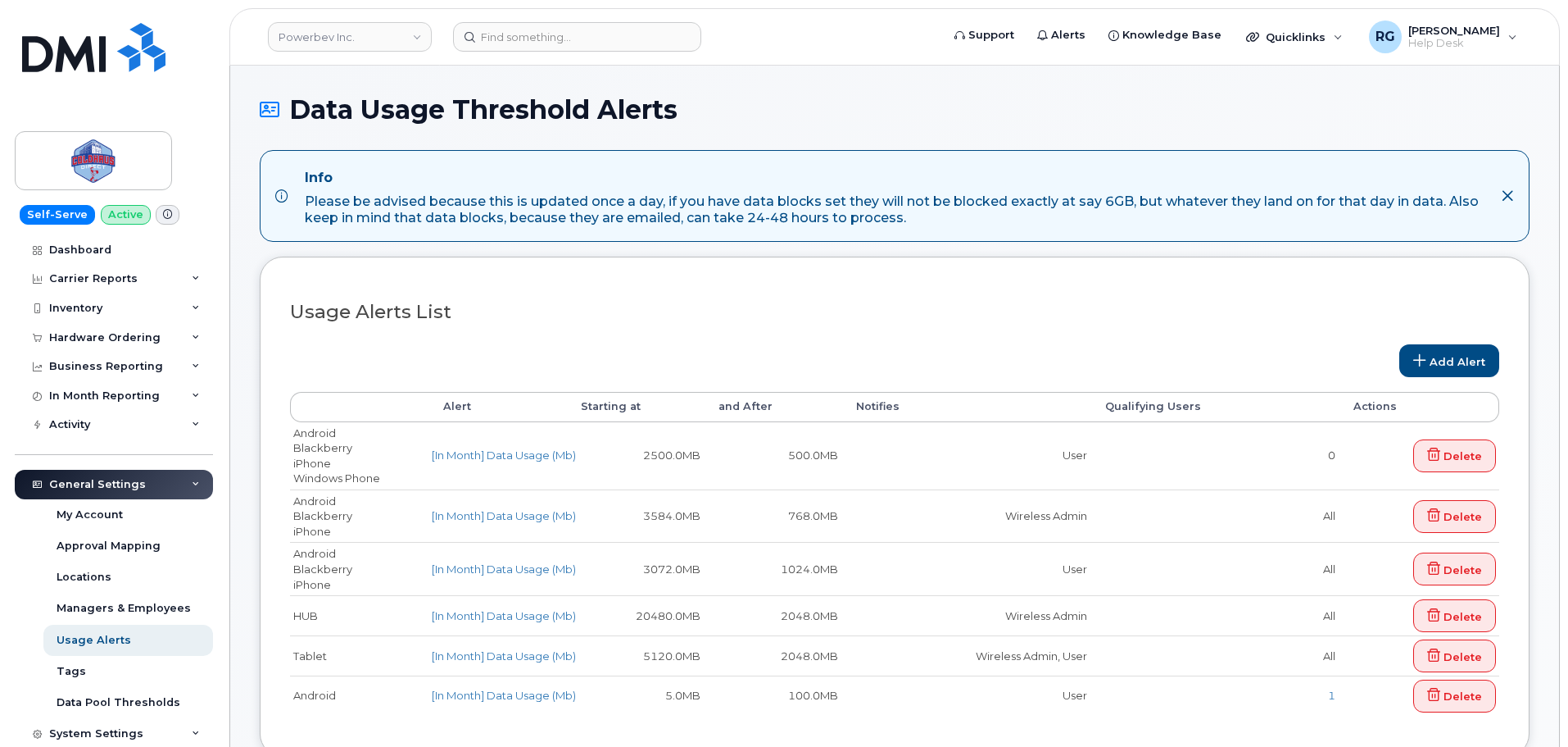
select select
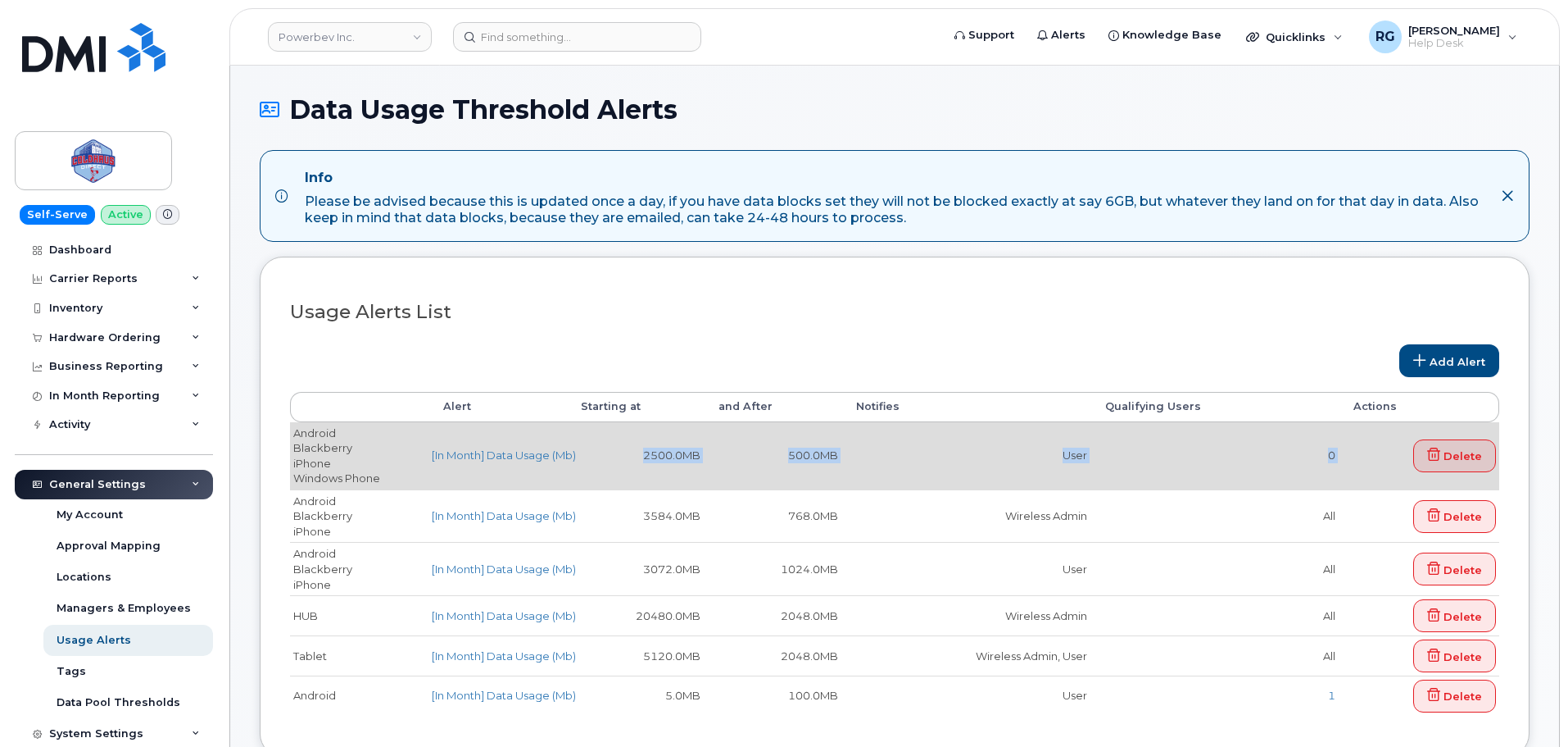
drag, startPoint x: 1346, startPoint y: 460, endPoint x: 644, endPoint y: 461, distance: 702.0
click at [644, 461] on tr "Android [GEOGRAPHIC_DATA] iPhone Windows Phone [In Month] Data Usage (Mb) 2500.…" at bounding box center [895, 456] width 1210 height 68
click at [1368, 444] on td "Delete" at bounding box center [1419, 456] width 161 height 68
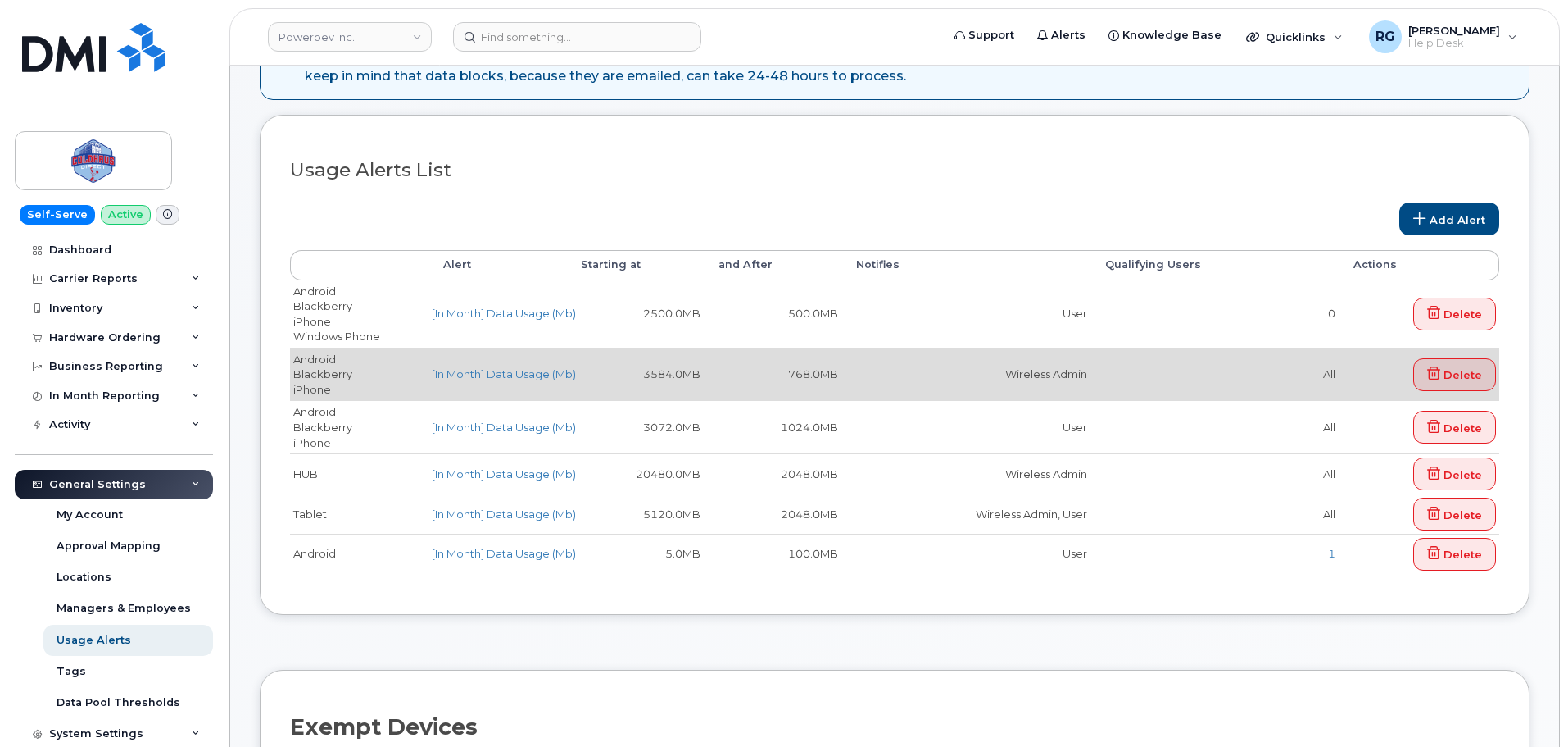
scroll to position [164, 0]
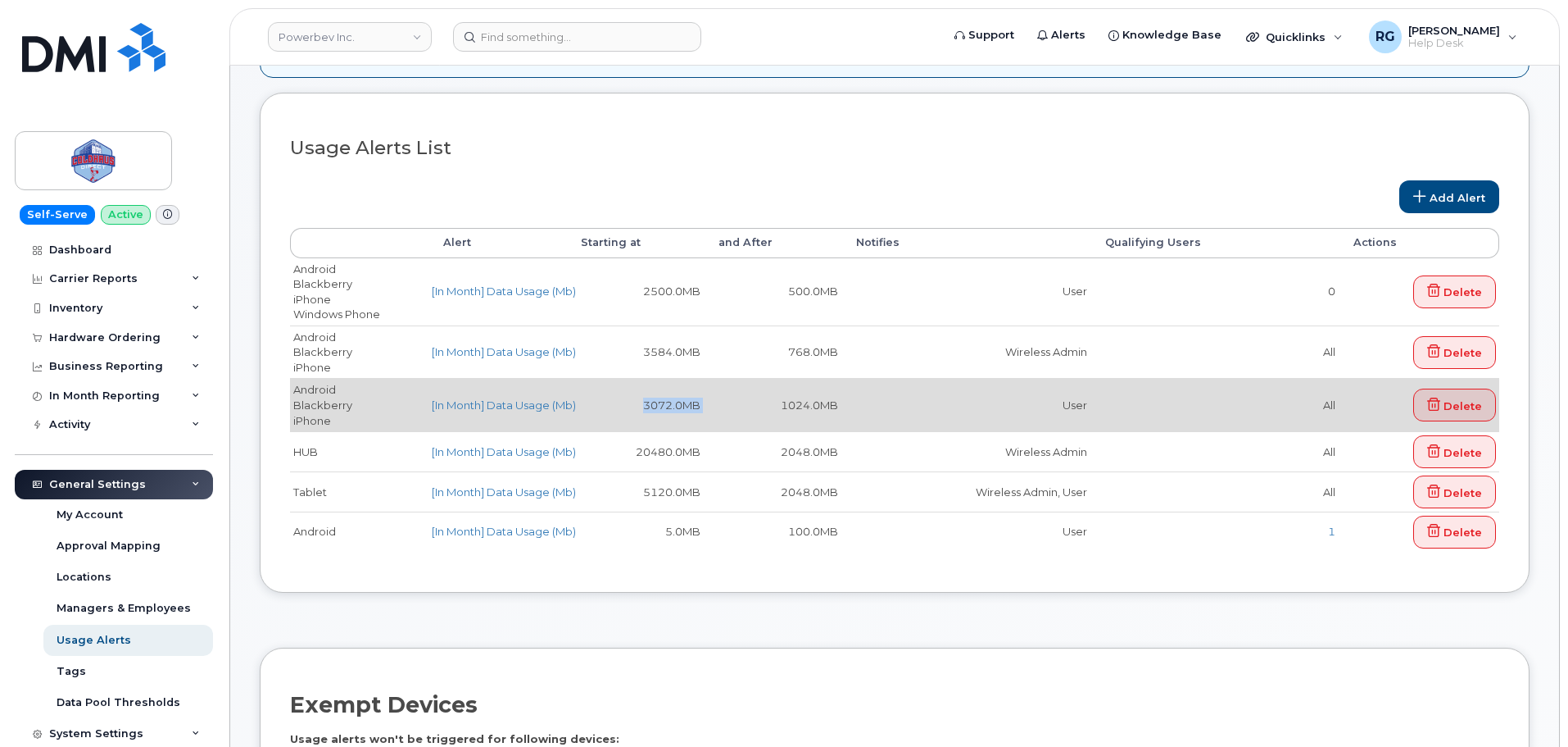
drag, startPoint x: 705, startPoint y: 403, endPoint x: 625, endPoint y: 409, distance: 80.2
click at [625, 409] on tr "Android [GEOGRAPHIC_DATA] iPhone [In Month] Data Usage (Mb) 3072.0MB 1024.0MB U…" at bounding box center [895, 405] width 1210 height 54
drag, startPoint x: 850, startPoint y: 404, endPoint x: 758, endPoint y: 407, distance: 92.0
click at [758, 407] on tr "Android Blackberry iPhone [In Month] Data Usage (Mb) 3072.0MB 1024.0MB User All…" at bounding box center [895, 405] width 1210 height 54
click at [517, 407] on link "[In Month] Data Usage (Mb)" at bounding box center [504, 404] width 145 height 13
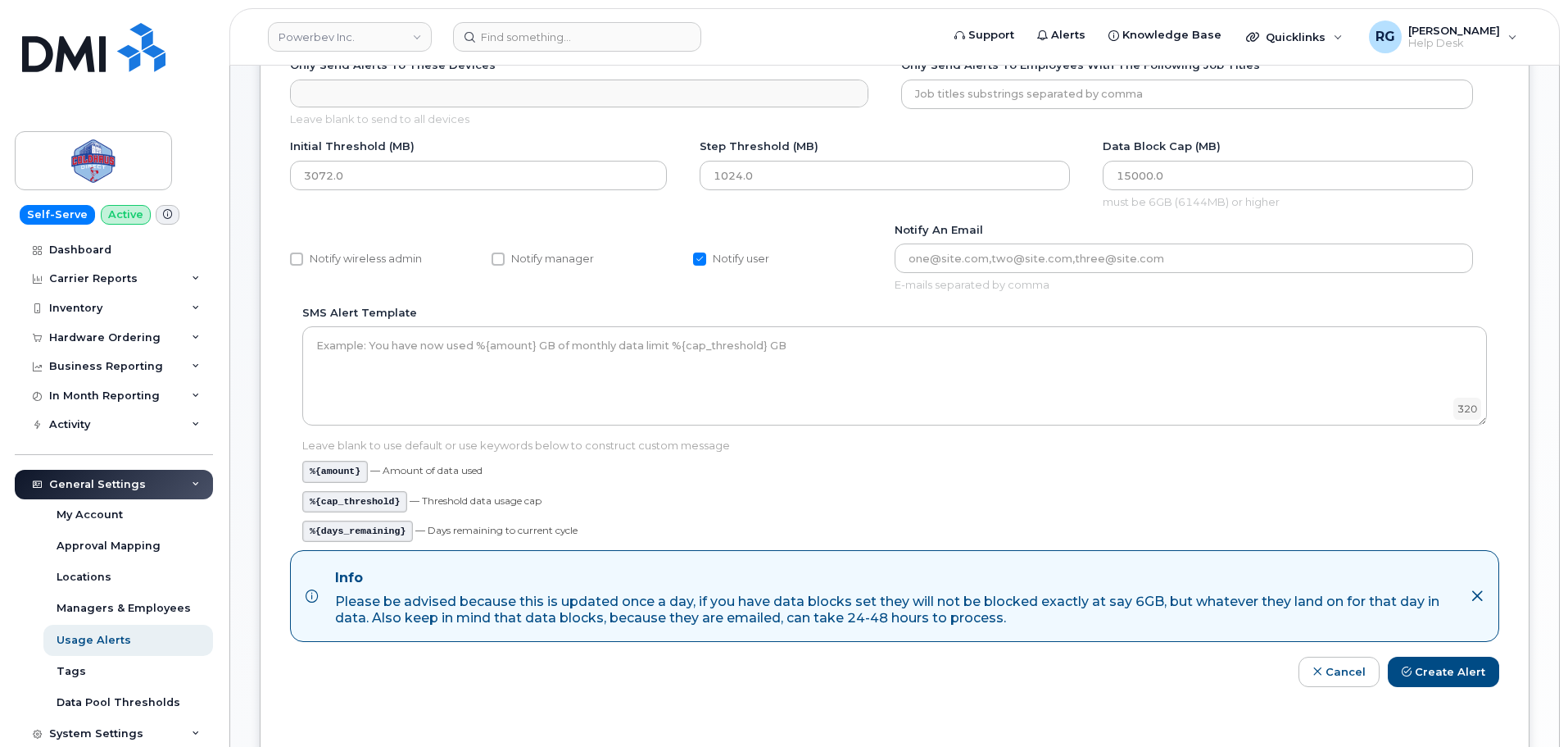
scroll to position [267, 0]
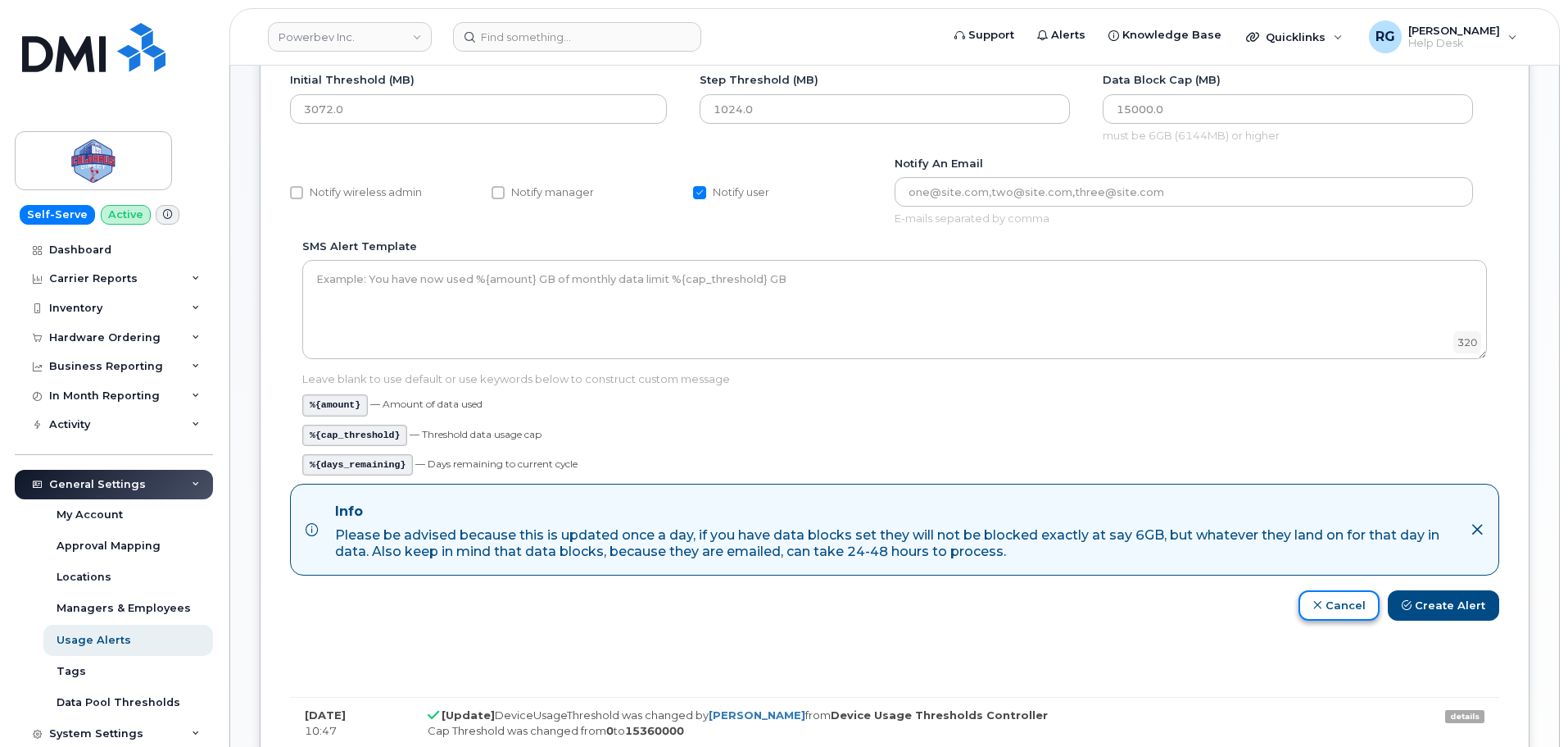
click at [1319, 596] on link "Cancel" at bounding box center [1340, 605] width 81 height 30
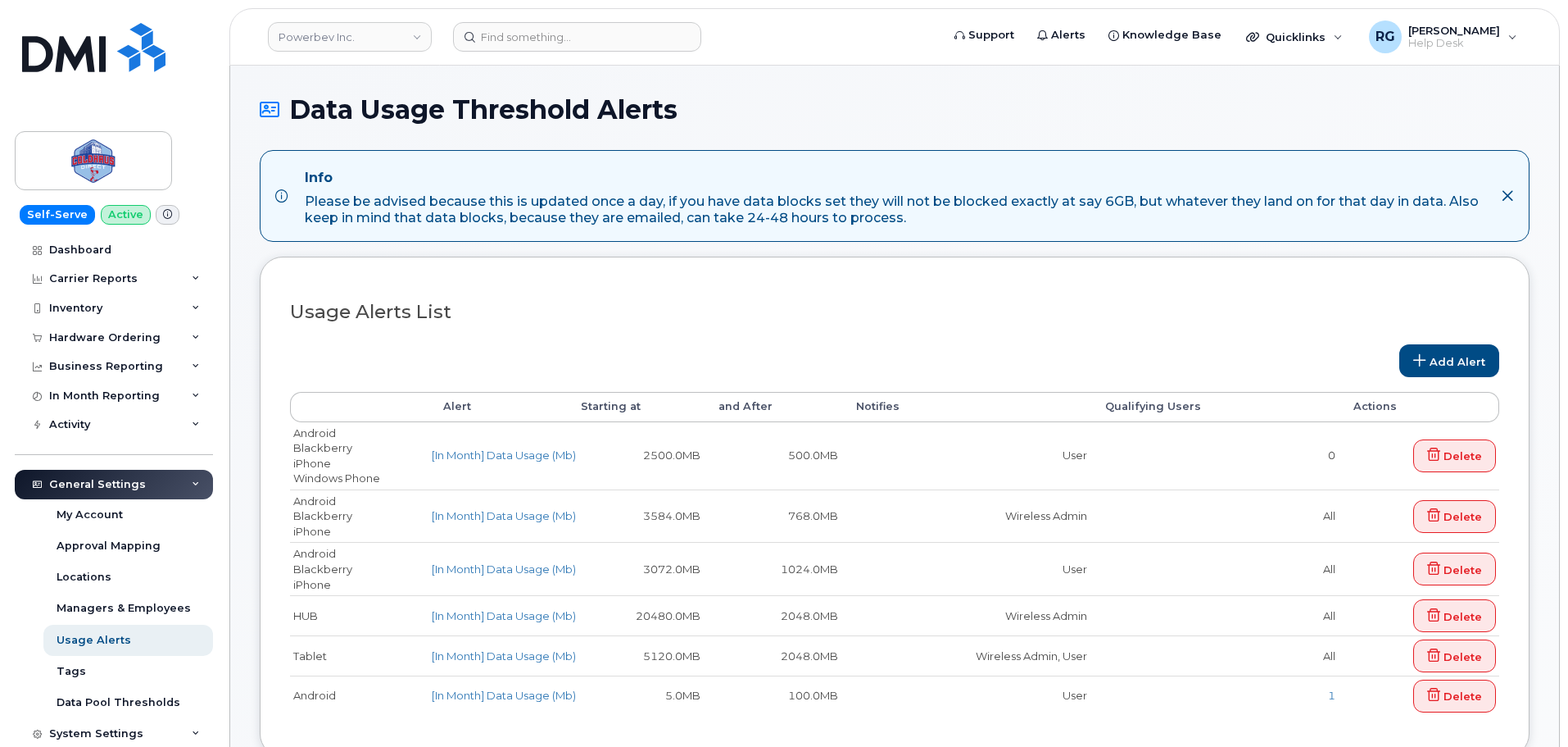
select select
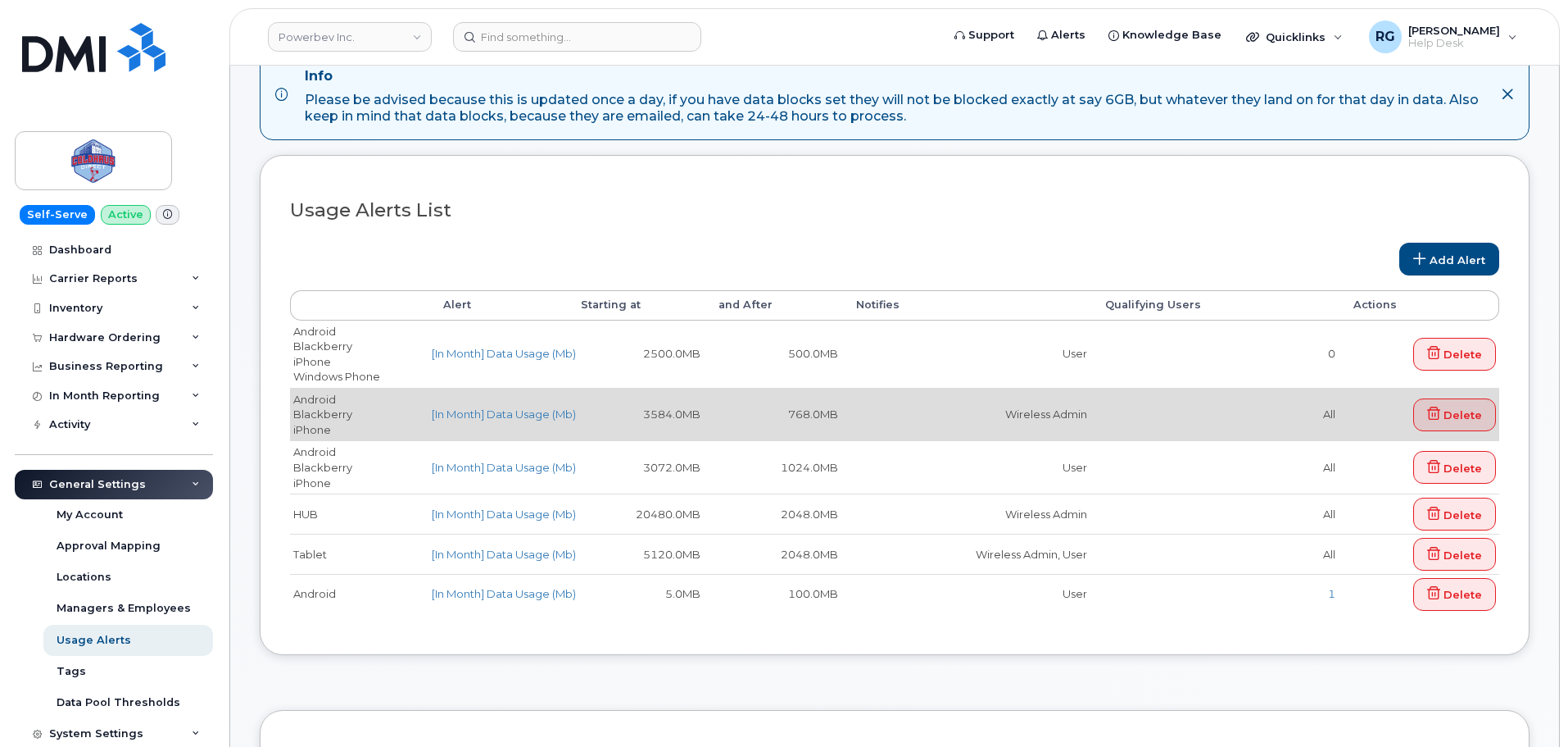
scroll to position [102, 0]
drag, startPoint x: 1089, startPoint y: 414, endPoint x: 1005, endPoint y: 415, distance: 84.0
click at [1005, 415] on td "Wireless Admin" at bounding box center [966, 414] width 248 height 54
drag, startPoint x: 700, startPoint y: 410, endPoint x: 637, endPoint y: 413, distance: 63.1
click at [637, 413] on td "3584.0MB" at bounding box center [634, 414] width 138 height 54
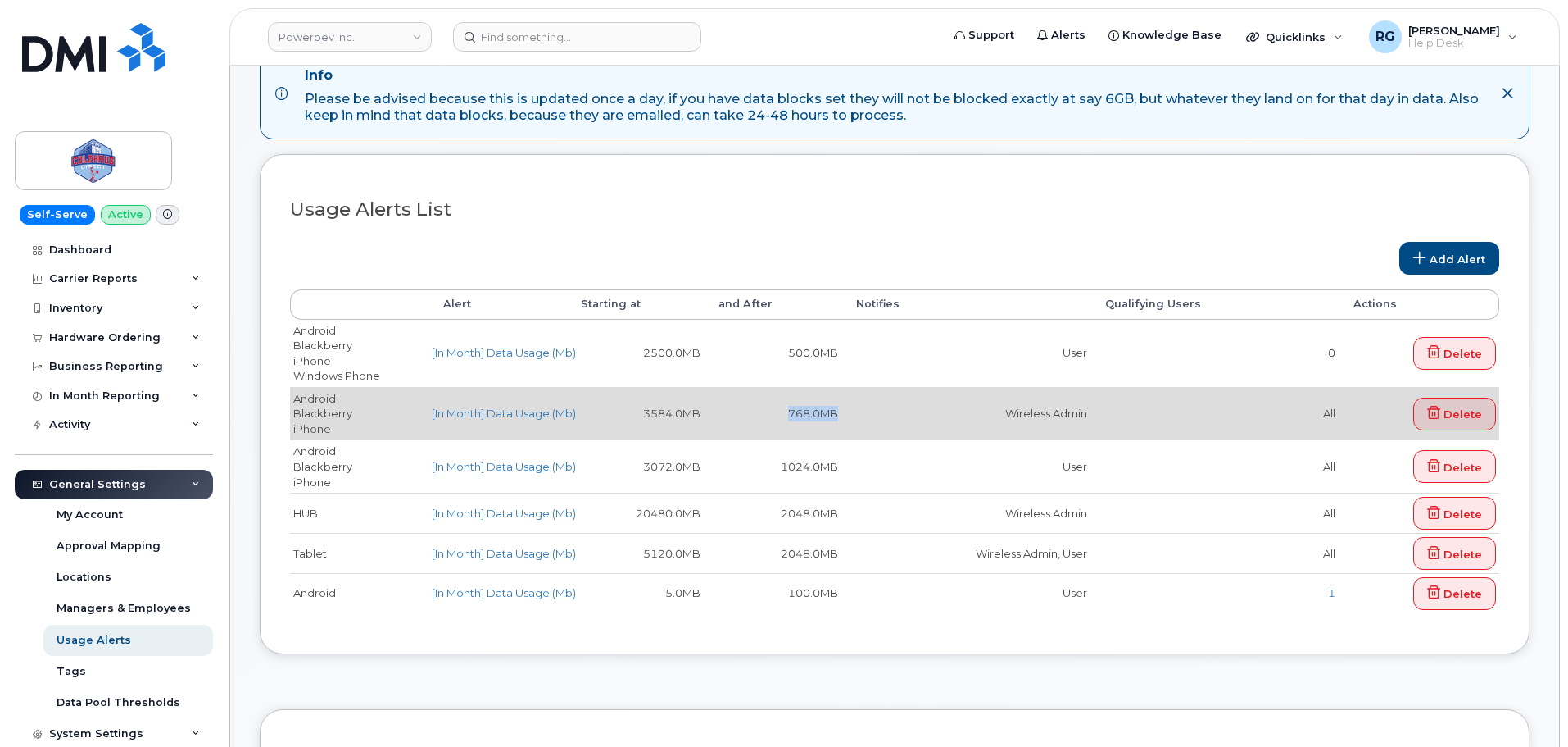
drag, startPoint x: 839, startPoint y: 413, endPoint x: 787, endPoint y: 412, distance: 52.0
click at [787, 412] on td "768.0MB" at bounding box center [772, 414] width 138 height 54
